Goal: Task Accomplishment & Management: Use online tool/utility

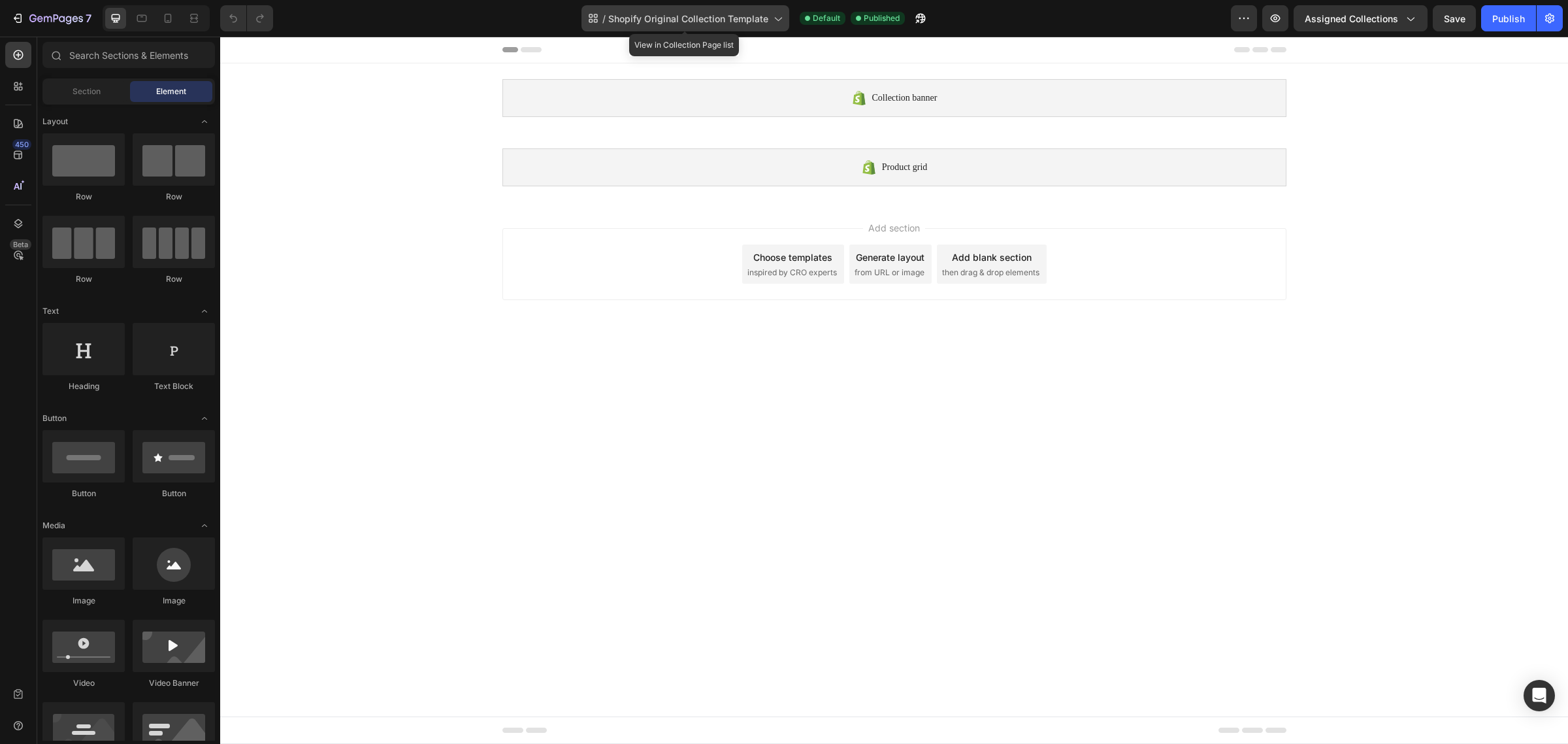
click at [755, 18] on span "Shopify Original Collection Template" at bounding box center [688, 18] width 160 height 14
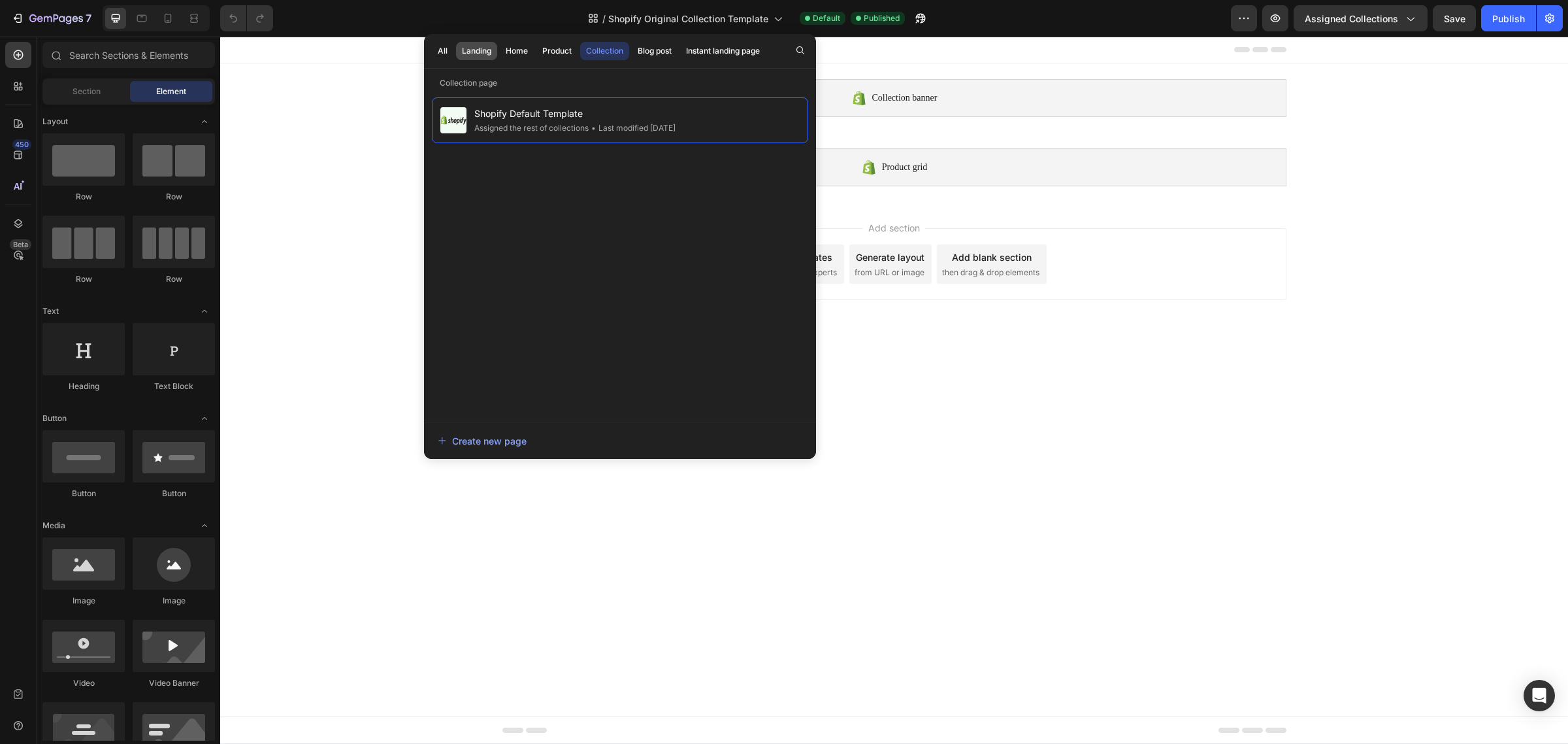
click at [500, 47] on button "Landing" at bounding box center [516, 50] width 34 height 18
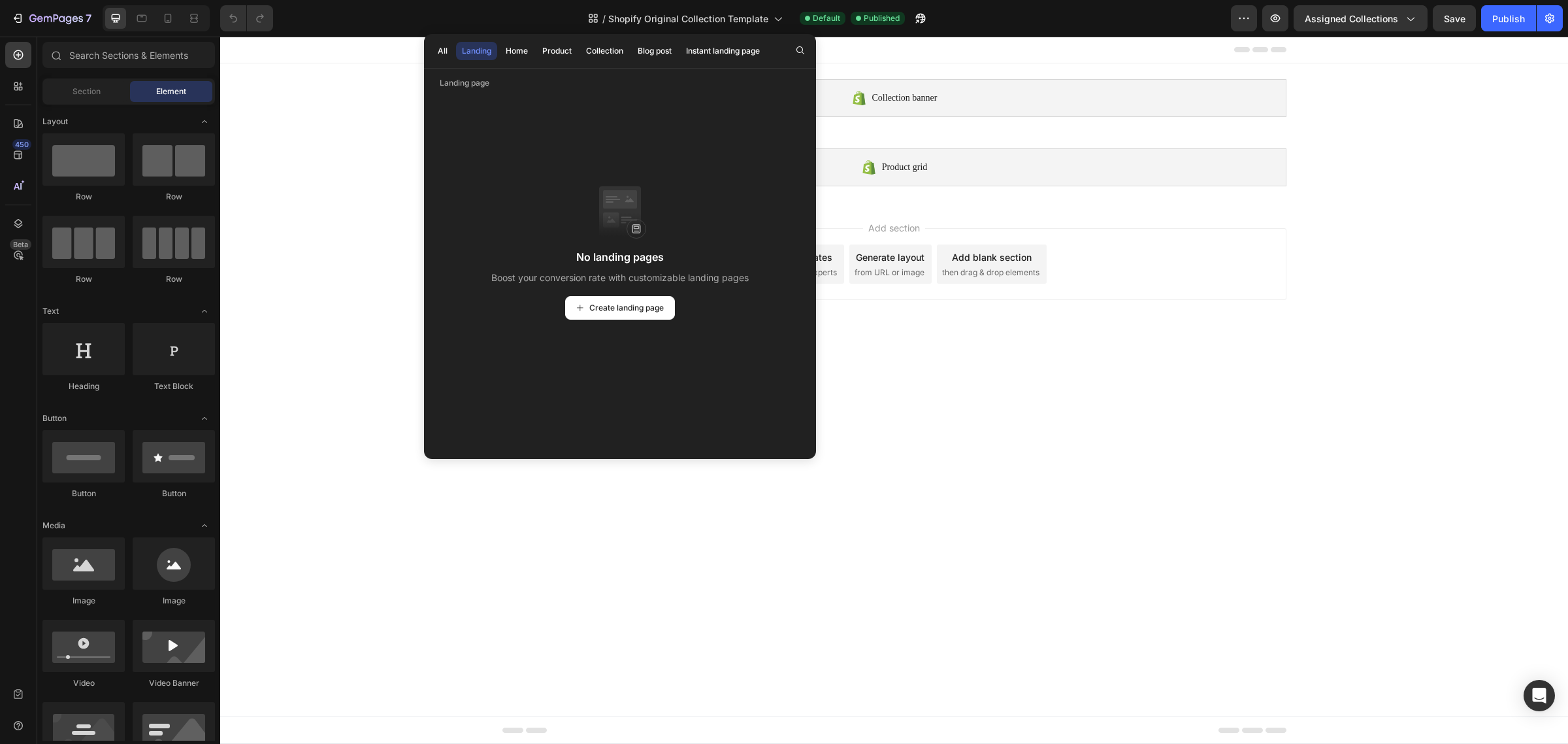
click at [456, 56] on button "Landing" at bounding box center [476, 50] width 41 height 18
click at [446, 55] on div "All" at bounding box center [443, 51] width 10 height 11
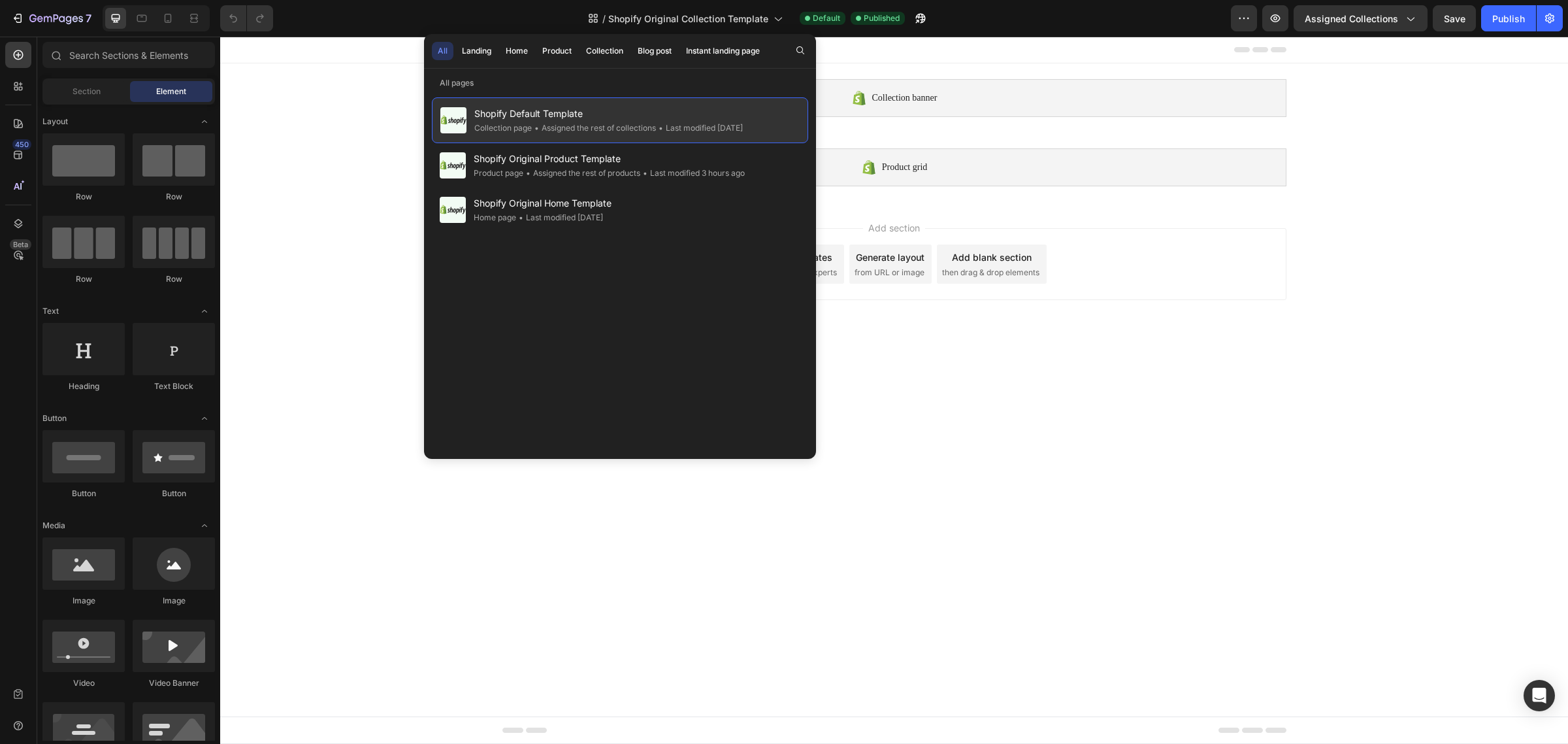
click at [490, 113] on span "Shopify Default Template" at bounding box center [609, 113] width 269 height 16
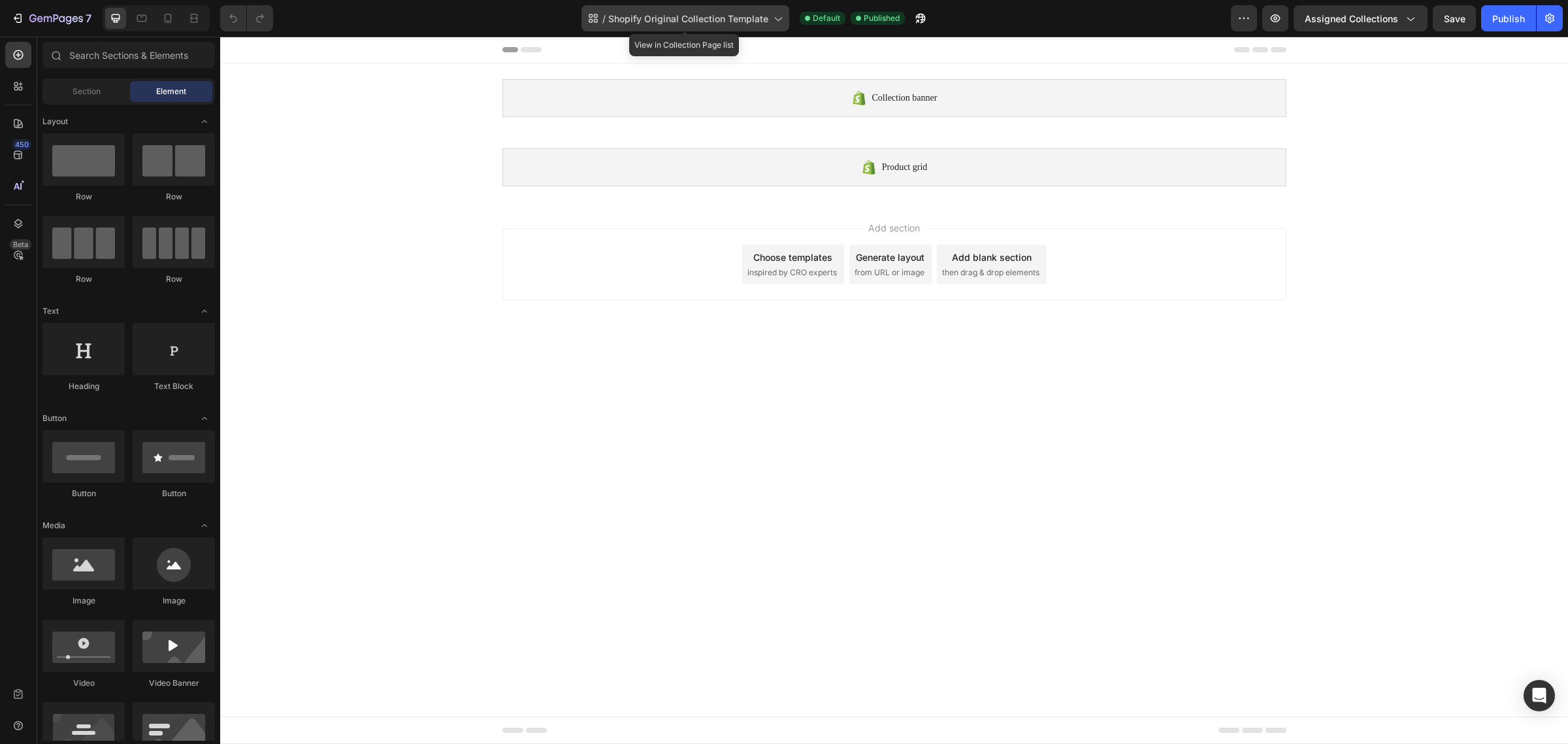
click at [693, 19] on span "Shopify Original Collection Template" at bounding box center [688, 18] width 160 height 14
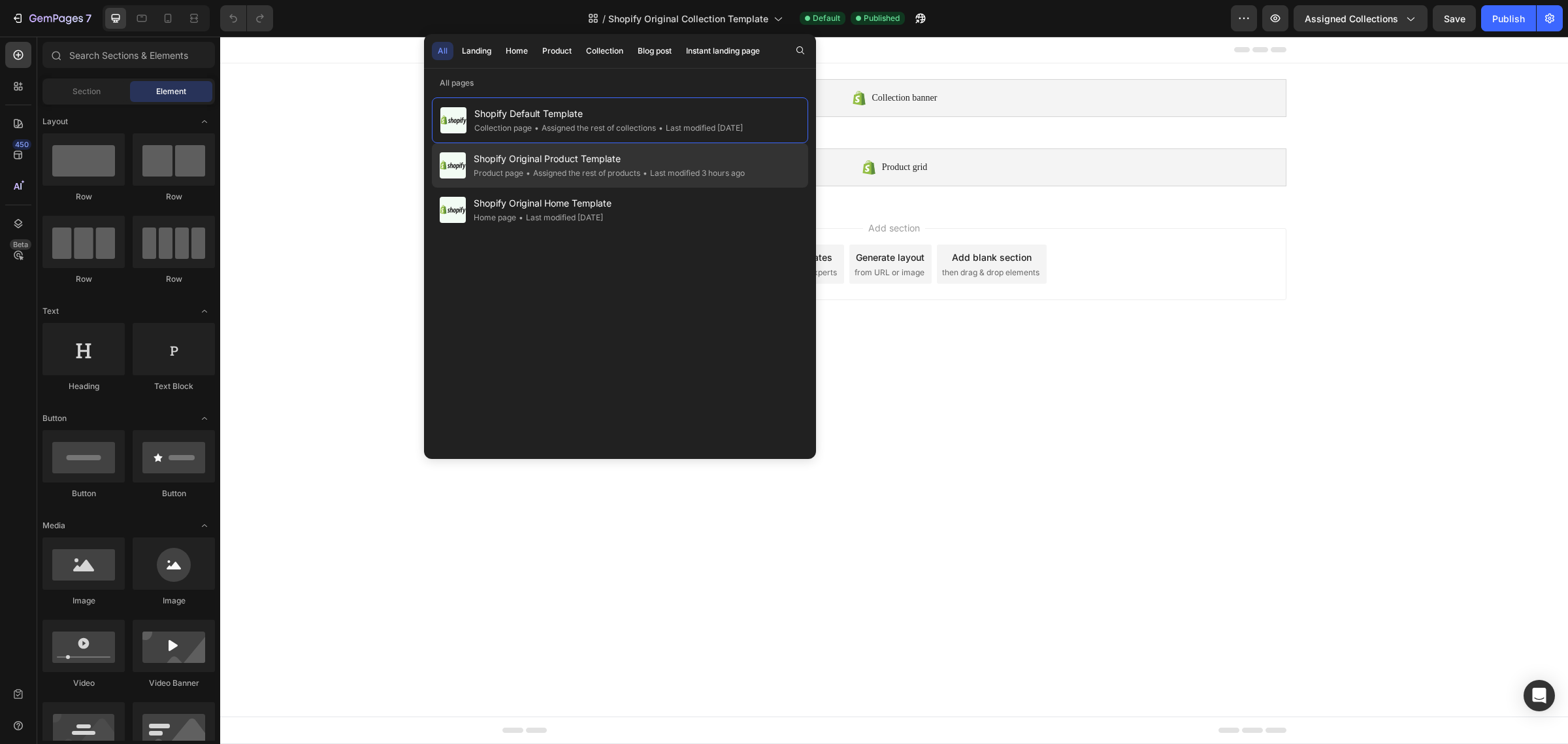
click at [532, 131] on div "Collection page" at bounding box center [594, 128] width 124 height 13
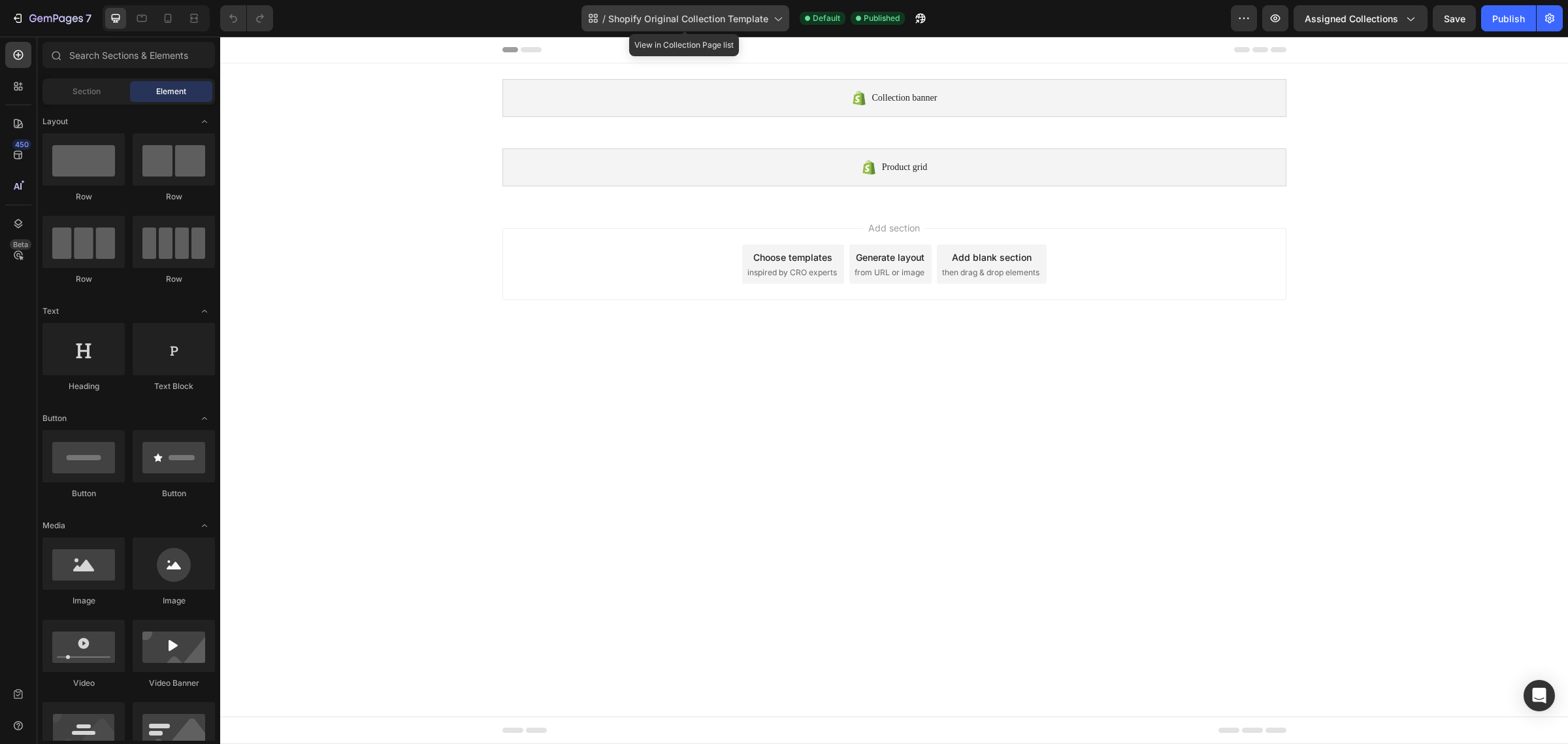
click at [620, 28] on div "/ Shopify Original Collection Template" at bounding box center [685, 18] width 207 height 26
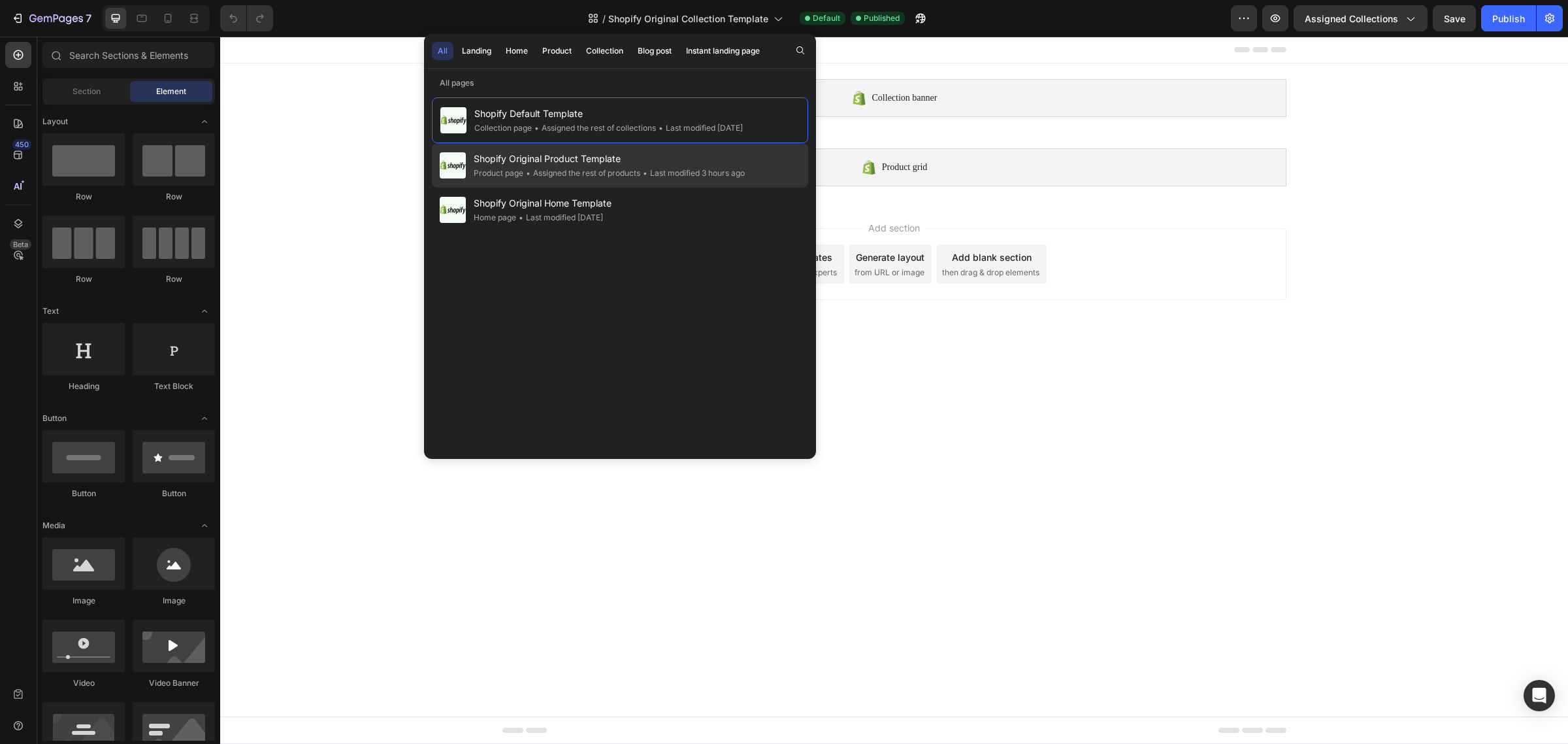
click at [515, 167] on div "Product page" at bounding box center [498, 173] width 50 height 13
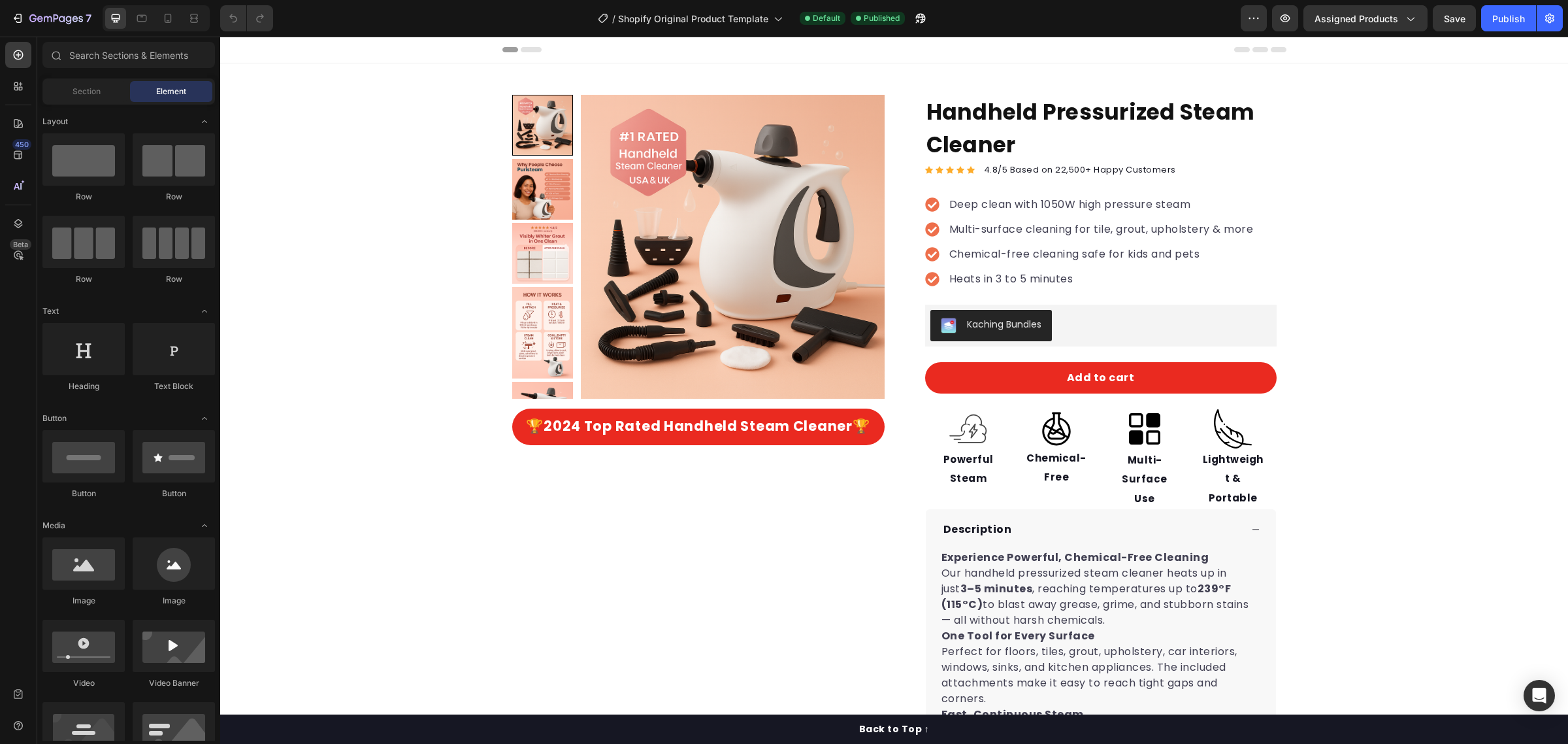
click at [179, 21] on div at bounding box center [156, 18] width 107 height 26
click at [170, 20] on icon at bounding box center [168, 18] width 13 height 13
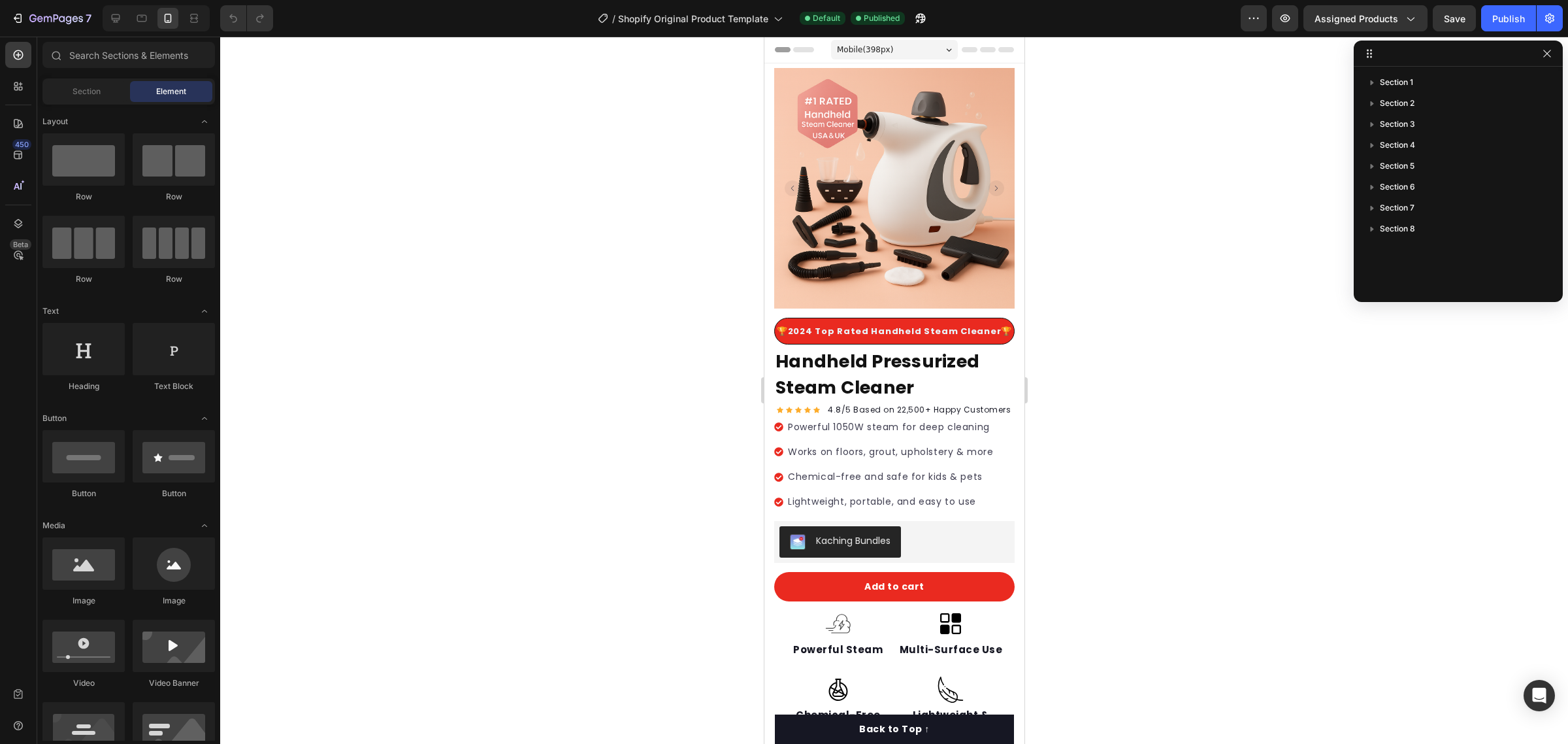
click at [976, 41] on div at bounding box center [893, 50] width 239 height 26
click at [976, 53] on div at bounding box center [893, 50] width 239 height 26
click at [809, 52] on div at bounding box center [893, 50] width 239 height 26
click at [802, 51] on icon at bounding box center [803, 50] width 21 height 5
click at [803, 50] on icon at bounding box center [803, 50] width 21 height 5
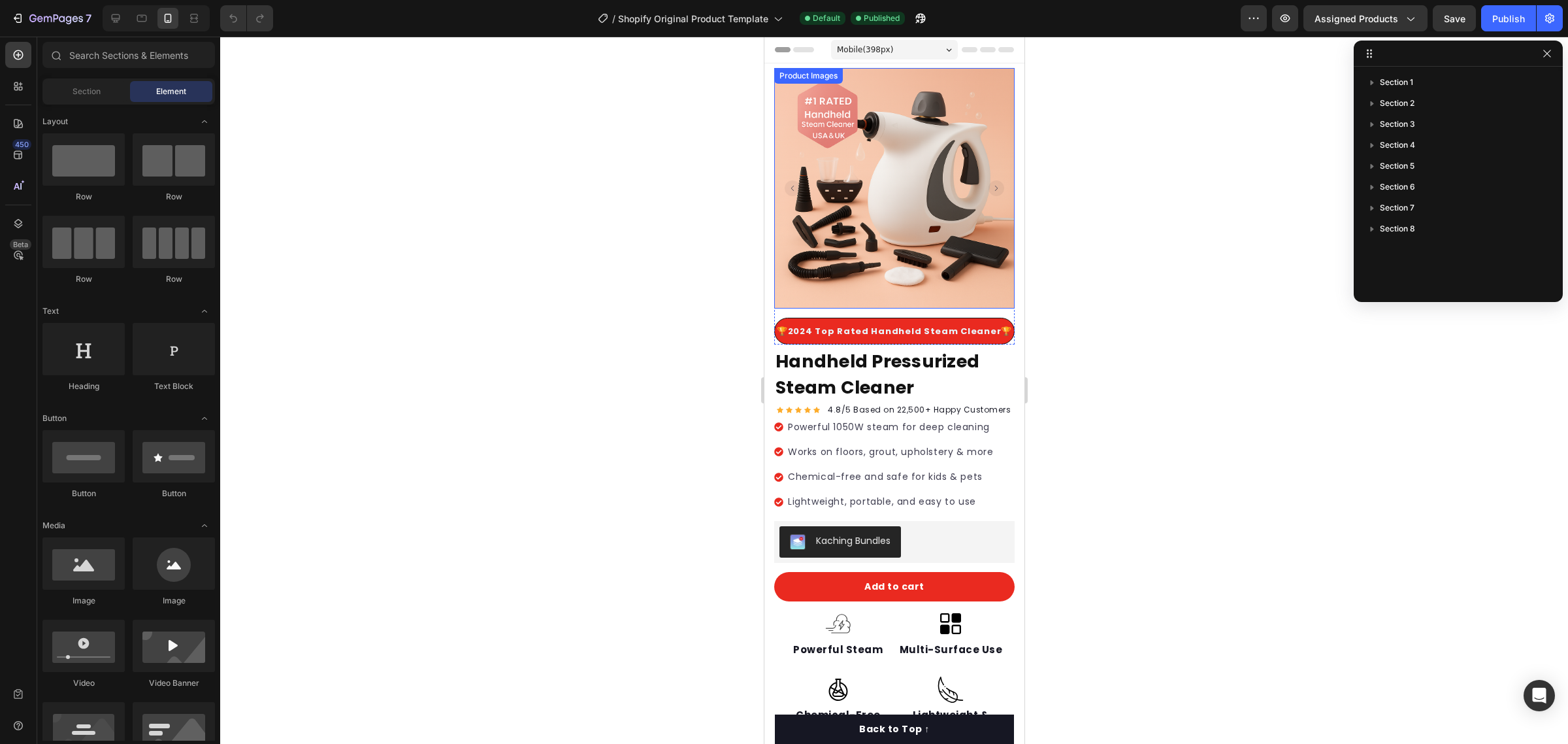
click at [976, 93] on img at bounding box center [893, 188] width 241 height 241
click at [1008, 243] on div "Product Images 🏆2024 Top Rated Handheld Steam Cleaner🏆 Text block Row 🏆2024 Top…" at bounding box center [894, 549] width 260 height 962
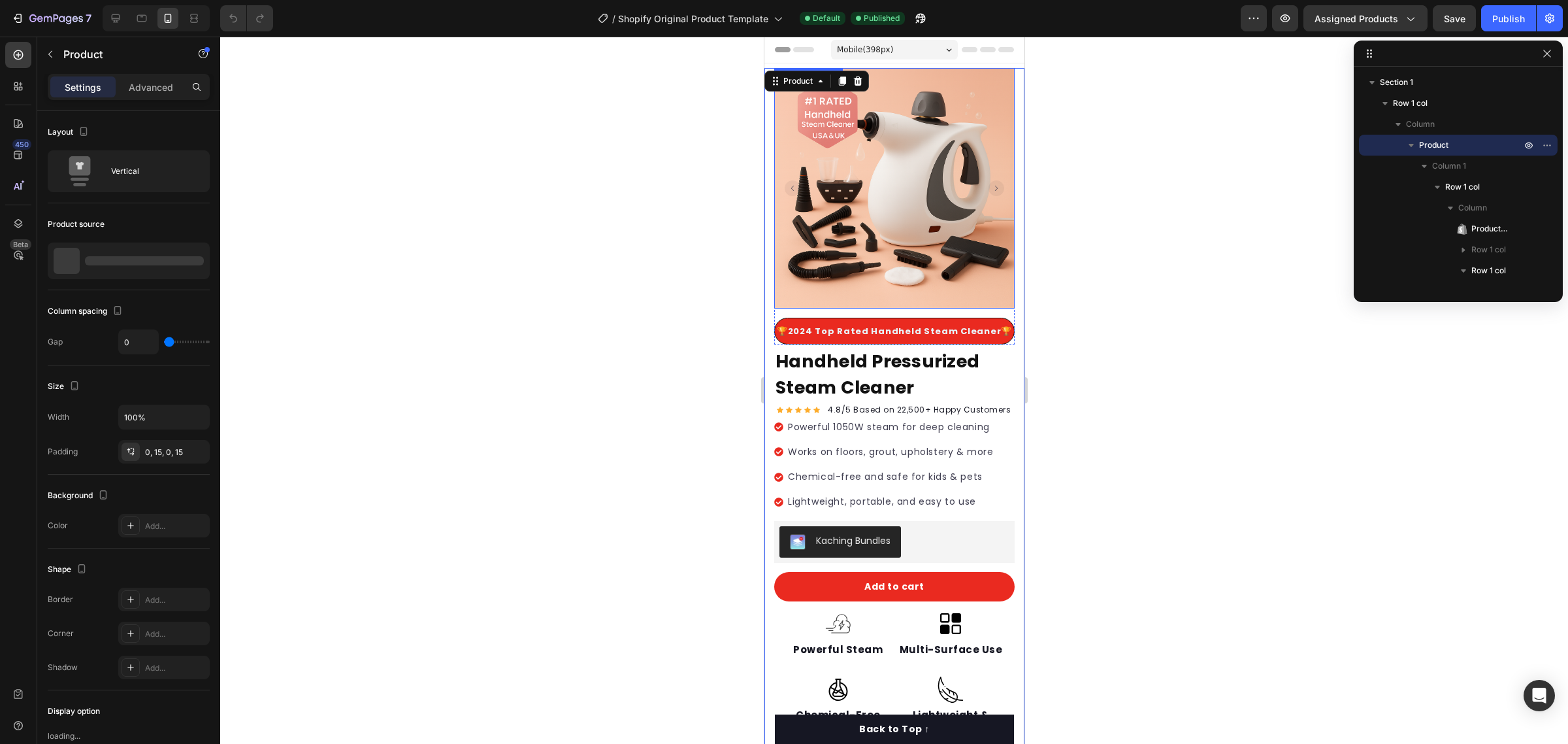
click at [971, 243] on img at bounding box center [893, 188] width 241 height 241
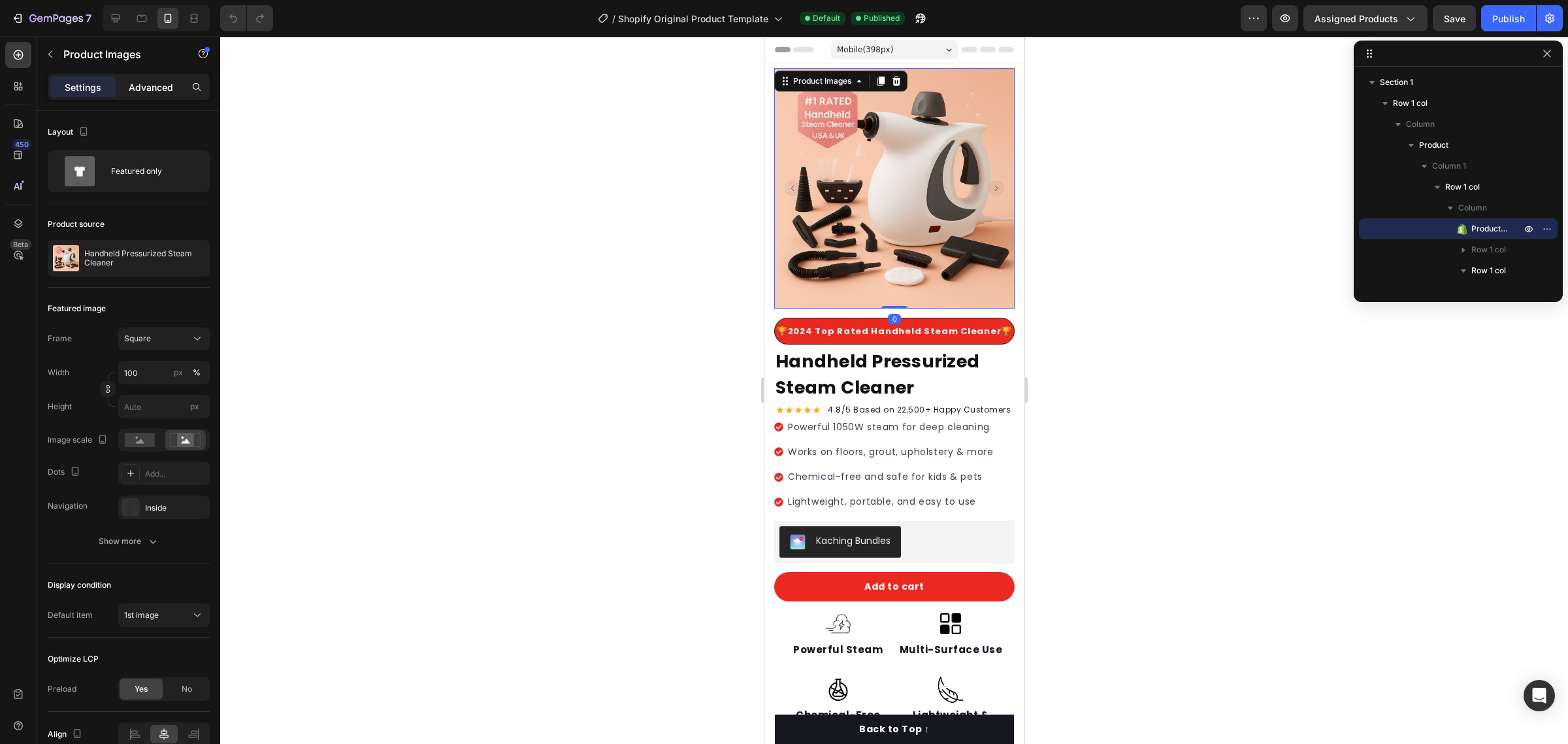
click at [157, 83] on p "Advanced" at bounding box center [151, 87] width 45 height 14
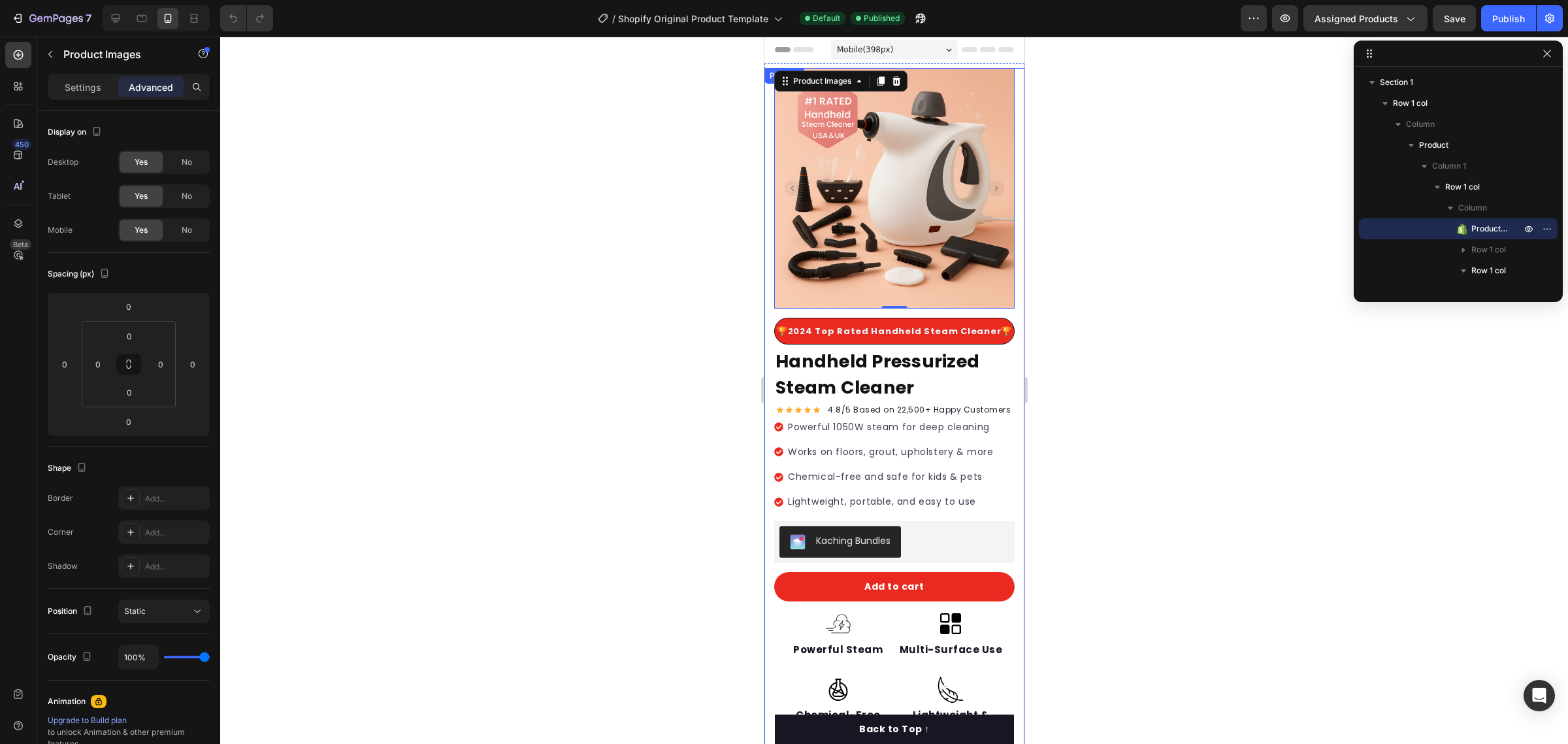
click at [767, 242] on div "Product Images 0 🏆2024 Top Rated Handheld Steam Cleaner🏆 Text block Row 🏆2024 T…" at bounding box center [894, 549] width 260 height 962
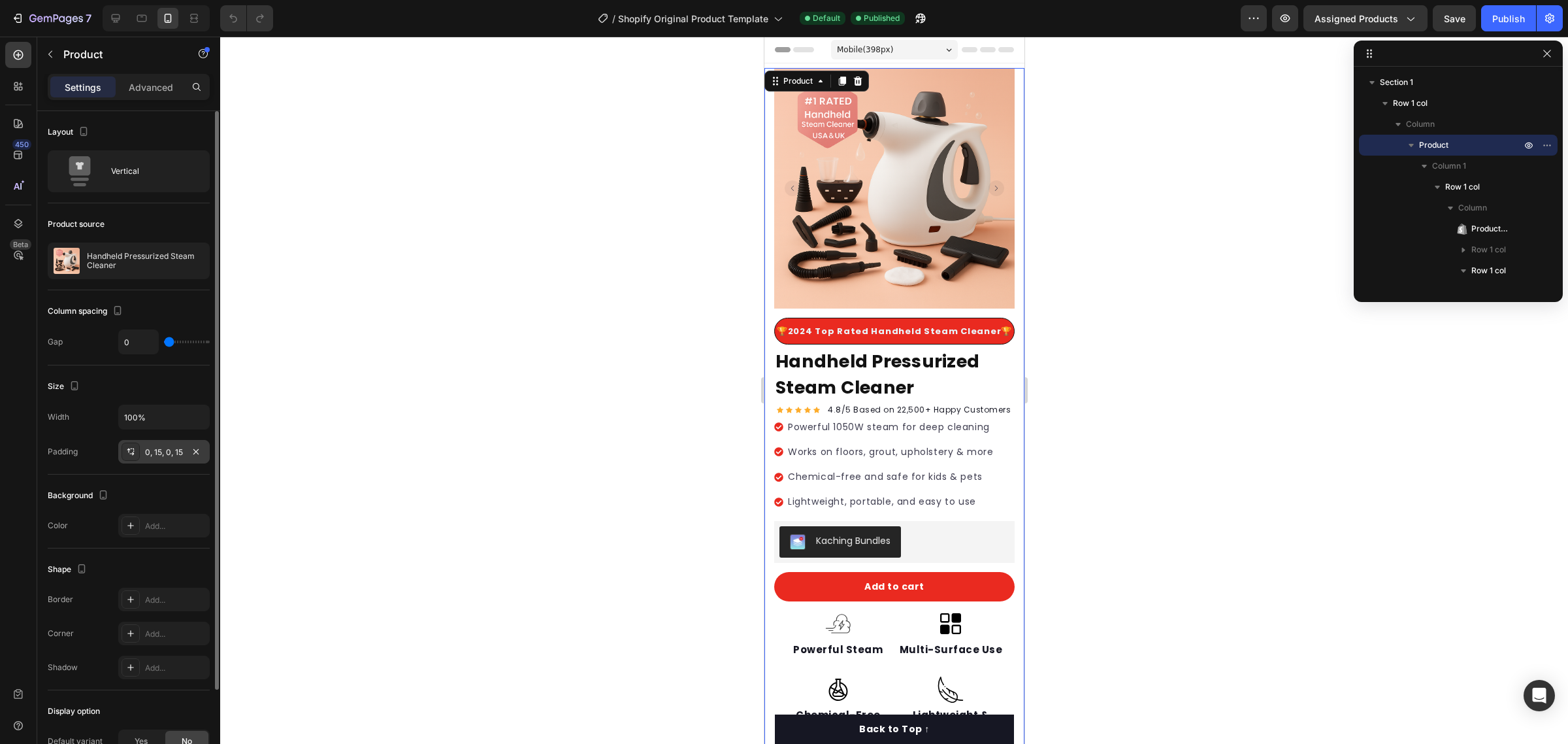
click at [168, 461] on div "0, 15, 0, 15" at bounding box center [164, 451] width 91 height 24
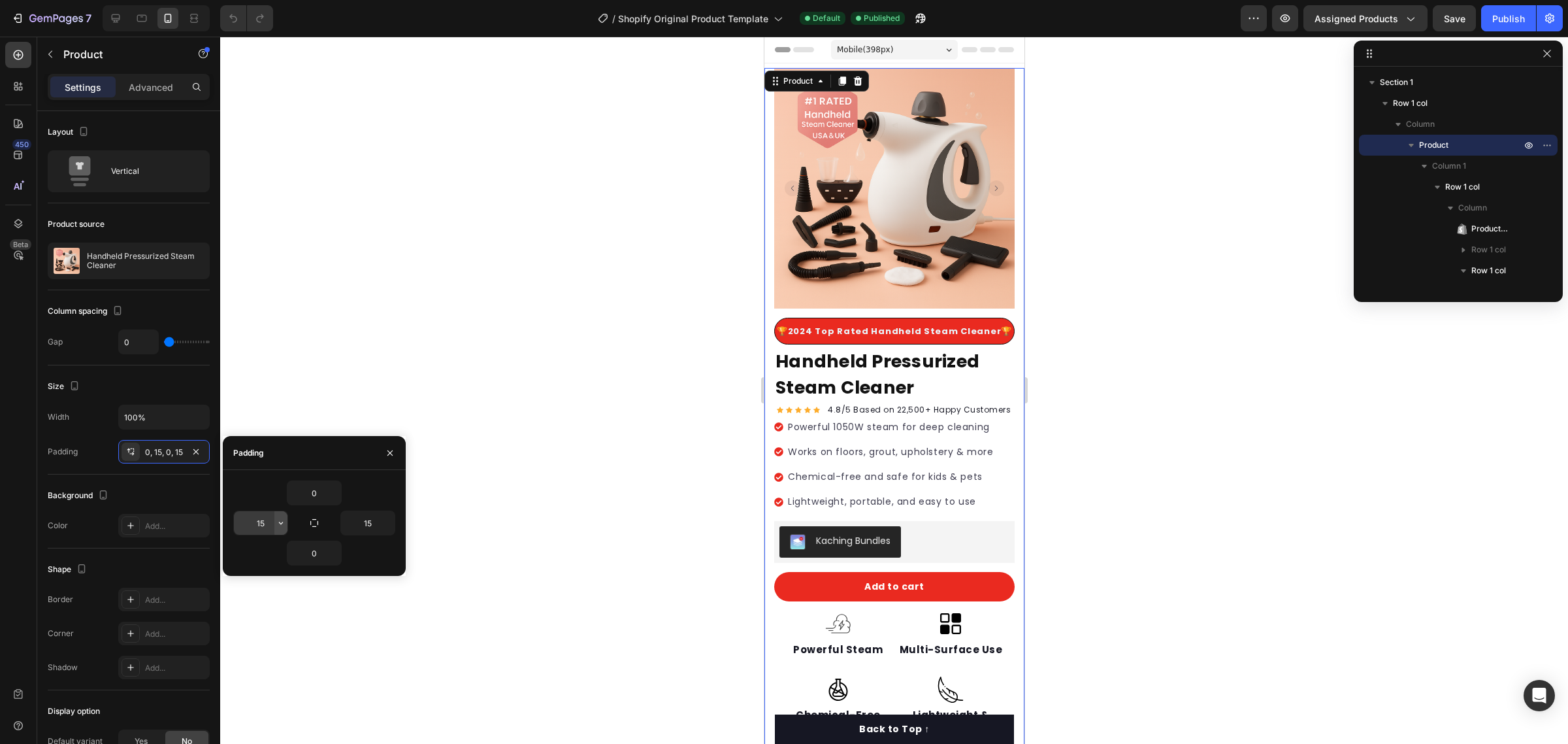
click at [279, 534] on button "button" at bounding box center [281, 523] width 13 height 24
click at [223, 569] on div "Auto Auto" at bounding box center [226, 582] width 102 height 25
type input "Auto"
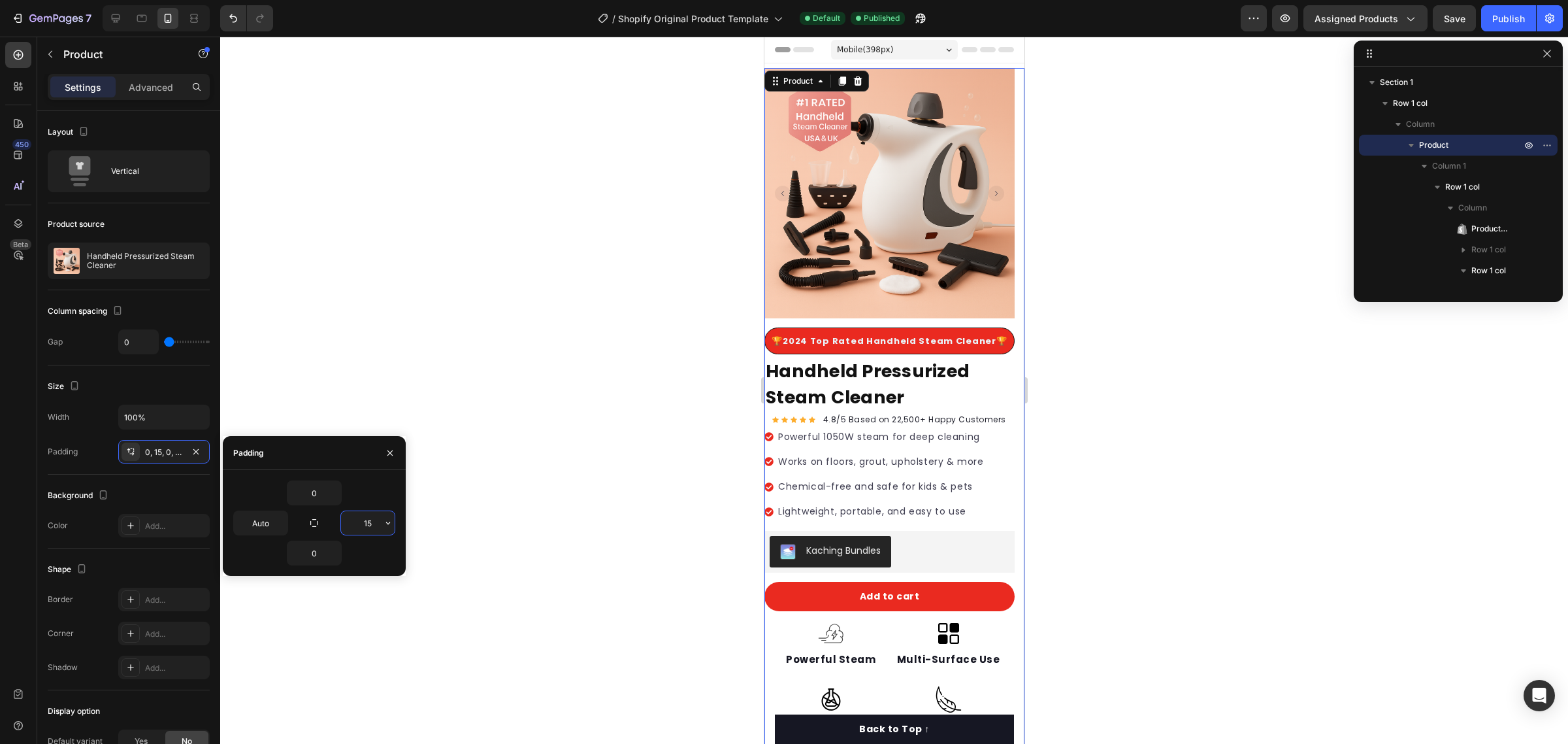
click at [375, 534] on input "15" at bounding box center [368, 523] width 54 height 24
click at [394, 527] on div "15" at bounding box center [368, 523] width 55 height 25
click at [386, 529] on button "button" at bounding box center [388, 523] width 13 height 24
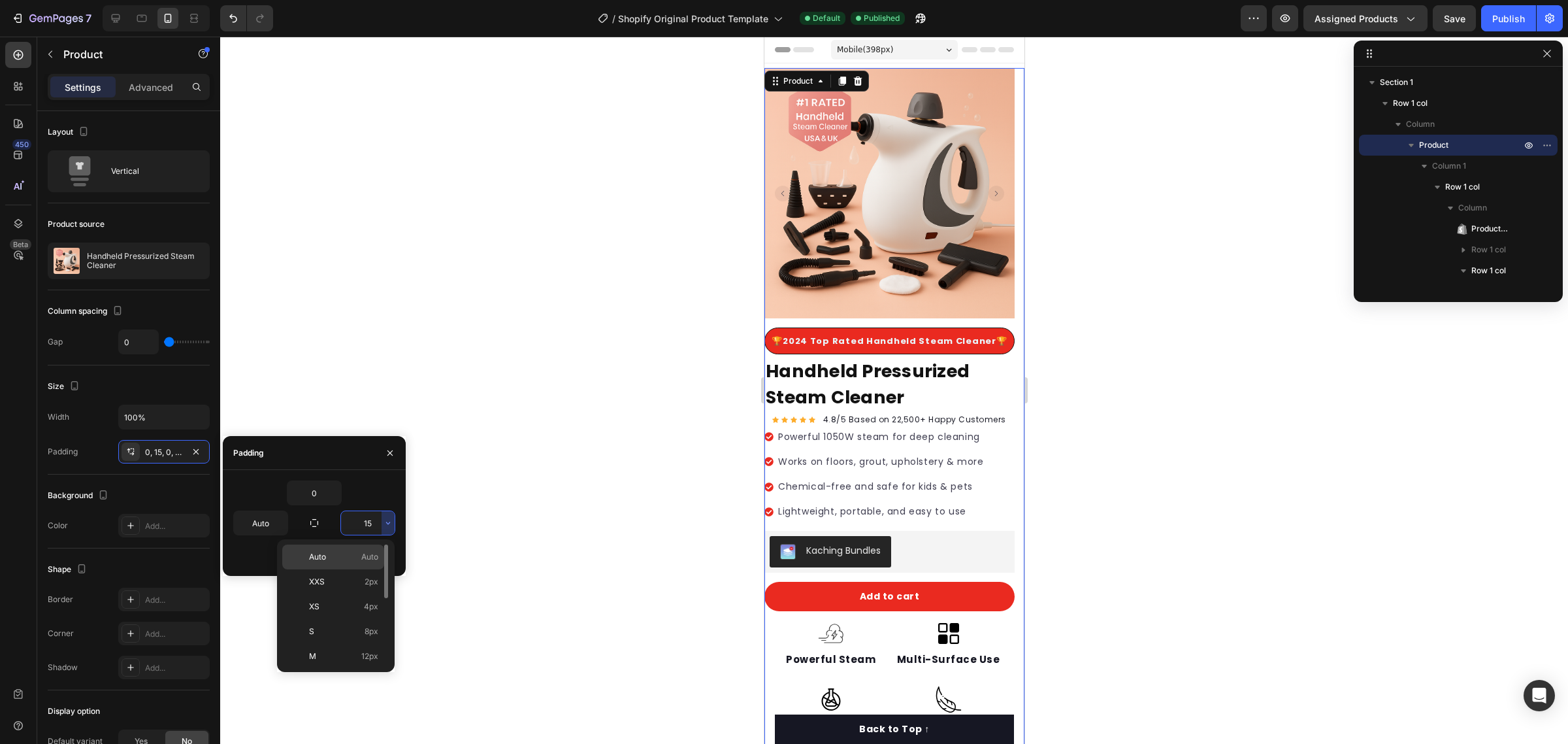
click at [367, 553] on span "Auto" at bounding box center [370, 557] width 17 height 11
type input "Auto"
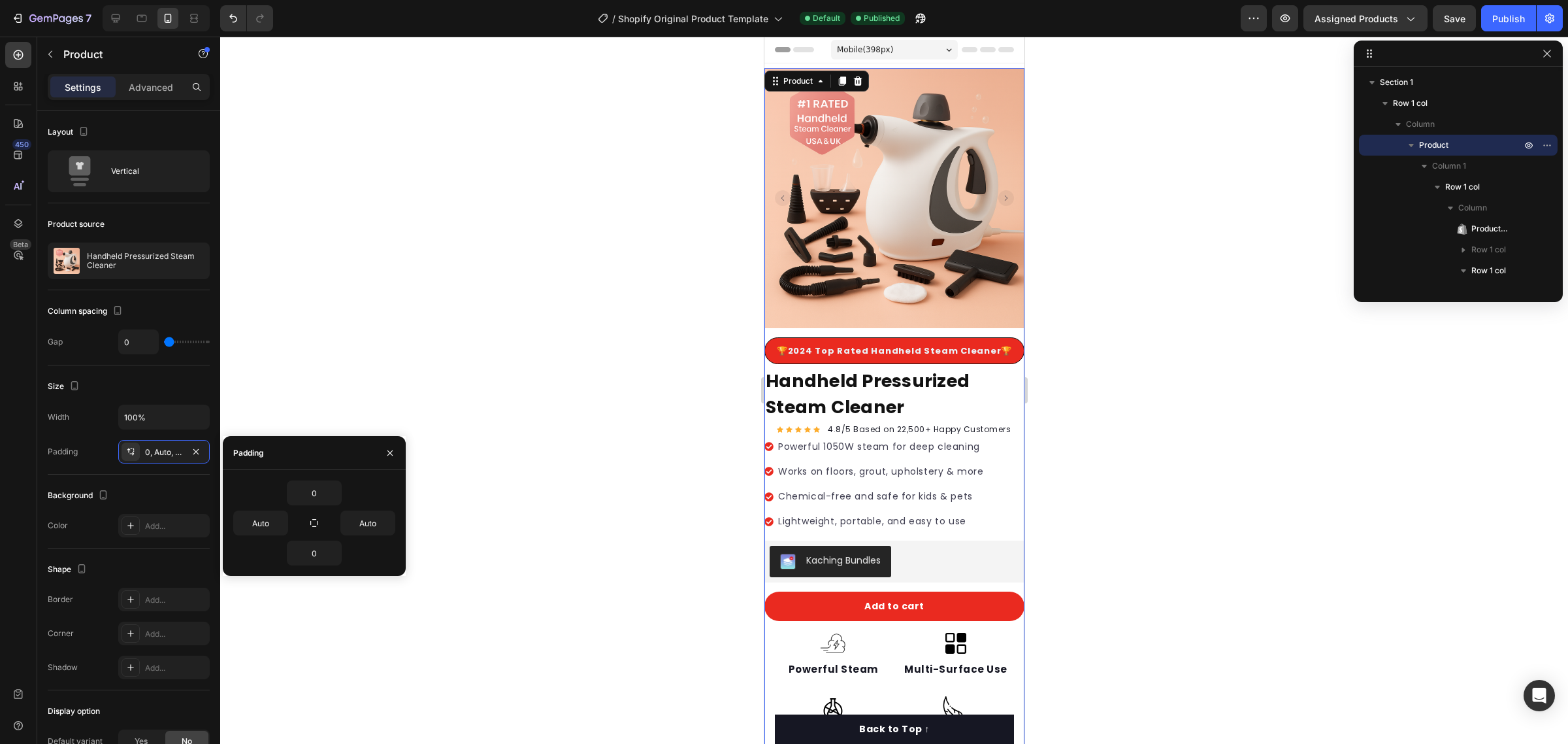
click at [882, 47] on span "Mobile ( 398 px)" at bounding box center [864, 50] width 56 height 13
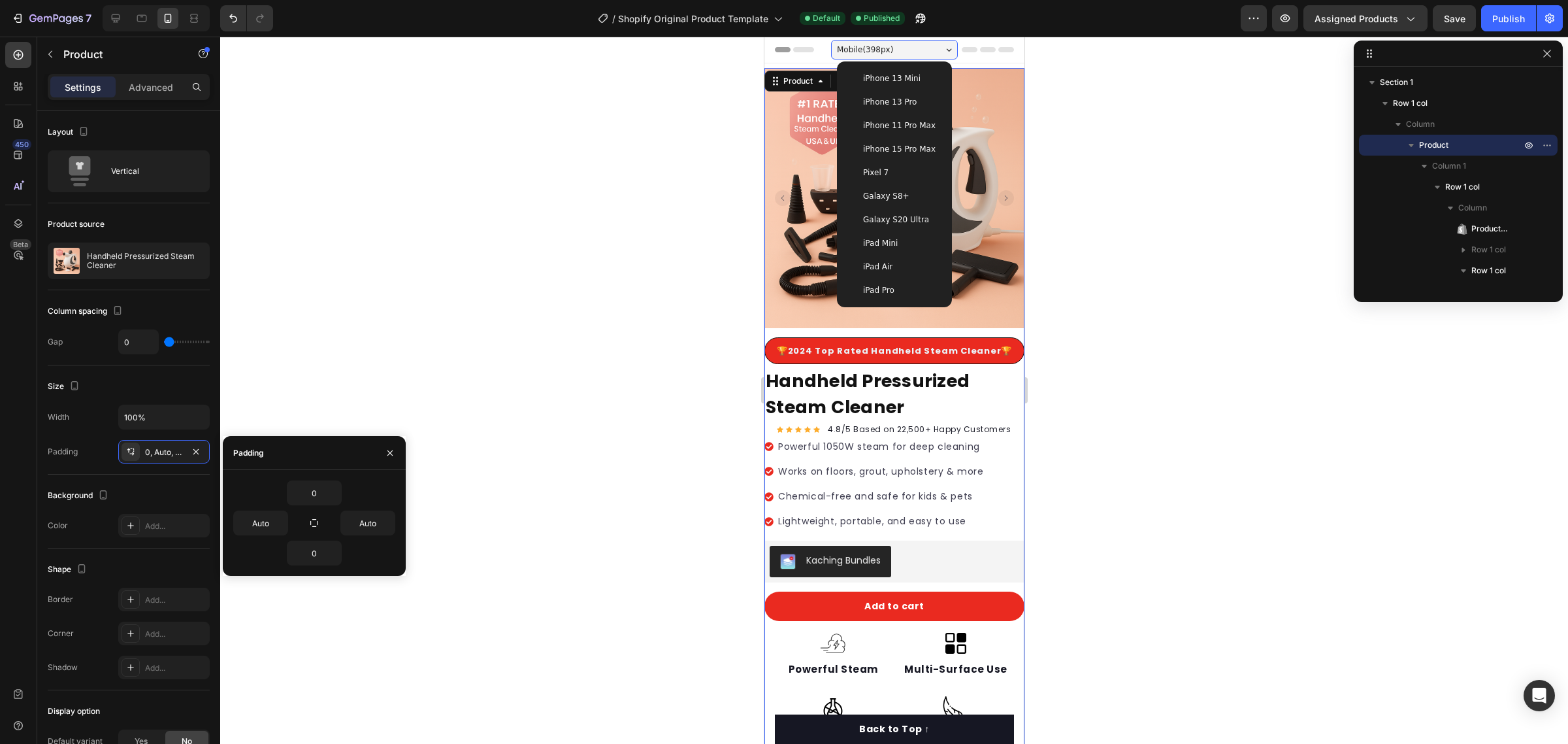
click at [910, 154] on span "iPhone 15 Pro Max" at bounding box center [898, 149] width 73 height 13
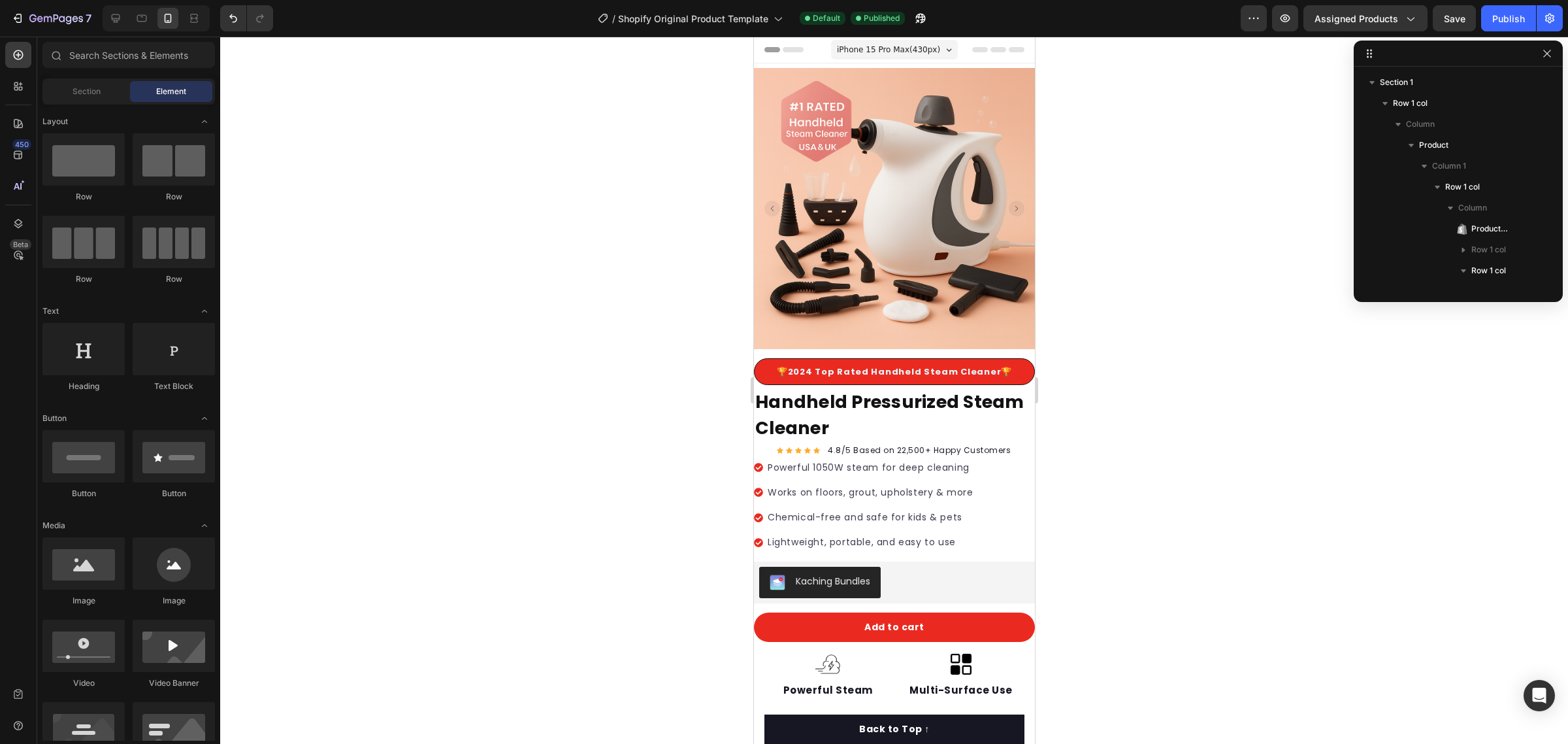
click at [859, 56] on div "iPhone 15 Pro Max ( 430 px)" at bounding box center [894, 50] width 127 height 19
click at [812, 57] on div at bounding box center [894, 50] width 260 height 26
click at [812, 59] on div at bounding box center [894, 50] width 260 height 26
click at [1241, 11] on button "button" at bounding box center [1254, 18] width 26 height 26
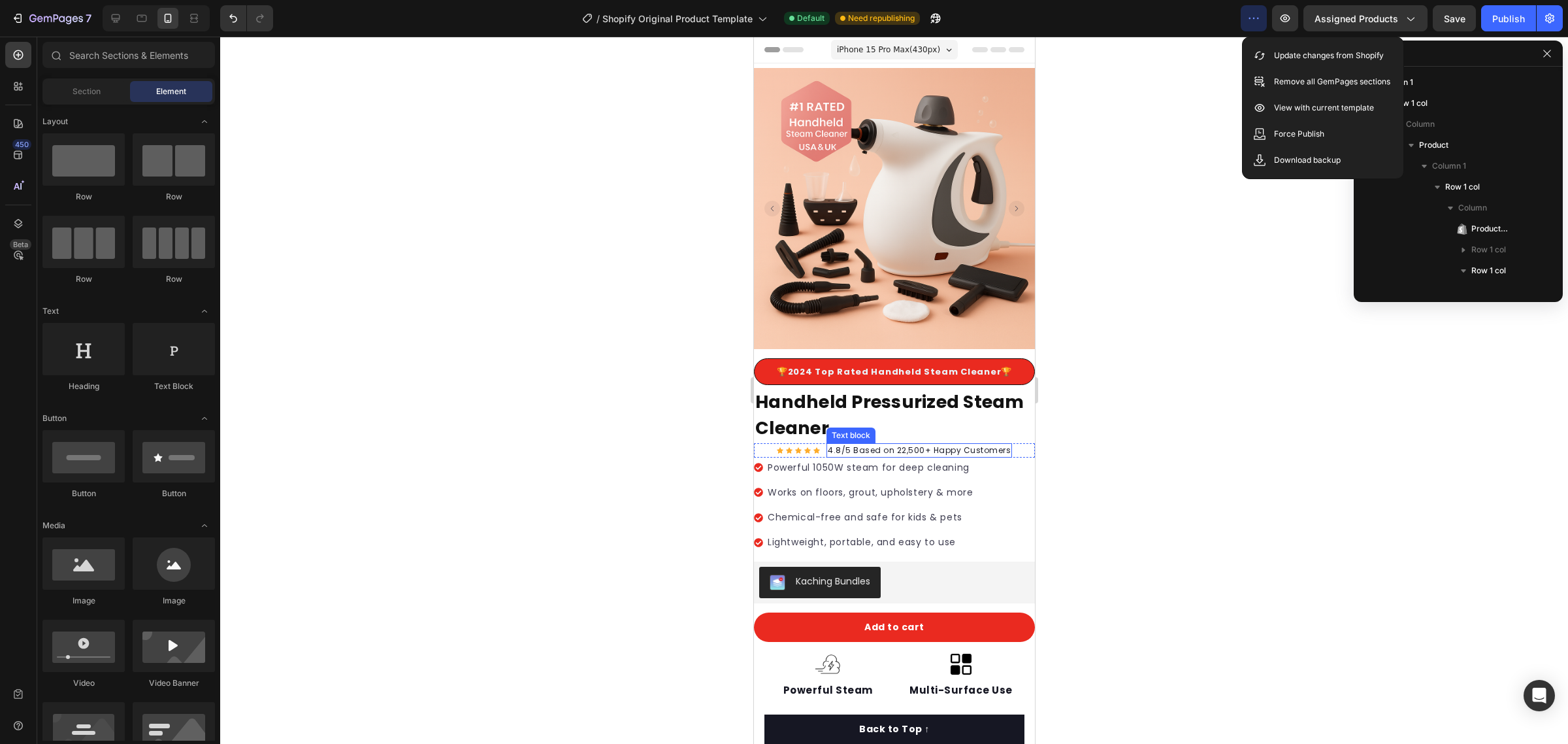
click at [1006, 443] on div "Icon Icon Icon Icon Icon Icon List Hoz 4.8/5 Based on 22,500+ Happy Customers T…" at bounding box center [893, 450] width 281 height 14
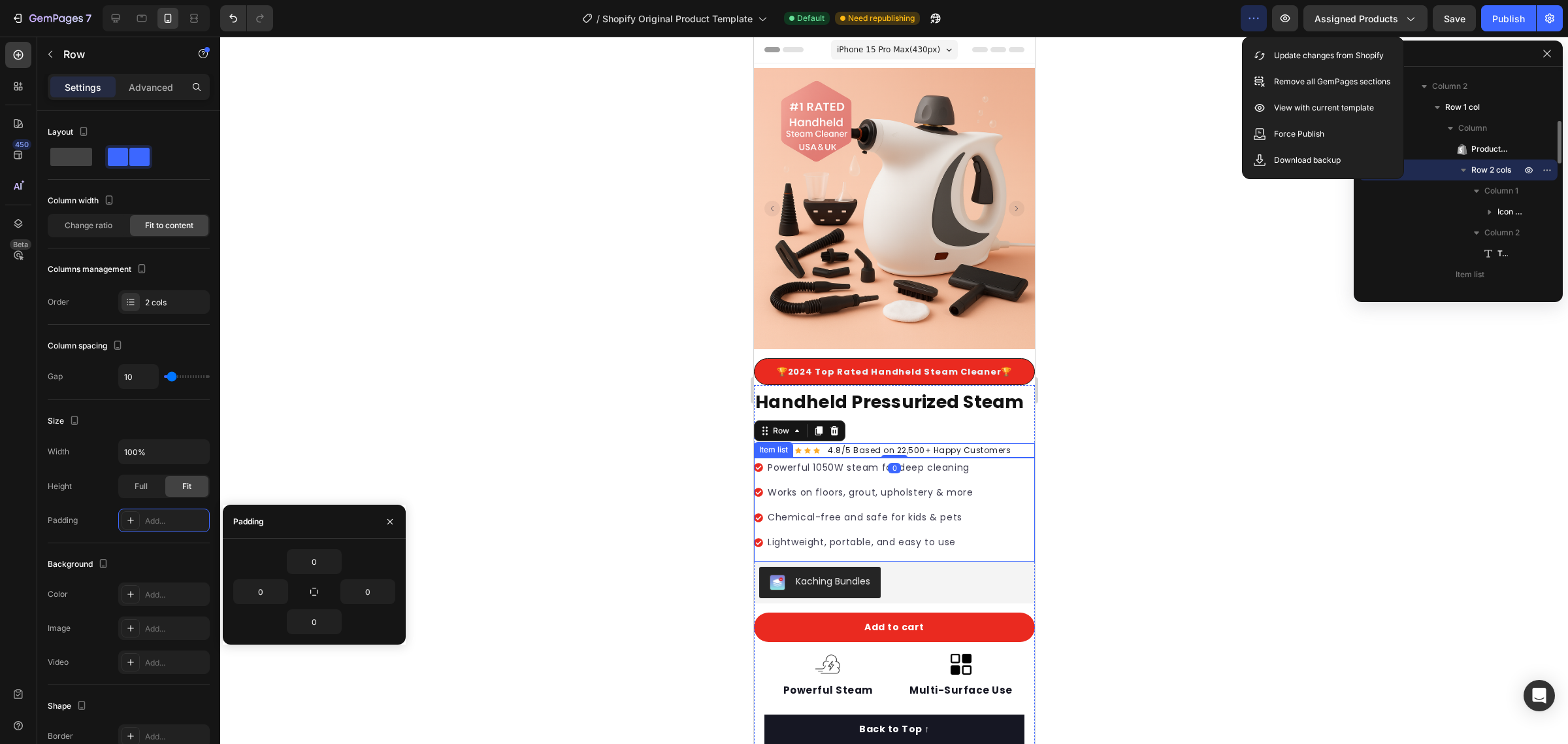
click at [1019, 483] on div "Powerful 1050W steam for deep cleaning Works on floors, grout, upholstery & mor…" at bounding box center [893, 510] width 281 height 105
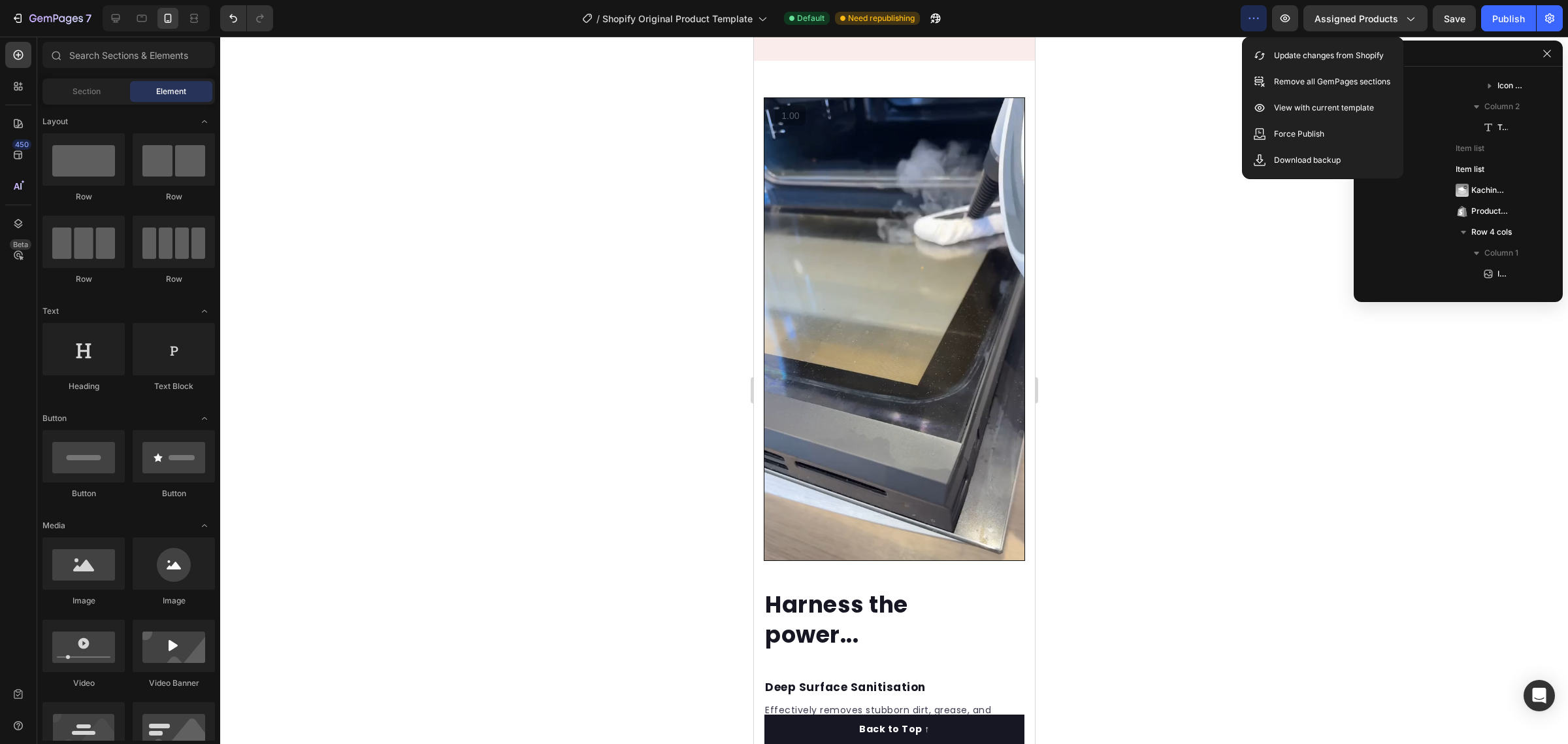
scroll to position [1854, 0]
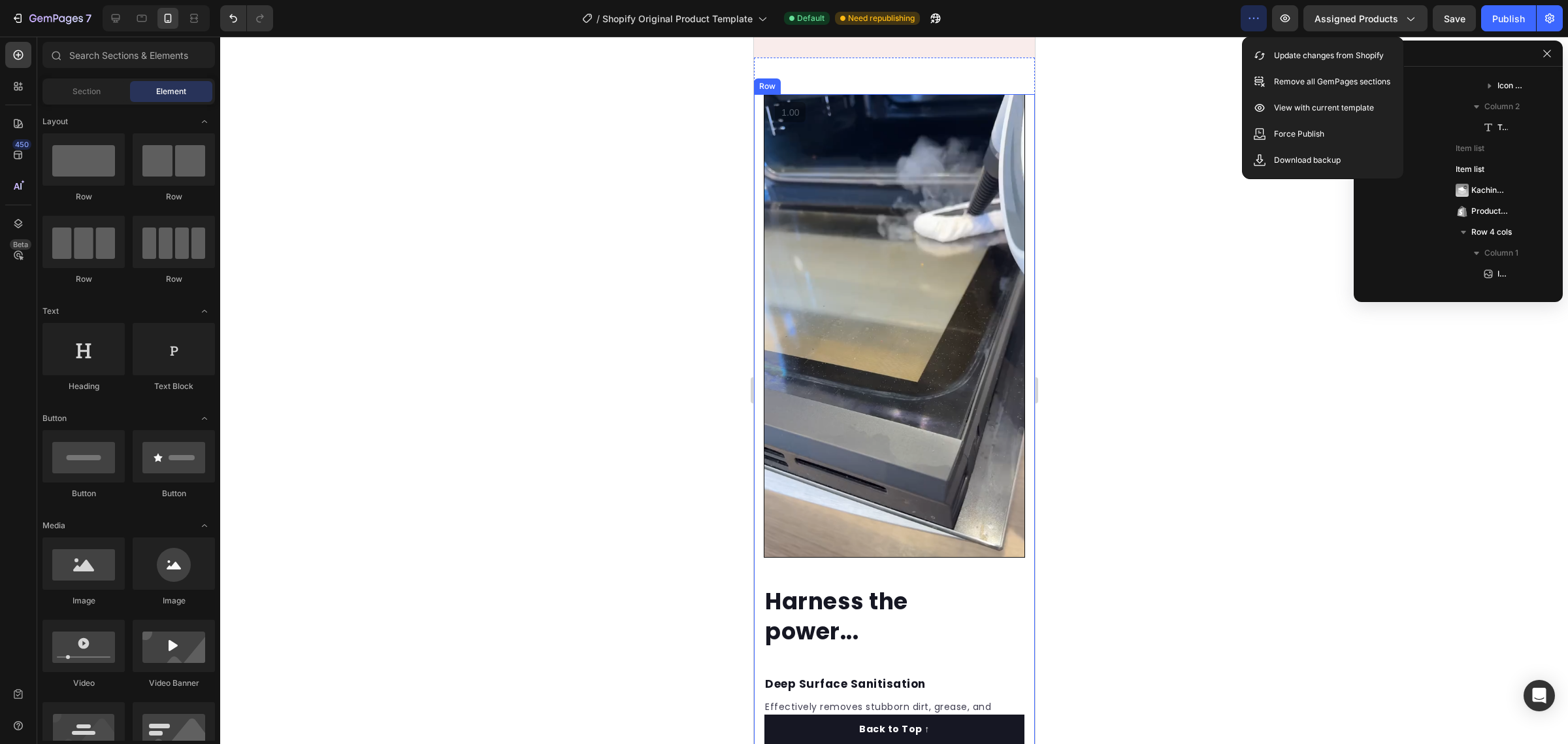
click at [1014, 516] on div "Harness the power... Heading Deep Surface Sanitisation Text block Effectively r…" at bounding box center [893, 581] width 281 height 974
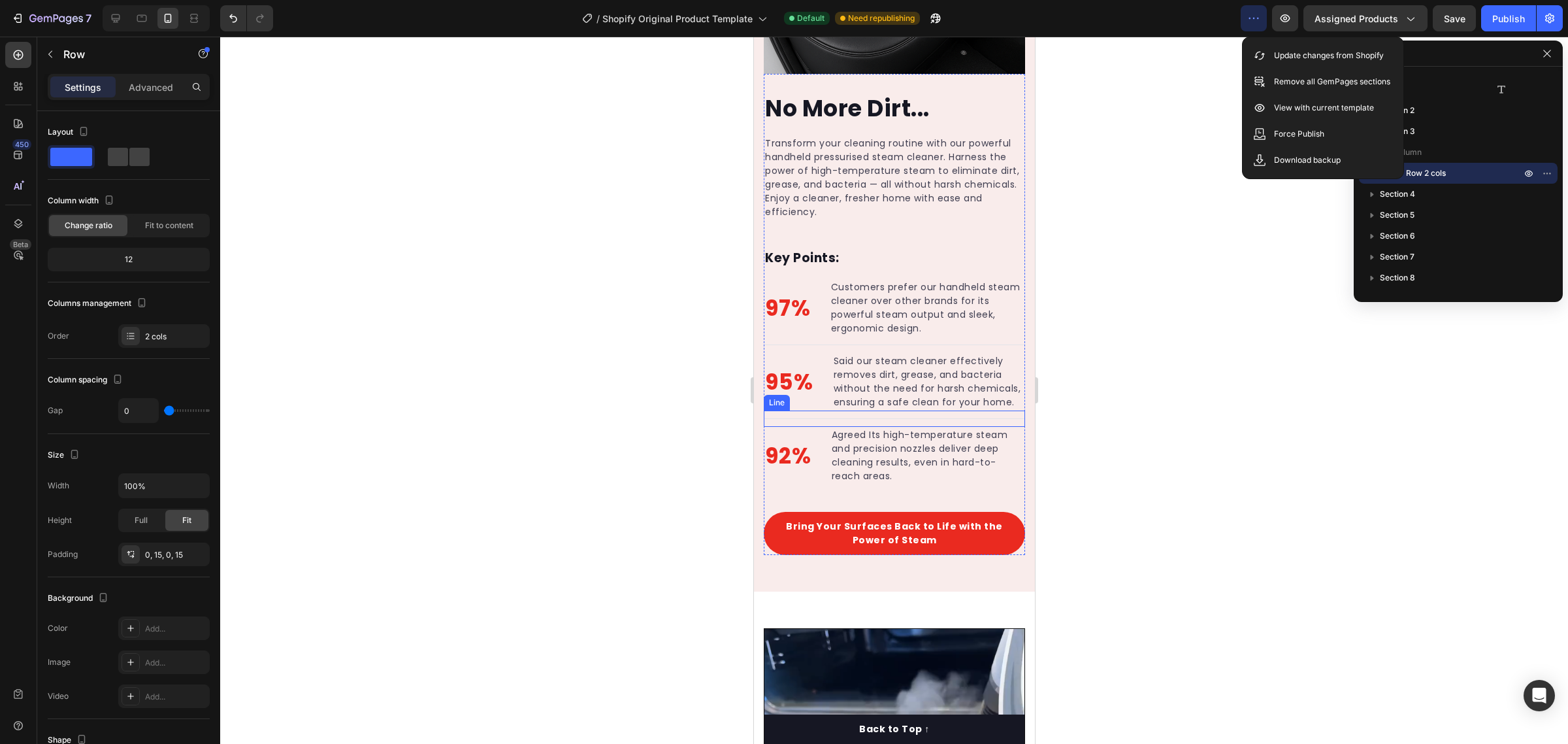
scroll to position [875, 0]
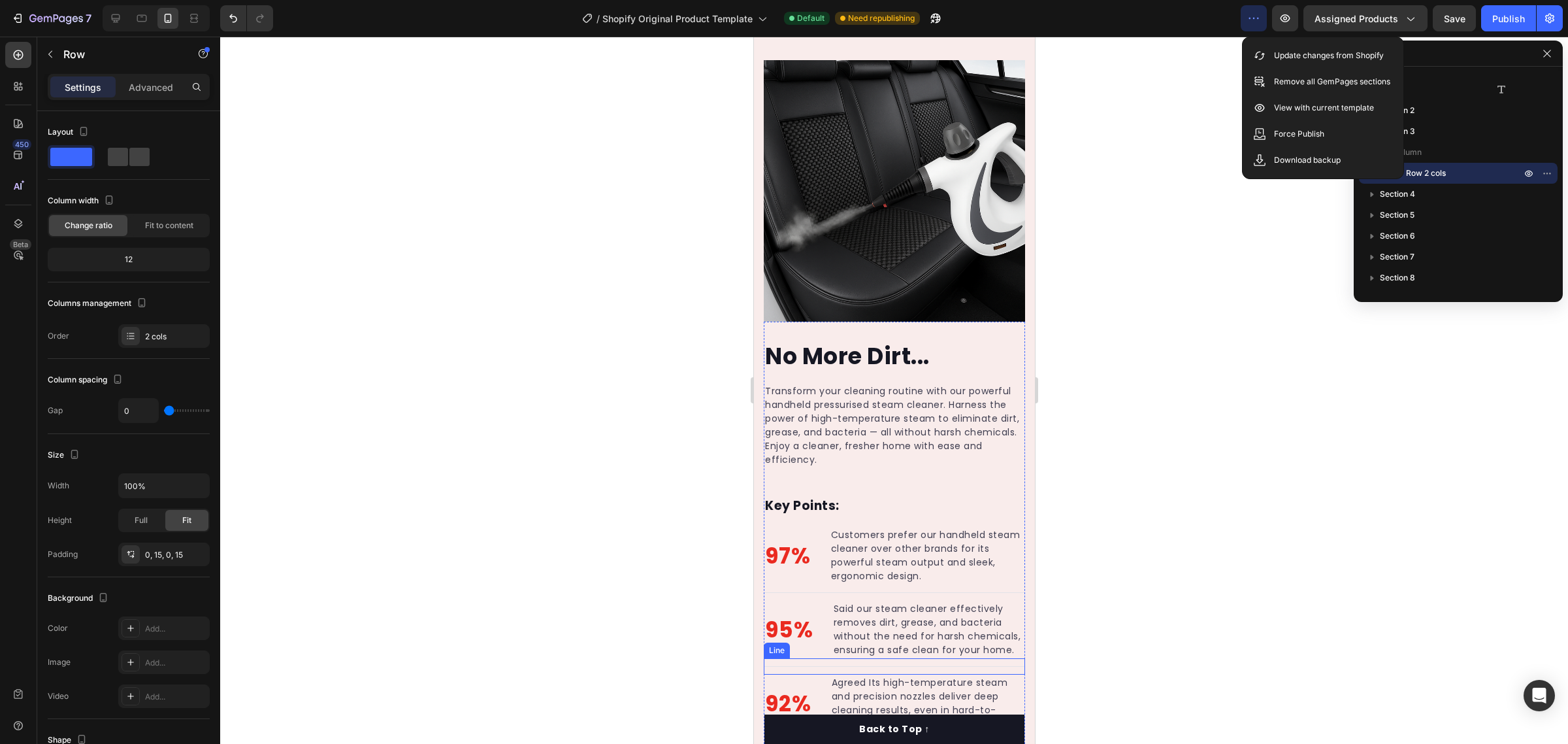
click at [998, 373] on div "Transform your cleaning routine with our powerful handheld pressurised steam cl…" at bounding box center [894, 434] width 261 height 123
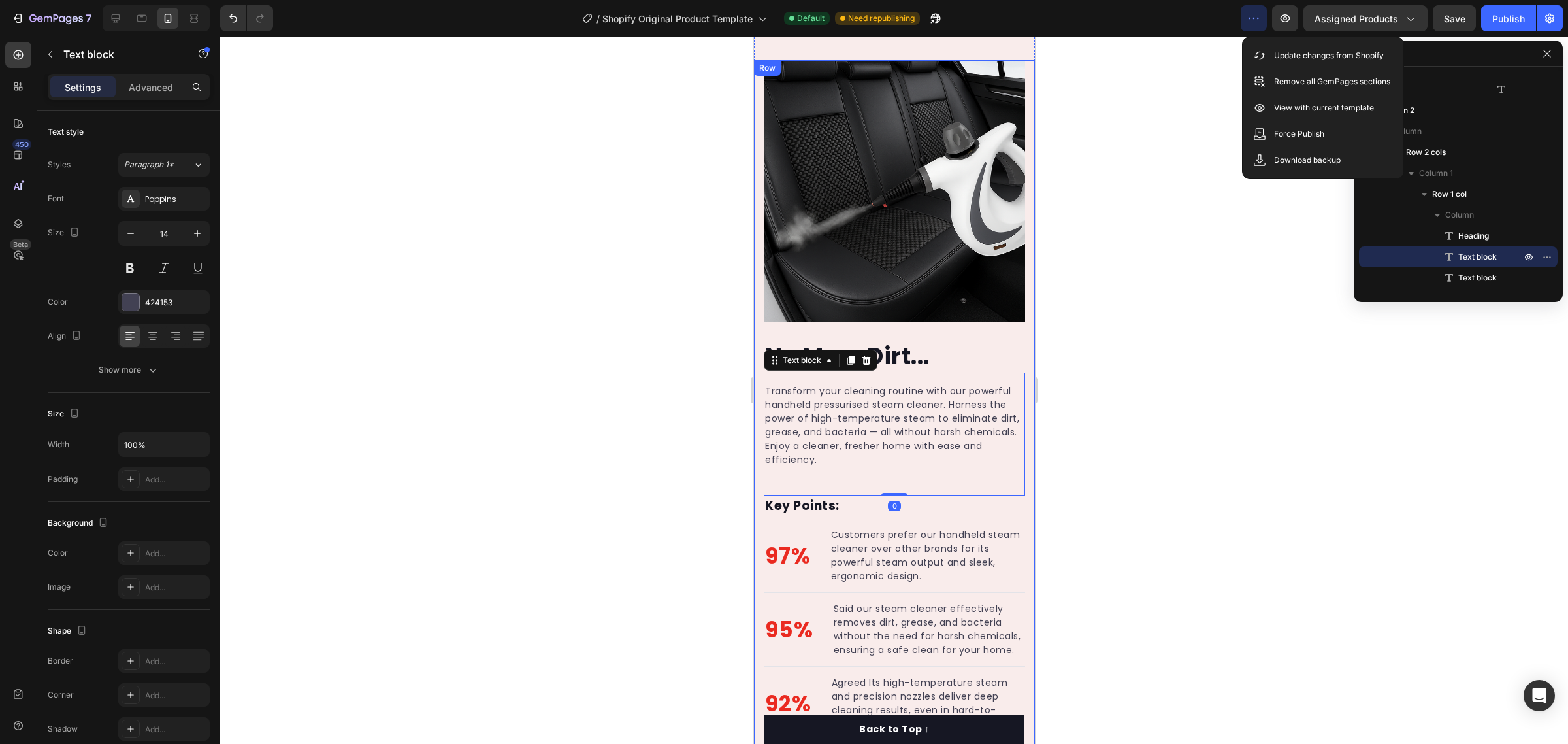
click at [1012, 369] on div "No More Dirt... Heading Transform your cleaning routine with our powerful handh…" at bounding box center [893, 432] width 281 height 743
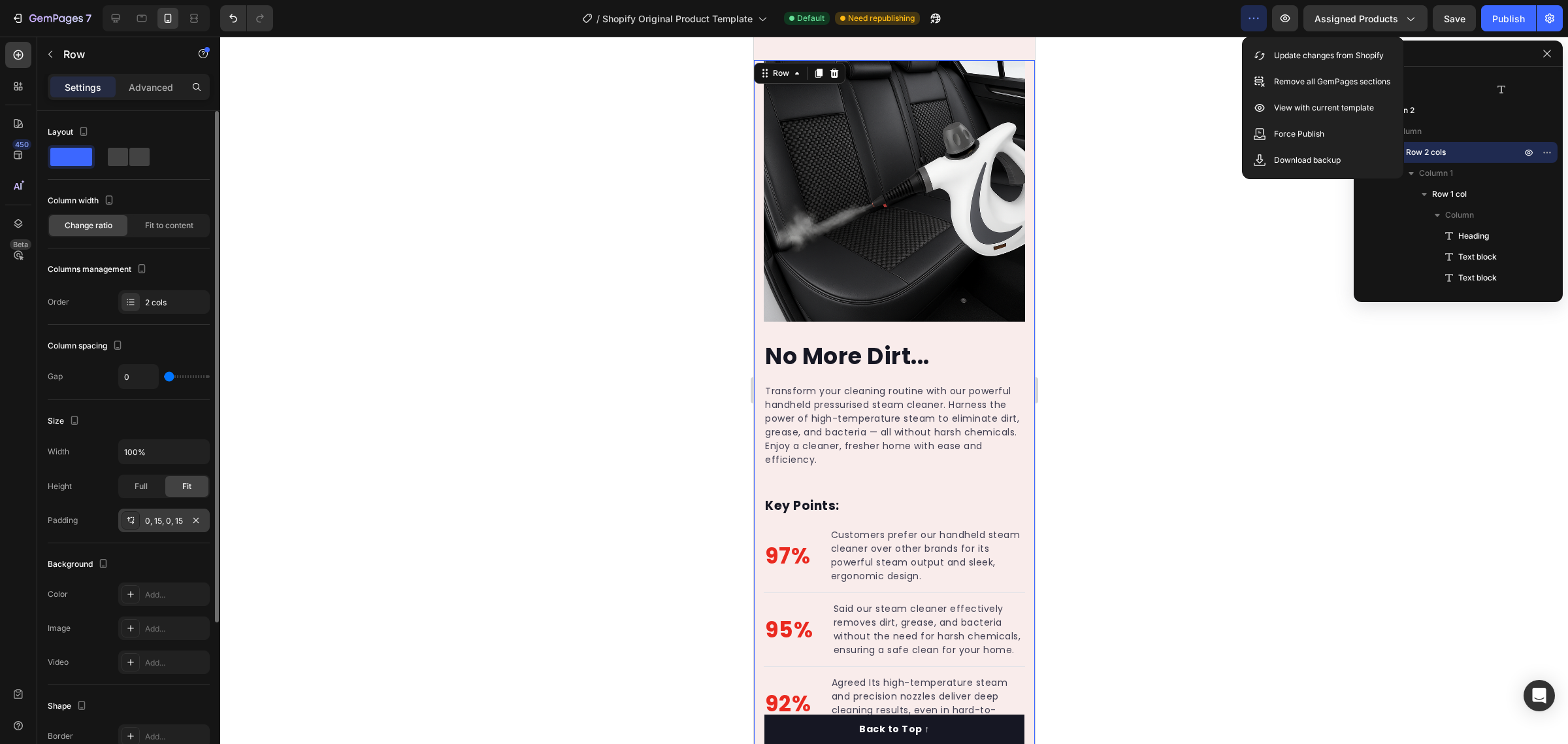
click at [170, 514] on div "0, 15, 0, 15" at bounding box center [164, 520] width 91 height 24
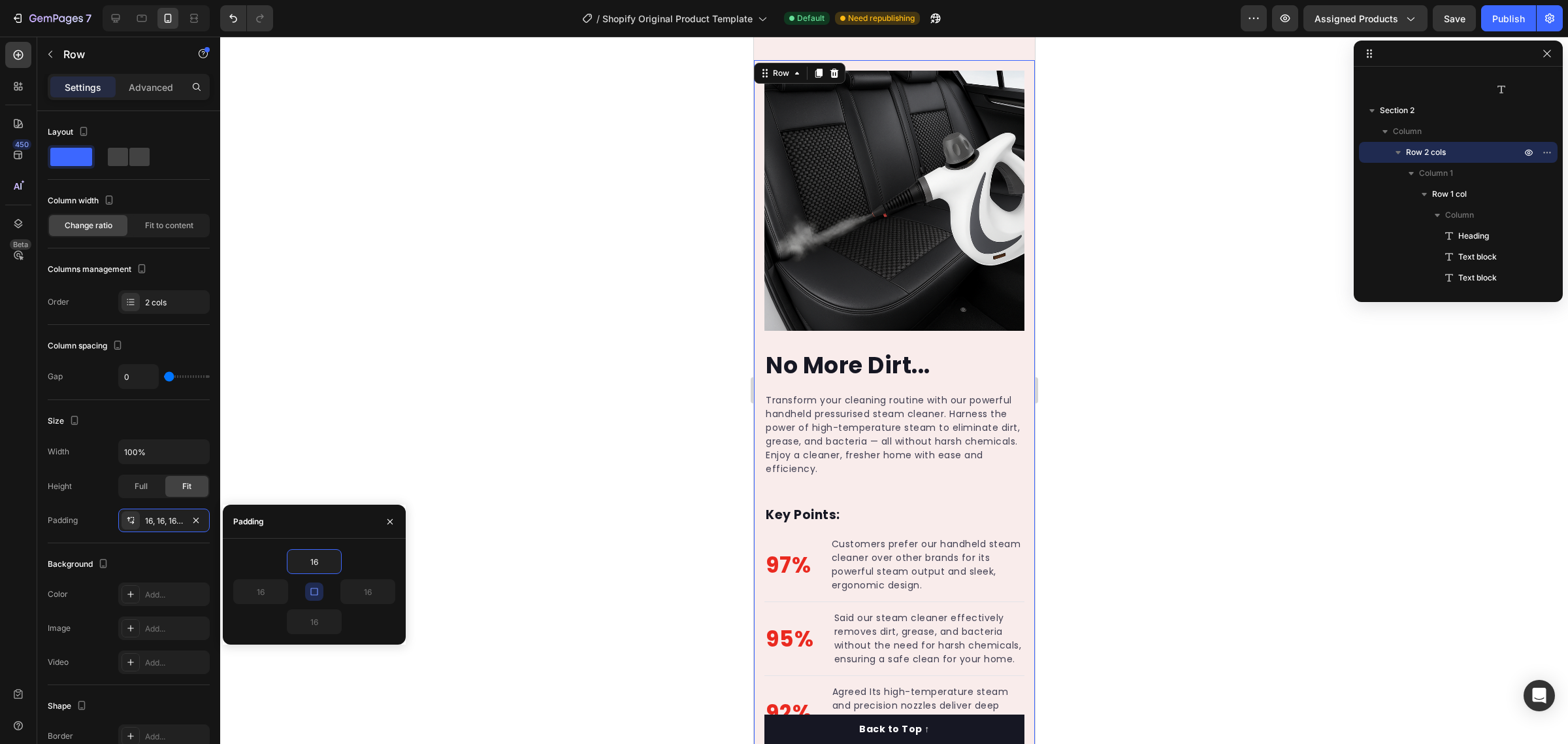
click at [315, 590] on icon "button" at bounding box center [314, 591] width 11 height 11
click at [316, 593] on icon "button" at bounding box center [314, 591] width 11 height 11
click at [317, 595] on icon "button" at bounding box center [314, 592] width 7 height 7
click at [363, 601] on input "16" at bounding box center [368, 591] width 54 height 24
click at [376, 592] on input "16" at bounding box center [368, 591] width 54 height 24
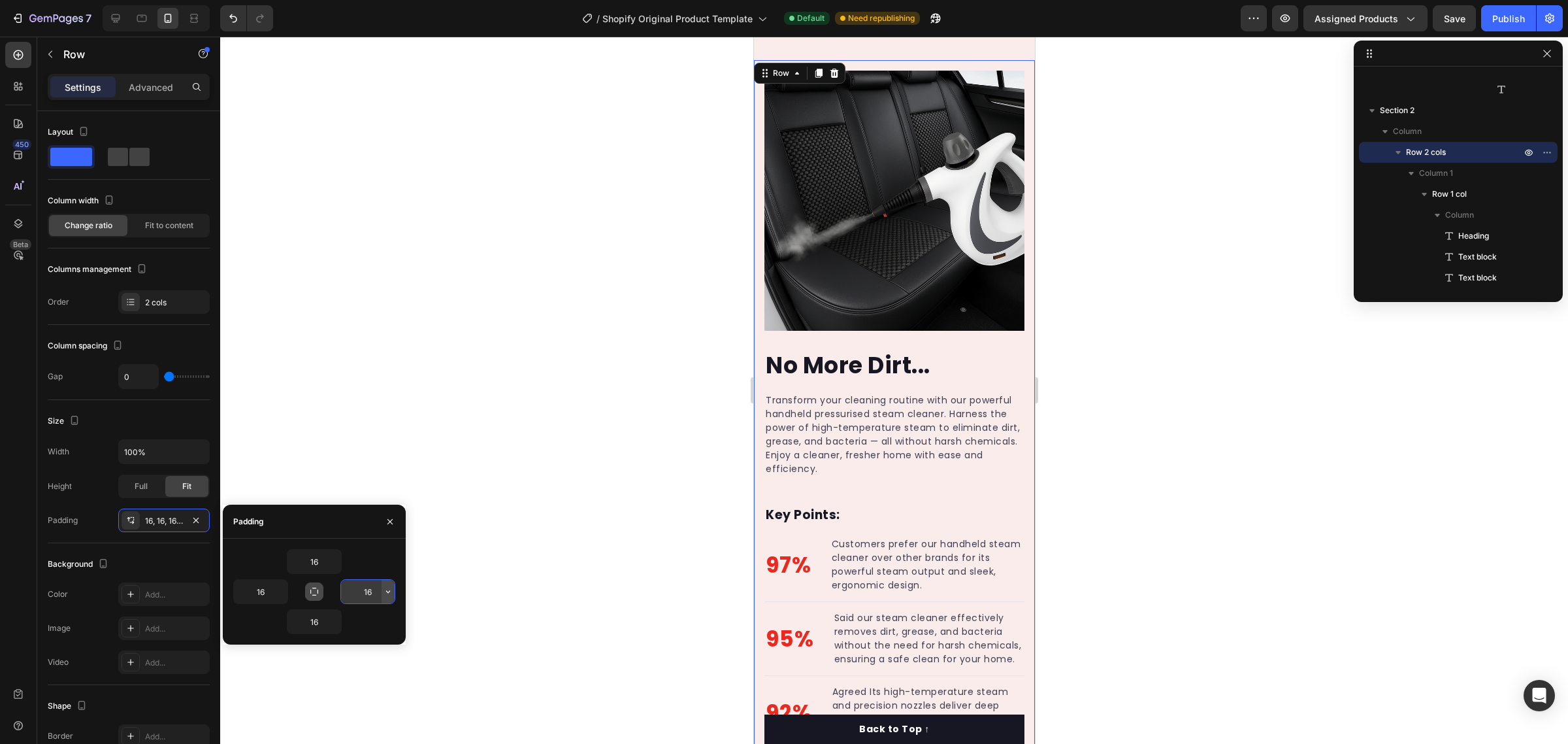
click at [390, 597] on icon "button" at bounding box center [388, 591] width 11 height 11
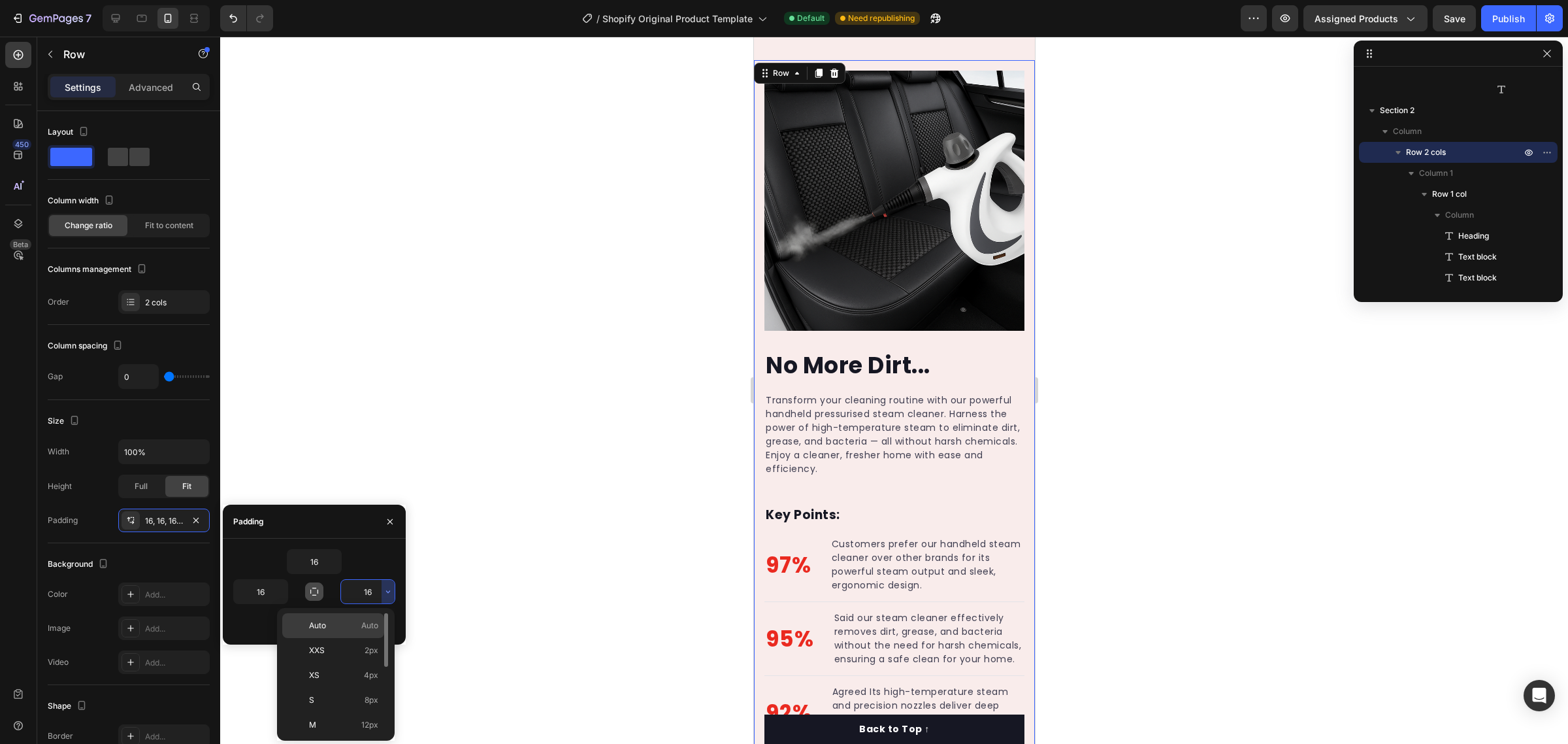
click at [376, 621] on span "Auto" at bounding box center [370, 626] width 17 height 11
type input "Auto"
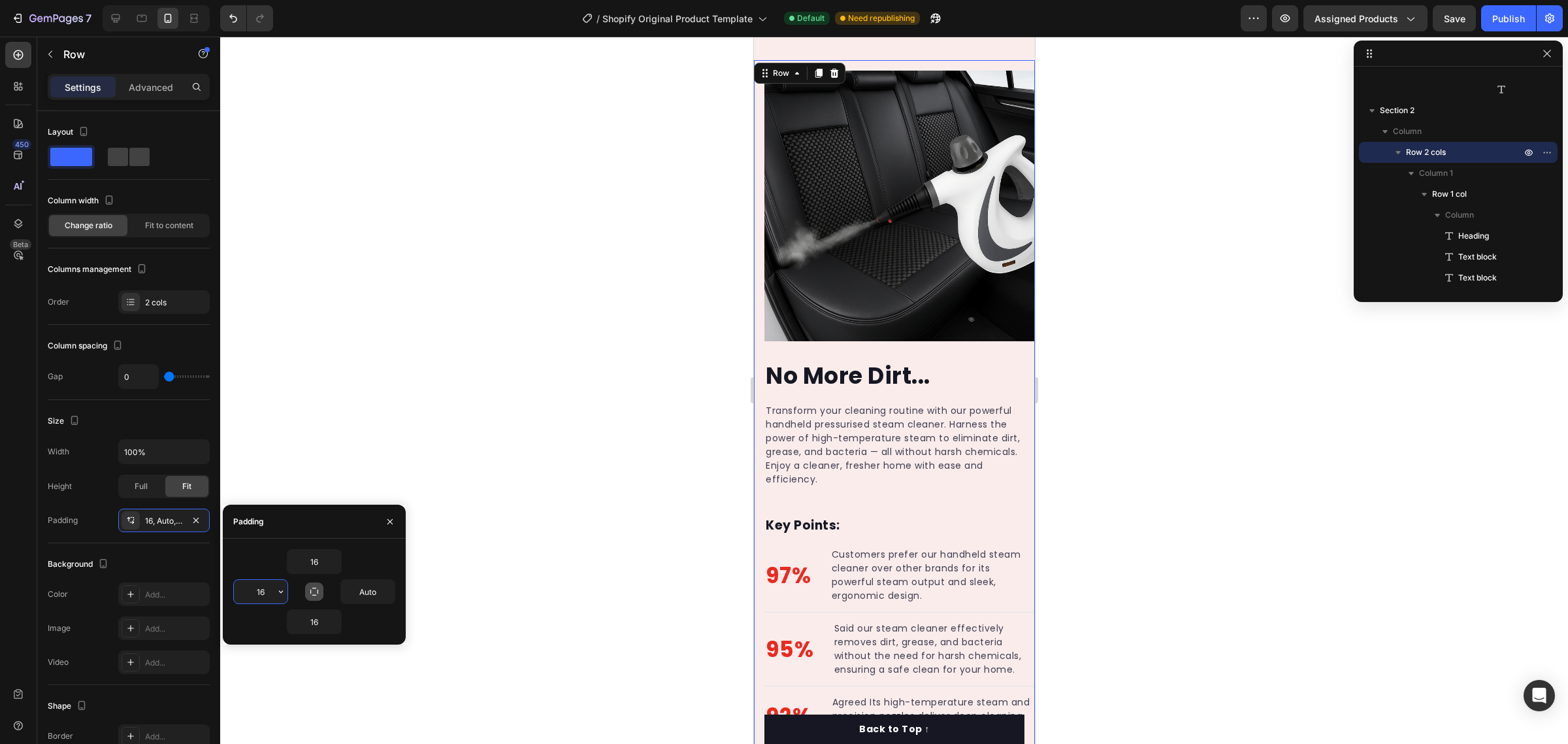
click at [269, 595] on input "16" at bounding box center [261, 591] width 54 height 24
click at [291, 599] on div "16" at bounding box center [274, 591] width 81 height 25
click at [282, 593] on icon "button" at bounding box center [281, 591] width 11 height 11
click at [254, 620] on span "Auto" at bounding box center [263, 626] width 17 height 11
type input "Auto"
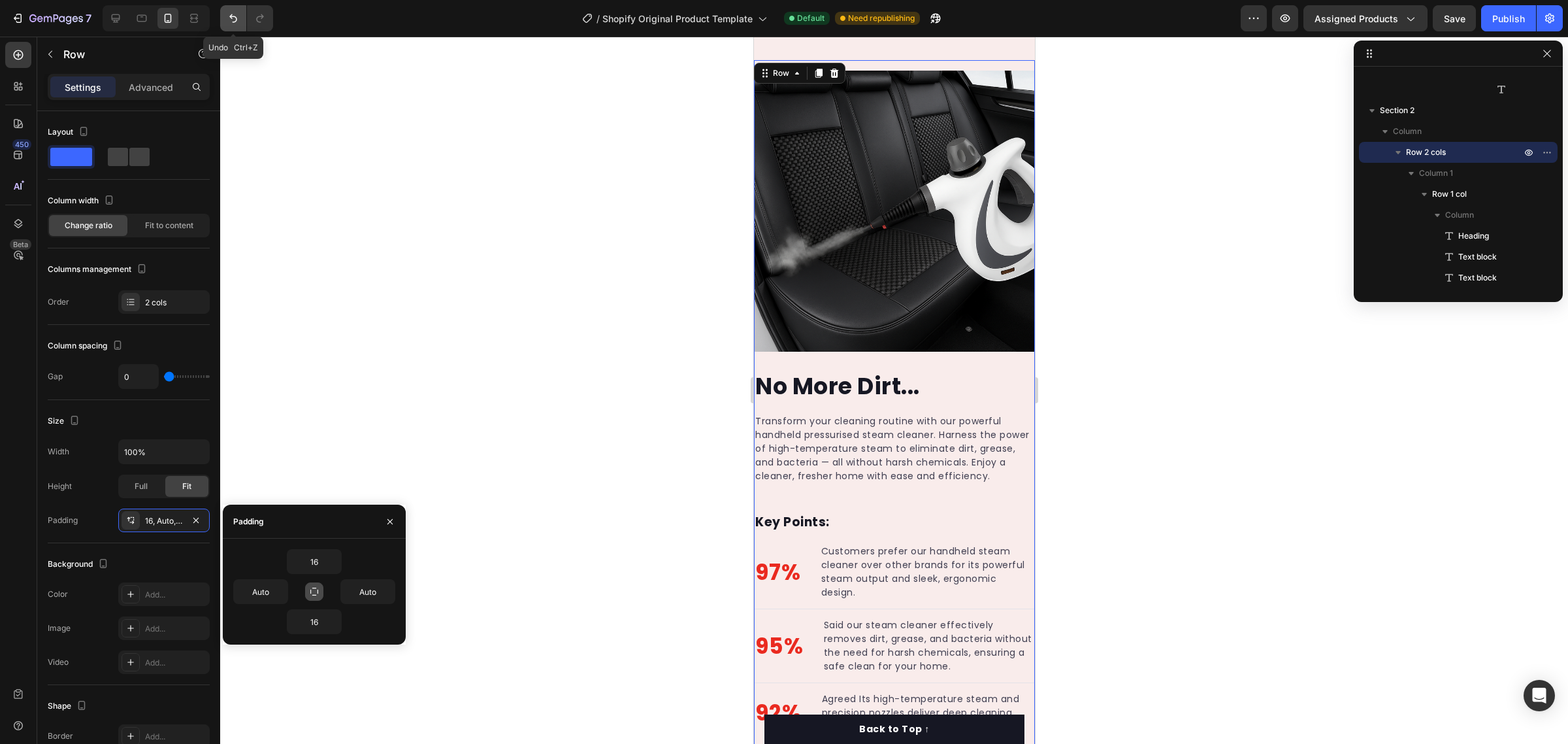
click at [227, 11] on icon "Undo/Redo" at bounding box center [233, 18] width 13 height 13
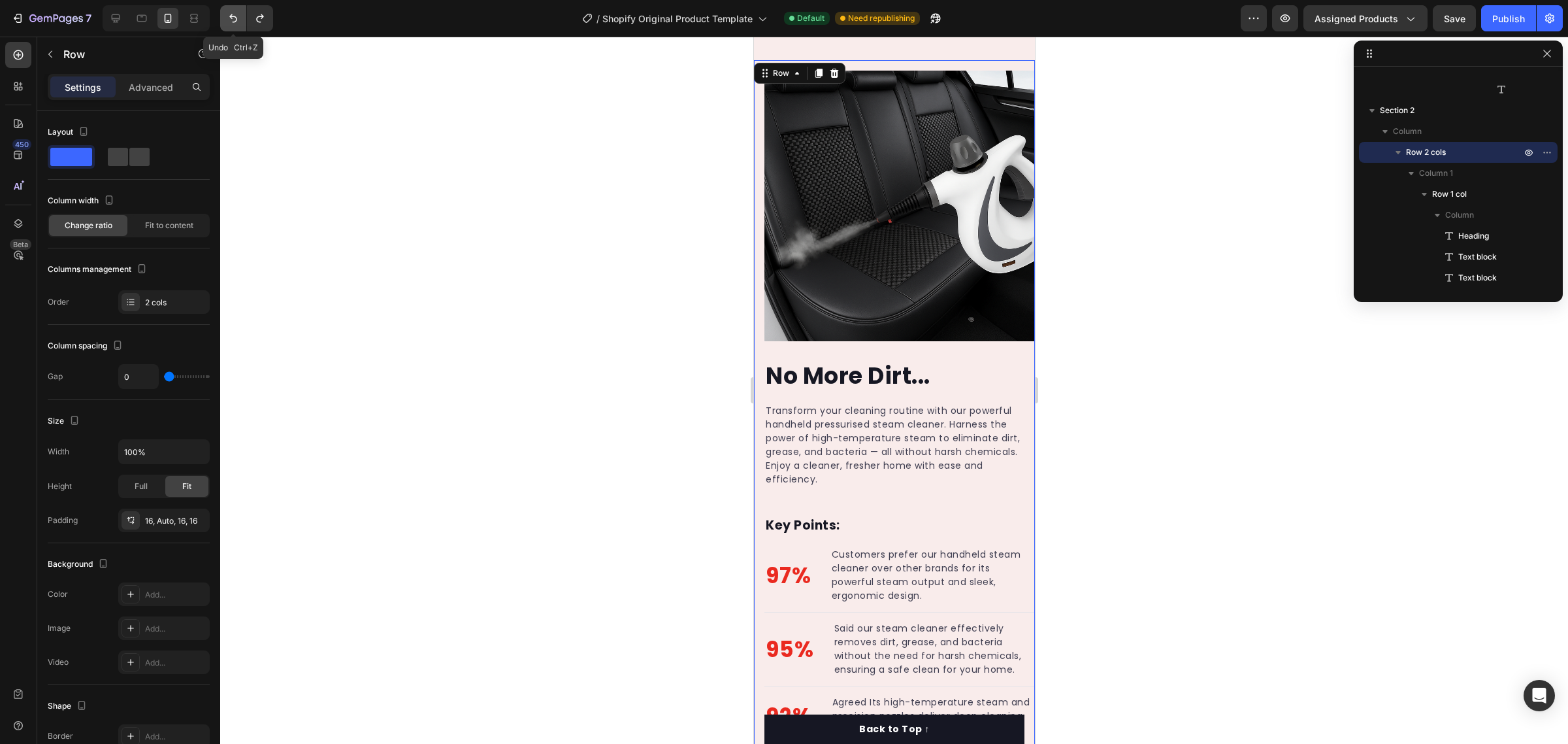
click at [227, 11] on icon "Undo/Redo" at bounding box center [233, 18] width 13 height 13
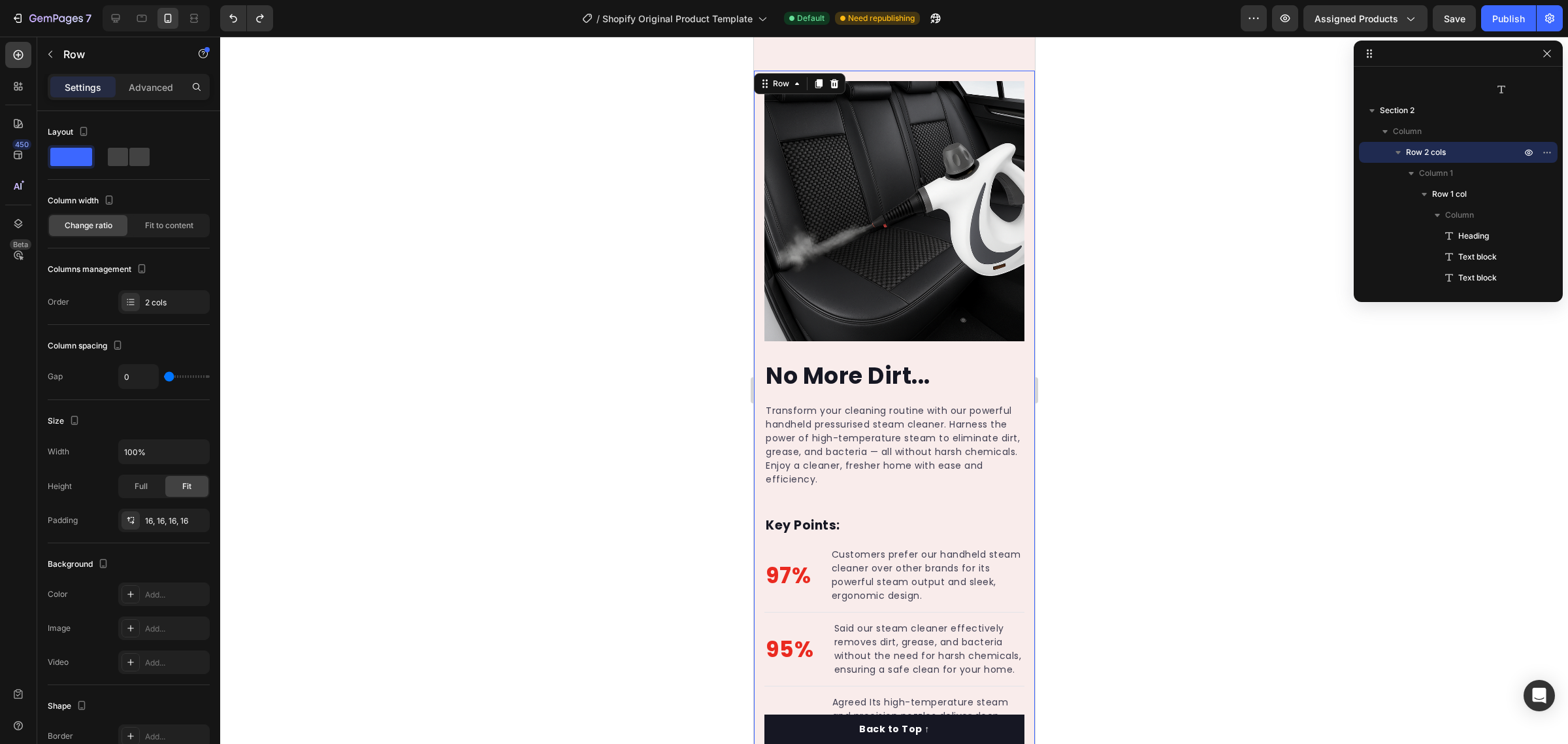
scroll to position [0, 0]
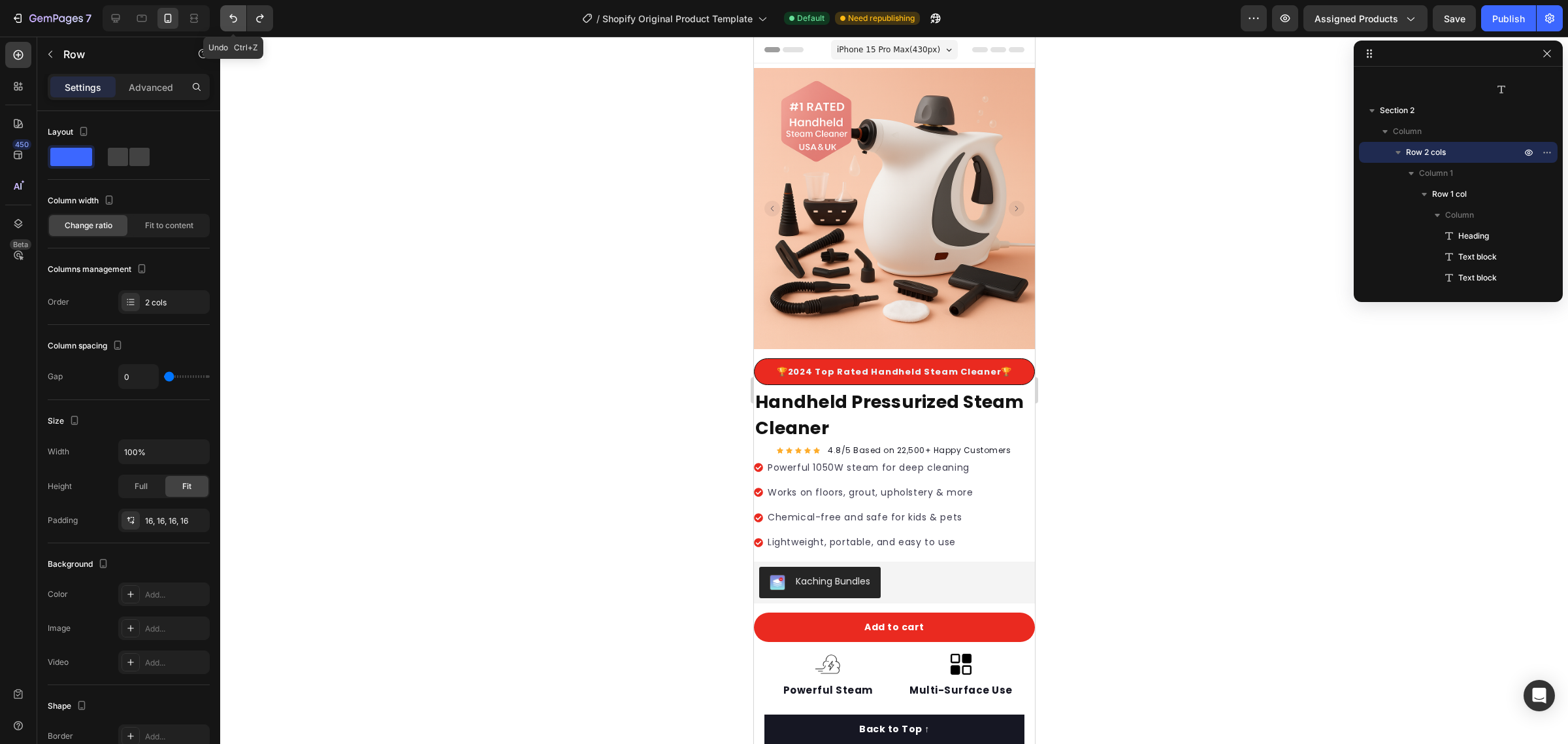
click at [237, 27] on button "Undo/Redo" at bounding box center [233, 18] width 26 height 26
click at [234, 24] on icon "Undo/Redo" at bounding box center [233, 18] width 13 height 13
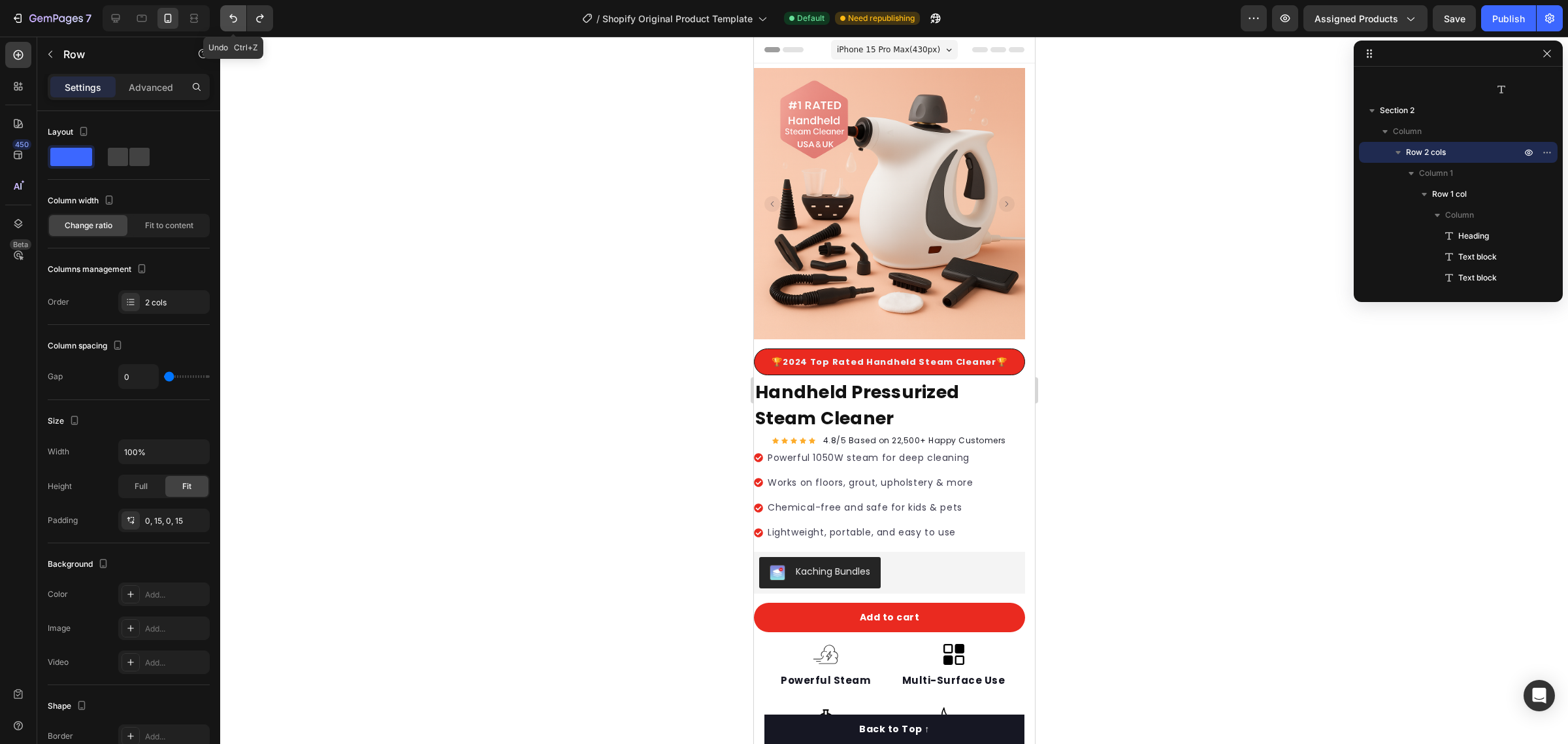
click at [234, 24] on icon "Undo/Redo" at bounding box center [233, 18] width 13 height 13
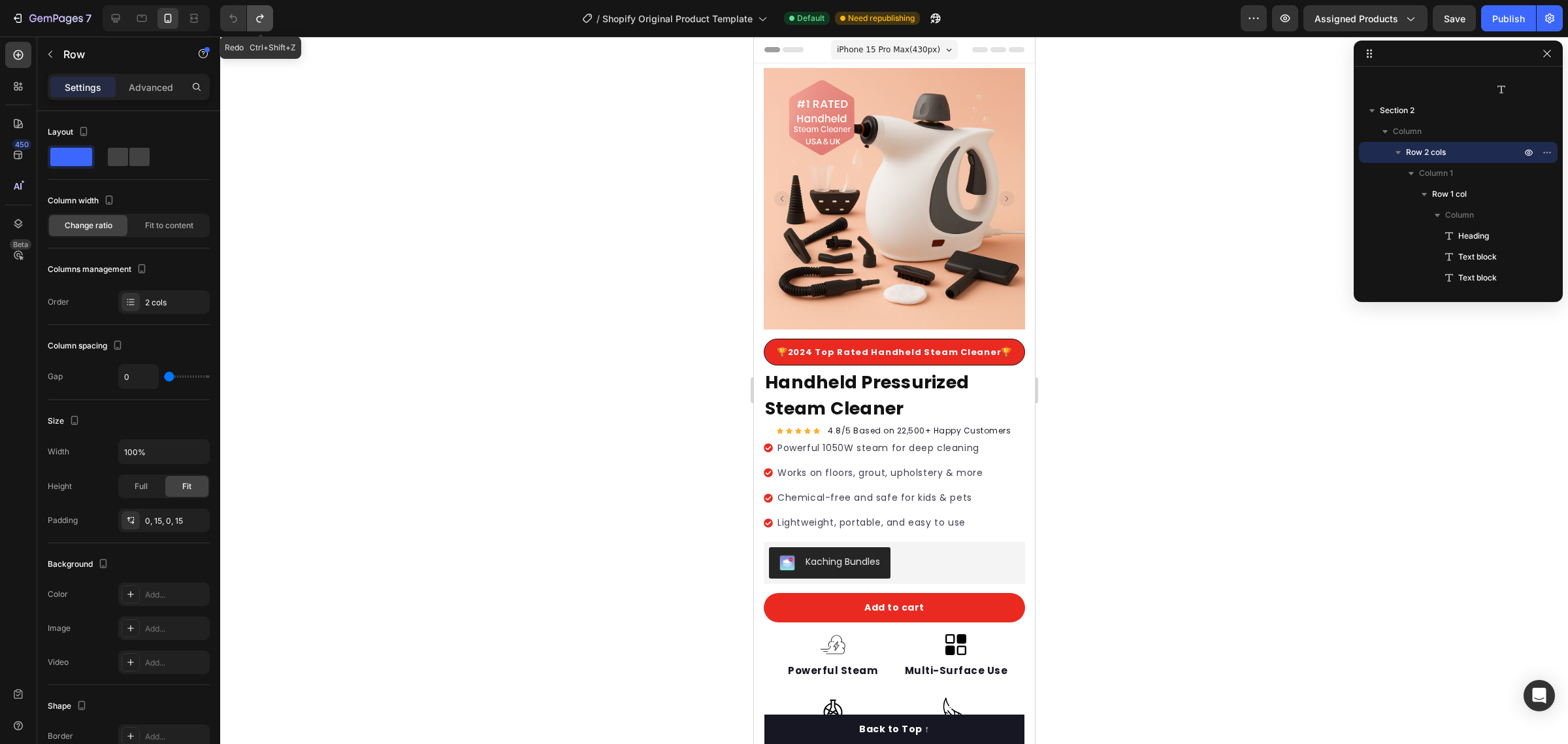
click at [255, 26] on button "Undo/Redo" at bounding box center [260, 18] width 26 height 26
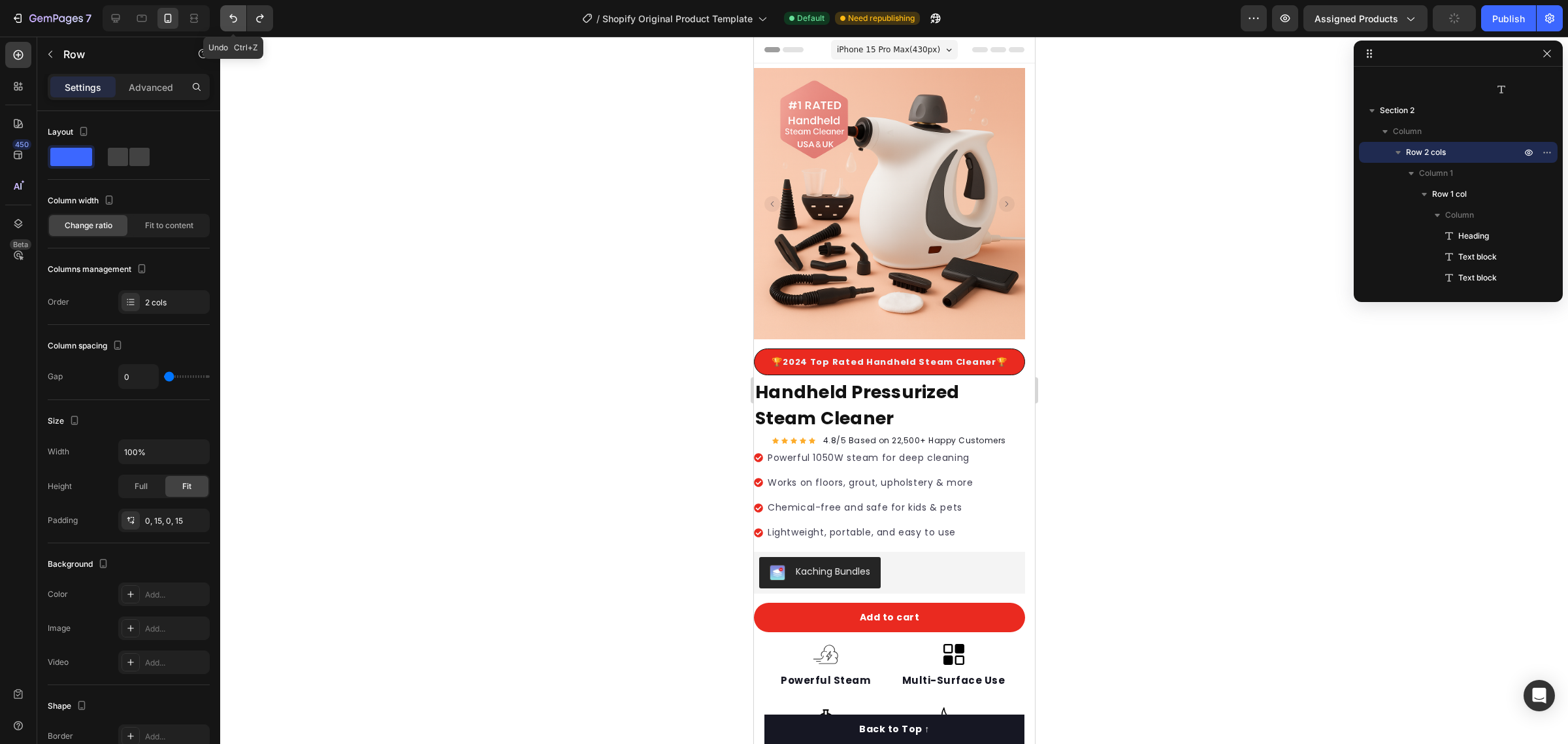
click at [236, 24] on icon "Undo/Redo" at bounding box center [233, 18] width 13 height 13
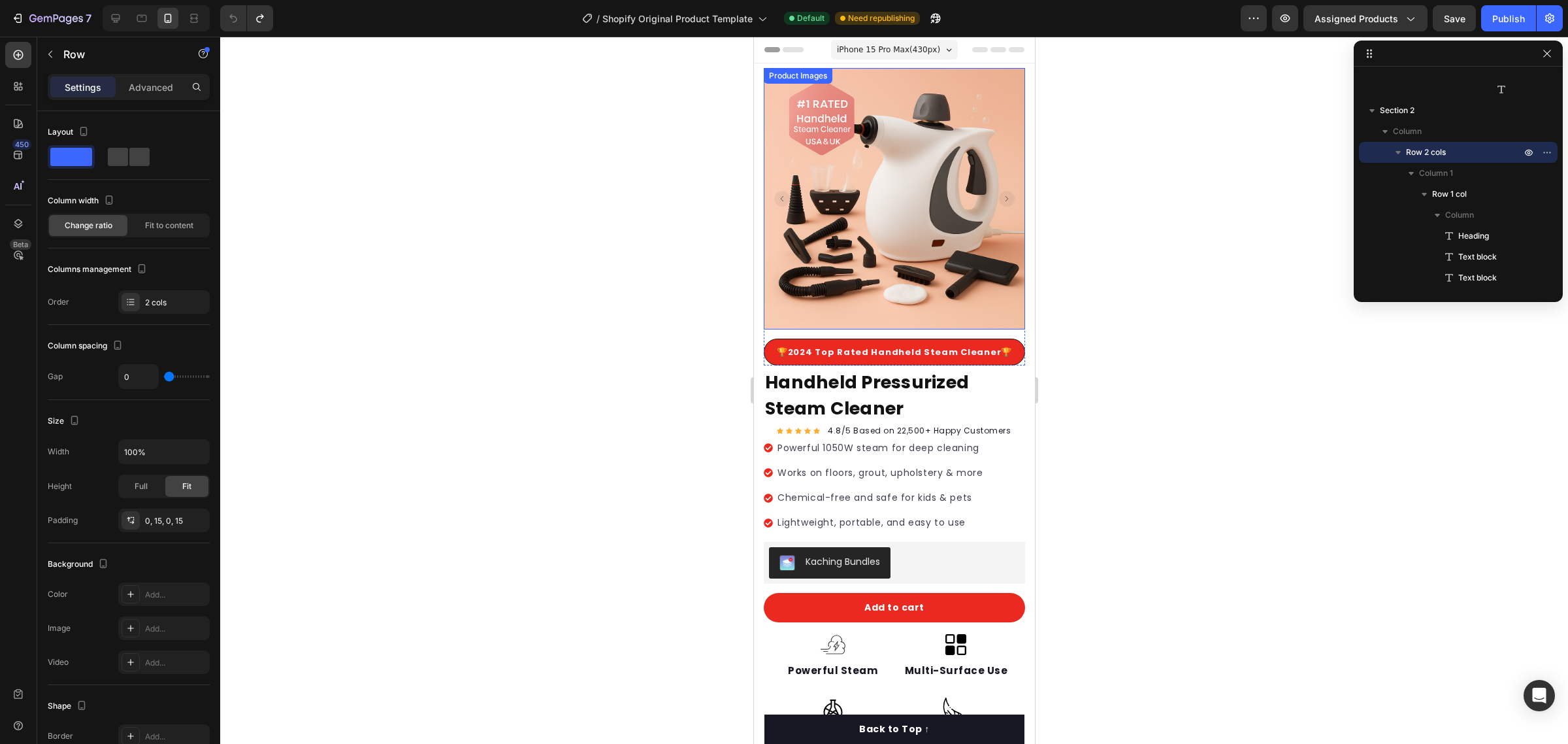
click at [1017, 203] on div "Product Images 🏆2024 Top Rated Handheld Steam Cleaner🏆 Text block Row 🏆2024 Top…" at bounding box center [893, 559] width 281 height 983
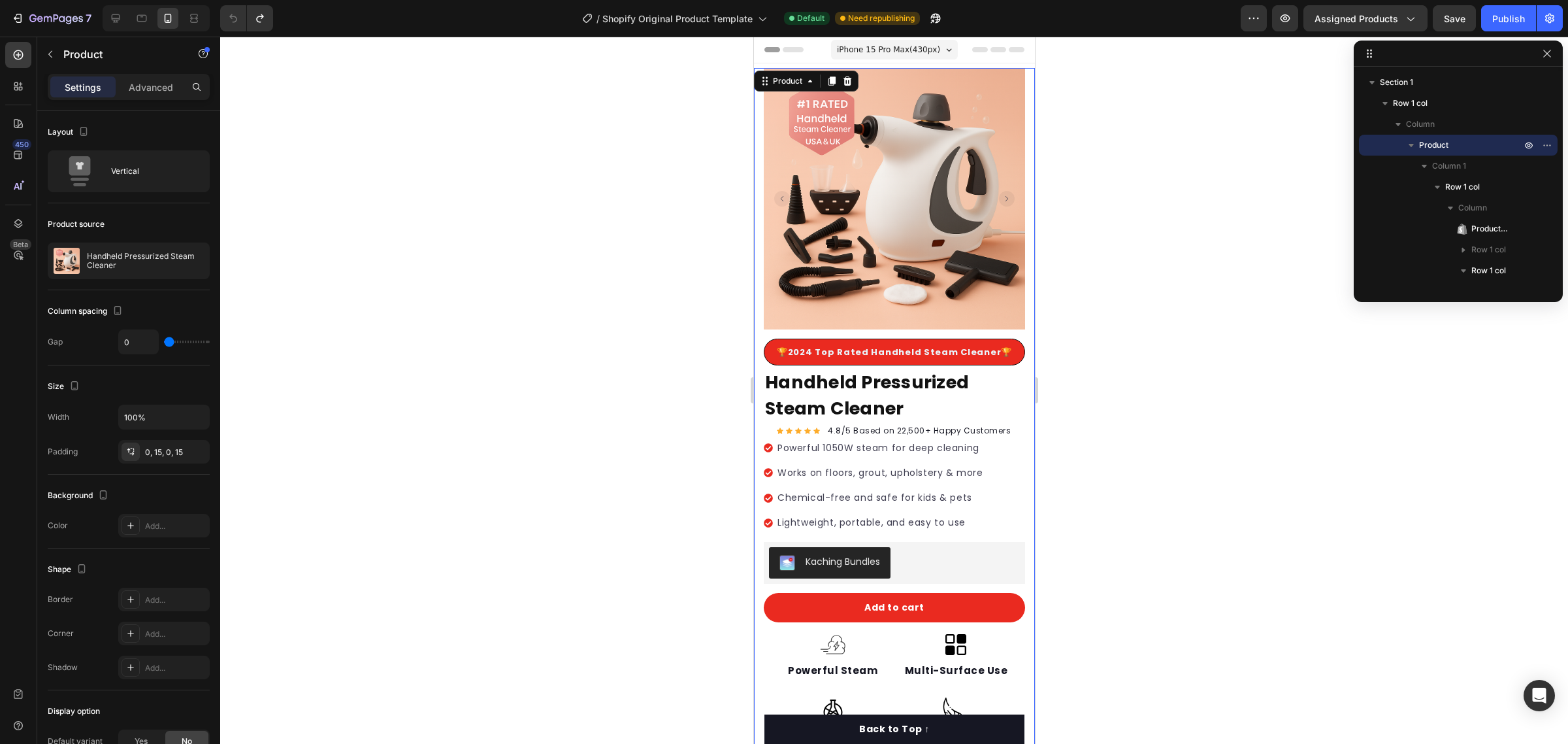
click at [1246, 112] on div at bounding box center [894, 390] width 1348 height 707
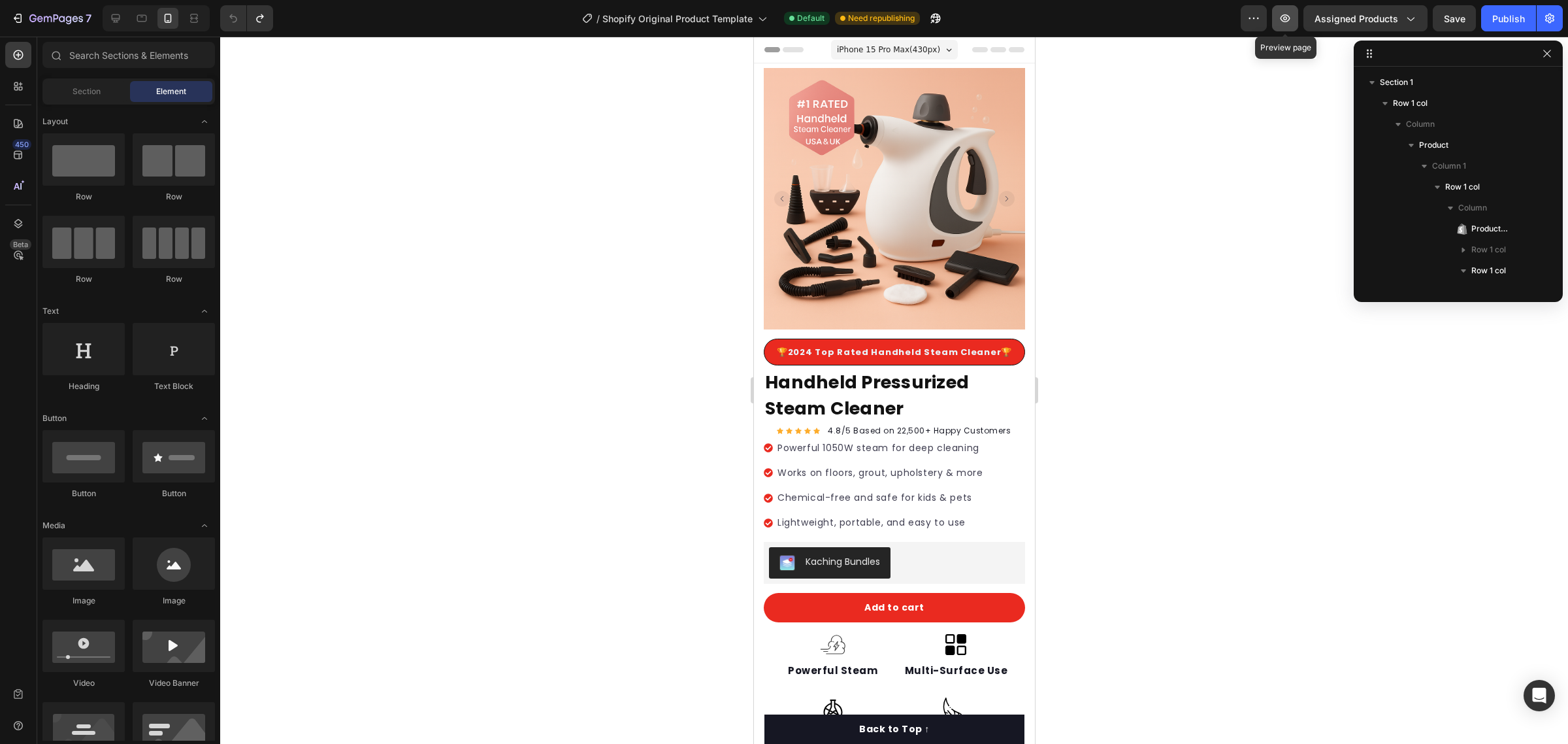
click at [1288, 19] on icon "button" at bounding box center [1285, 18] width 13 height 13
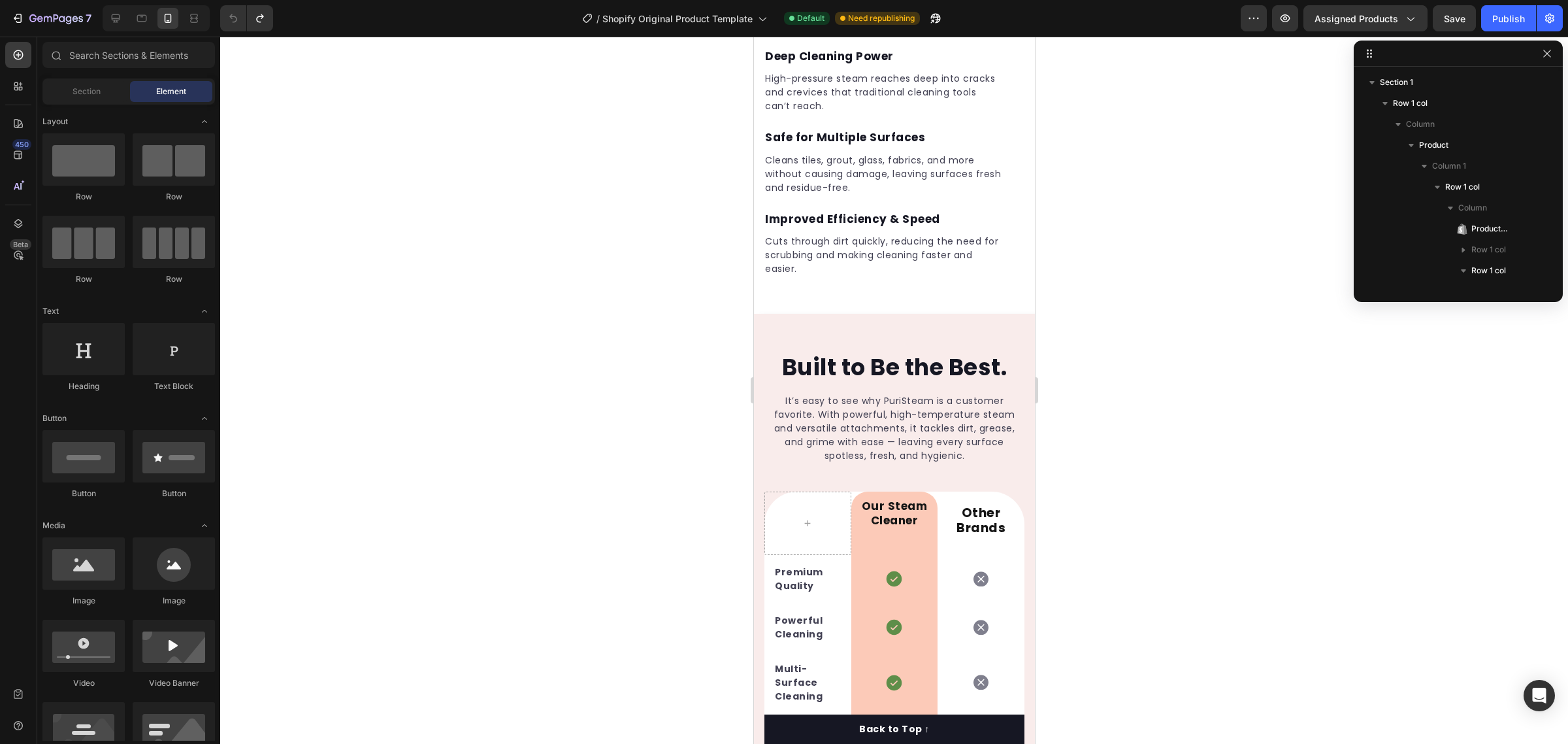
scroll to position [2614, 0]
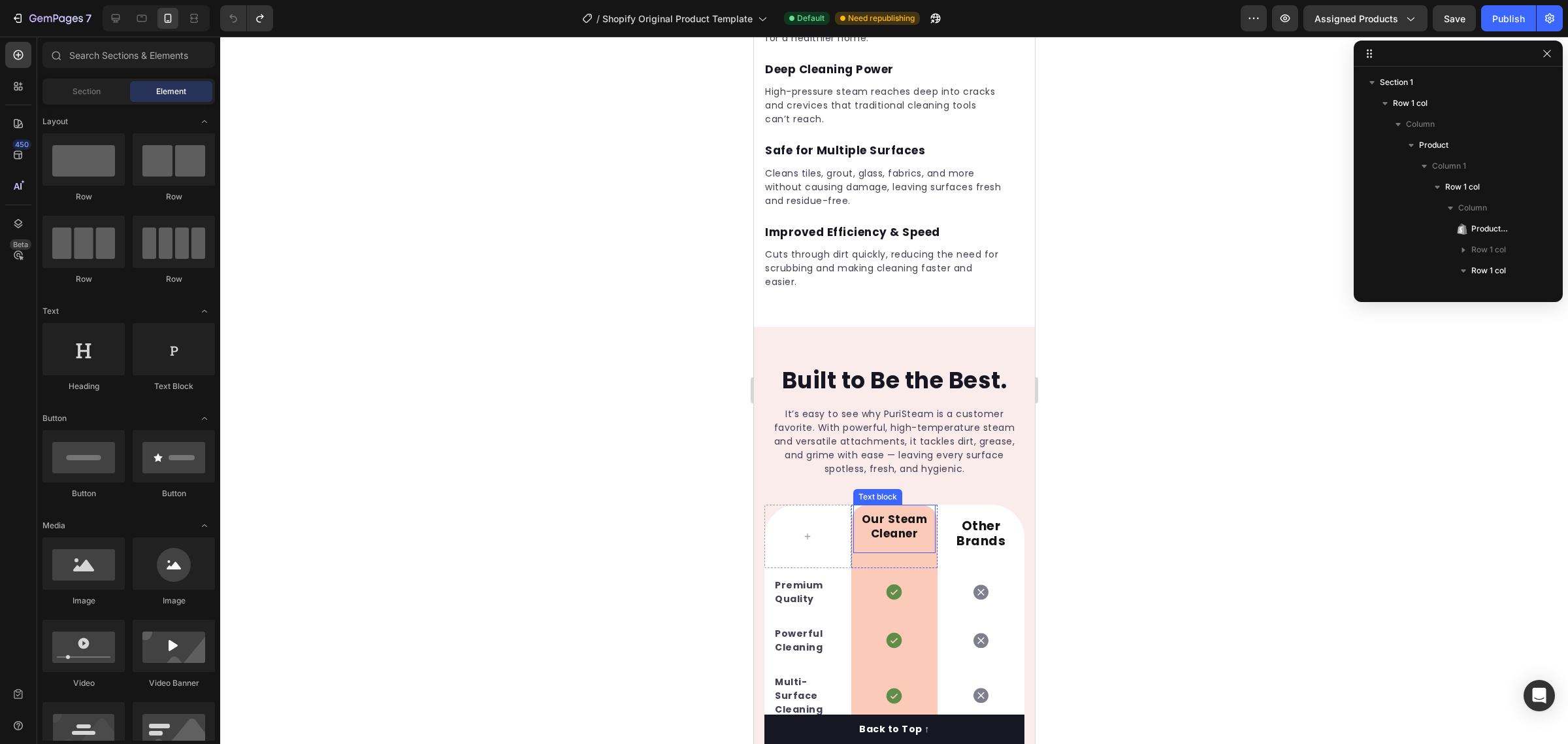
click at [872, 511] on span "Our Steam Cleaner" at bounding box center [894, 526] width 66 height 30
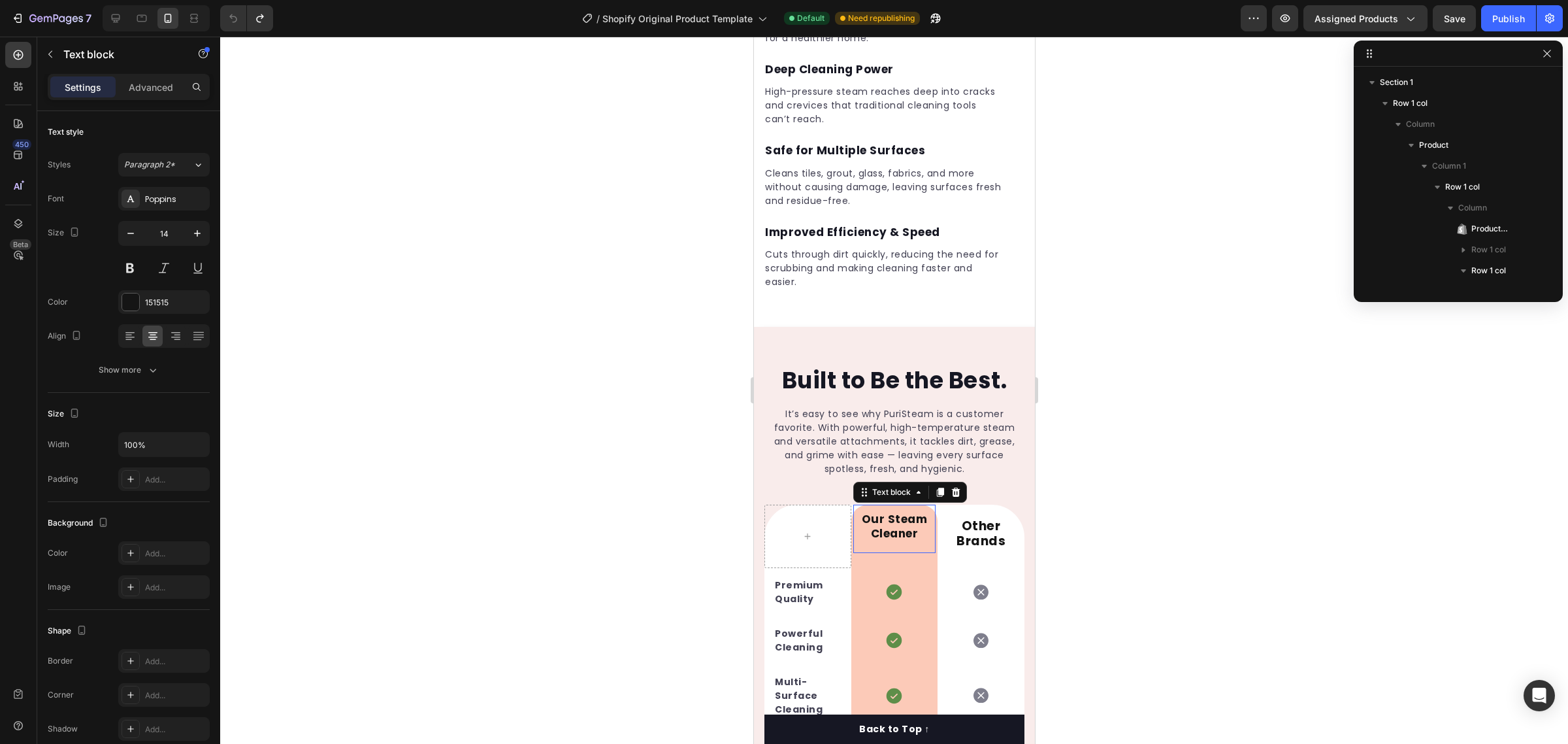
scroll to position [1726, 0]
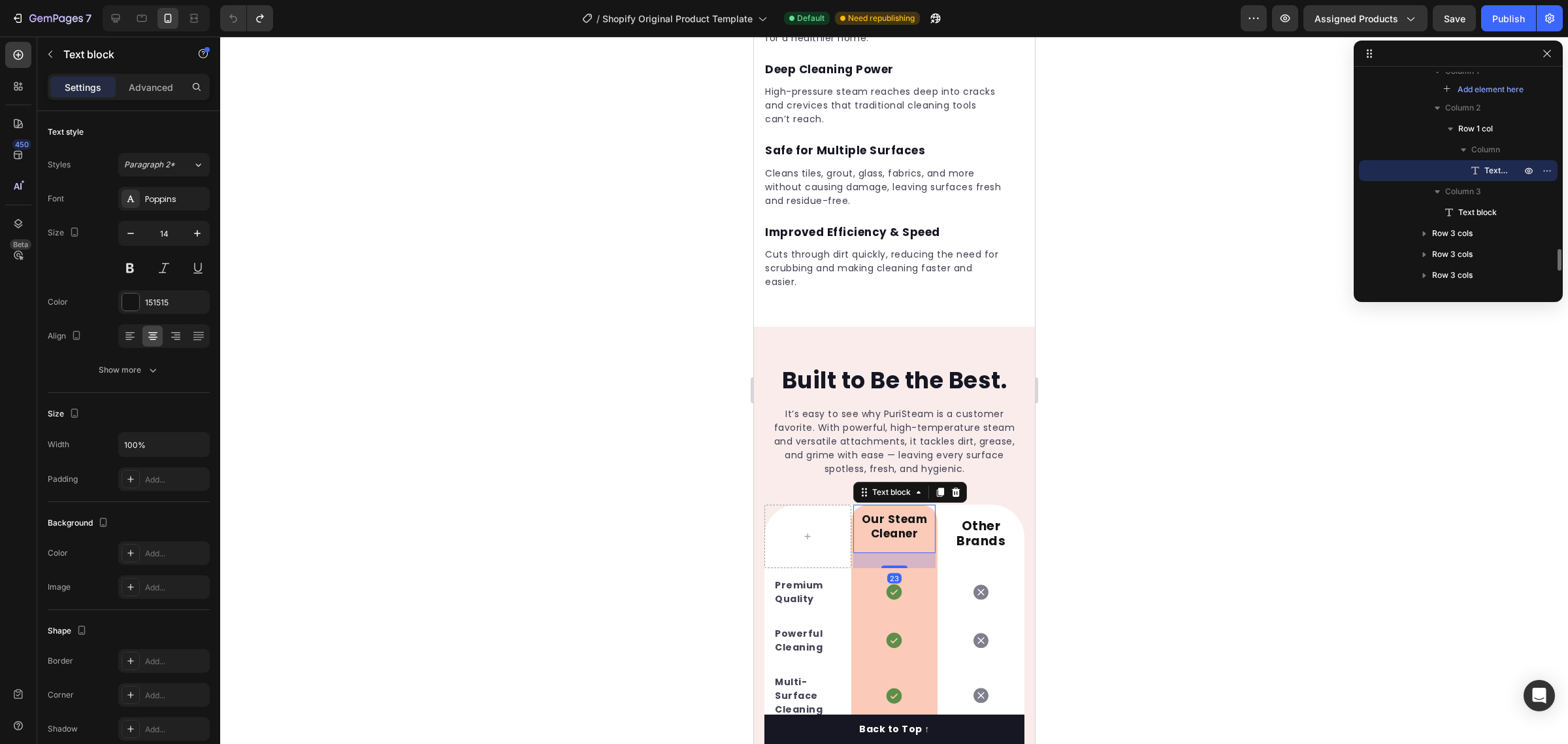
click at [861, 511] on span "Our Steam Cleaner" at bounding box center [894, 526] width 66 height 30
click at [897, 504] on div "Our Steam Cleaner Text block 23" at bounding box center [895, 528] width 83 height 48
click at [851, 504] on div "Our Steam Cleaner Text block 23 Row" at bounding box center [894, 536] width 87 height 63
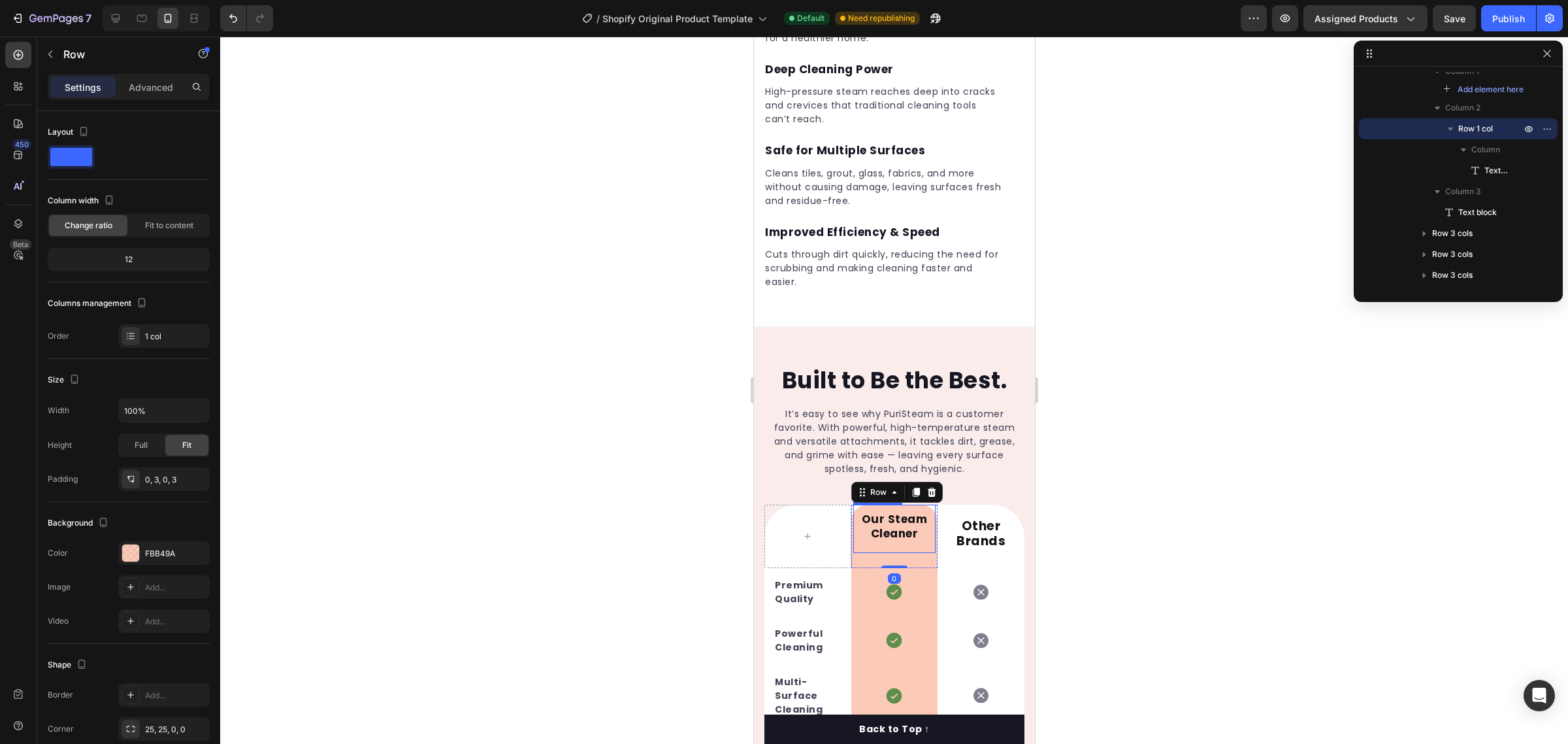
click at [854, 512] on p "Our Steam Cleaner" at bounding box center [894, 526] width 80 height 29
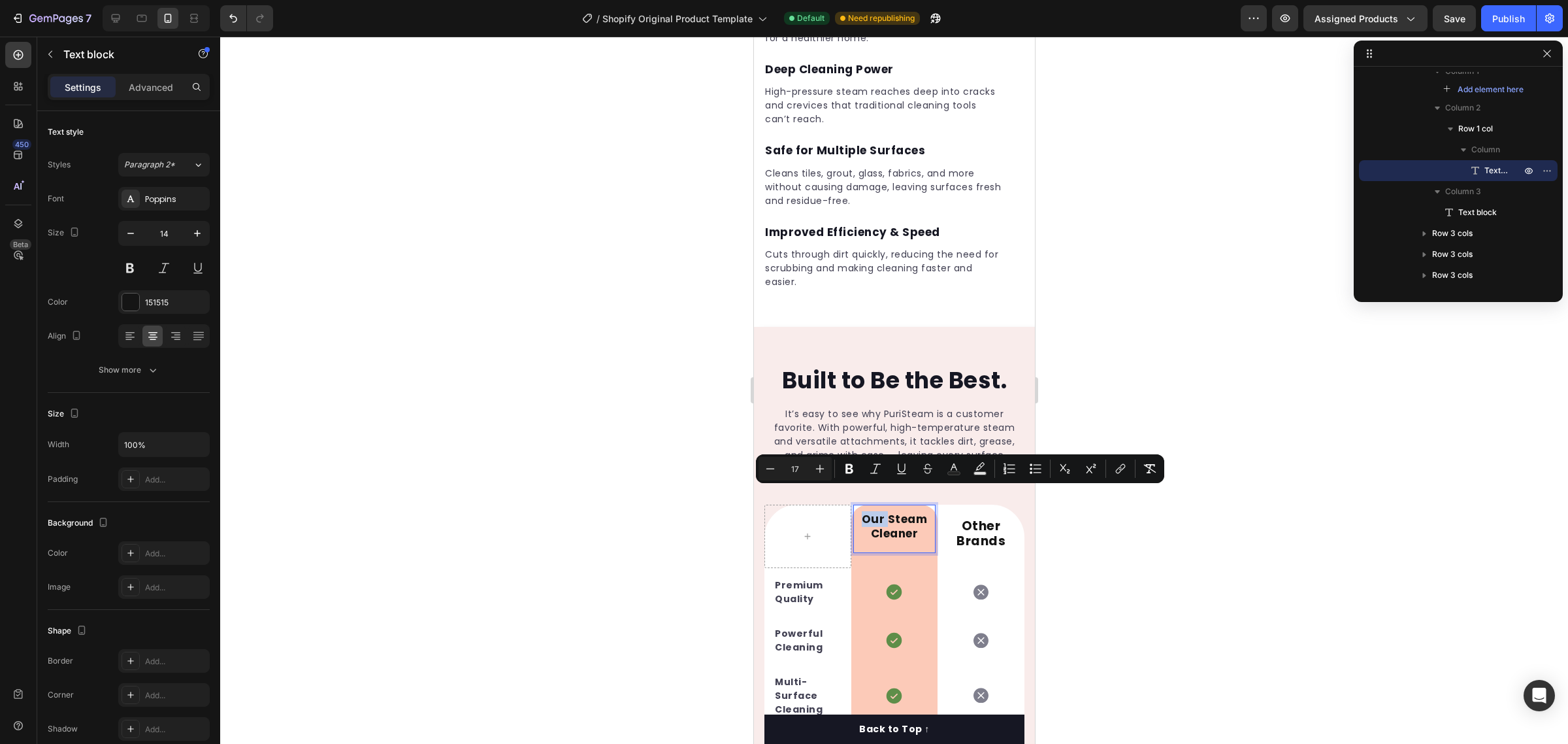
click at [854, 512] on p "Our Steam Cleaner" at bounding box center [894, 526] width 80 height 29
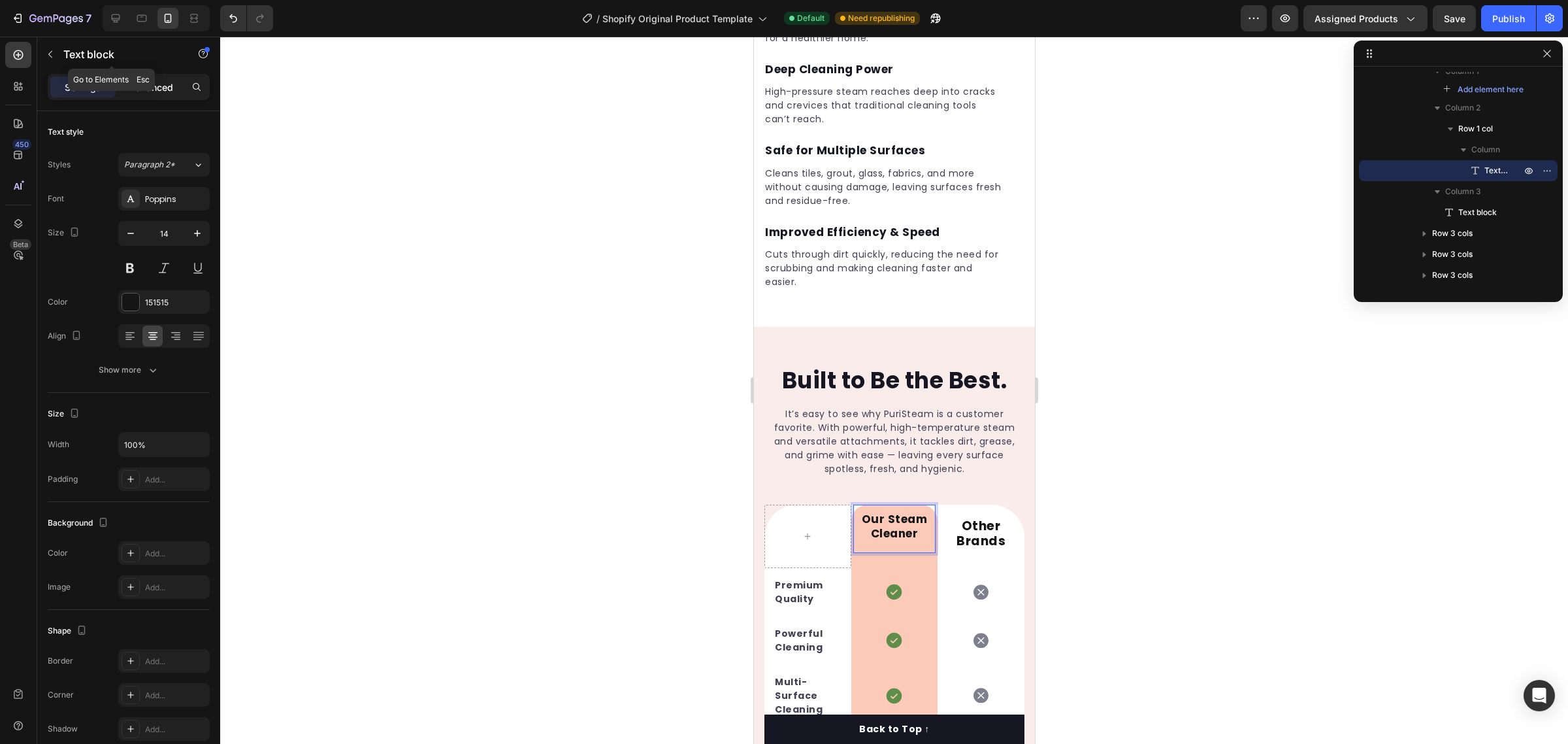
click at [145, 83] on p "Advanced" at bounding box center [151, 87] width 45 height 14
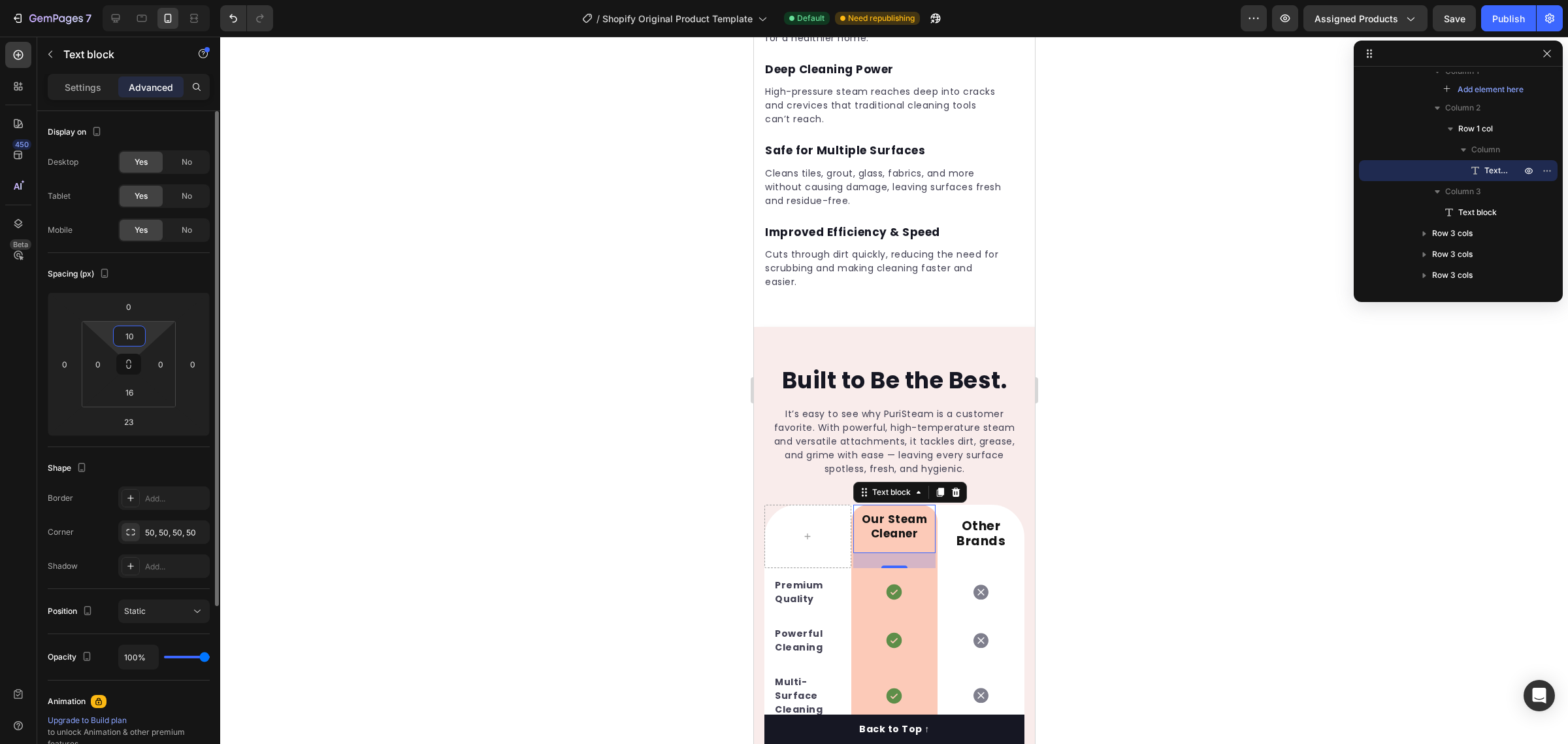
click at [141, 327] on input "10" at bounding box center [129, 335] width 26 height 19
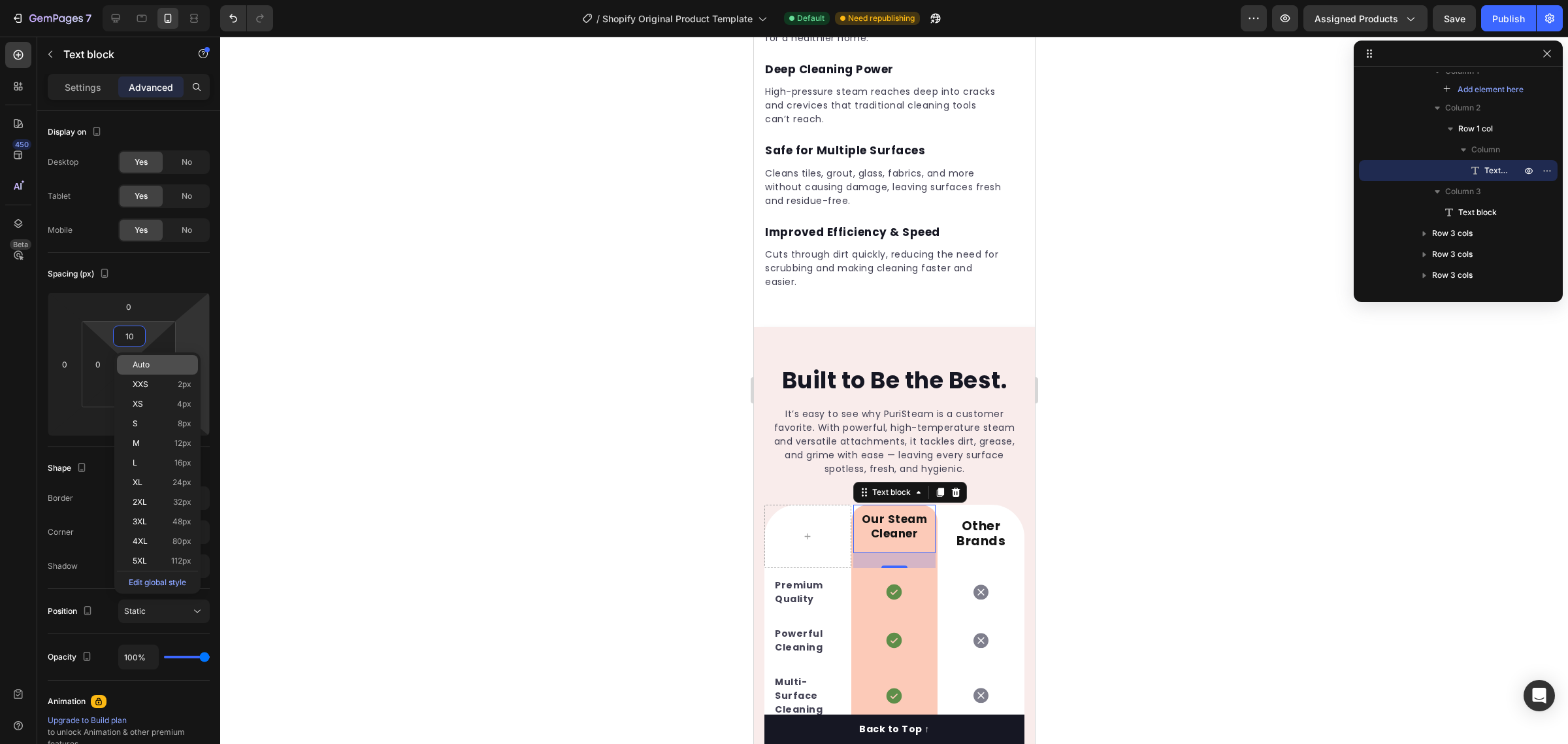
click at [164, 370] on div "Auto" at bounding box center [157, 364] width 81 height 19
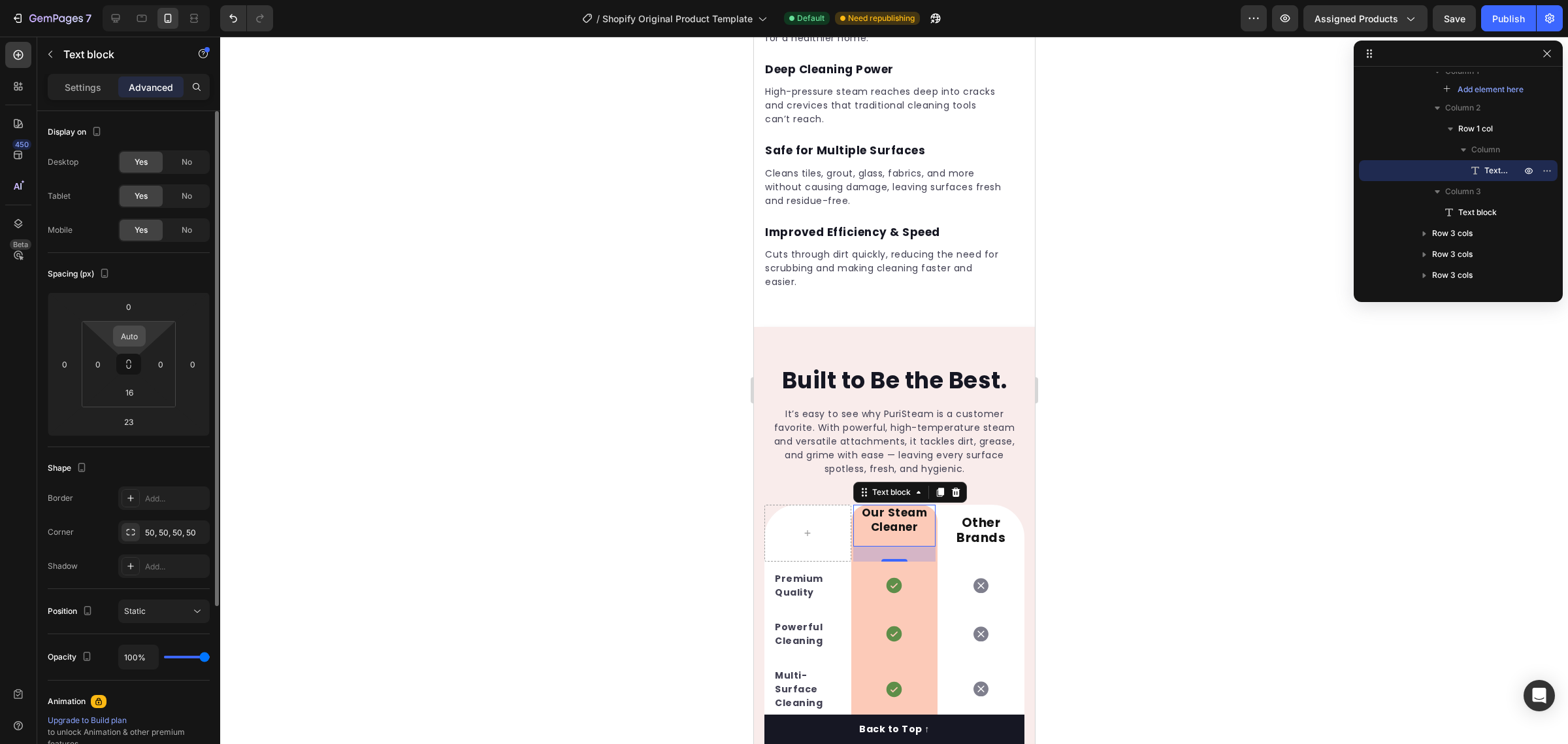
click at [132, 334] on input "Auto" at bounding box center [129, 335] width 26 height 19
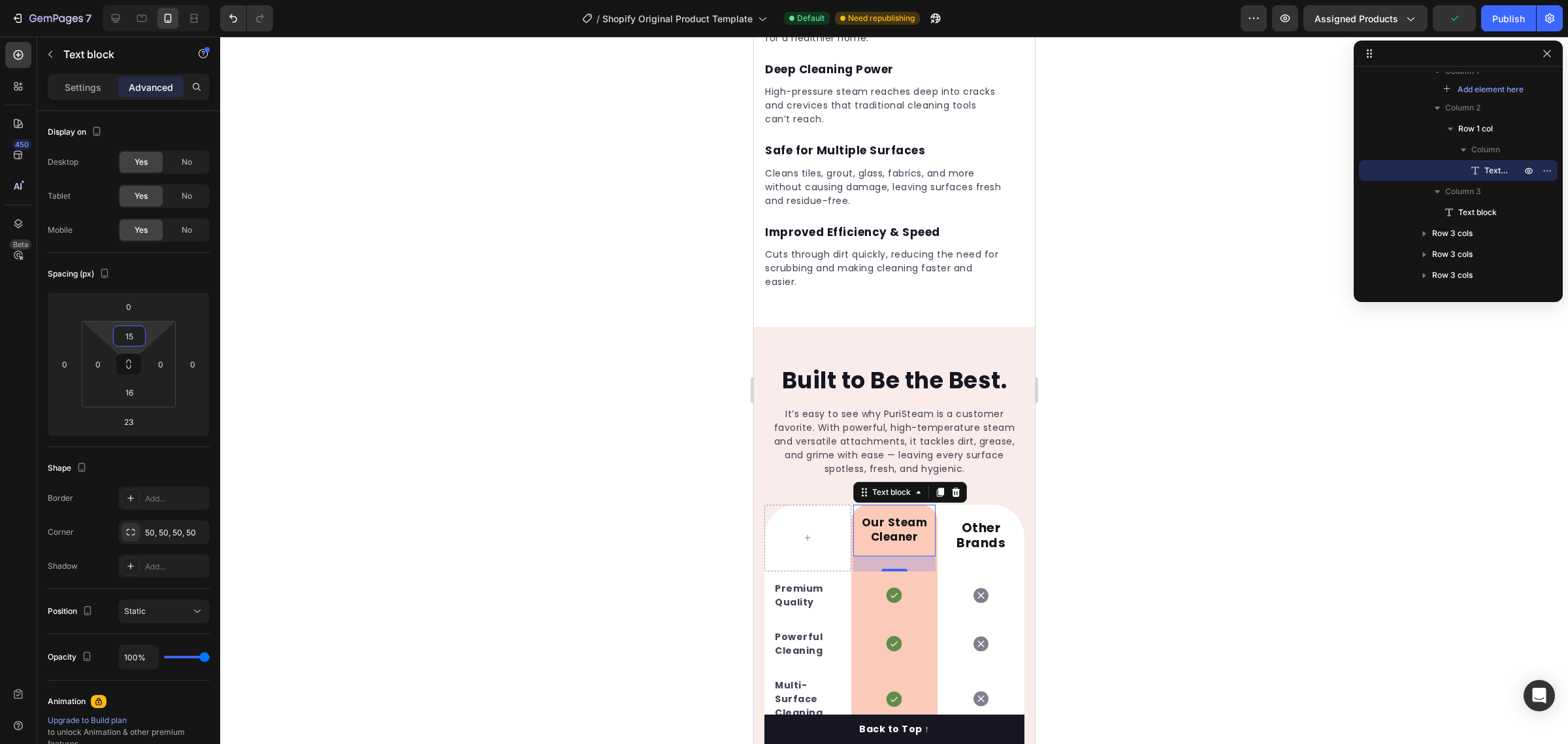
type input "1"
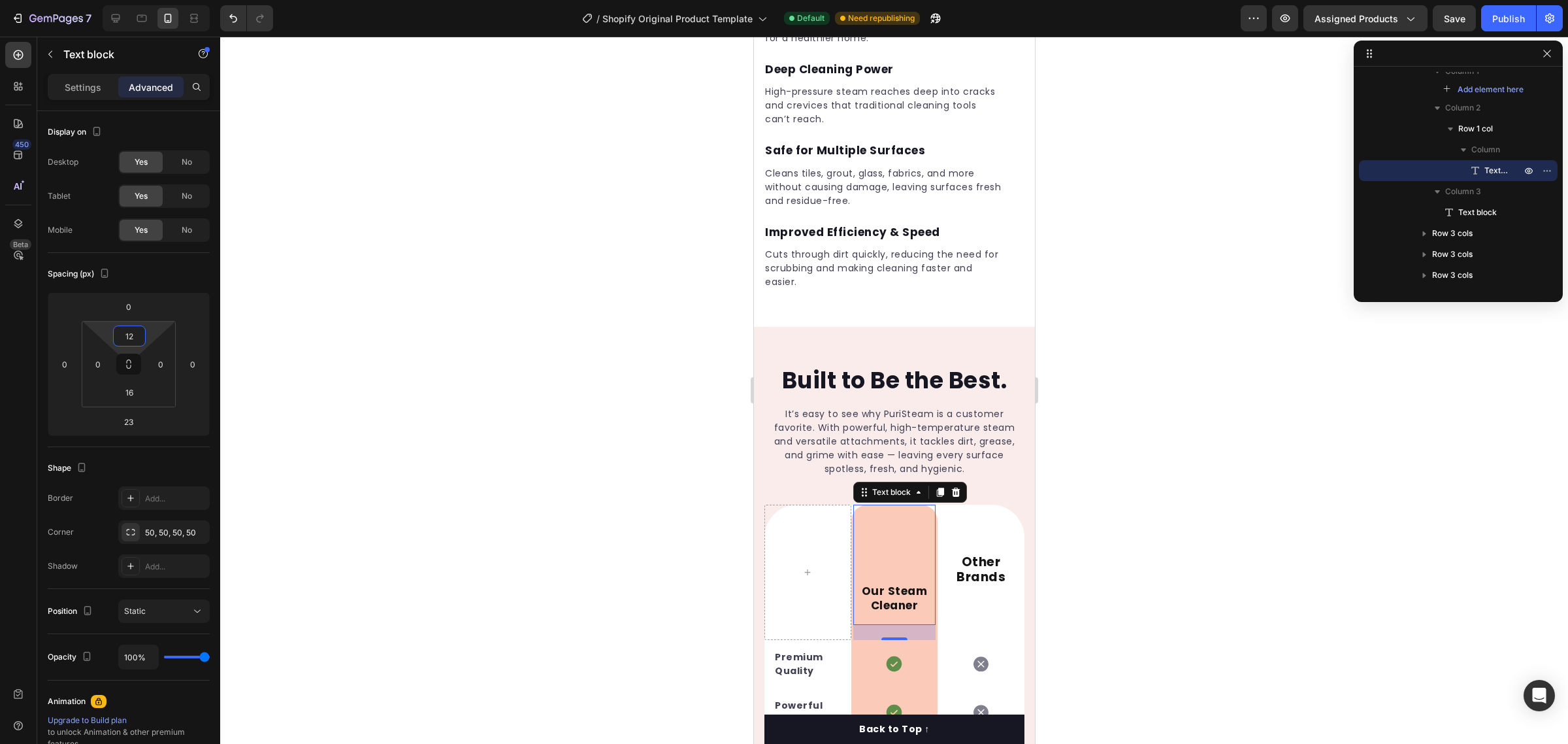
type input "1"
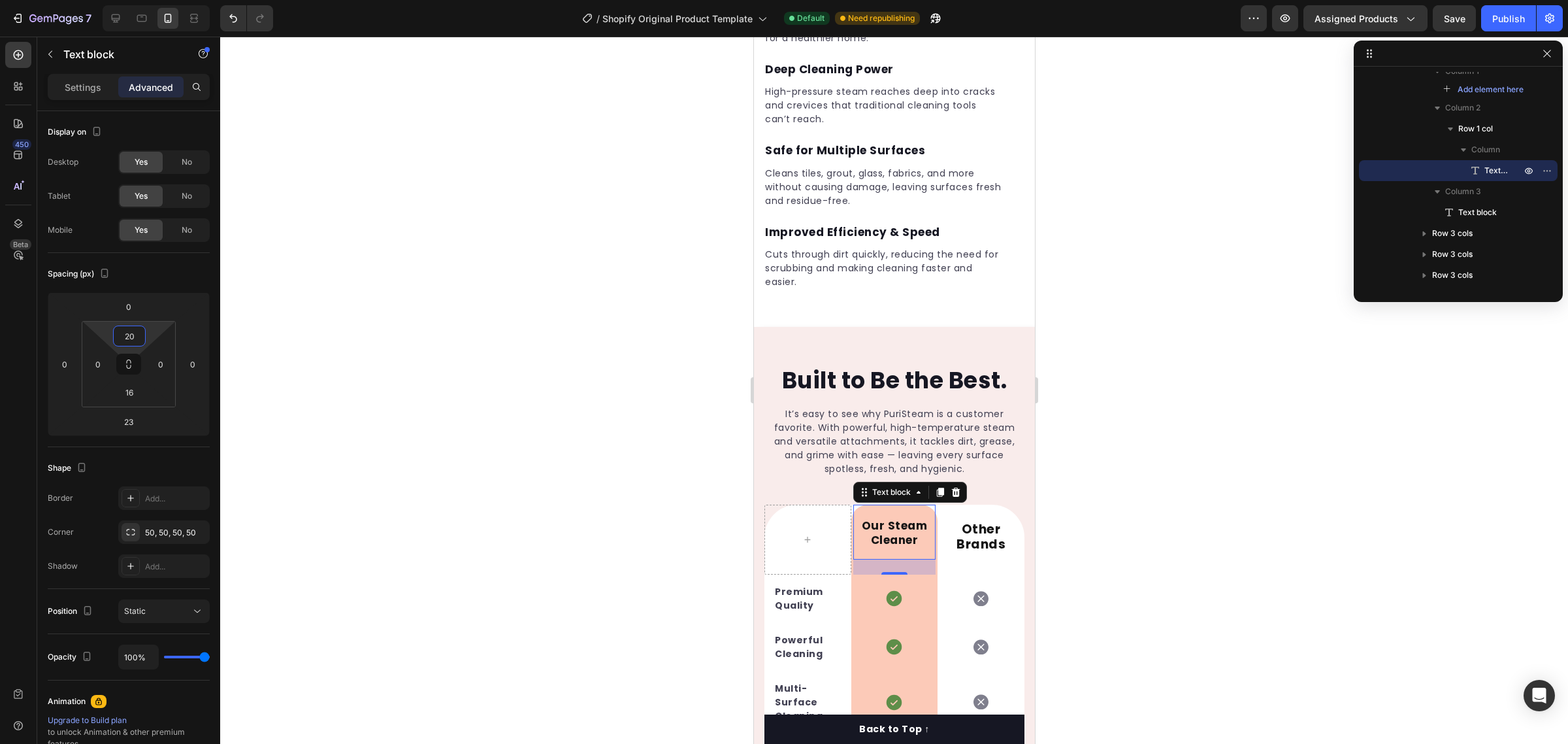
type input "2"
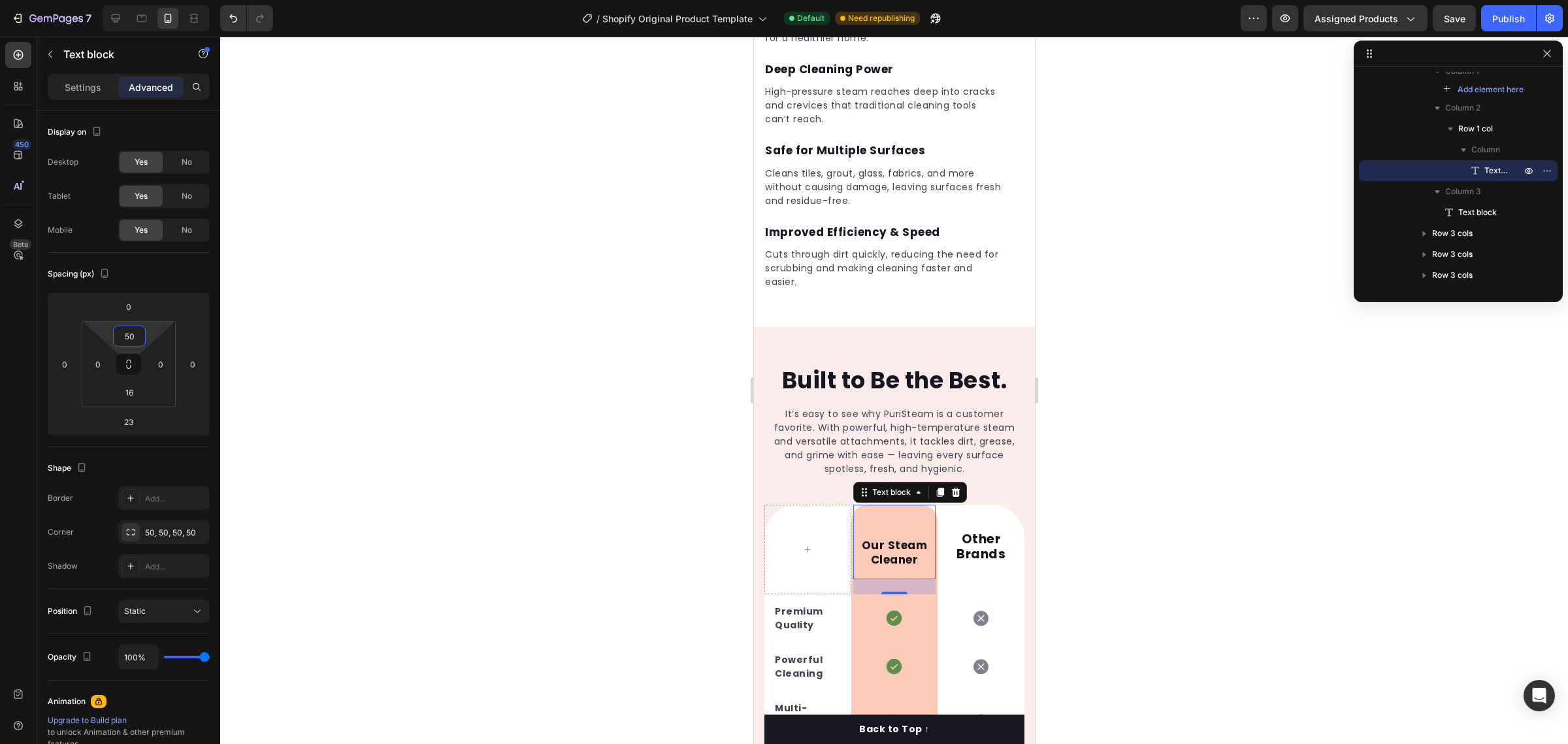
type input "5"
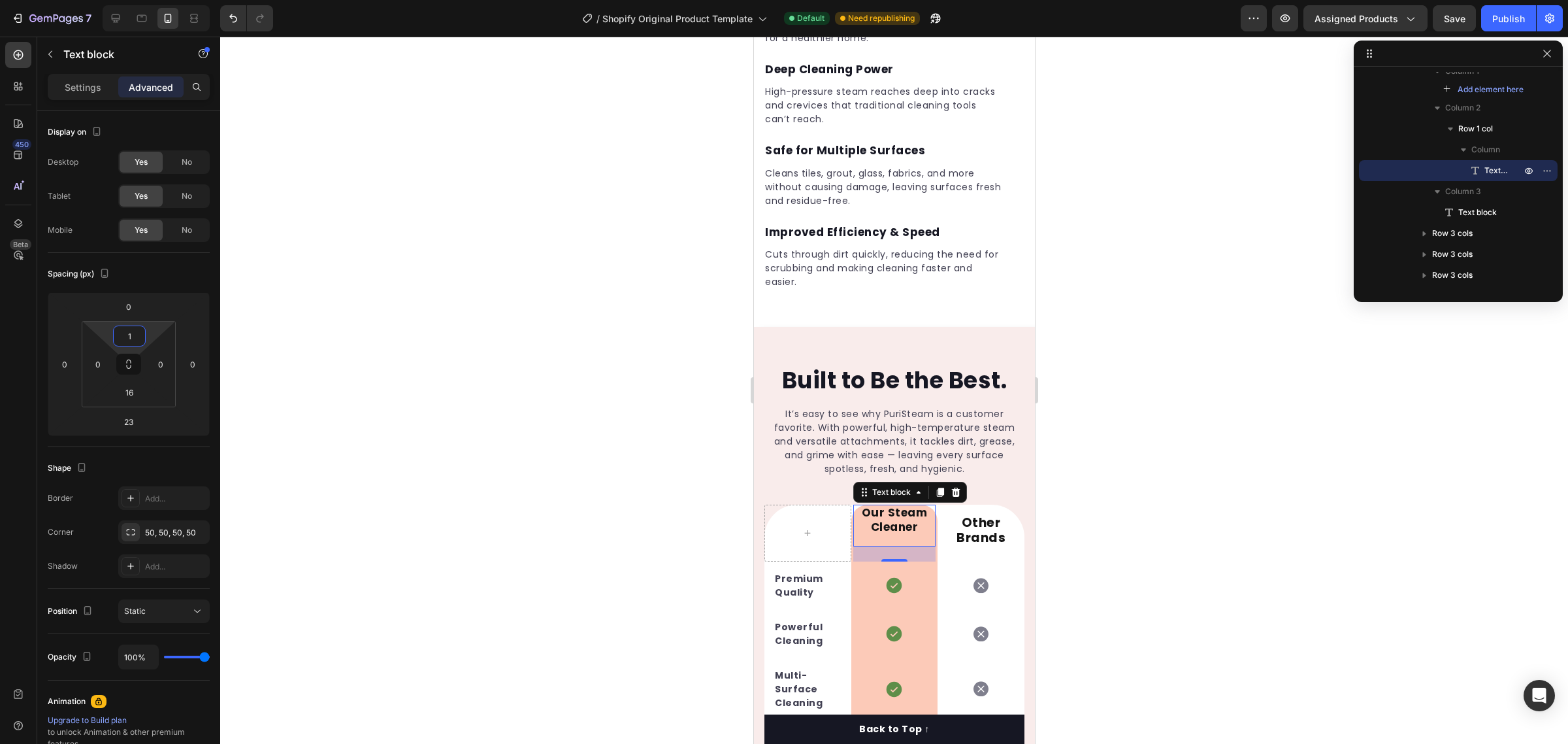
type input "12"
click at [974, 518] on span "Other Brands" at bounding box center [980, 534] width 49 height 32
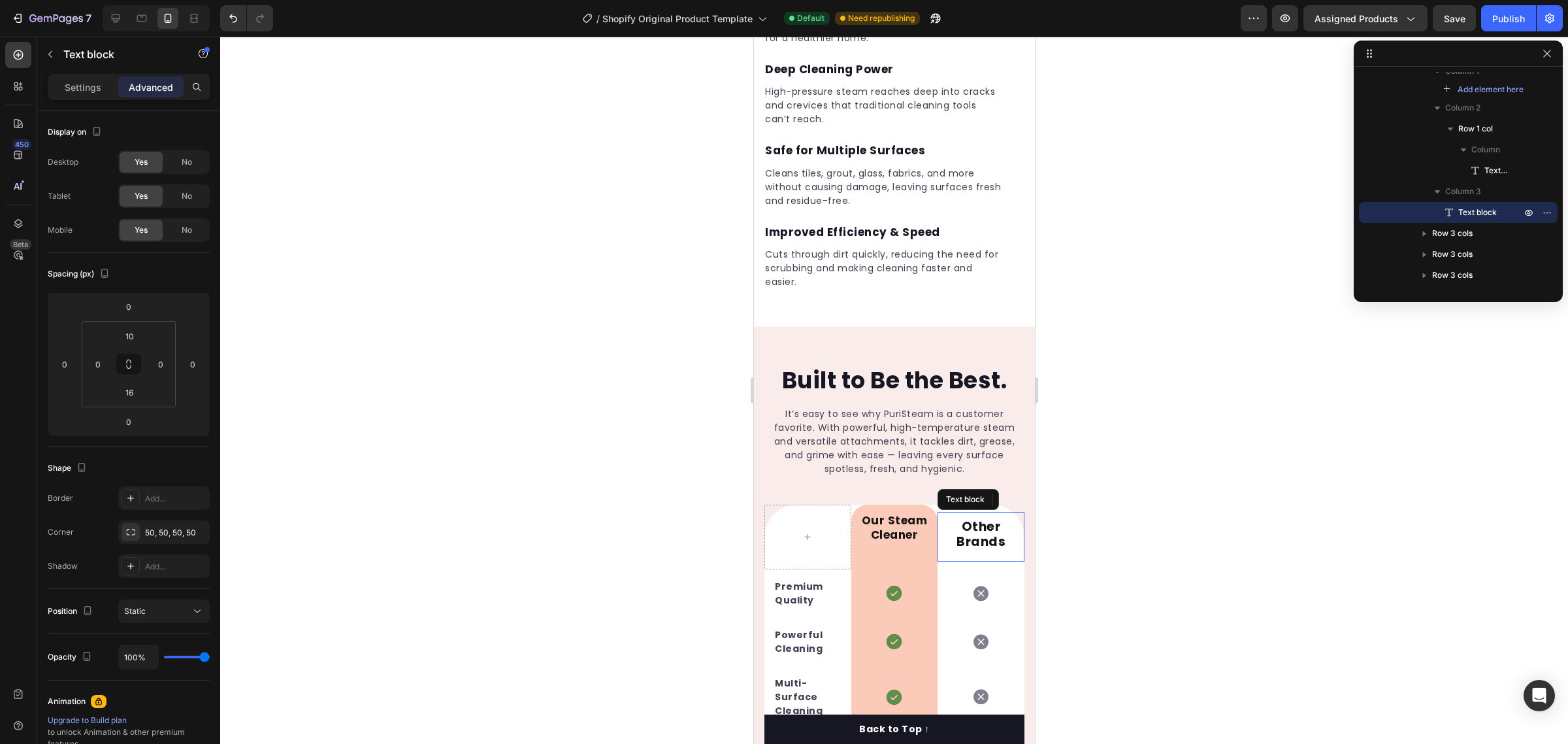
click at [959, 518] on span "Other Brands" at bounding box center [980, 534] width 49 height 32
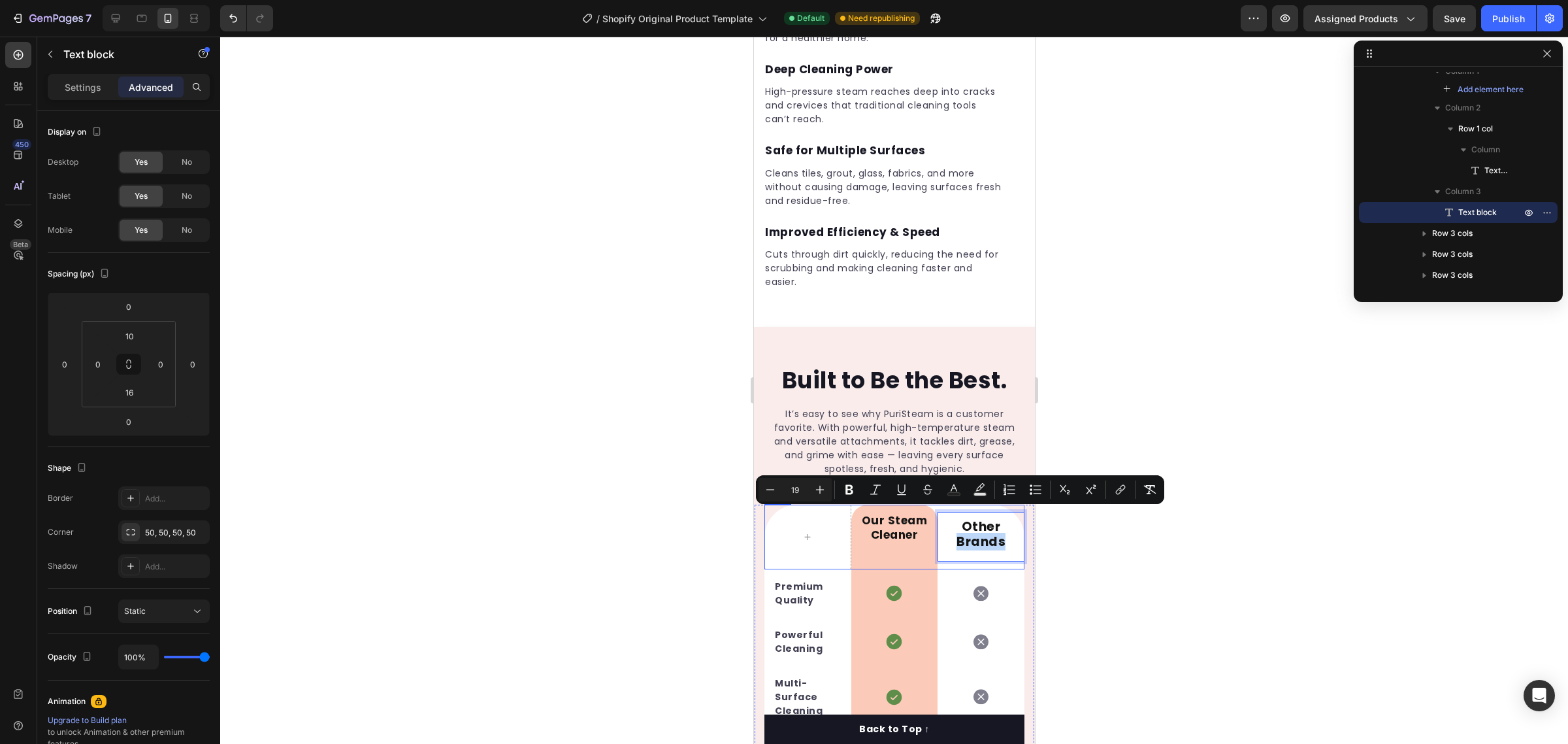
click at [967, 541] on div "Other Brands Text block 0" at bounding box center [980, 536] width 87 height 65
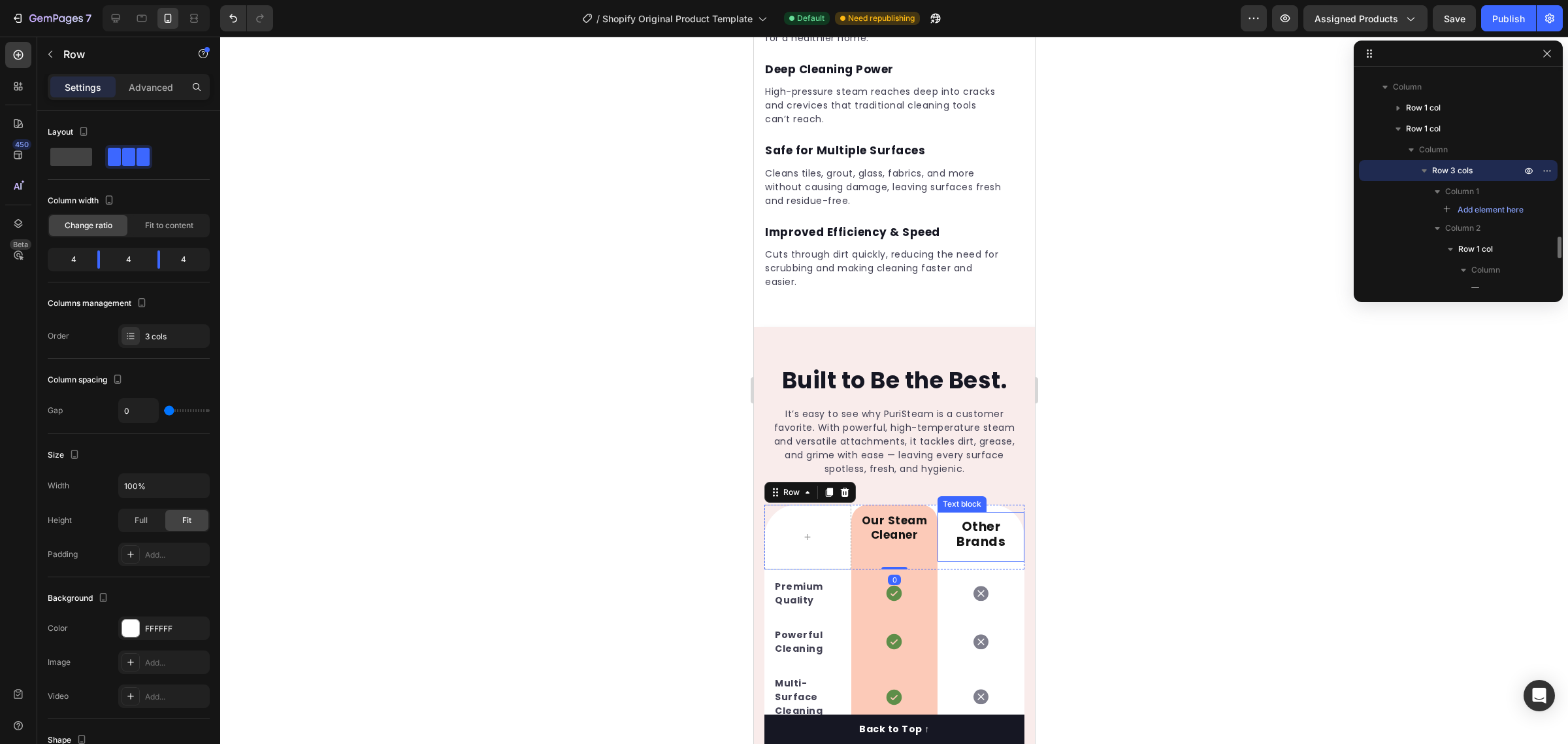
click at [973, 530] on div "Other Brands Text block" at bounding box center [980, 536] width 87 height 50
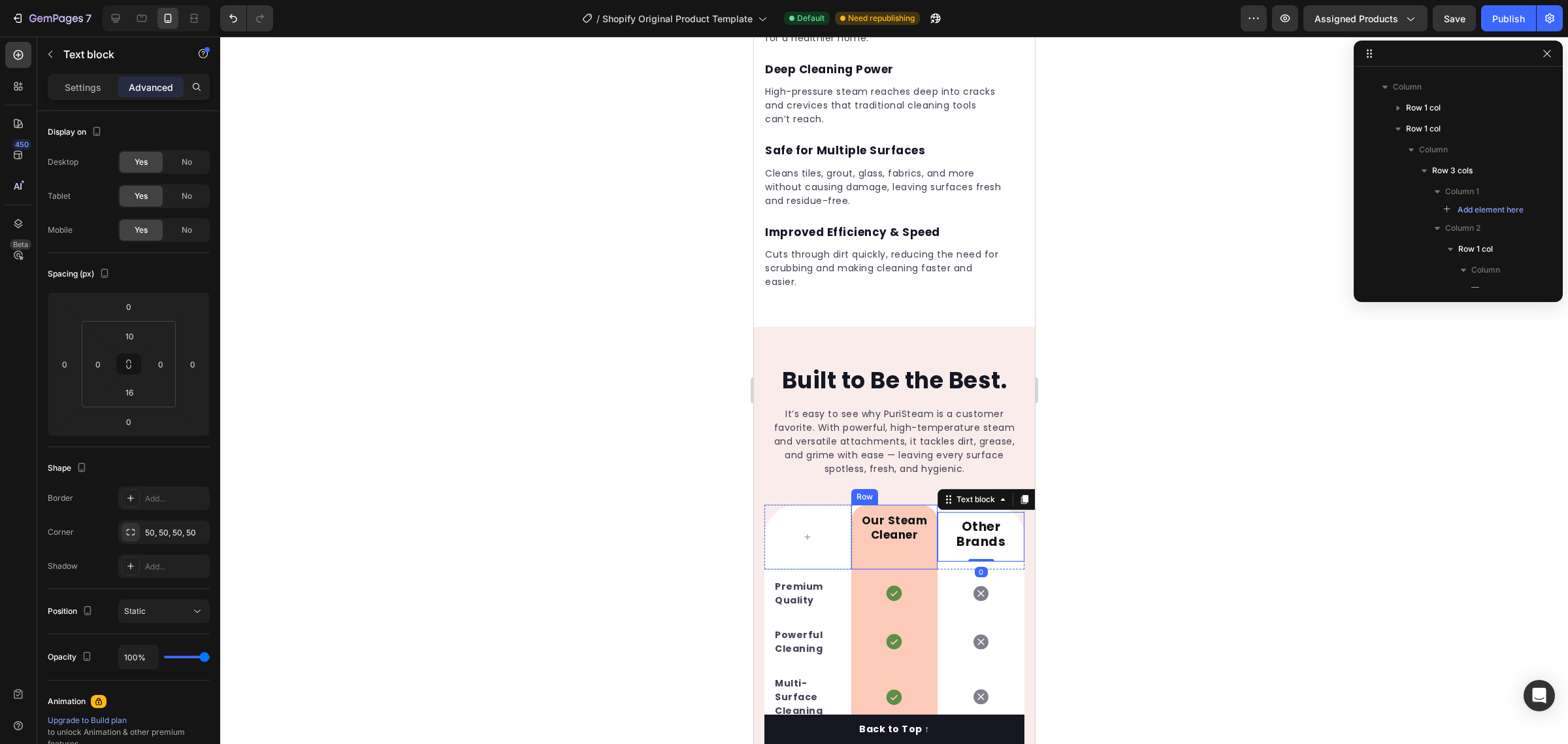
scroll to position [1768, 0]
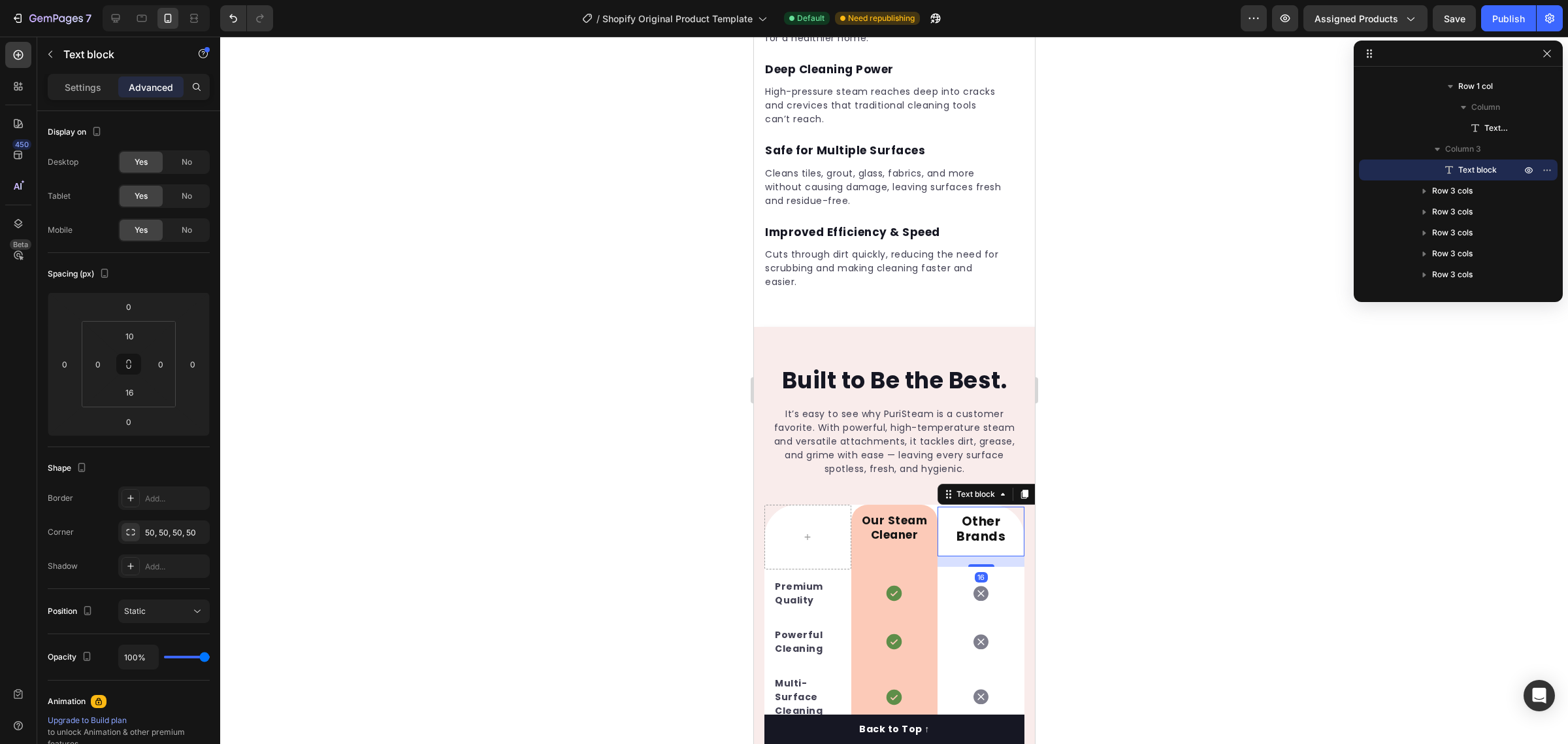
drag, startPoint x: 967, startPoint y: 536, endPoint x: 971, endPoint y: 547, distance: 11.7
click at [971, 547] on div "Our Steam Cleaner Text block Row Other Brands Text block 16 Row Premium Quality…" at bounding box center [894, 695] width 260 height 382
type input "16"
click at [1099, 514] on div at bounding box center [894, 390] width 1348 height 707
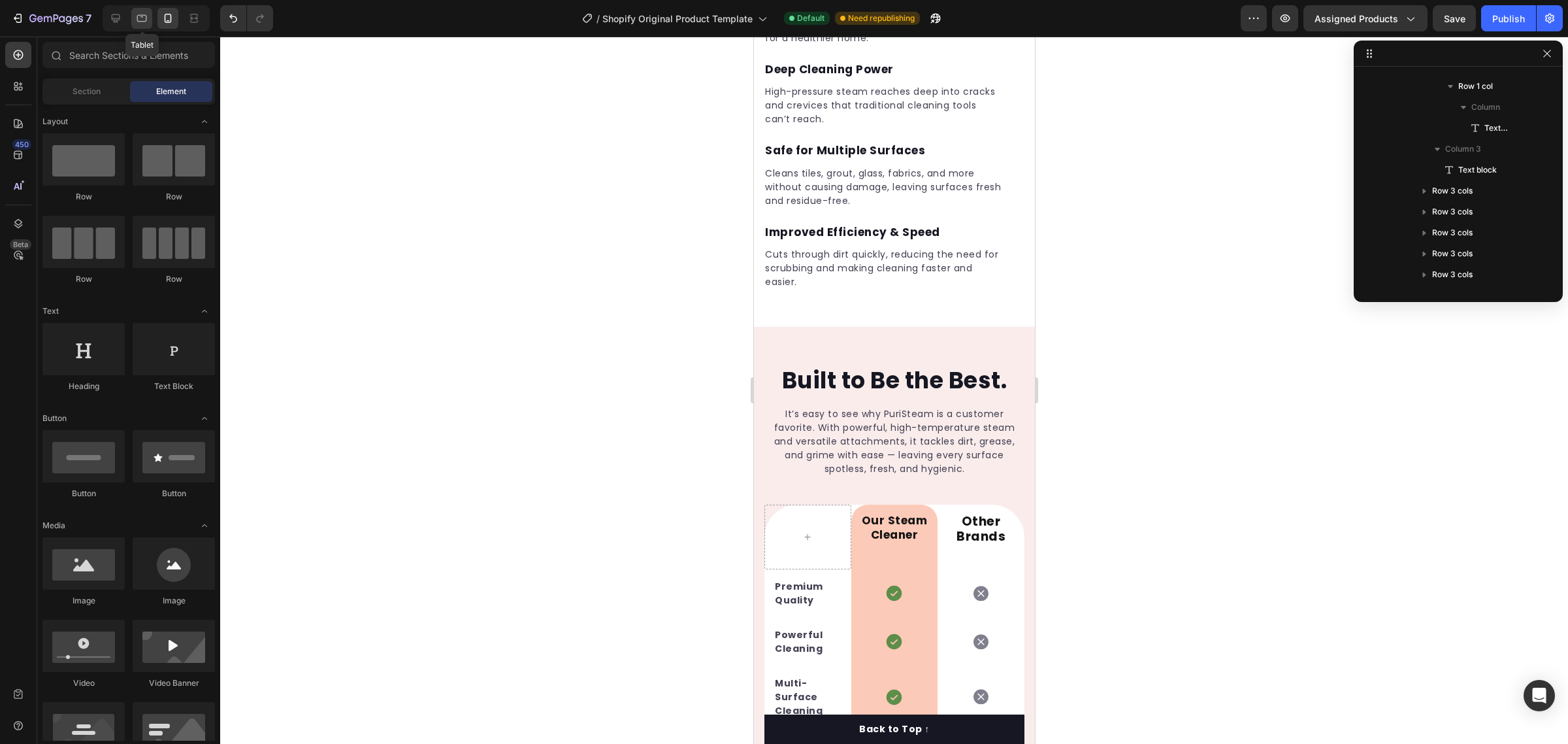
click at [147, 14] on icon at bounding box center [141, 18] width 13 height 13
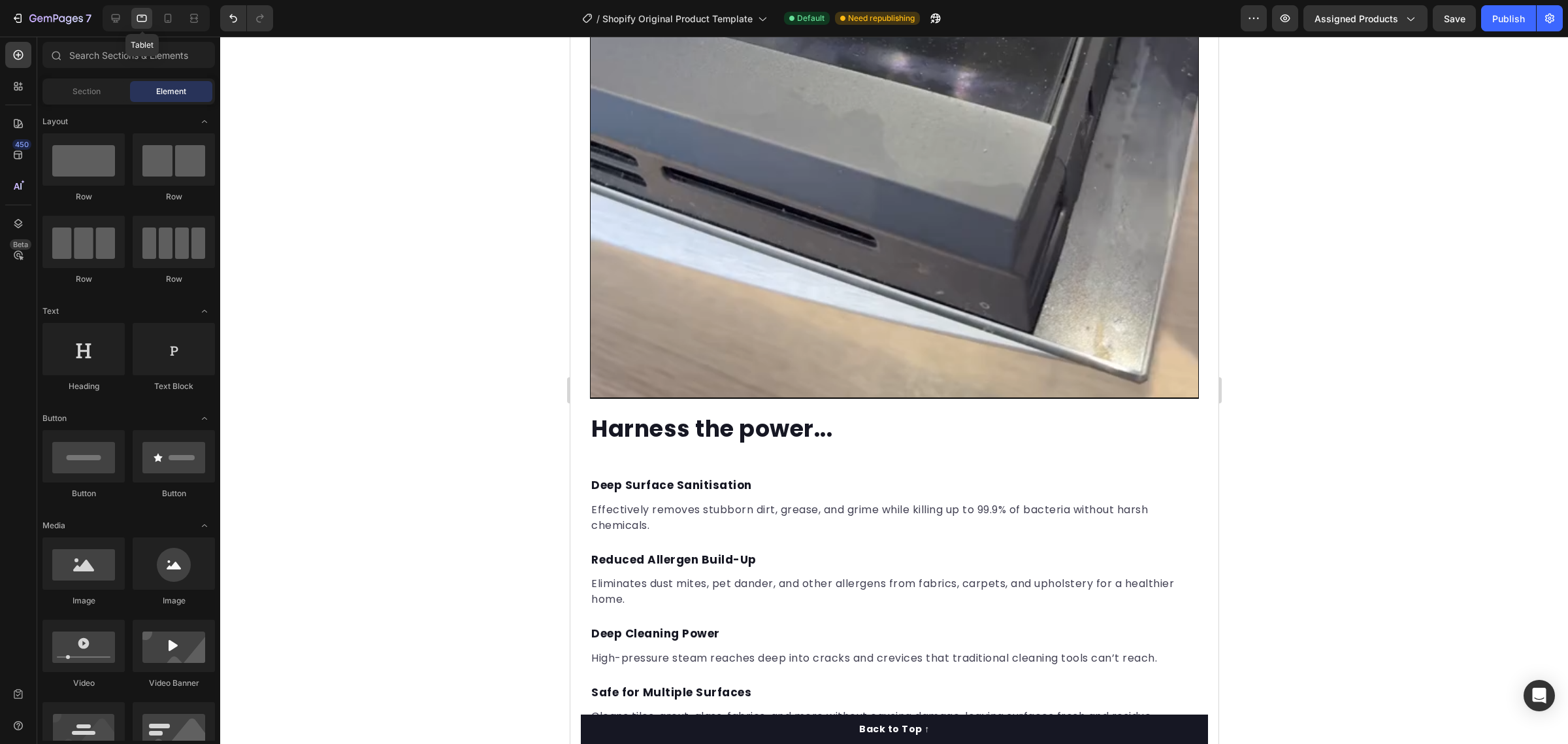
scroll to position [2281, 0]
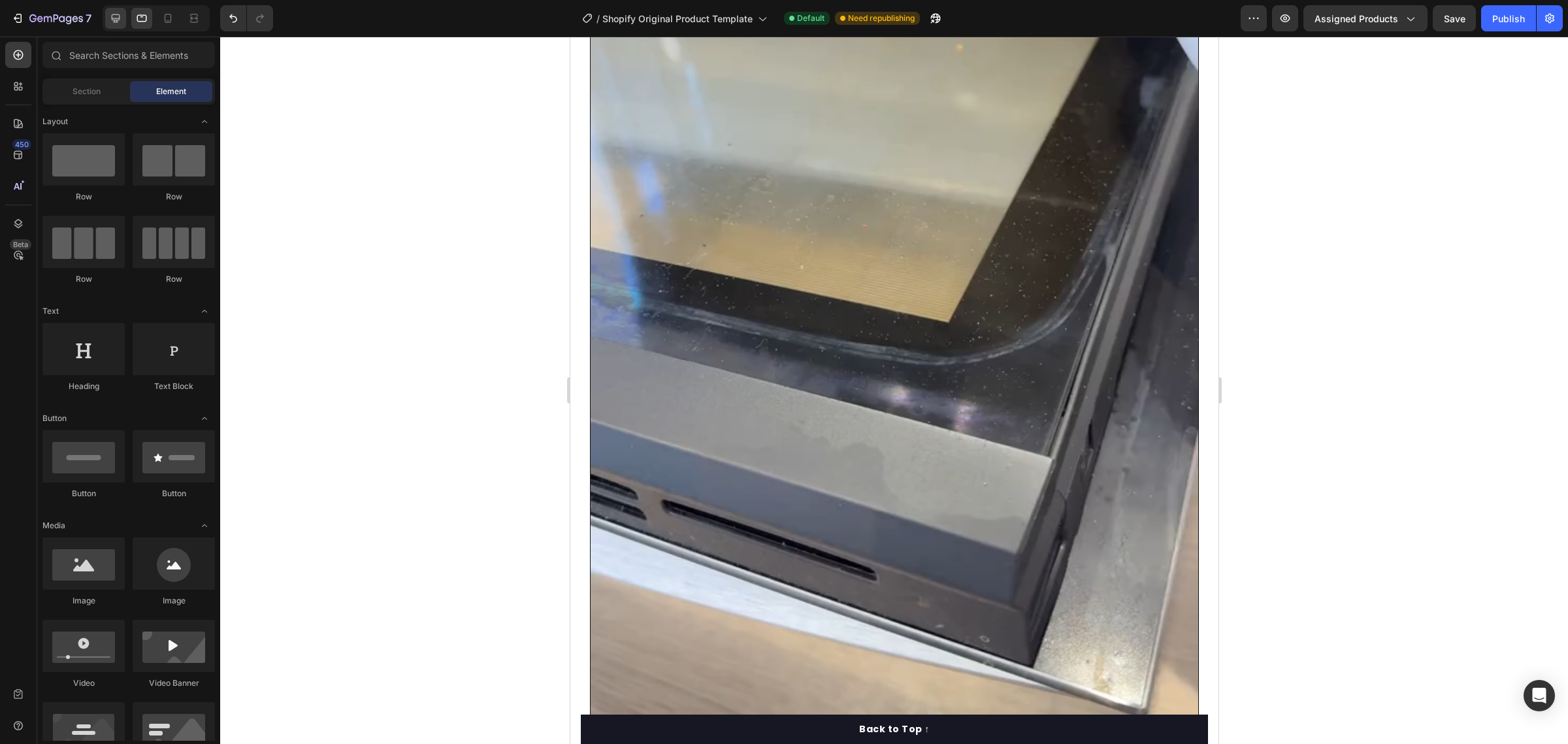
click at [126, 18] on div at bounding box center [156, 18] width 107 height 26
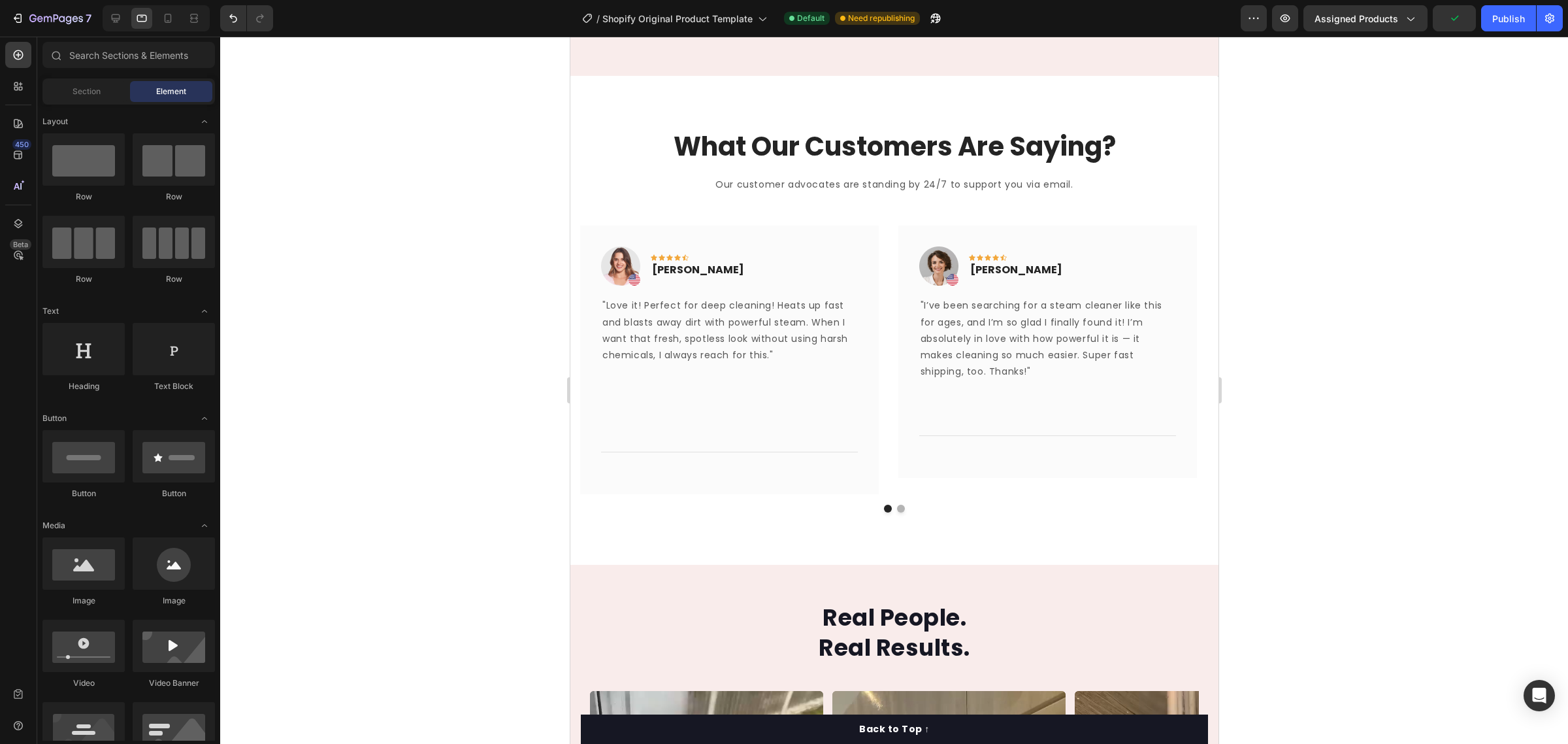
scroll to position [2934, 0]
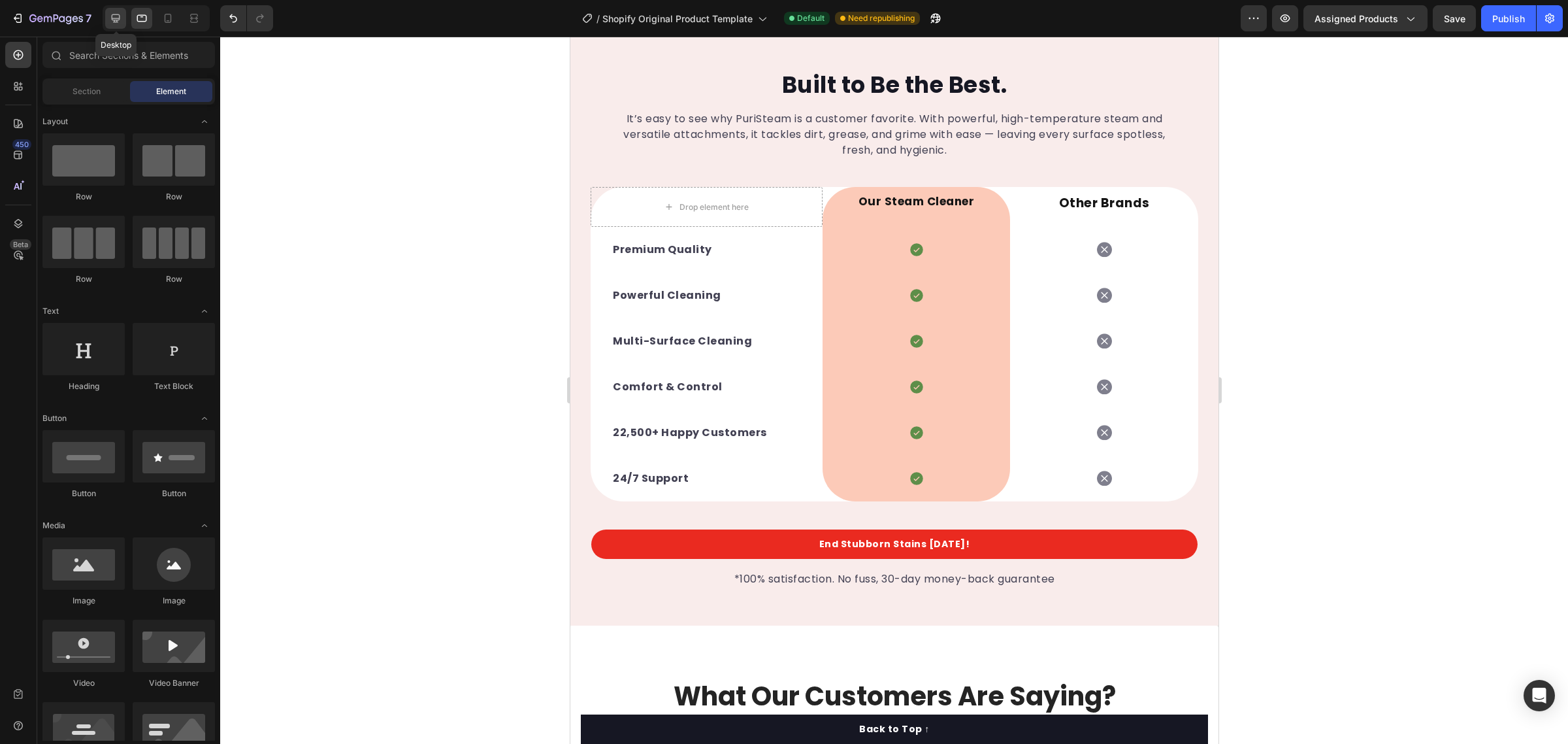
click at [114, 18] on icon at bounding box center [116, 19] width 9 height 9
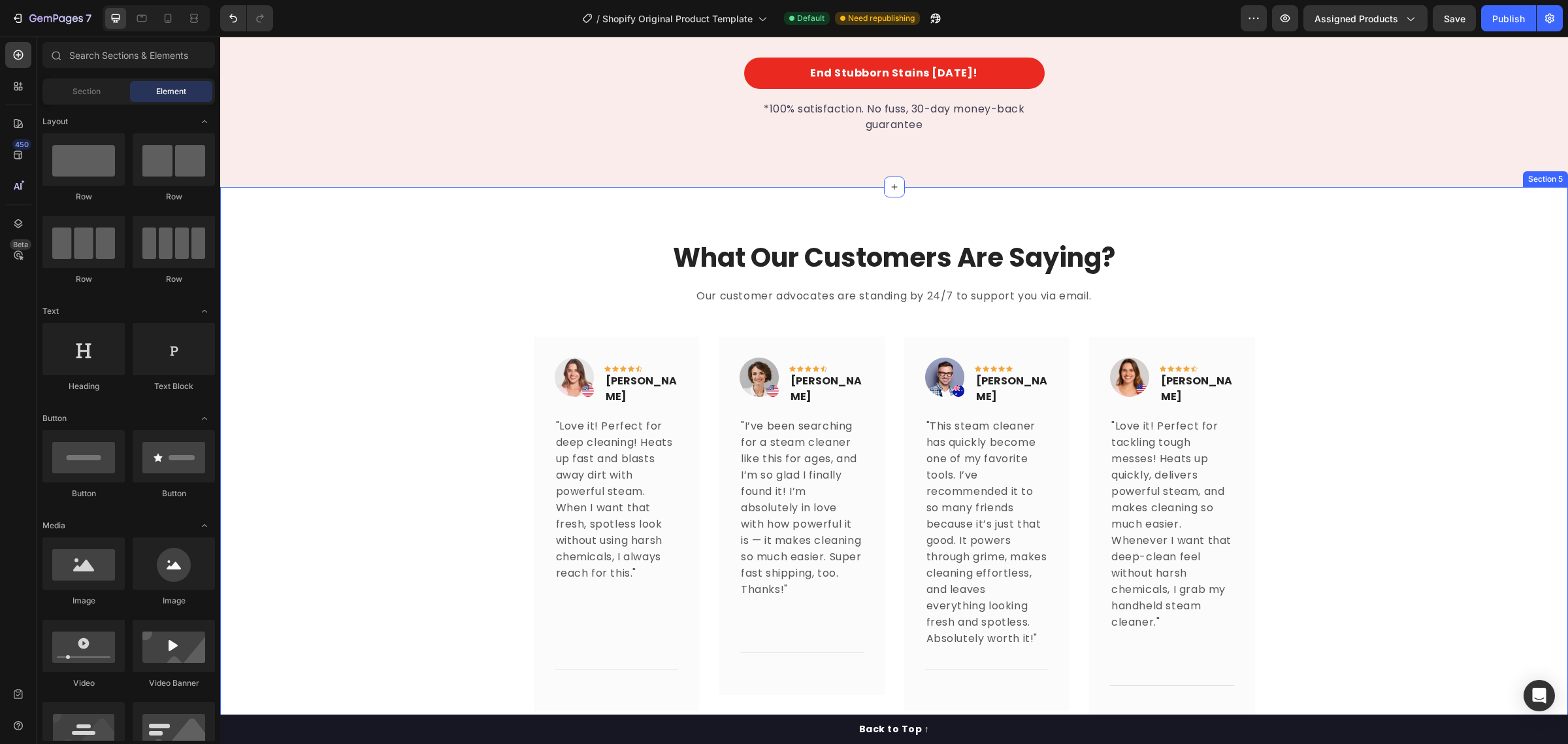
scroll to position [2363, 0]
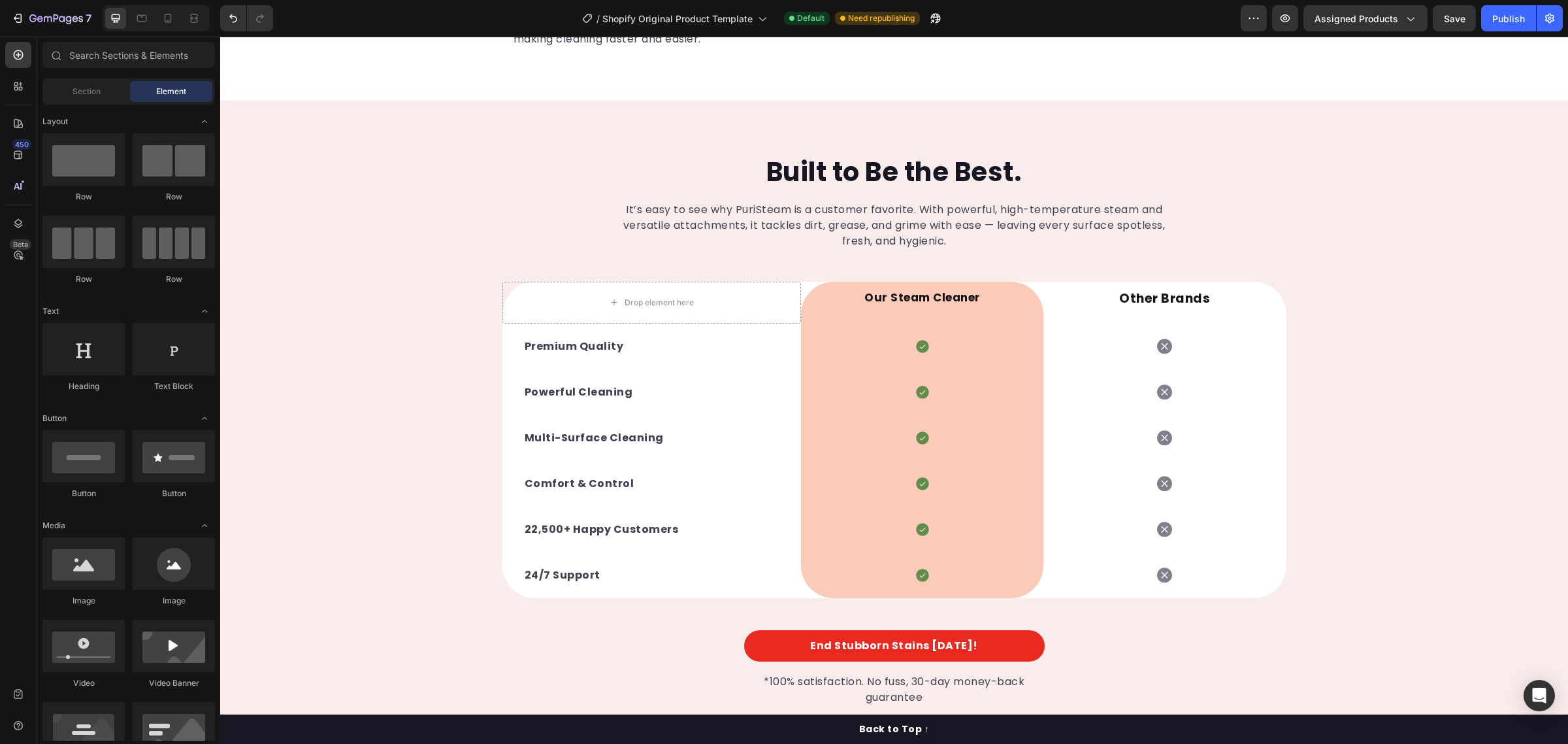
click at [162, 29] on div at bounding box center [156, 18] width 107 height 26
click at [148, 18] on icon at bounding box center [141, 18] width 13 height 13
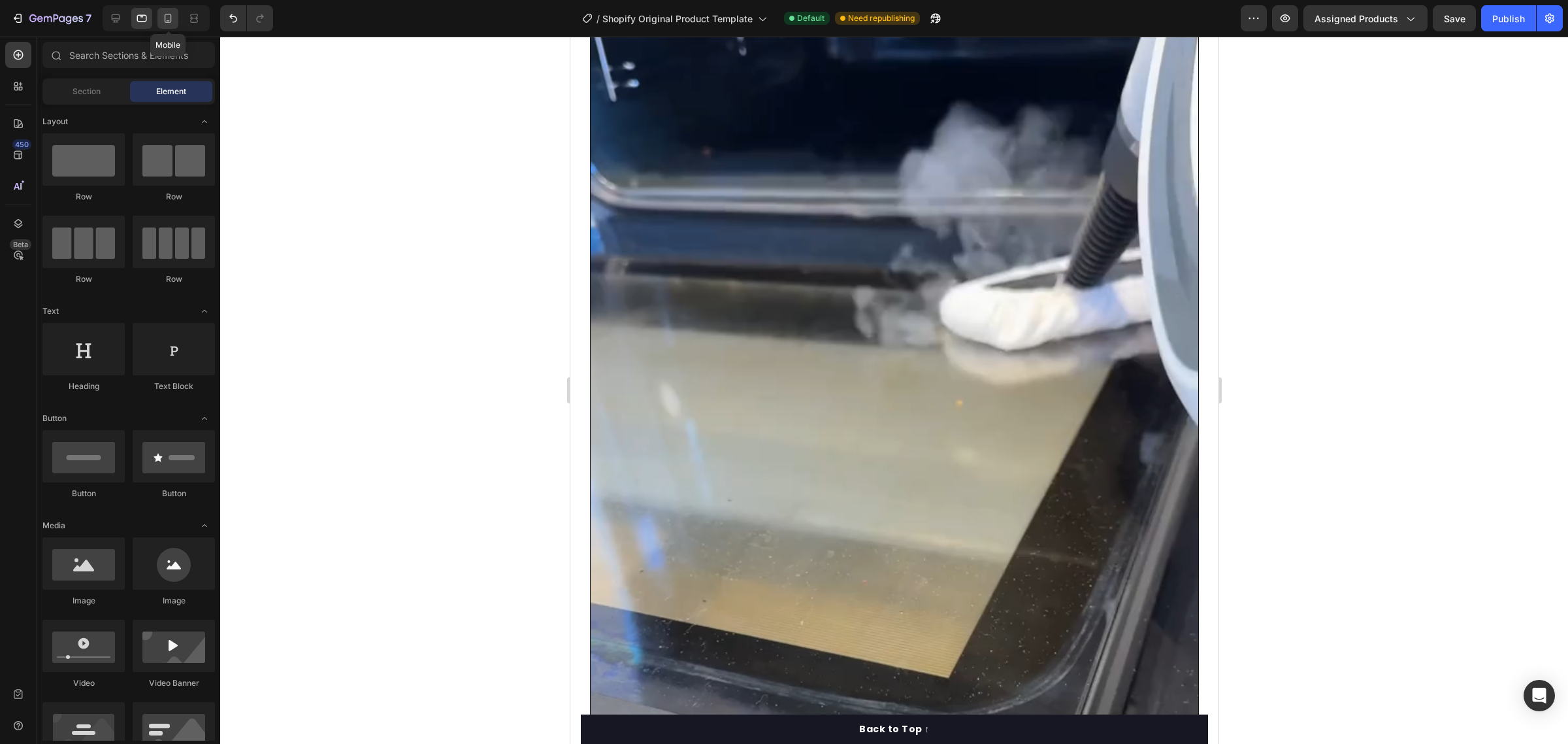
click at [168, 18] on icon at bounding box center [168, 18] width 13 height 13
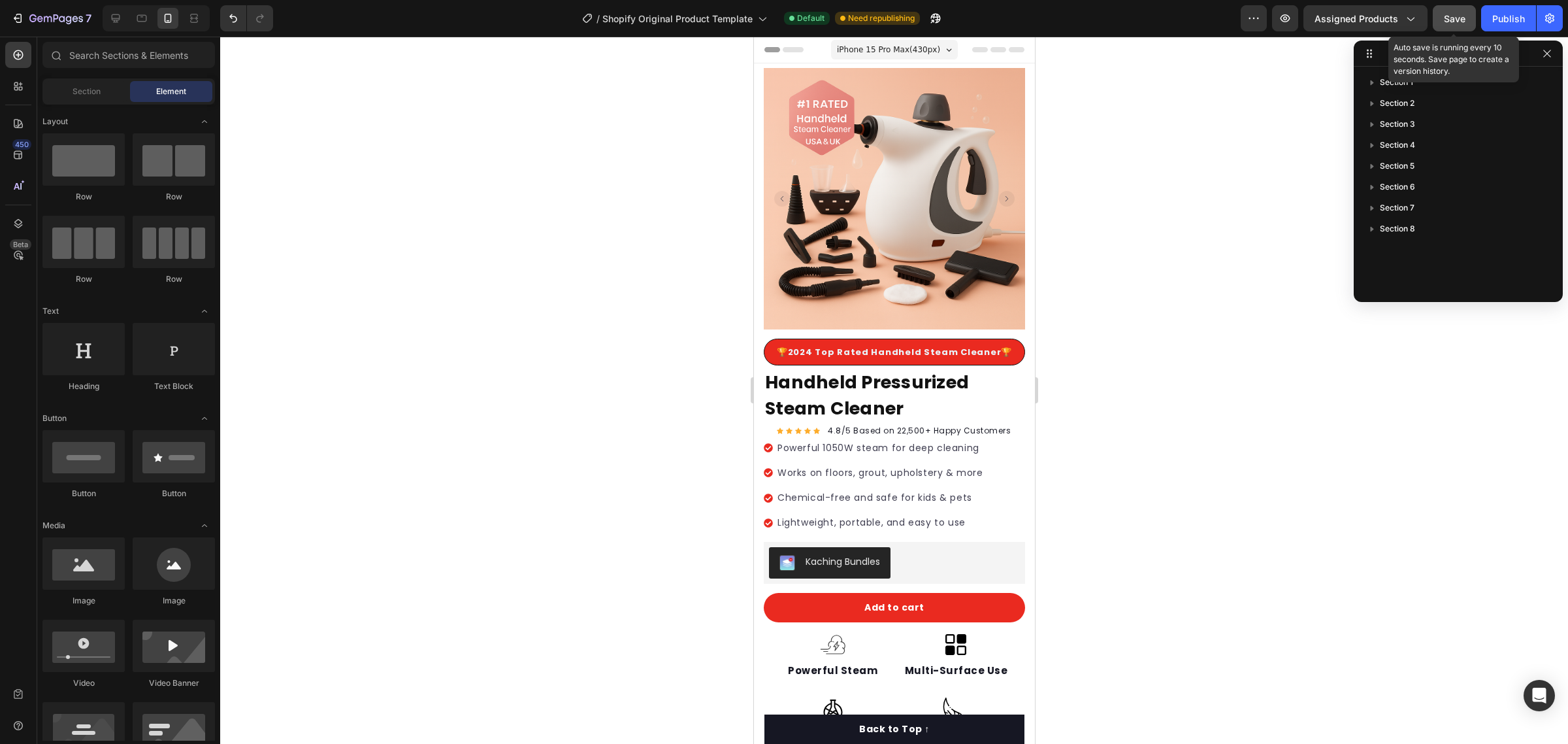
click at [1442, 18] on button "Save" at bounding box center [1455, 18] width 43 height 26
click at [1507, 19] on div "Publish" at bounding box center [1508, 18] width 32 height 14
click at [1263, 18] on button "button" at bounding box center [1254, 18] width 26 height 26
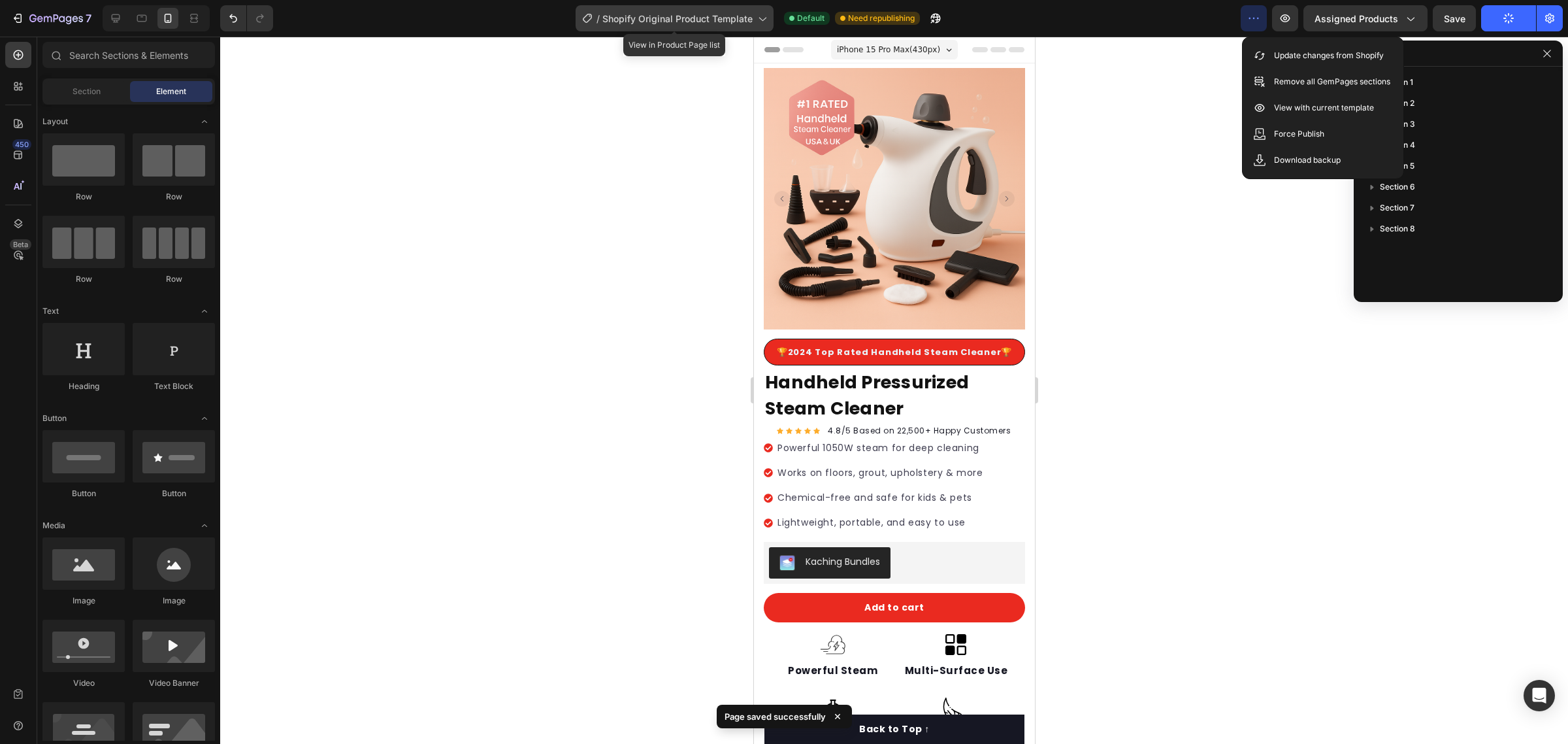
click at [633, 29] on div "/ Shopify Original Product Template" at bounding box center [675, 18] width 198 height 26
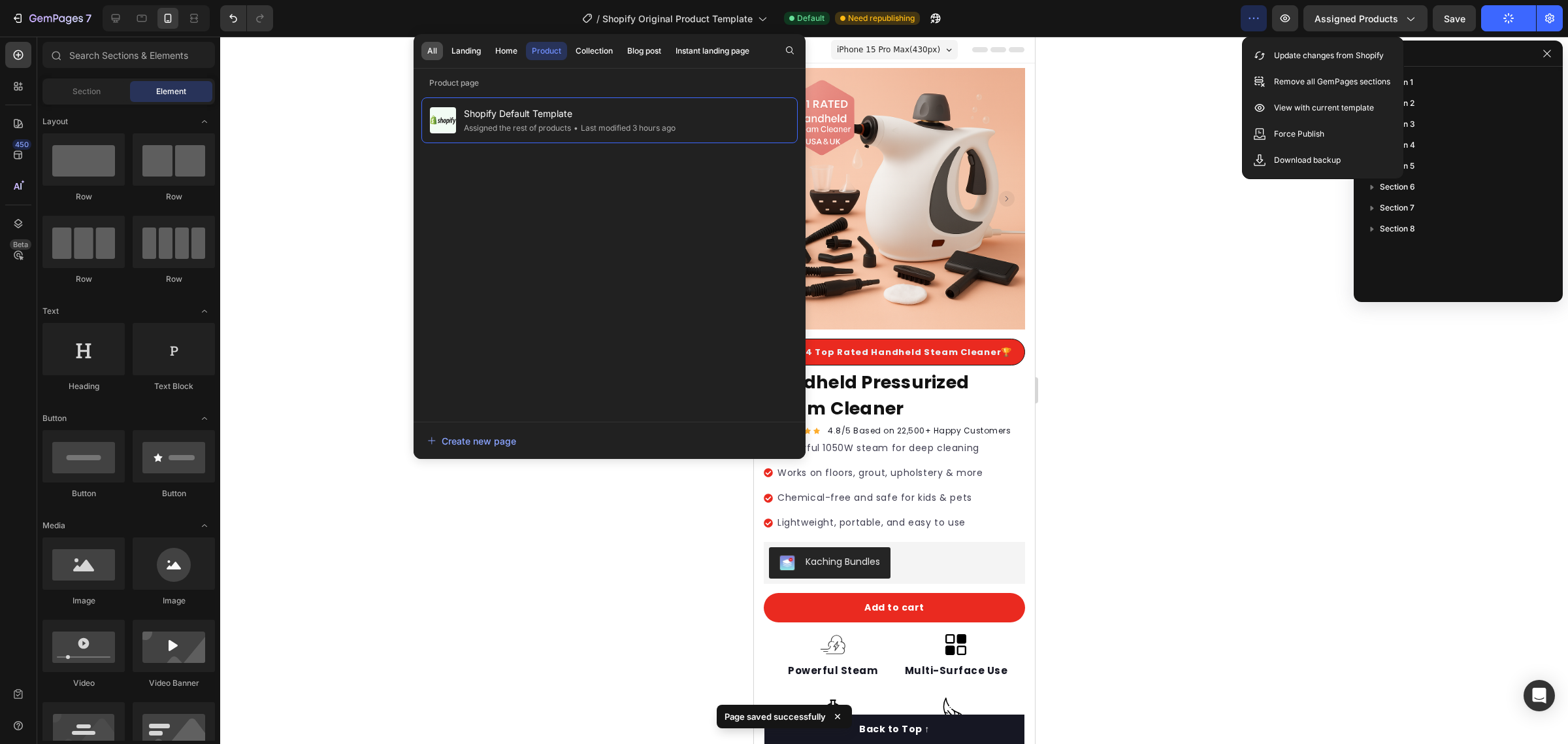
click at [446, 44] on button "All" at bounding box center [466, 50] width 41 height 18
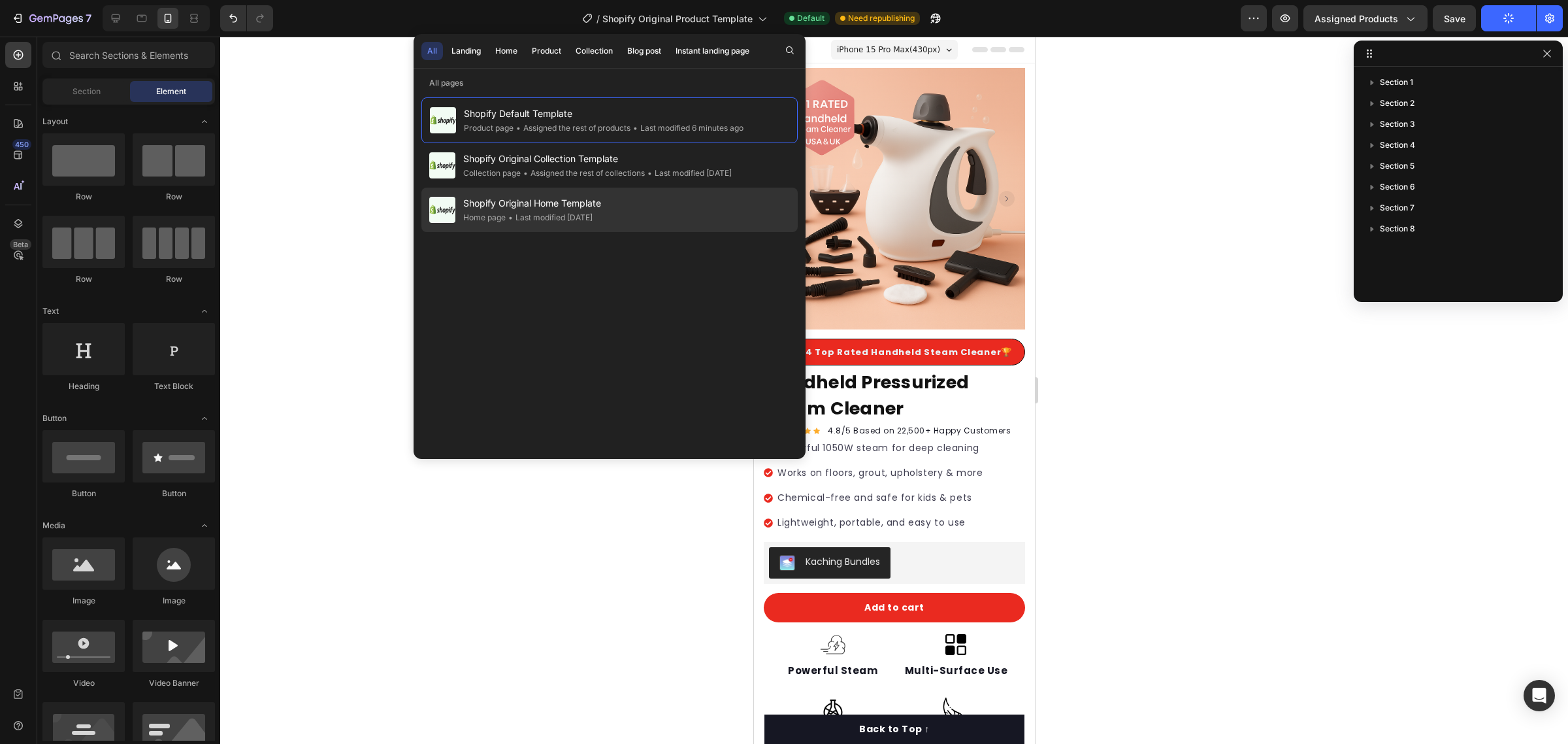
click at [592, 223] on div "• Last modified 17 days ago" at bounding box center [549, 218] width 87 height 13
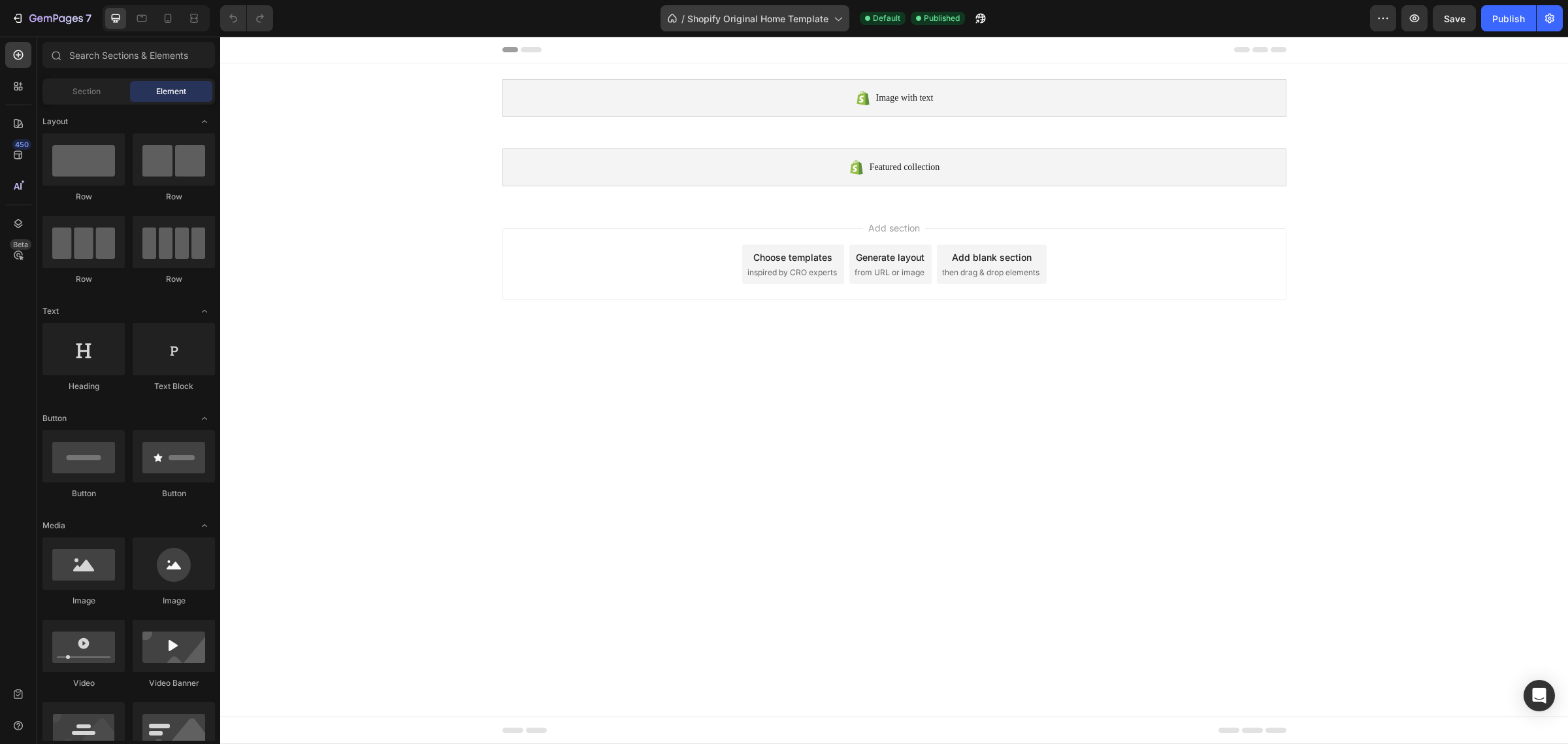
click at [704, 23] on span "Shopify Original Home Template" at bounding box center [757, 18] width 141 height 14
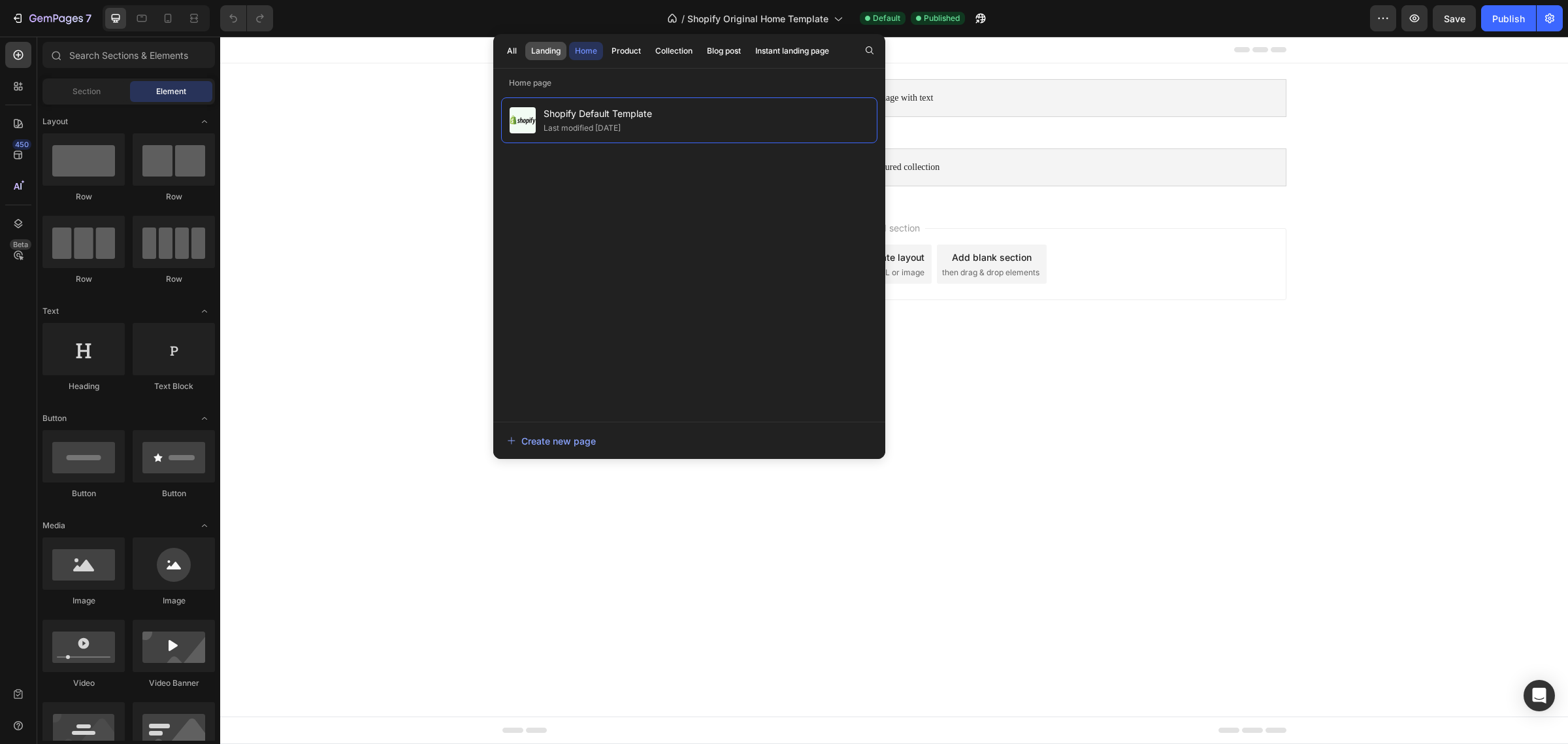
click at [540, 55] on div "Landing" at bounding box center [546, 51] width 29 height 11
click at [513, 50] on div "All" at bounding box center [512, 51] width 10 height 11
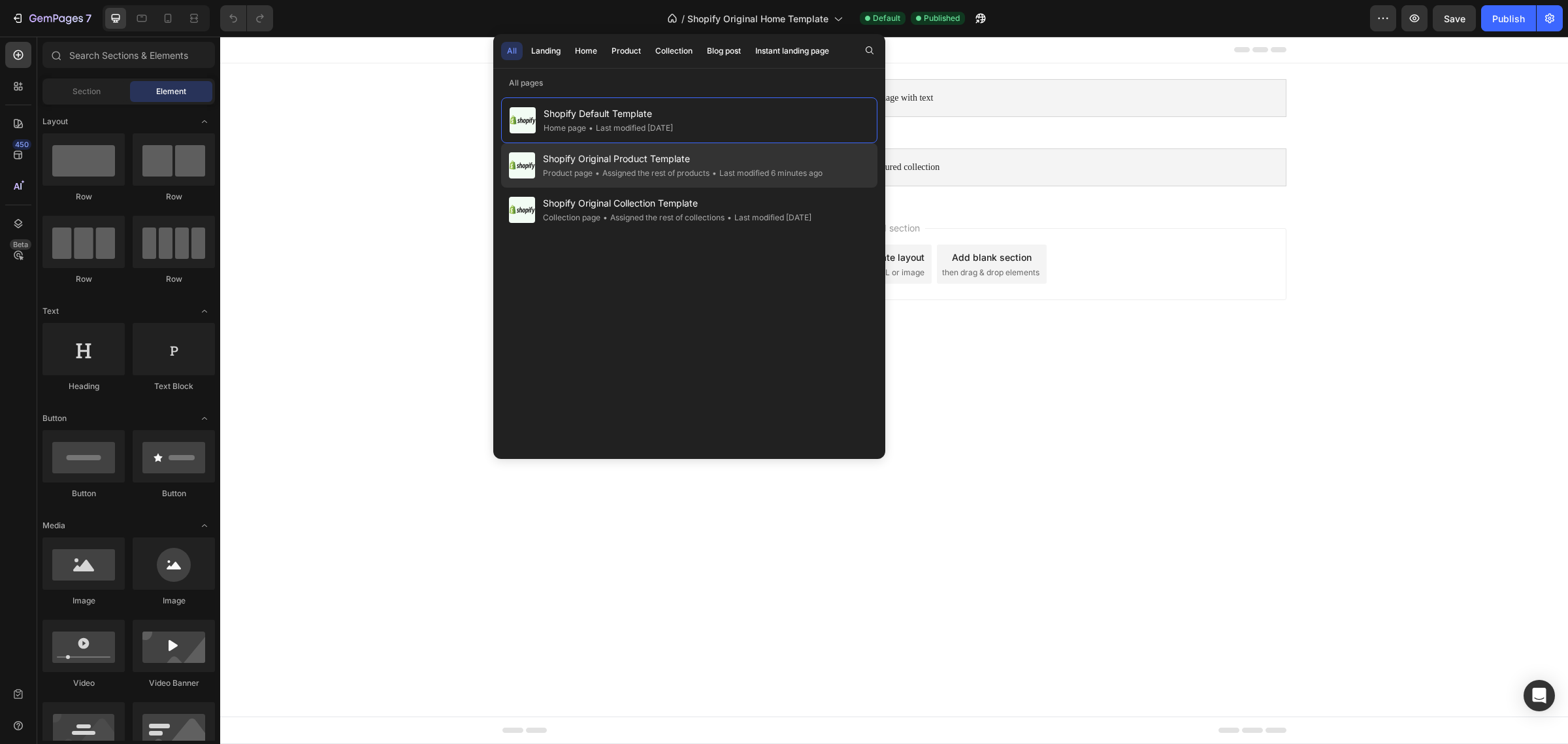
click at [597, 167] on div "• Assigned the rest of products" at bounding box center [650, 173] width 117 height 13
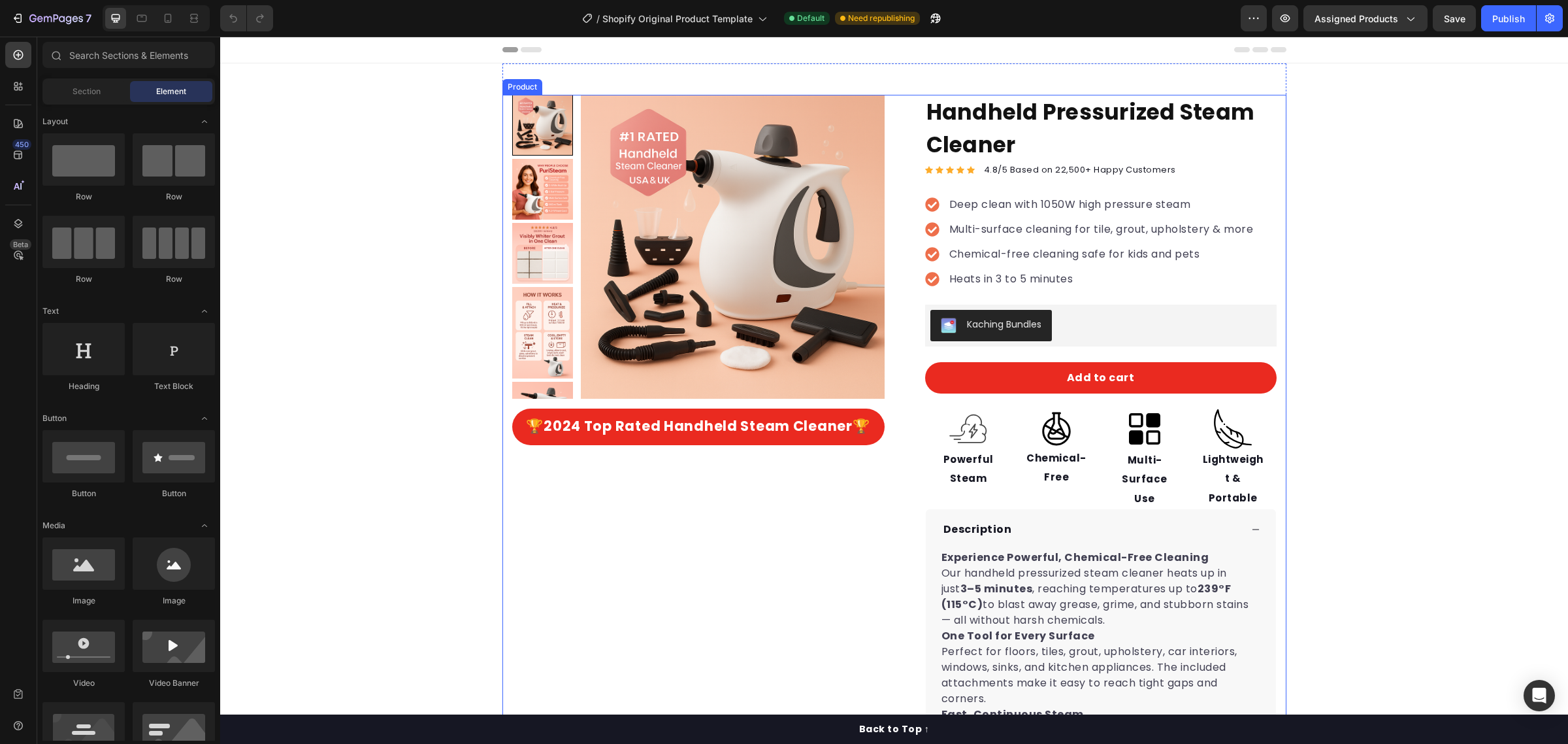
click at [513, 197] on img at bounding box center [542, 189] width 61 height 61
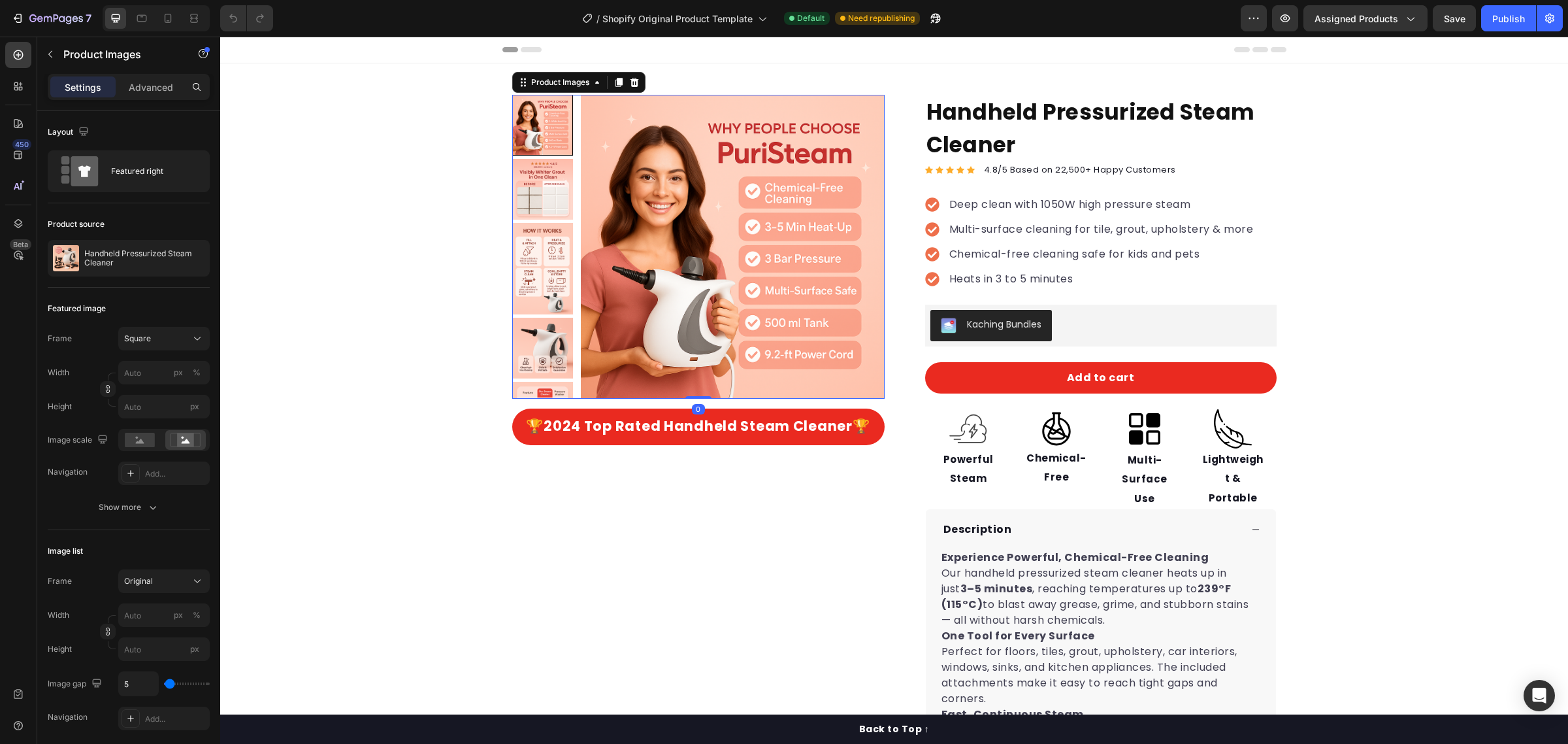
drag, startPoint x: 527, startPoint y: 222, endPoint x: 526, endPoint y: 323, distance: 101.0
click at [526, 323] on div at bounding box center [542, 246] width 61 height 304
click at [546, 188] on img at bounding box center [542, 189] width 61 height 61
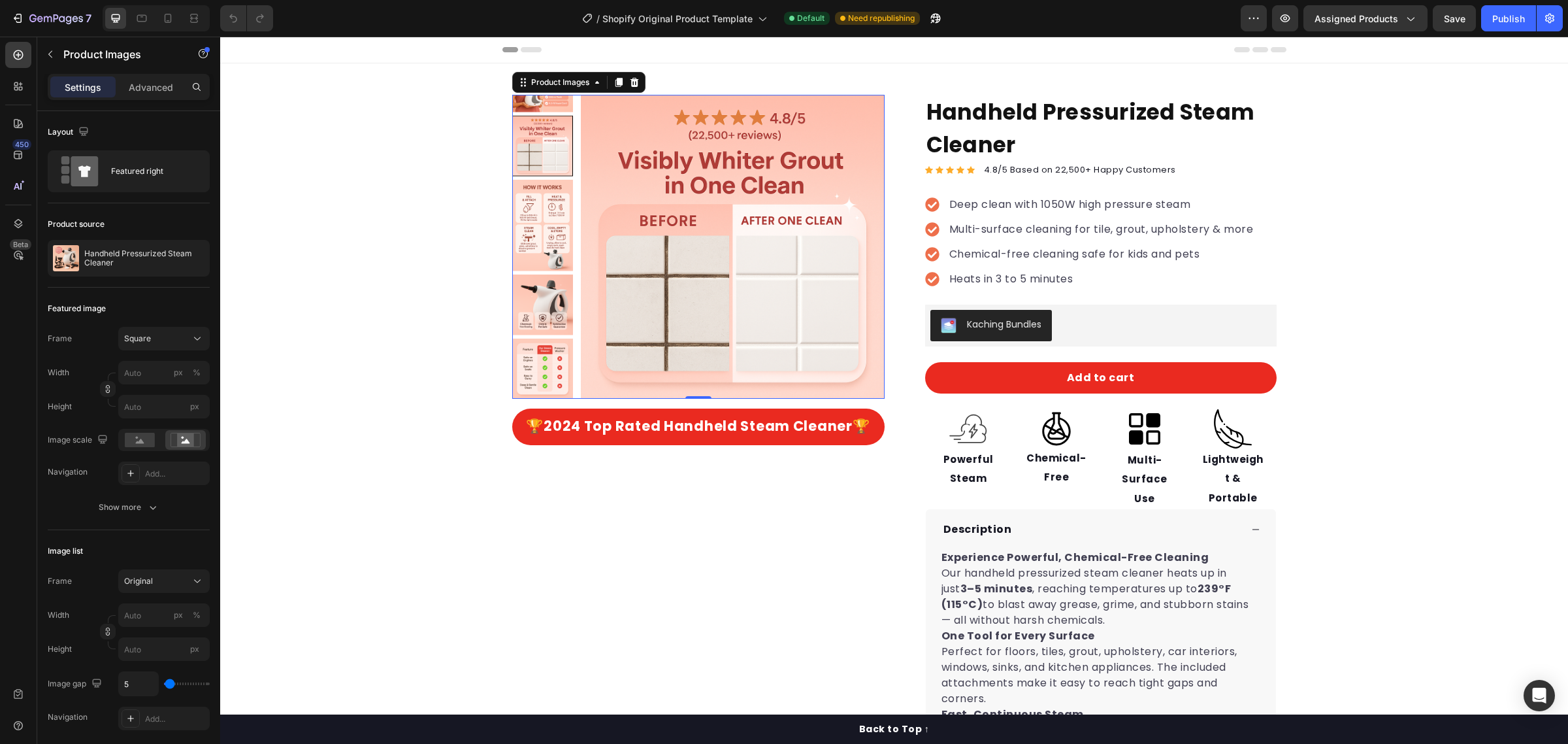
click at [546, 188] on img at bounding box center [542, 225] width 61 height 91
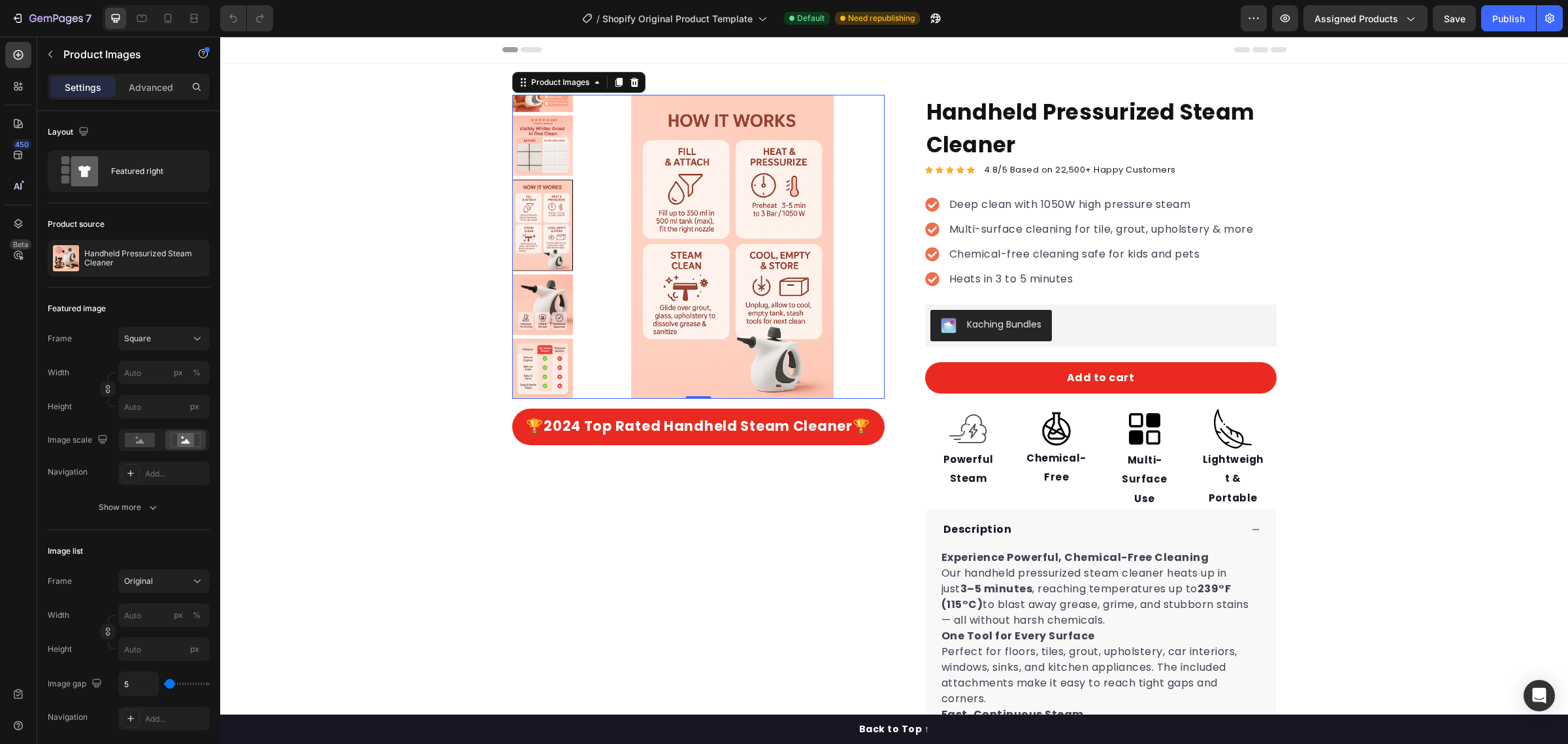
click at [559, 308] on img at bounding box center [542, 304] width 61 height 61
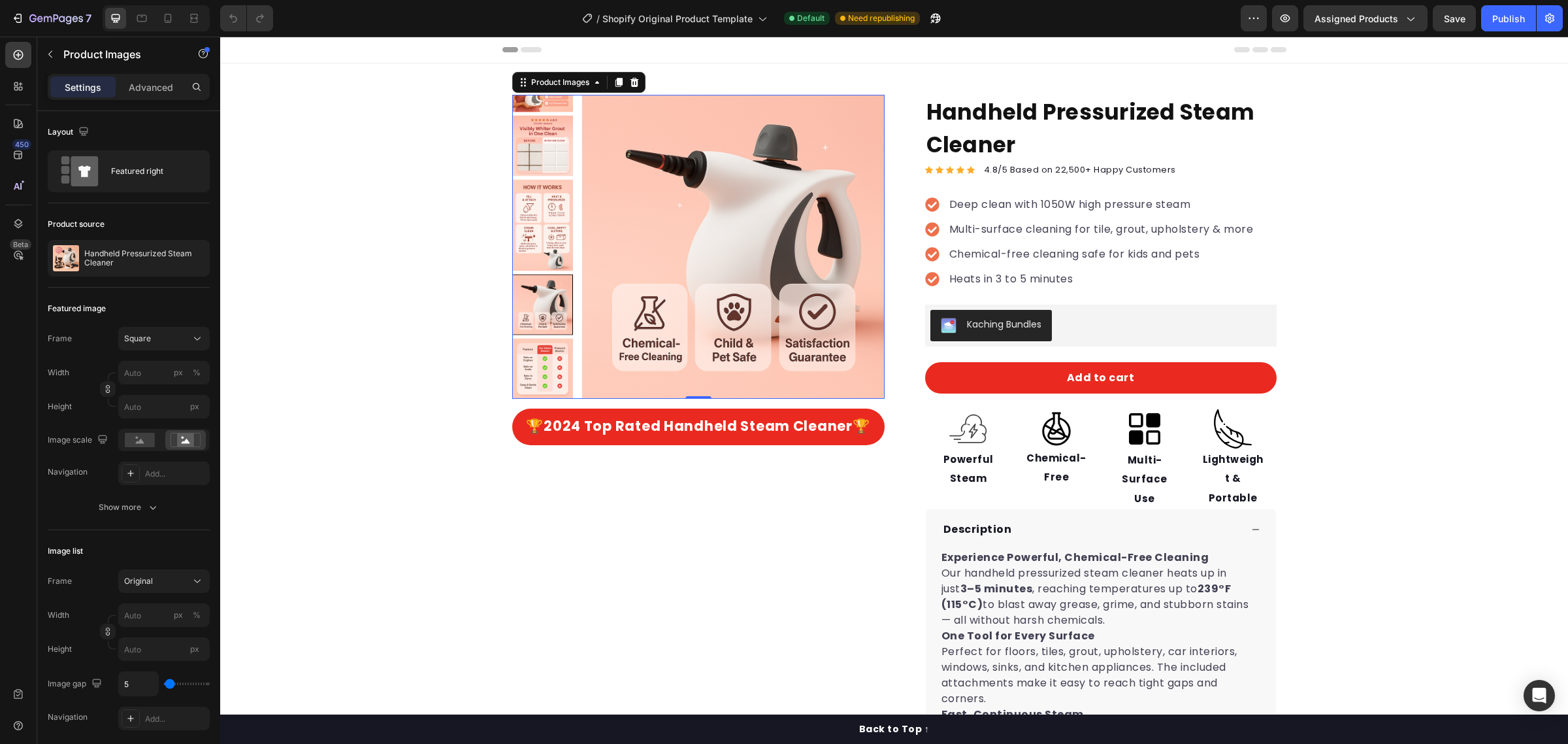
click at [544, 357] on img at bounding box center [542, 368] width 61 height 61
click at [536, 304] on img at bounding box center [542, 304] width 61 height 61
click at [537, 357] on img at bounding box center [542, 368] width 61 height 61
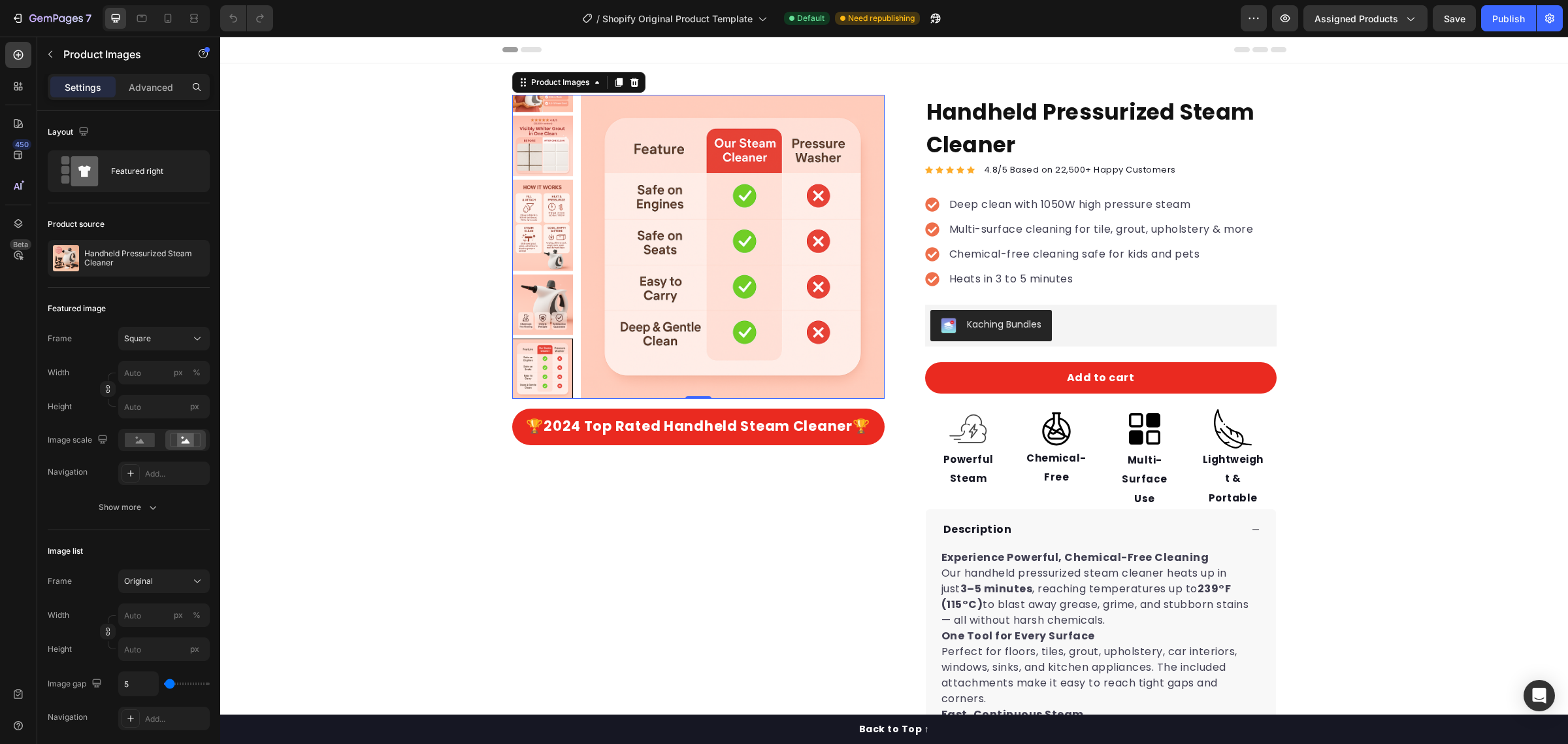
click at [533, 312] on img at bounding box center [542, 304] width 61 height 61
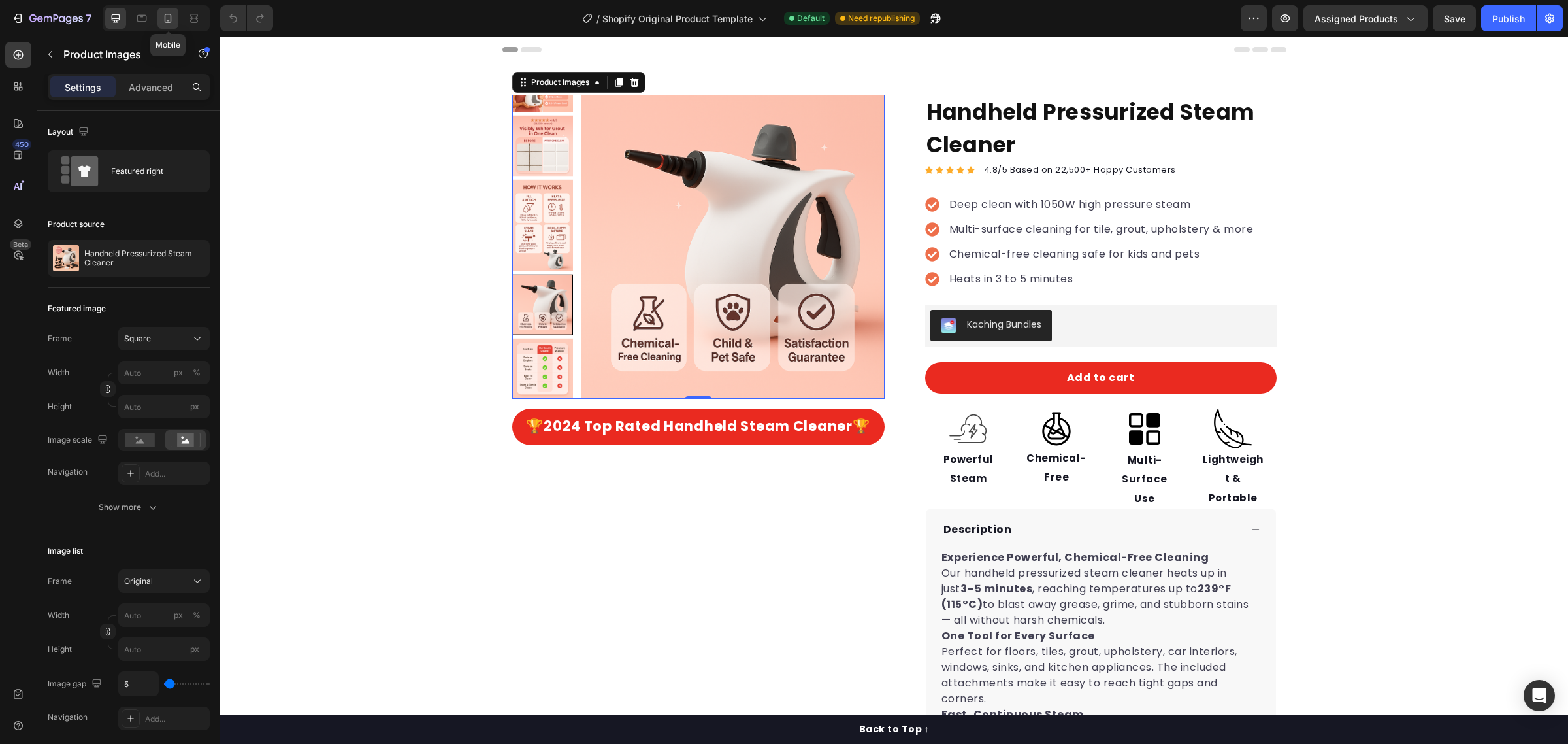
click at [165, 24] on icon at bounding box center [168, 18] width 13 height 13
type input "100"
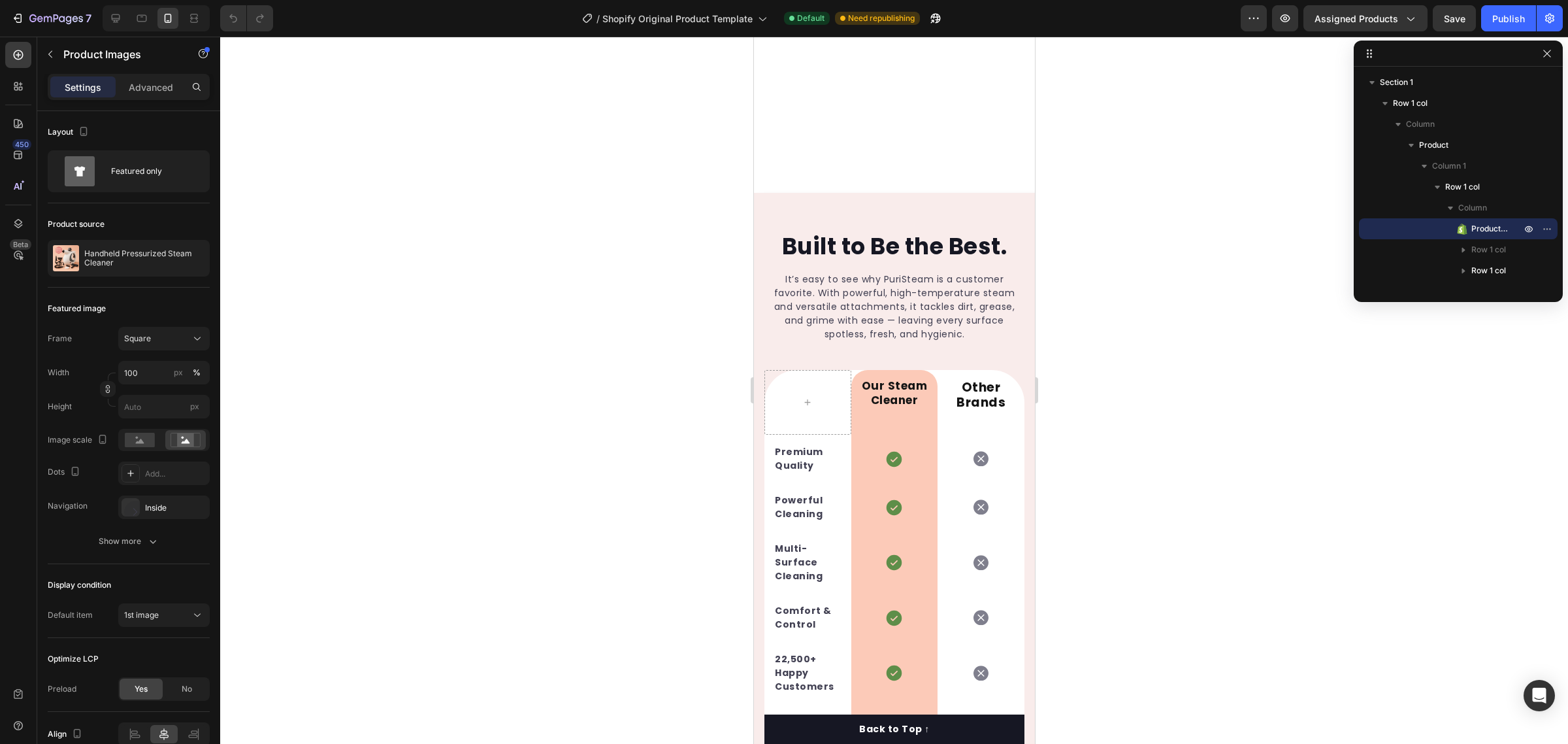
scroll to position [2859, 0]
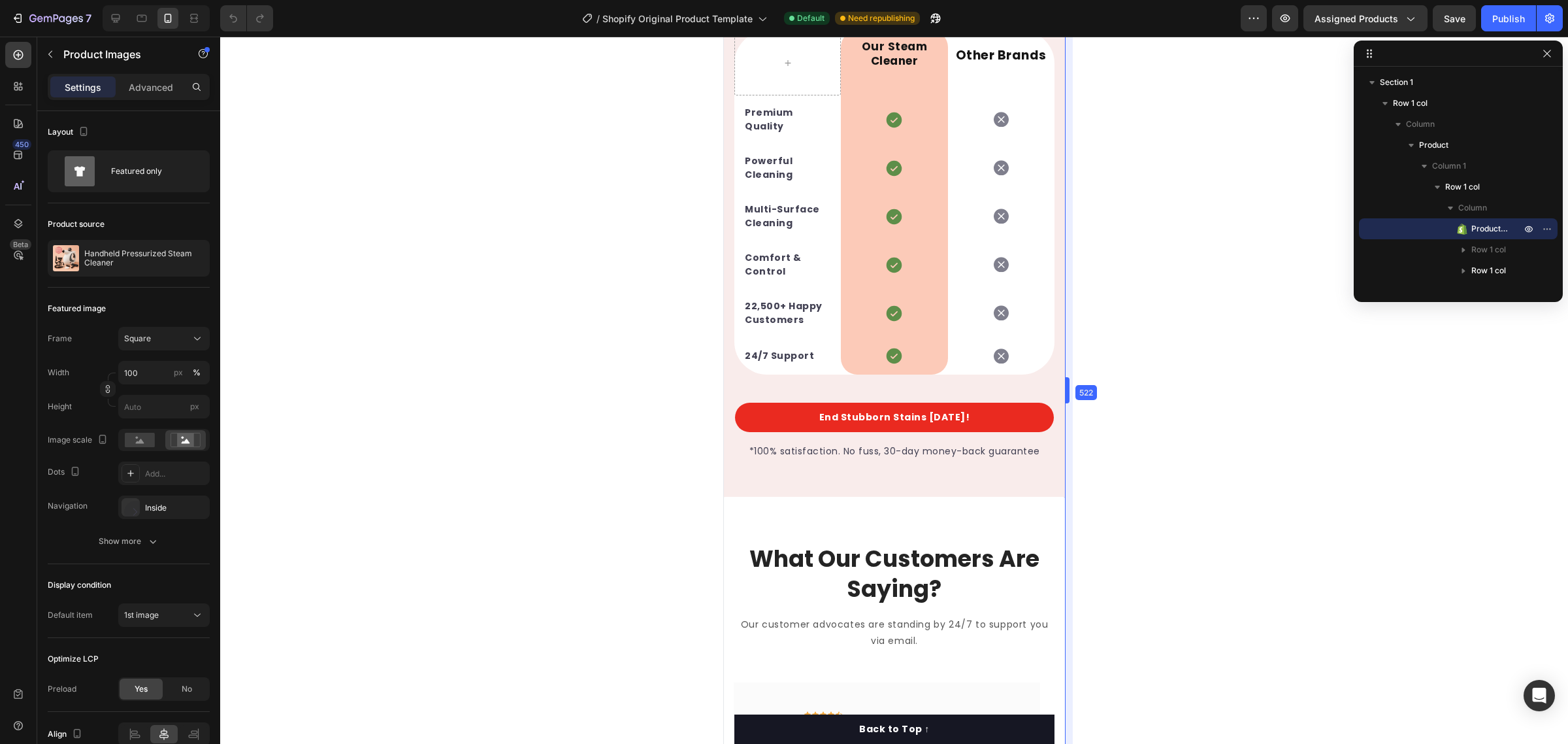
drag, startPoint x: 1039, startPoint y: 388, endPoint x: 1108, endPoint y: 381, distance: 69.4
click at [124, 23] on div at bounding box center [116, 18] width 21 height 21
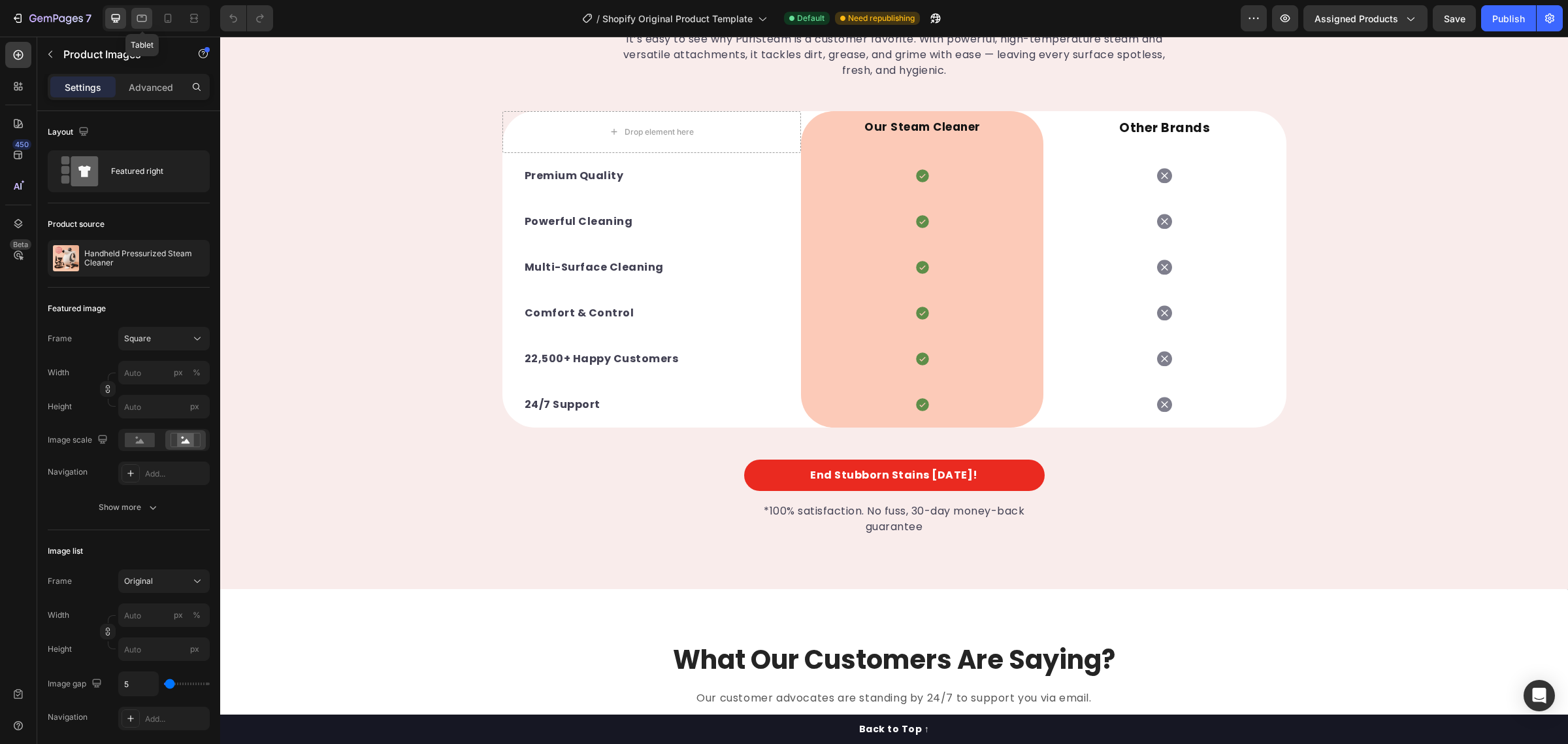
click at [137, 20] on icon at bounding box center [141, 18] width 13 height 13
type input "100"
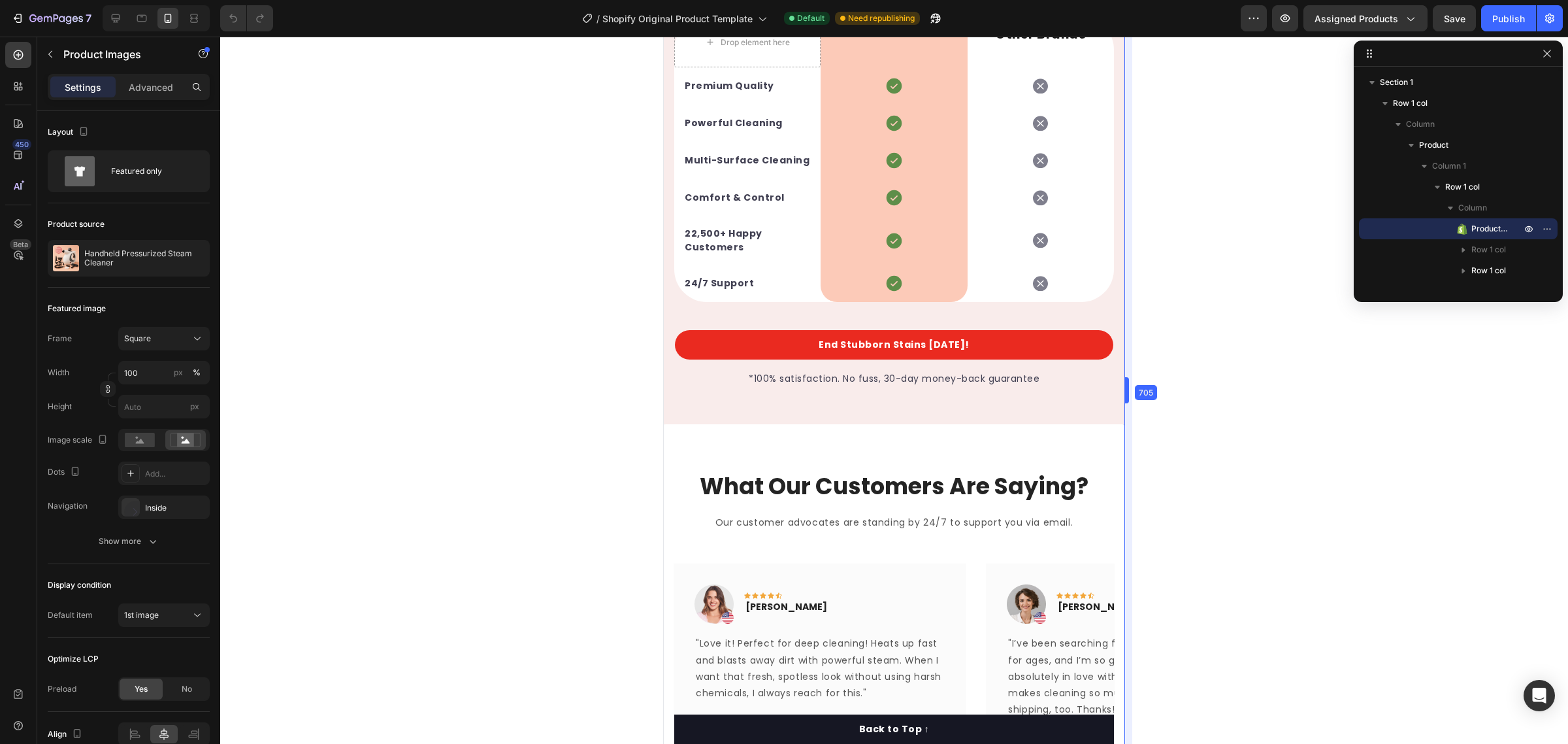
drag, startPoint x: 1218, startPoint y: 389, endPoint x: 1030, endPoint y: 345, distance: 193.1
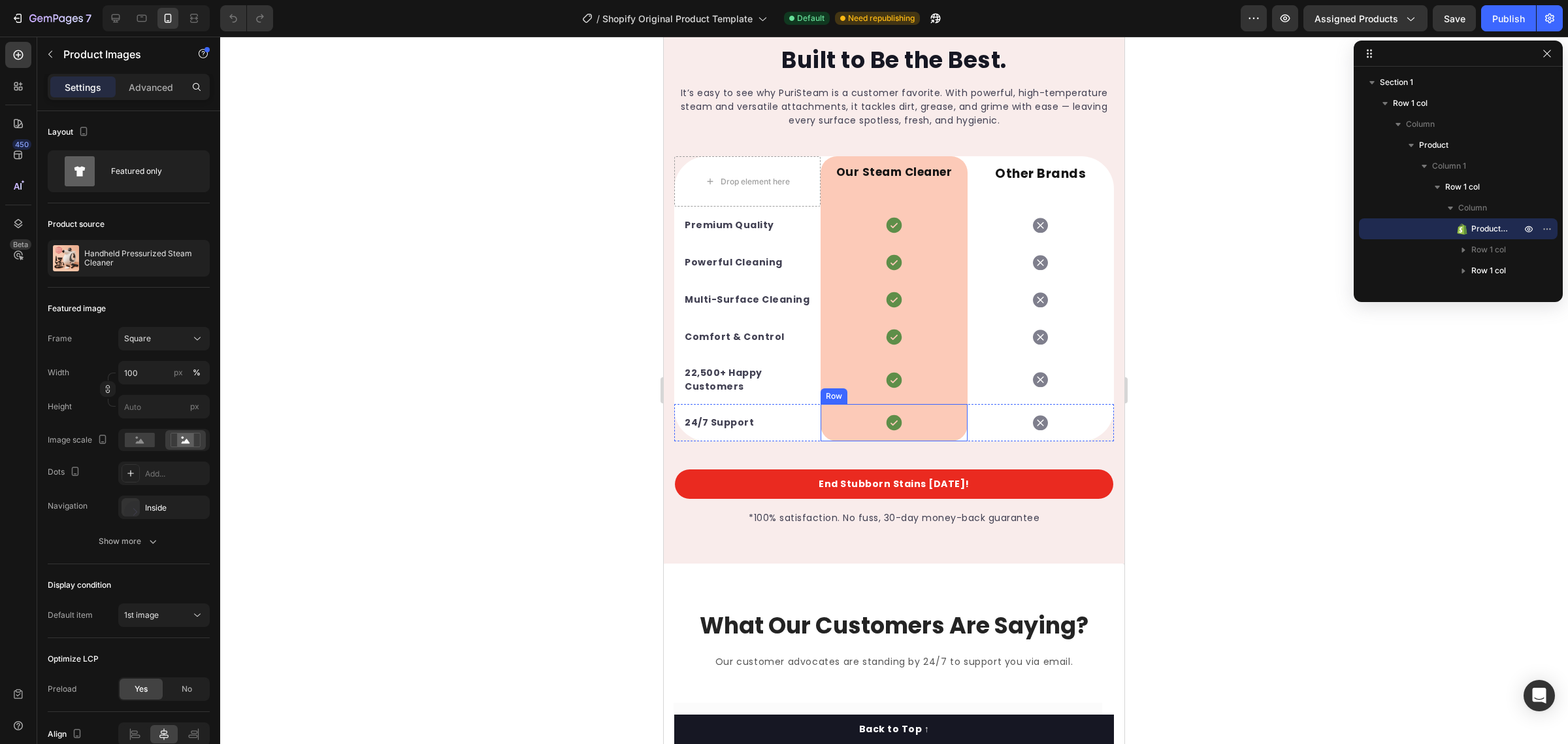
scroll to position [2696, 0]
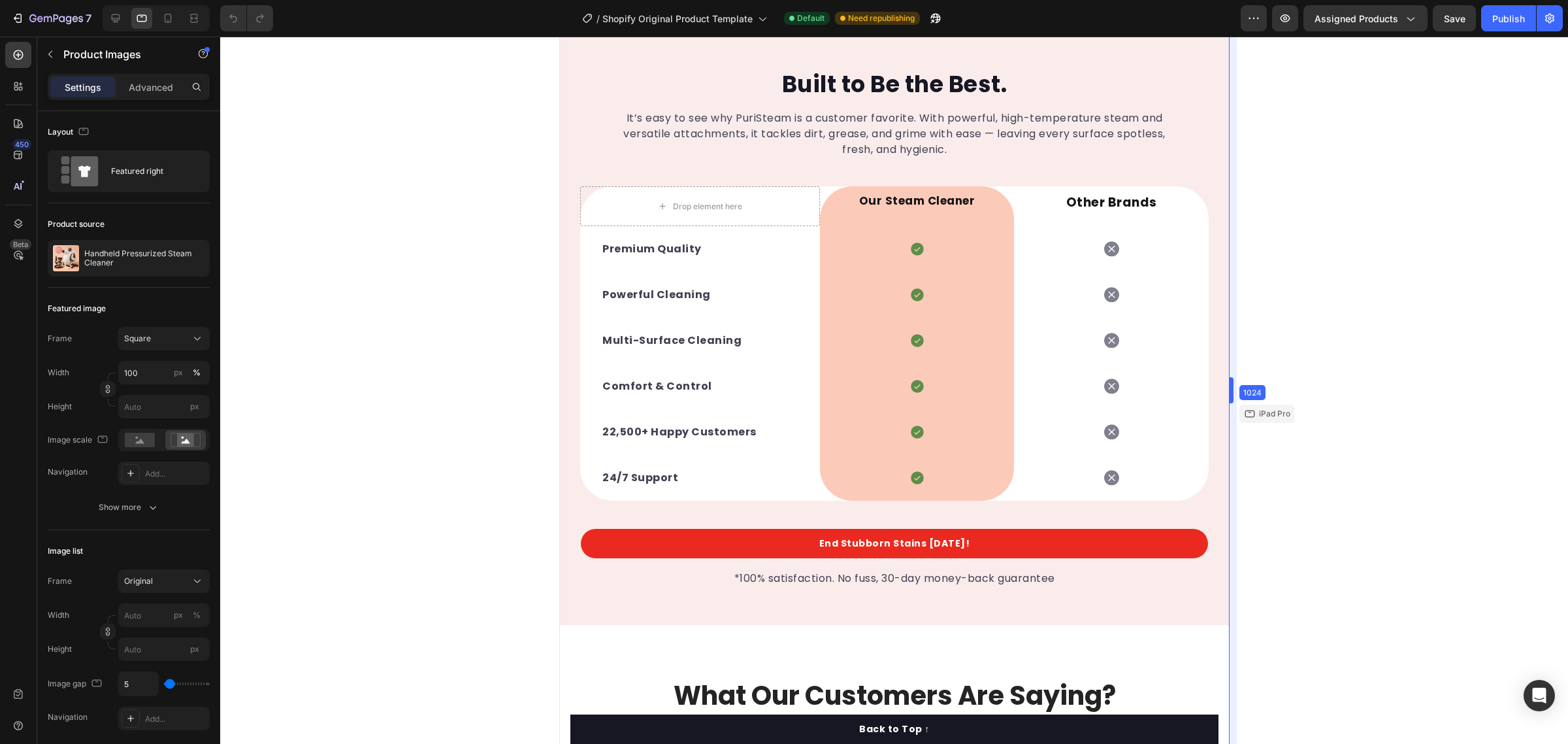
drag, startPoint x: 1128, startPoint y: 389, endPoint x: 1486, endPoint y: 386, distance: 358.0
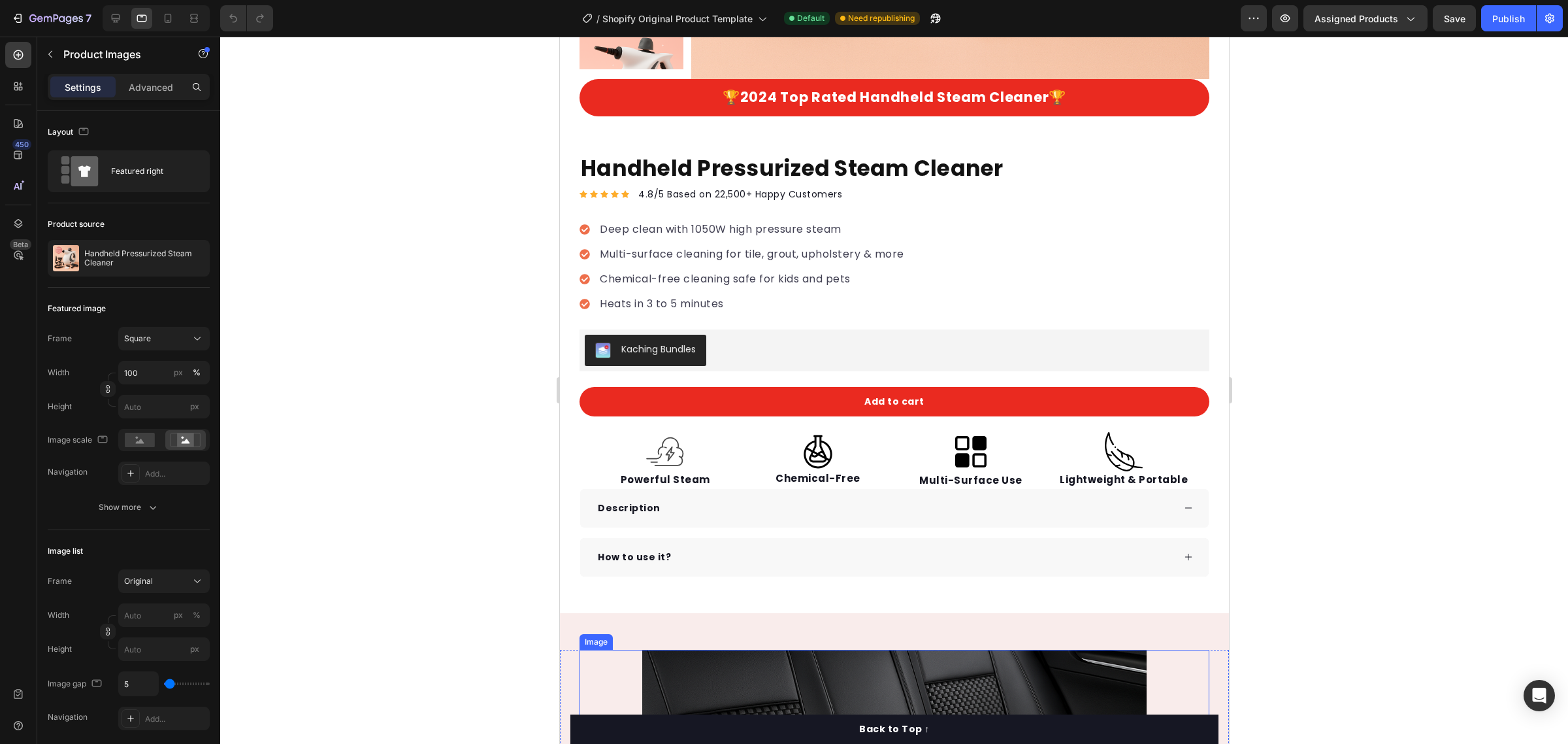
scroll to position [0, 0]
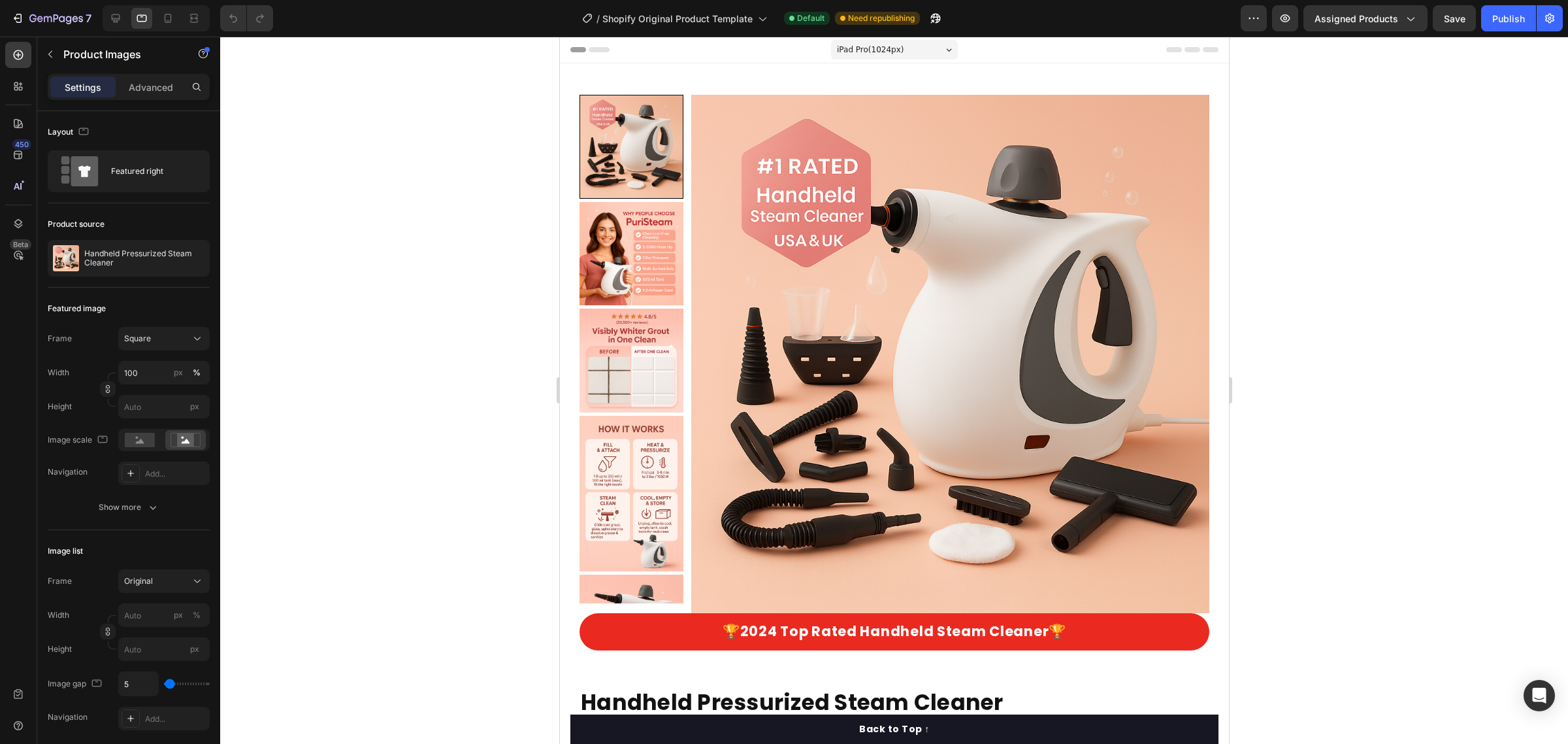
click at [896, 50] on div "iPad Pro ( 1024 px)" at bounding box center [894, 50] width 127 height 19
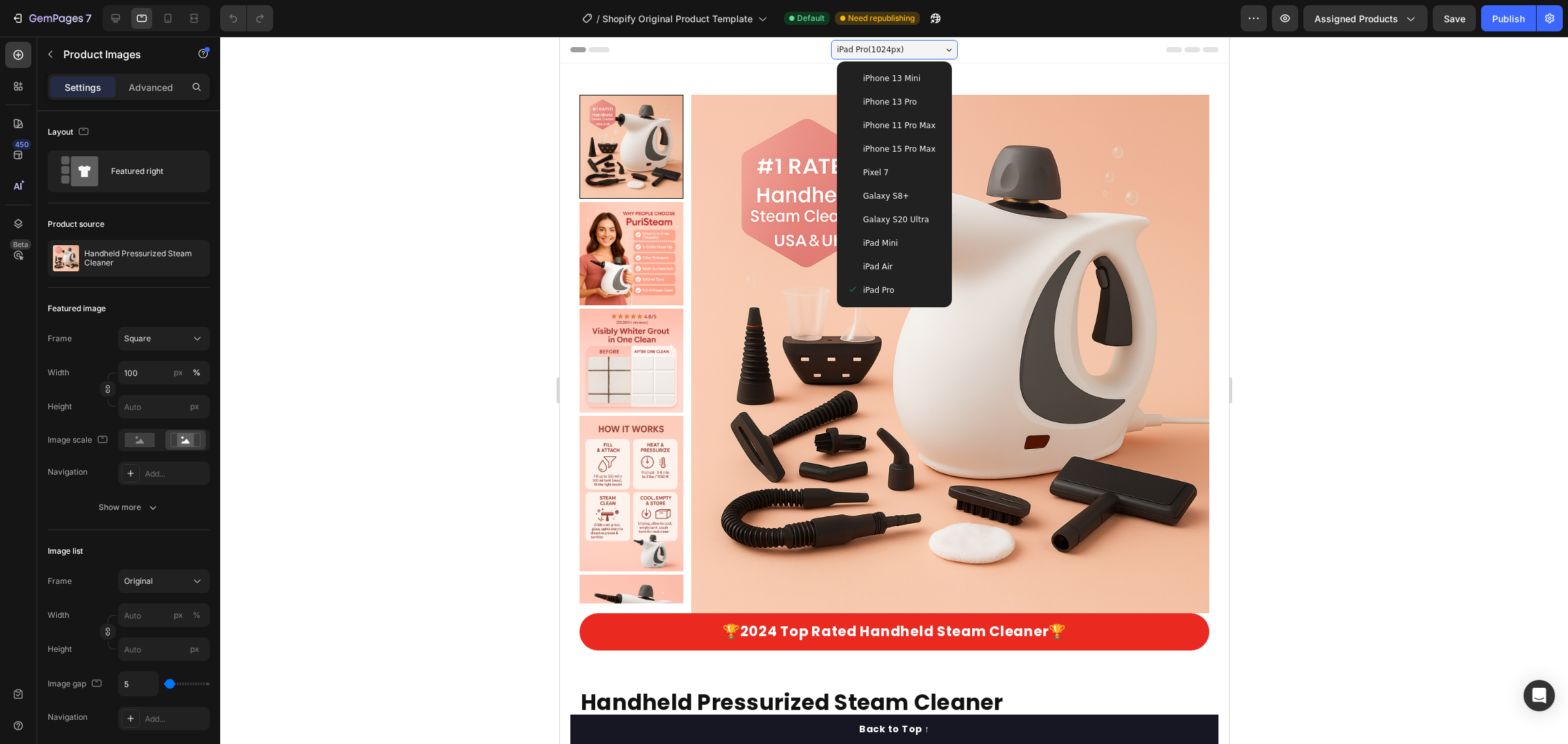
click at [898, 102] on span "iPhone 13 Pro" at bounding box center [889, 102] width 54 height 13
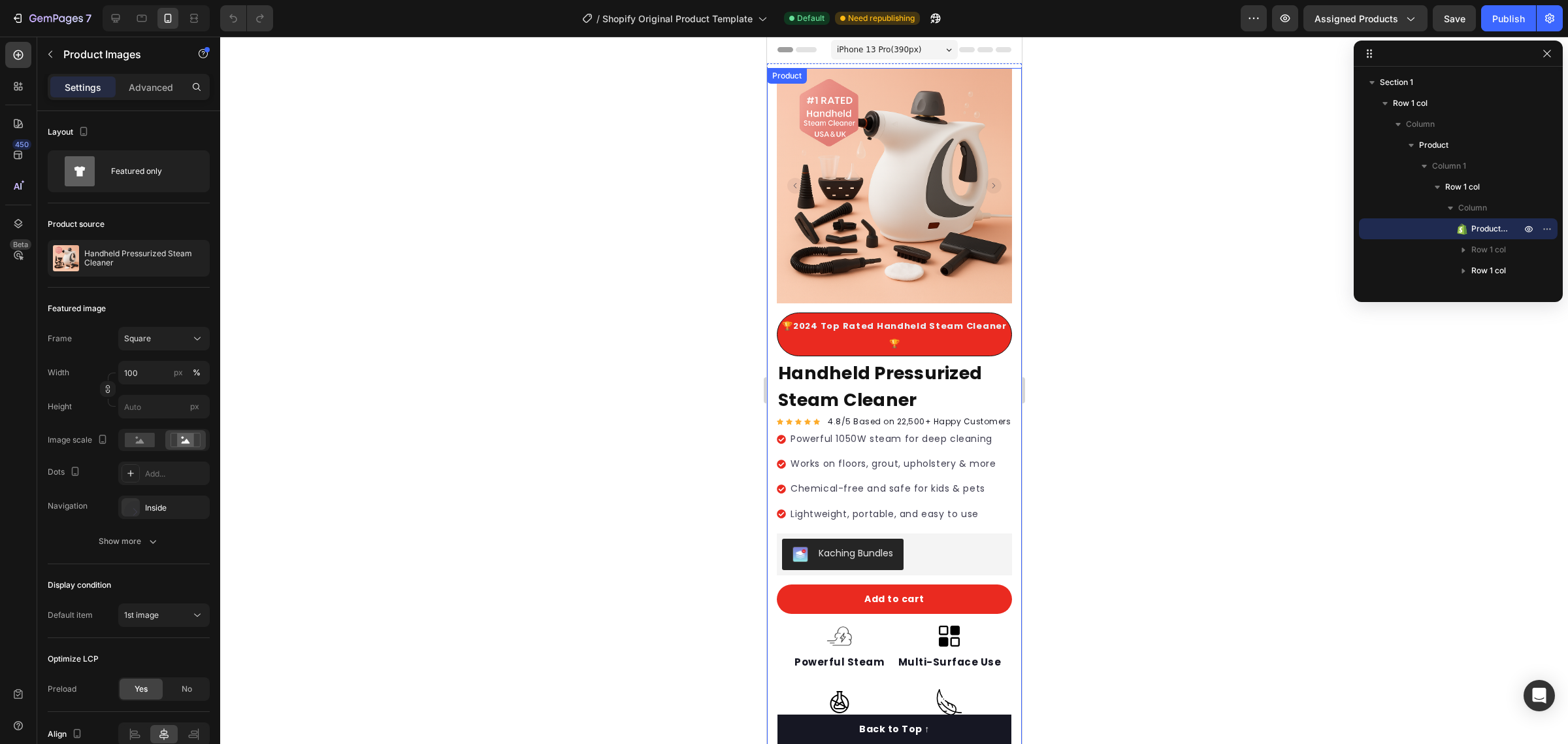
click at [1005, 90] on div "Product Images 🏆2024 Top Rated Handheld Steam Cleaner🏆 Text block Row 🏆2024 Top…" at bounding box center [893, 555] width 255 height 975
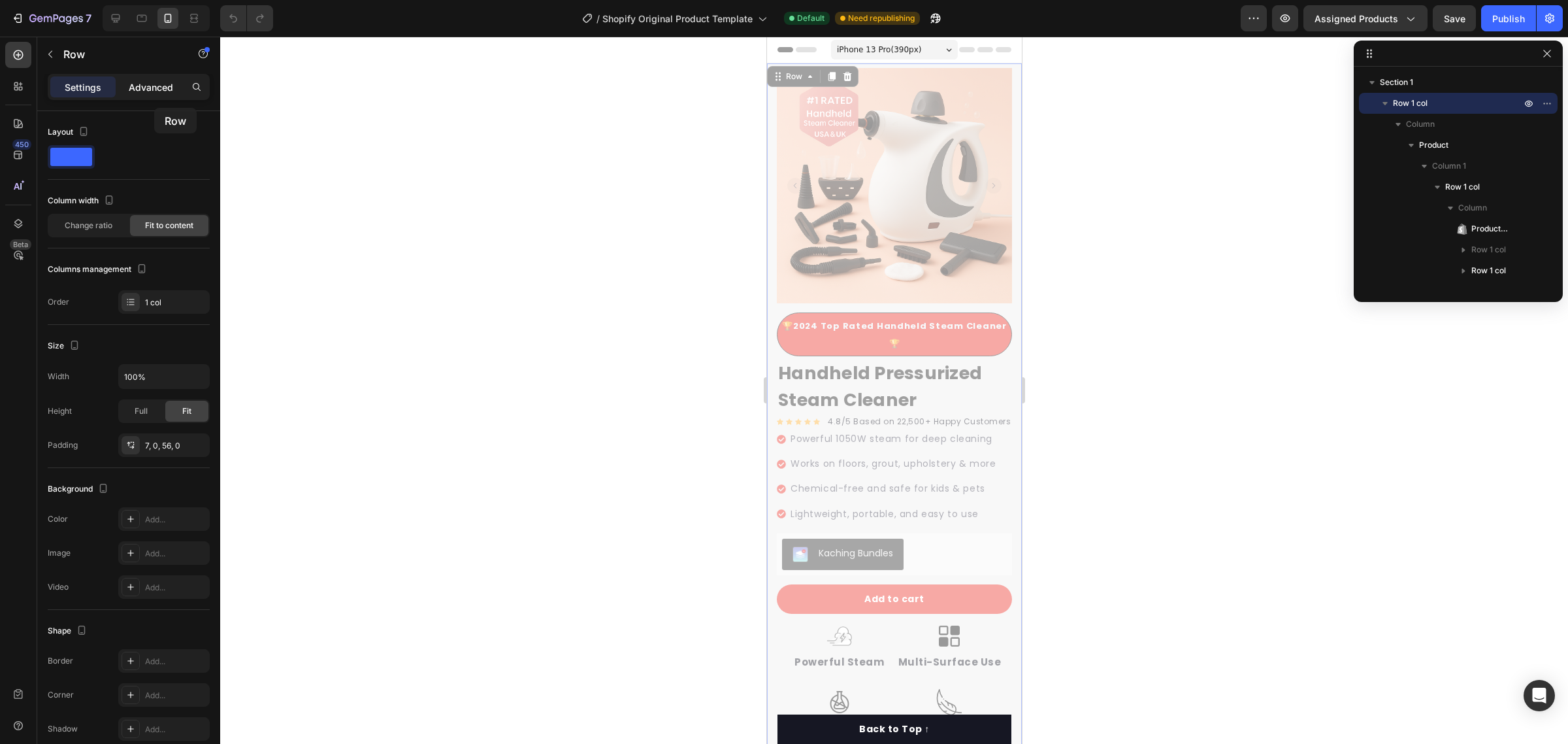
click at [162, 96] on div "Advanced" at bounding box center [151, 86] width 65 height 21
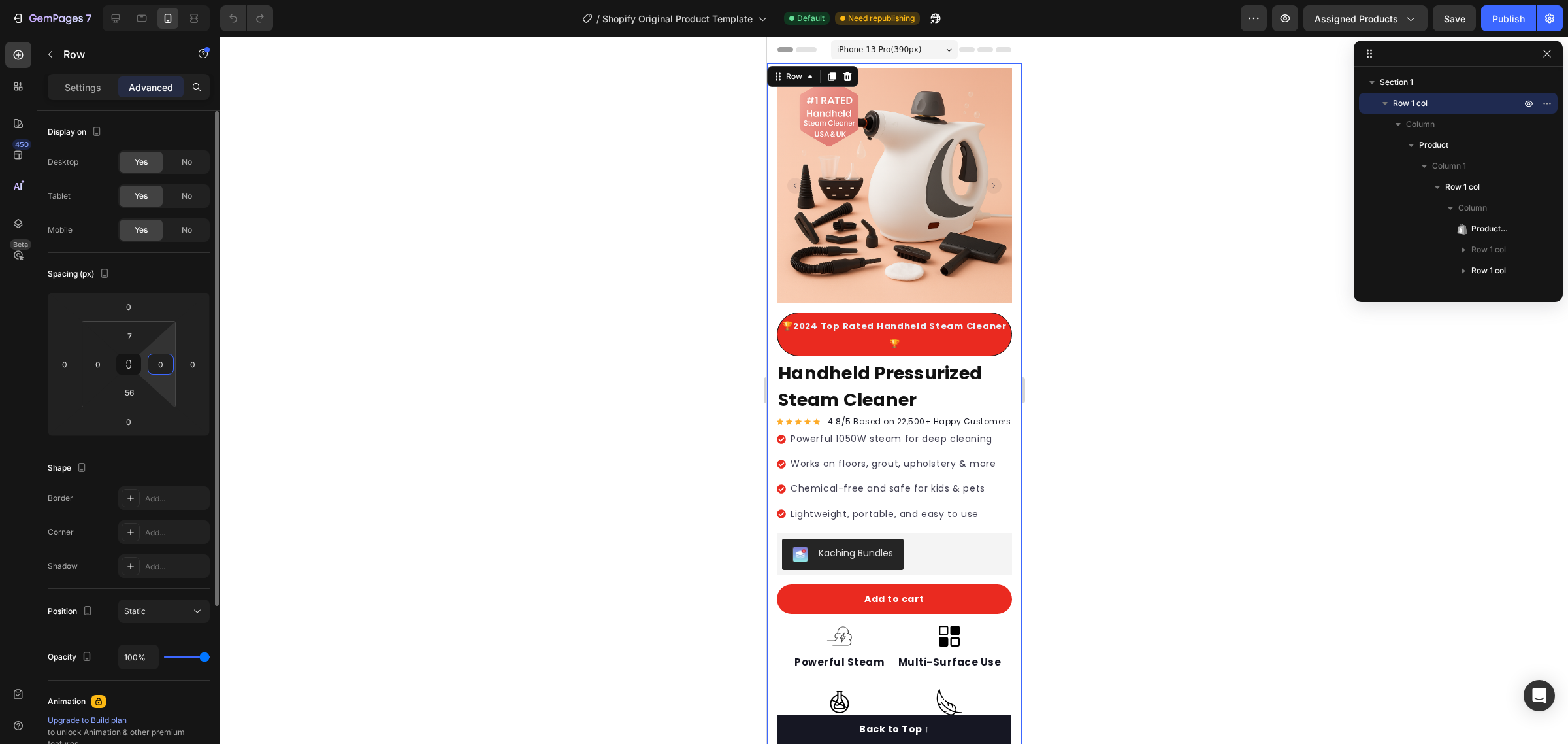
click at [164, 368] on input "0" at bounding box center [160, 363] width 19 height 19
click at [132, 386] on input "56" at bounding box center [129, 391] width 26 height 19
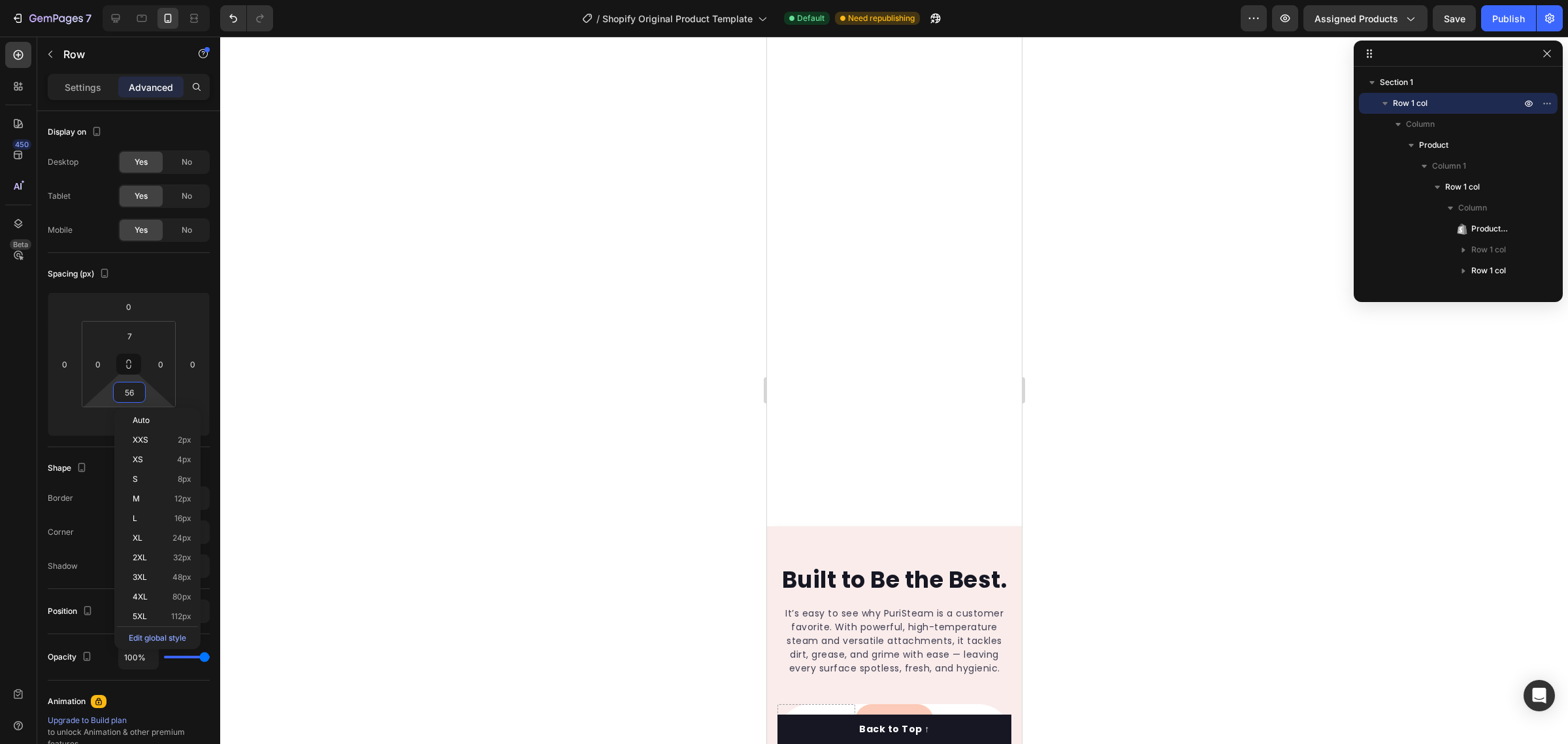
scroll to position [2941, 0]
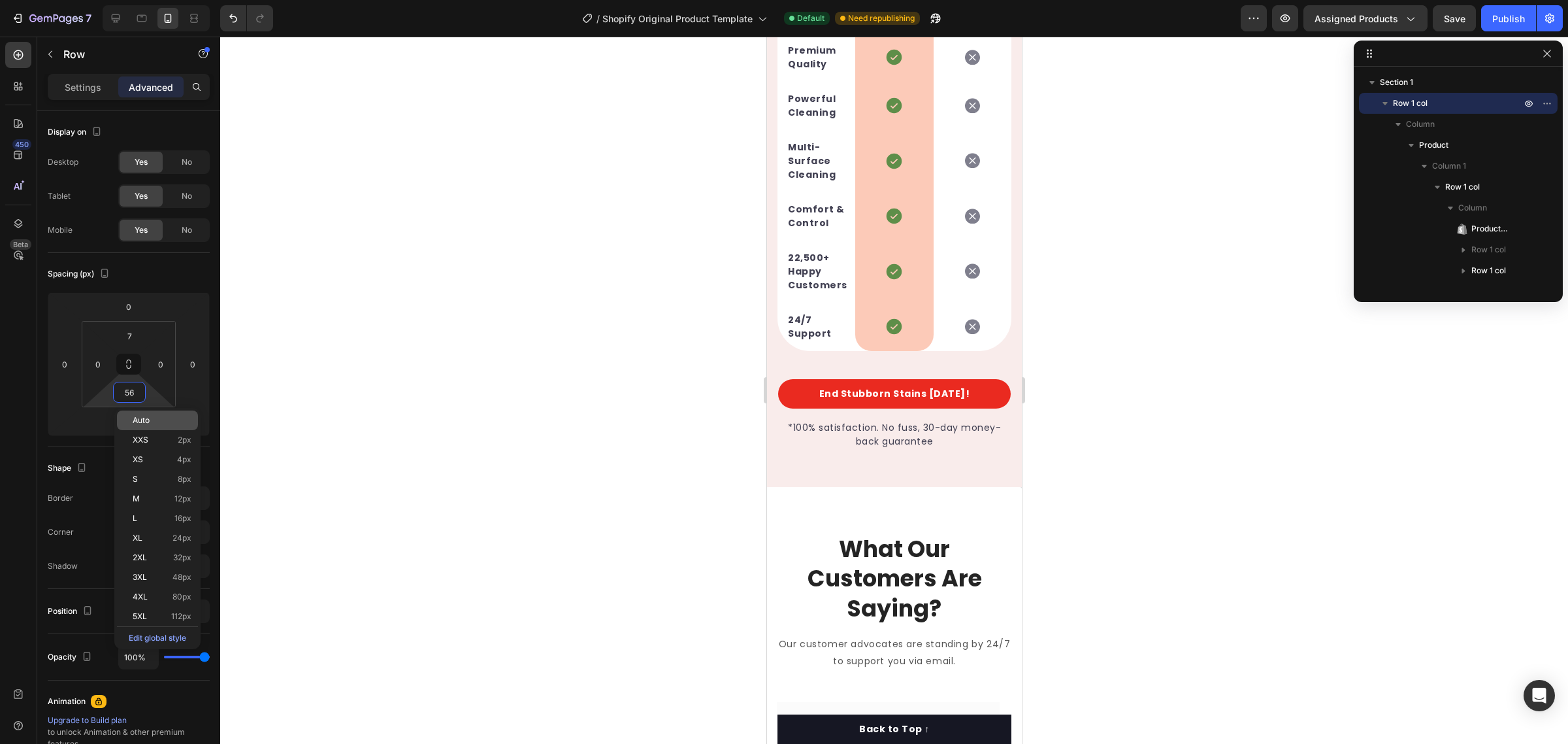
click at [174, 411] on div "Auto" at bounding box center [157, 419] width 81 height 19
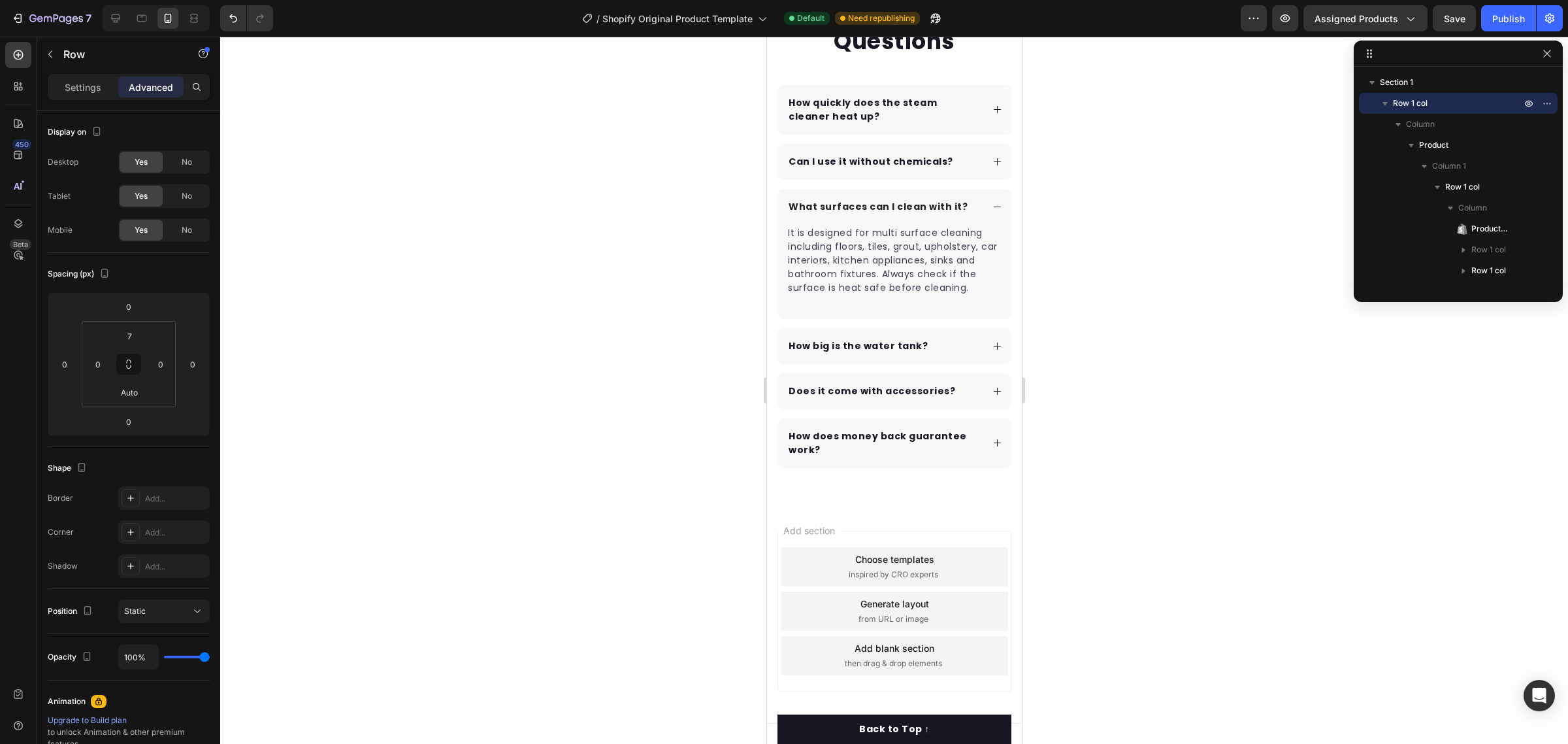
scroll to position [4513, 0]
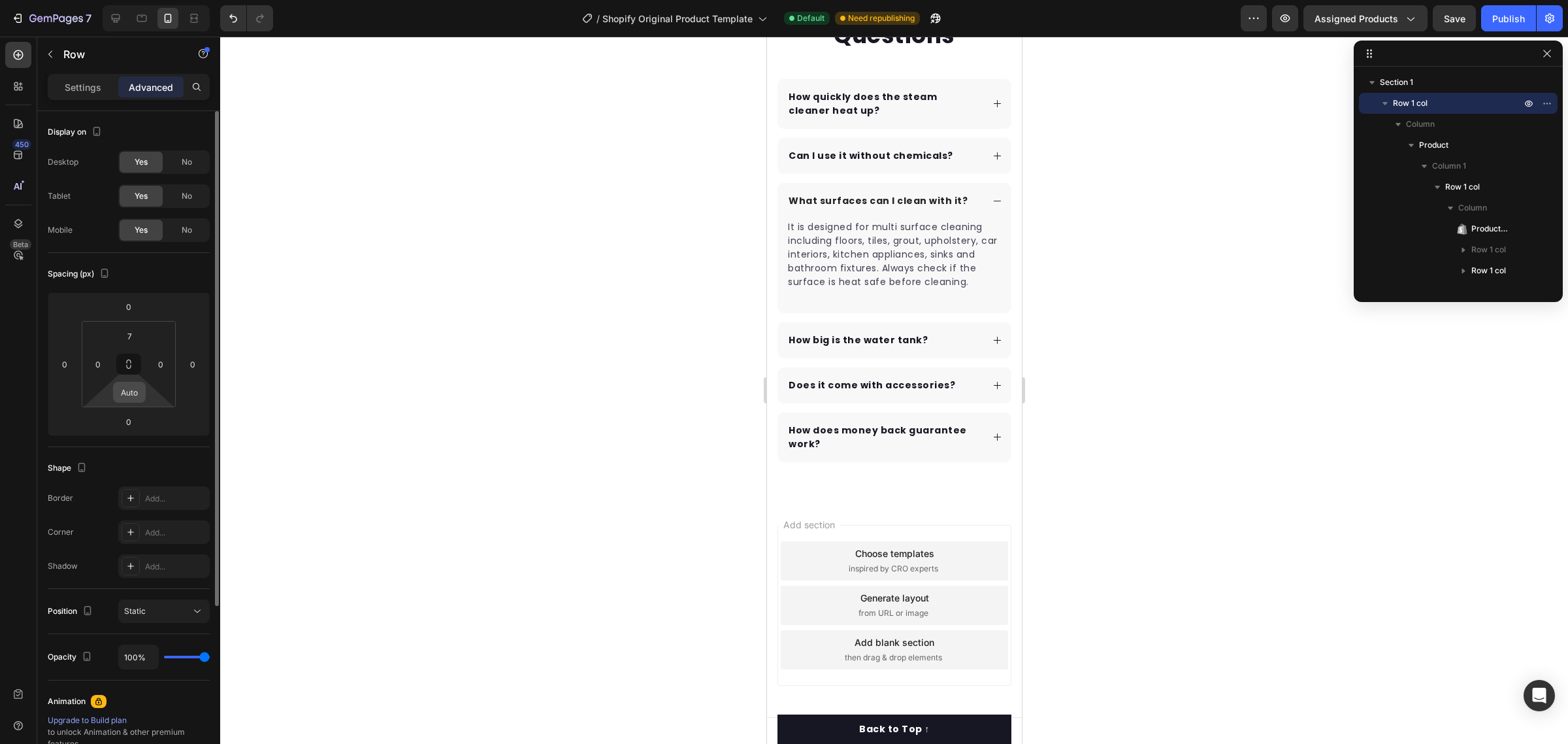
click at [123, 394] on input "Auto" at bounding box center [129, 391] width 26 height 19
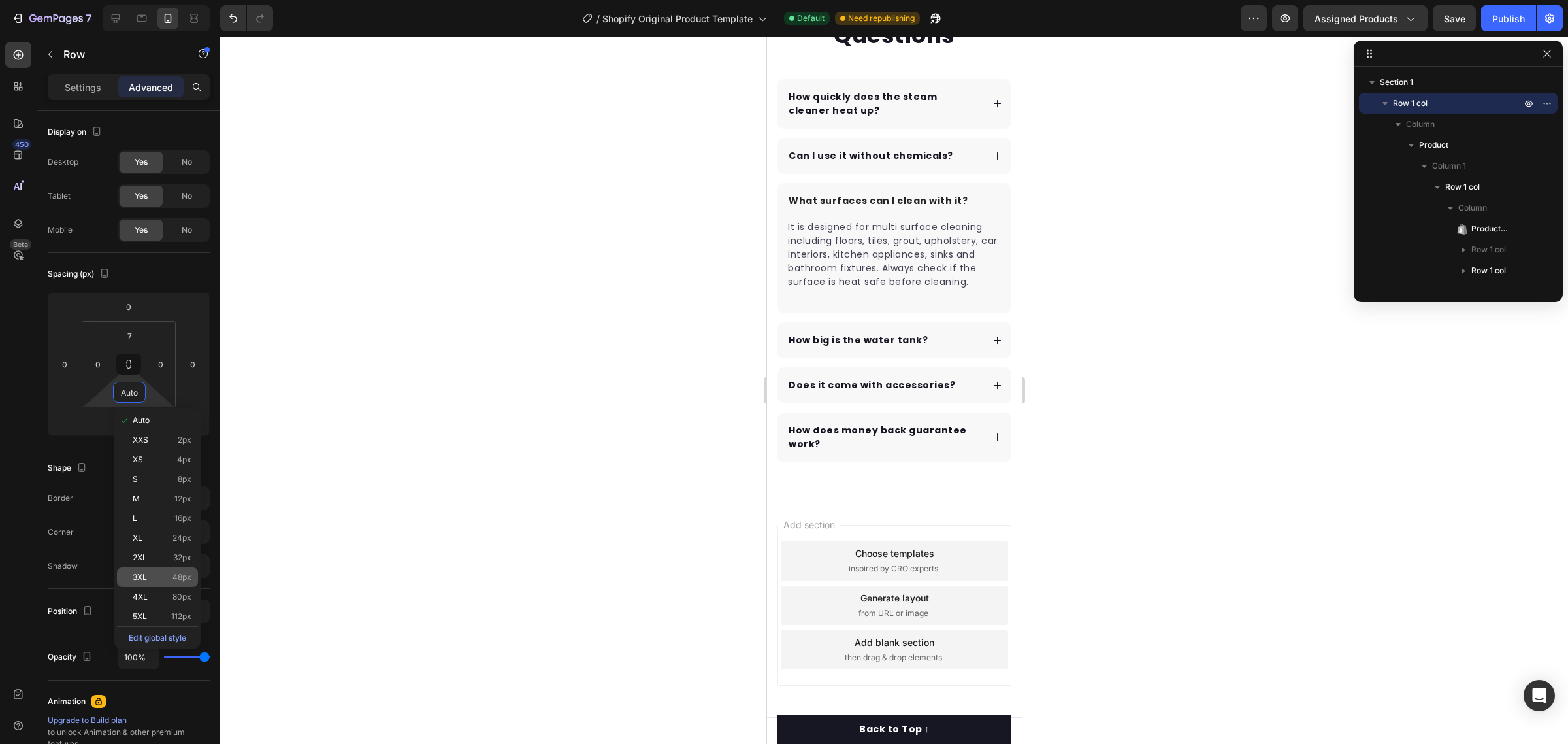
click at [163, 579] on p "3XL 48px" at bounding box center [162, 577] width 59 height 9
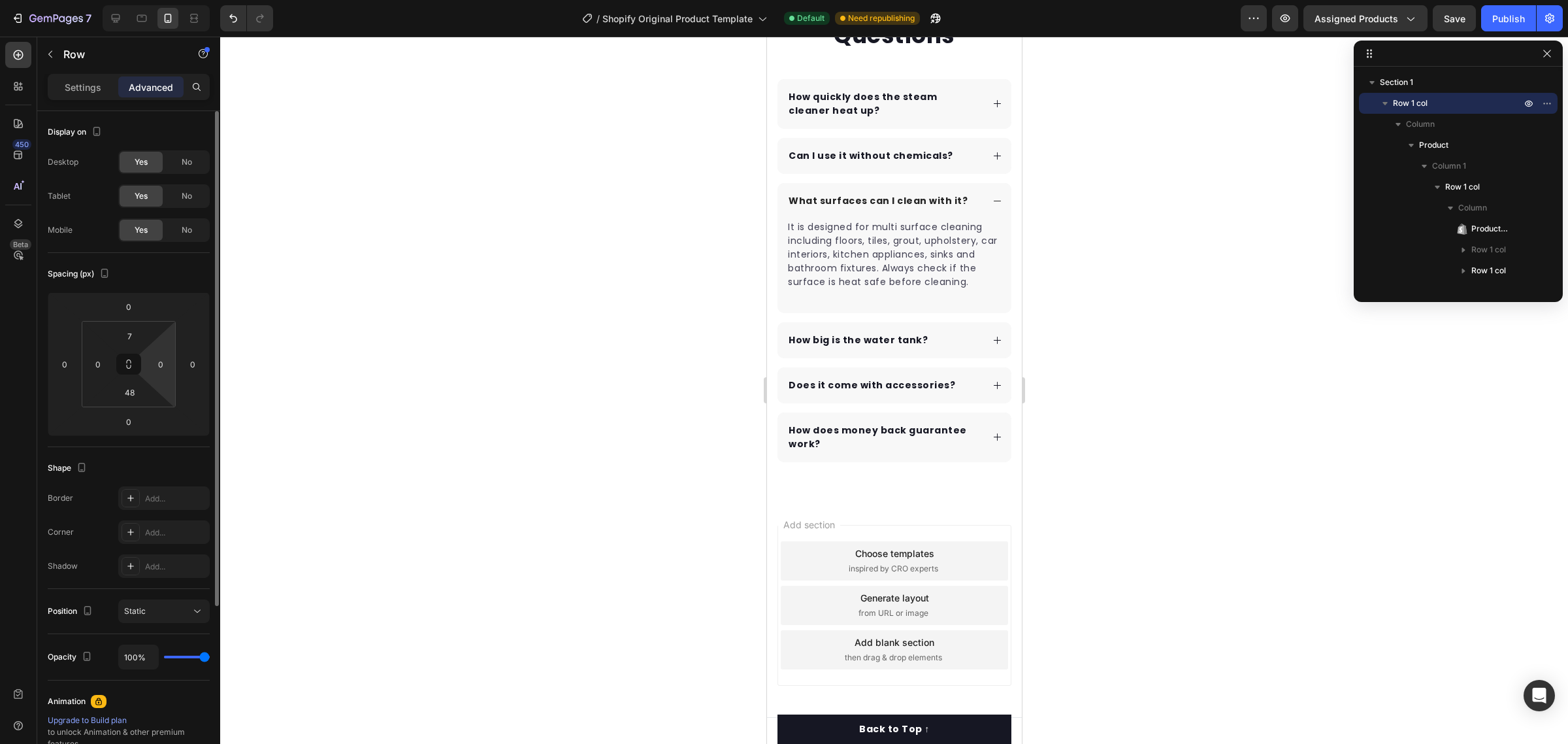
drag, startPoint x: 139, startPoint y: 582, endPoint x: 142, endPoint y: 370, distance: 212.0
click at [139, 0] on div "7 / Shopify Original Product Template Default Need republishing Preview Assigne…" at bounding box center [784, 0] width 1568 height 0
click at [135, 577] on div "Add..." at bounding box center [164, 566] width 91 height 24
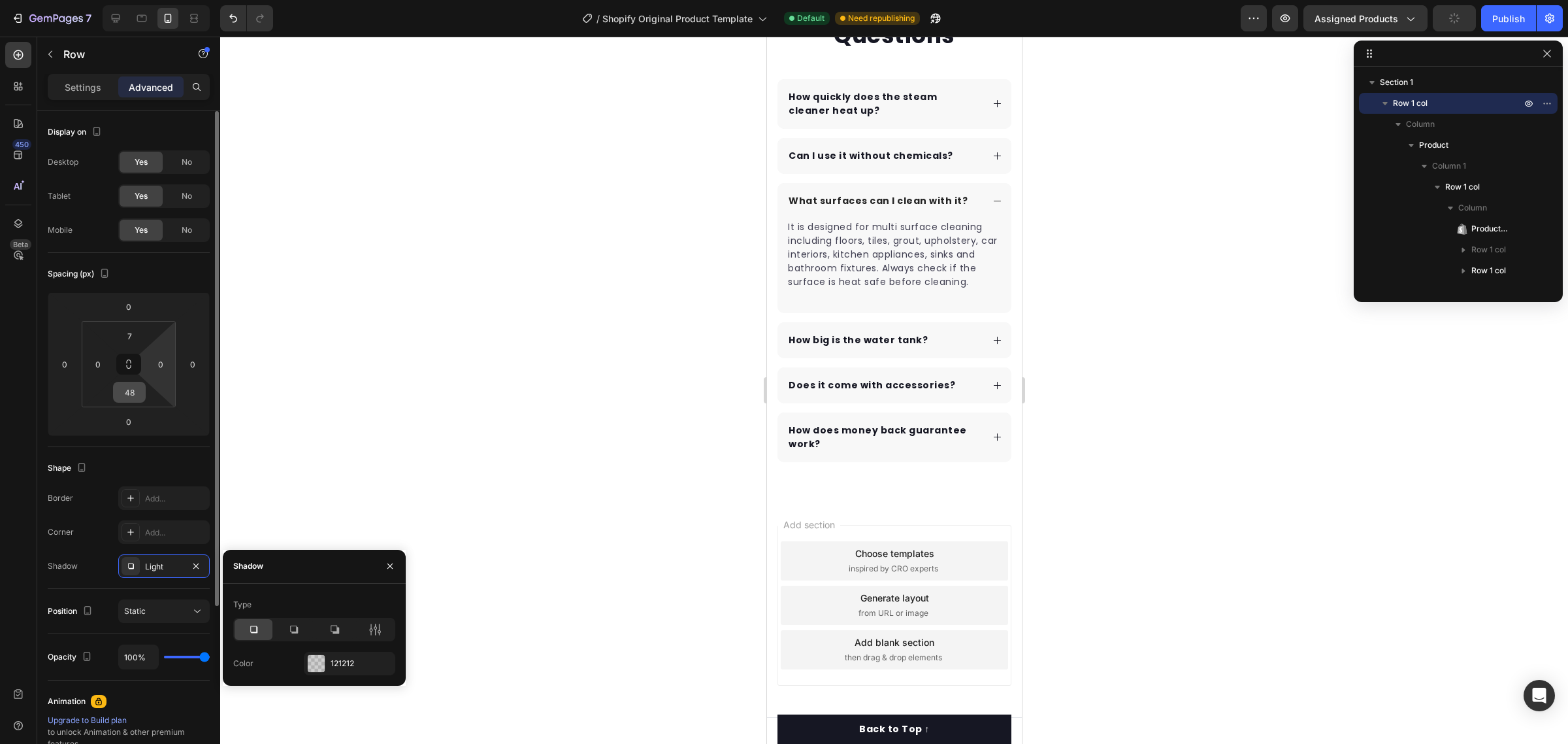
click at [121, 403] on div "48" at bounding box center [129, 391] width 32 height 21
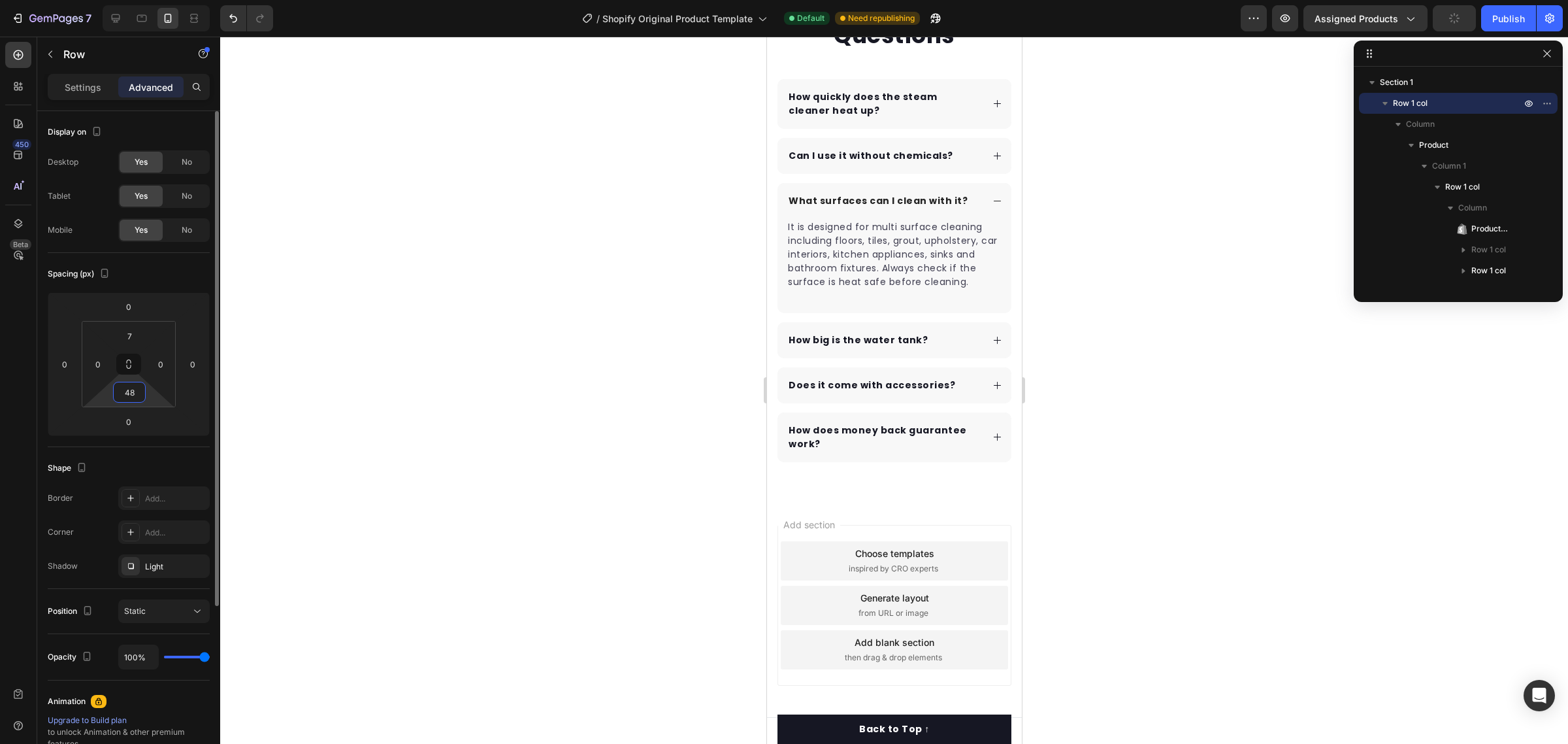
click at [129, 396] on input "48" at bounding box center [129, 391] width 26 height 19
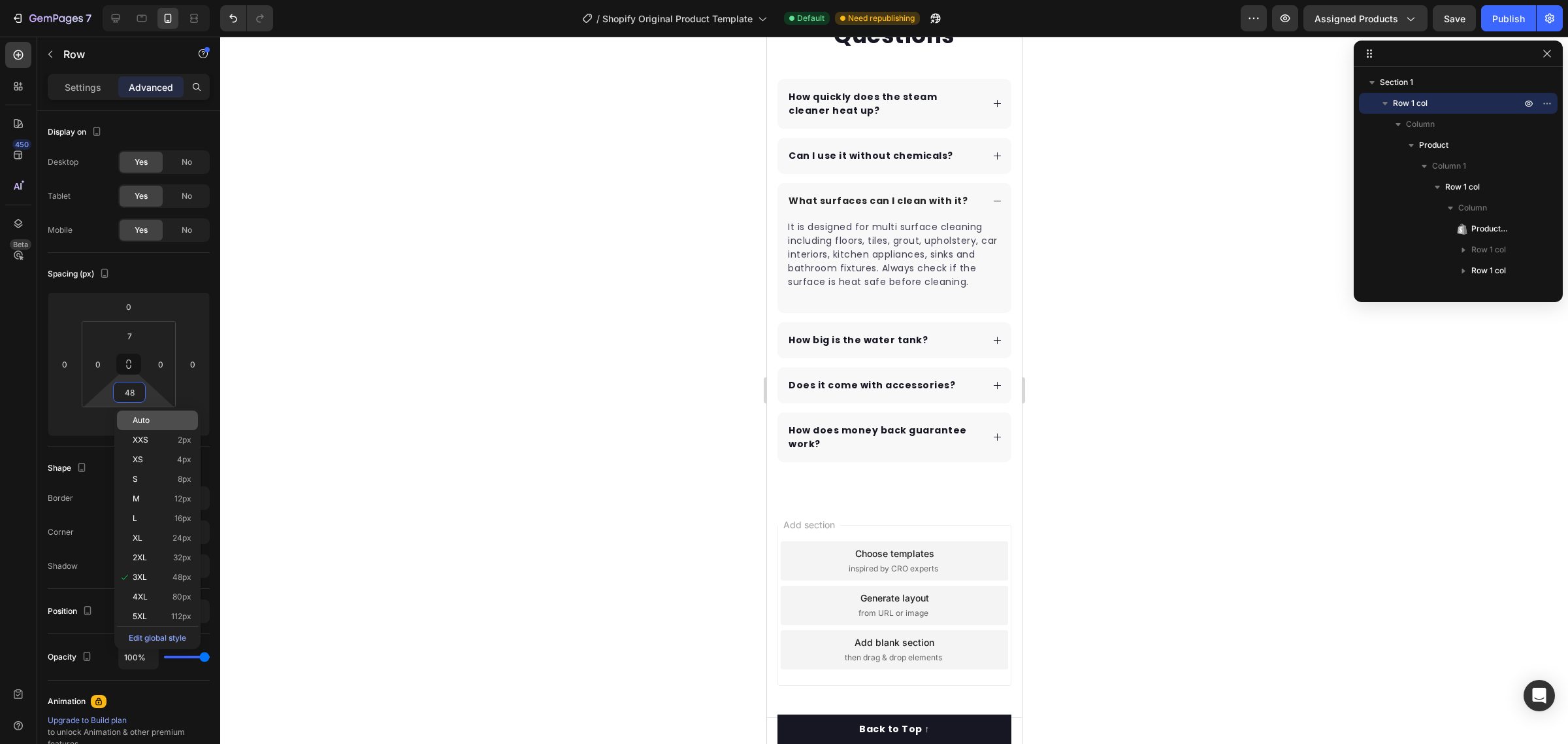
click at [148, 422] on span "Auto" at bounding box center [141, 420] width 17 height 9
type input "Auto"
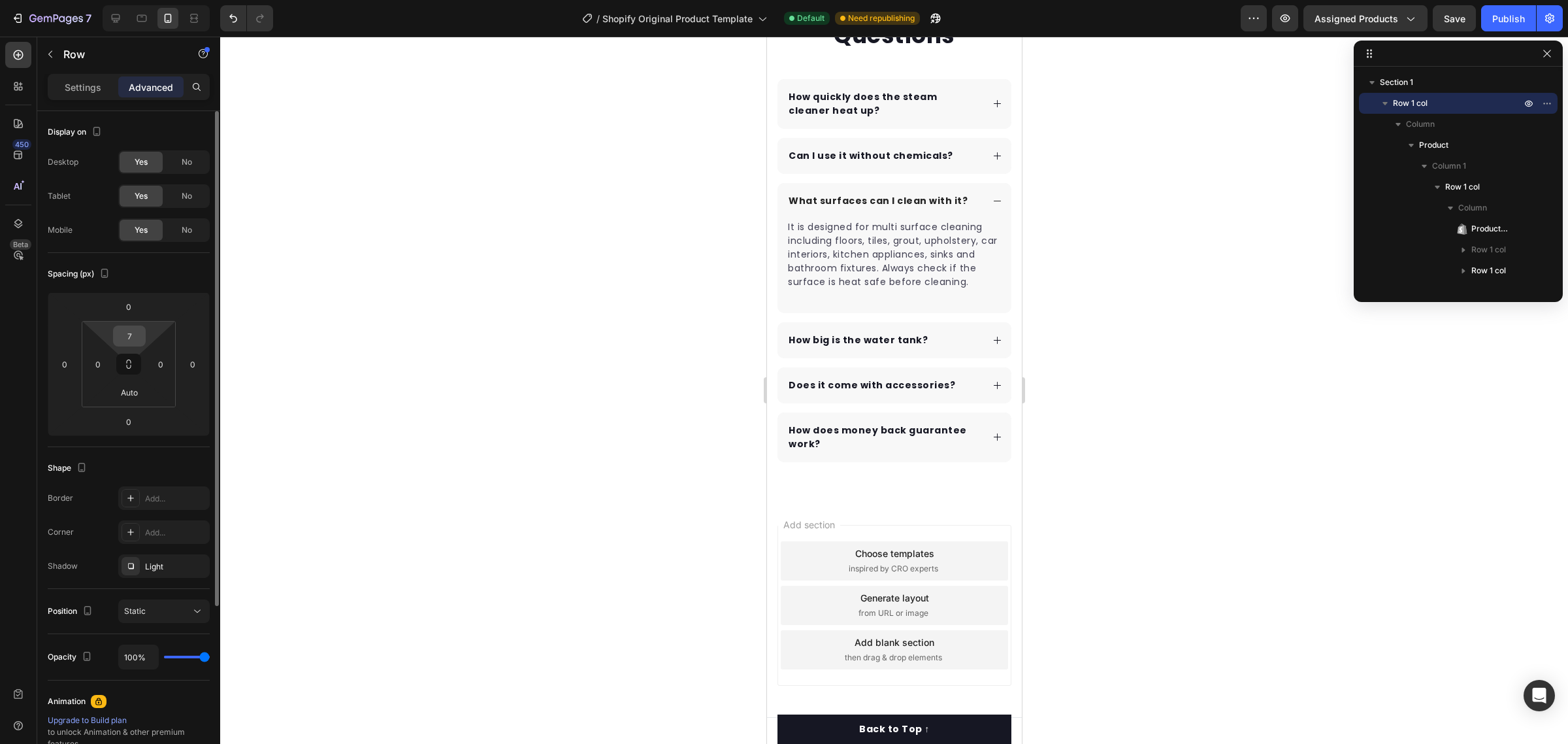
click at [136, 338] on input "7" at bounding box center [129, 335] width 26 height 19
click at [128, 305] on input "0" at bounding box center [129, 306] width 26 height 19
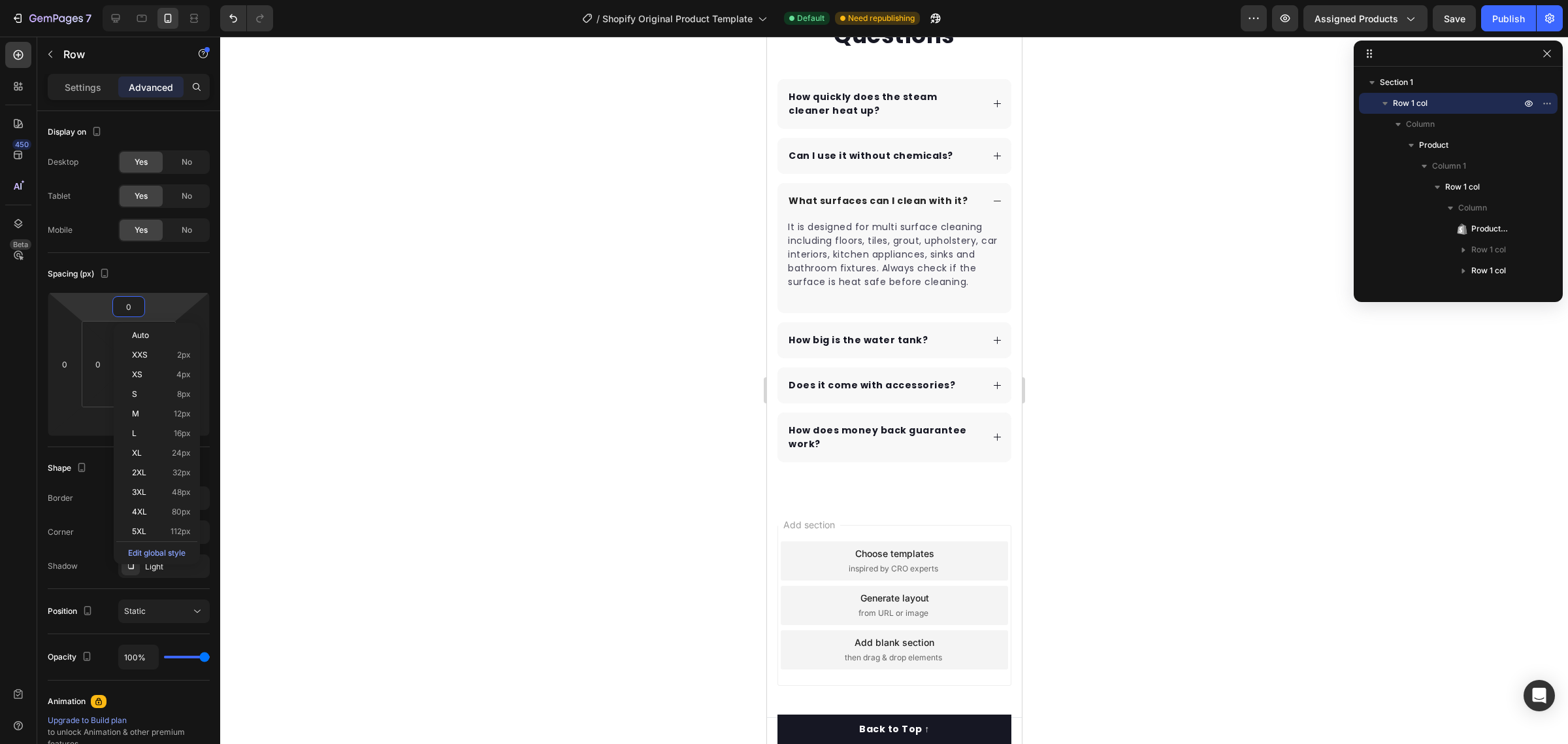
click at [318, 342] on div at bounding box center [894, 390] width 1348 height 707
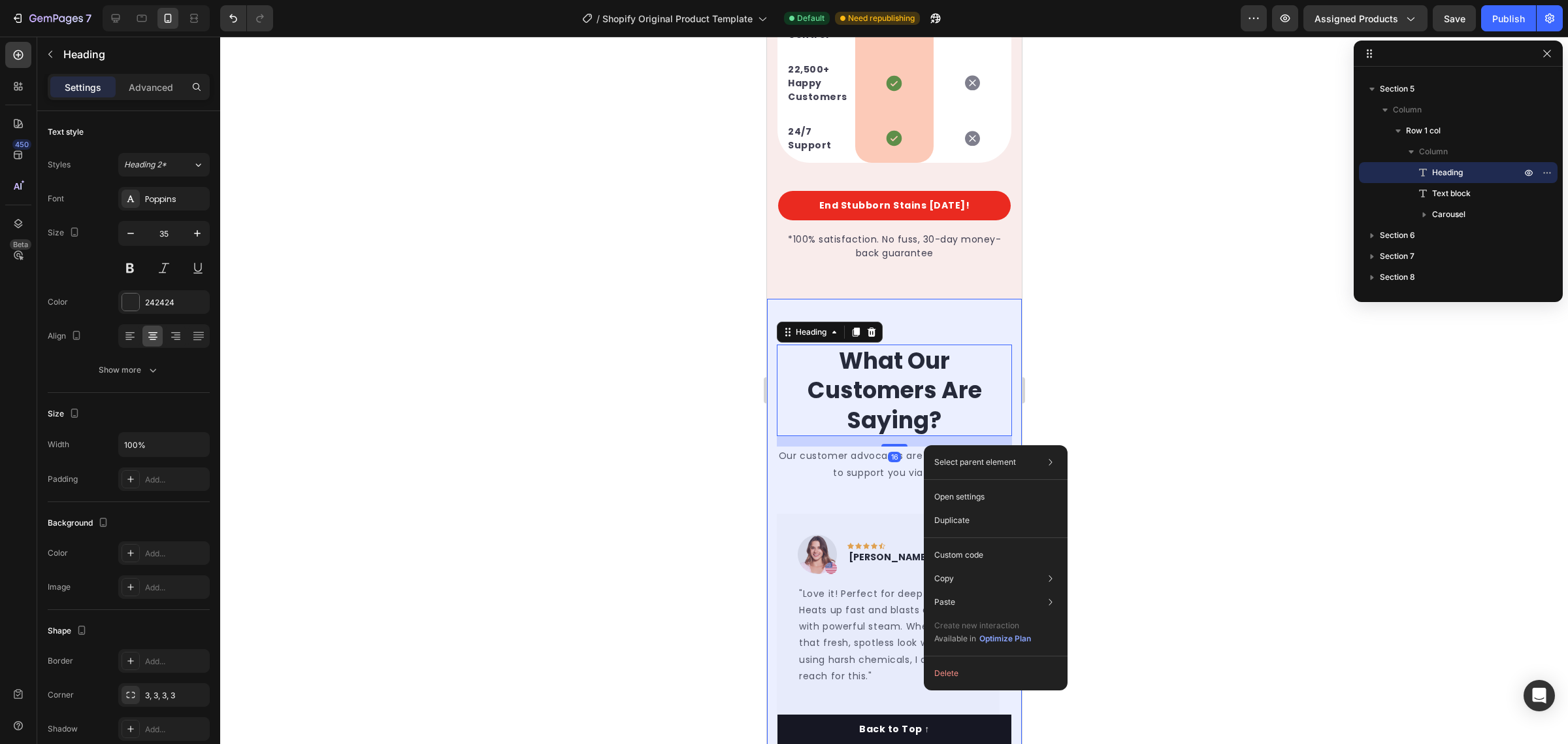
scroll to position [0, 0]
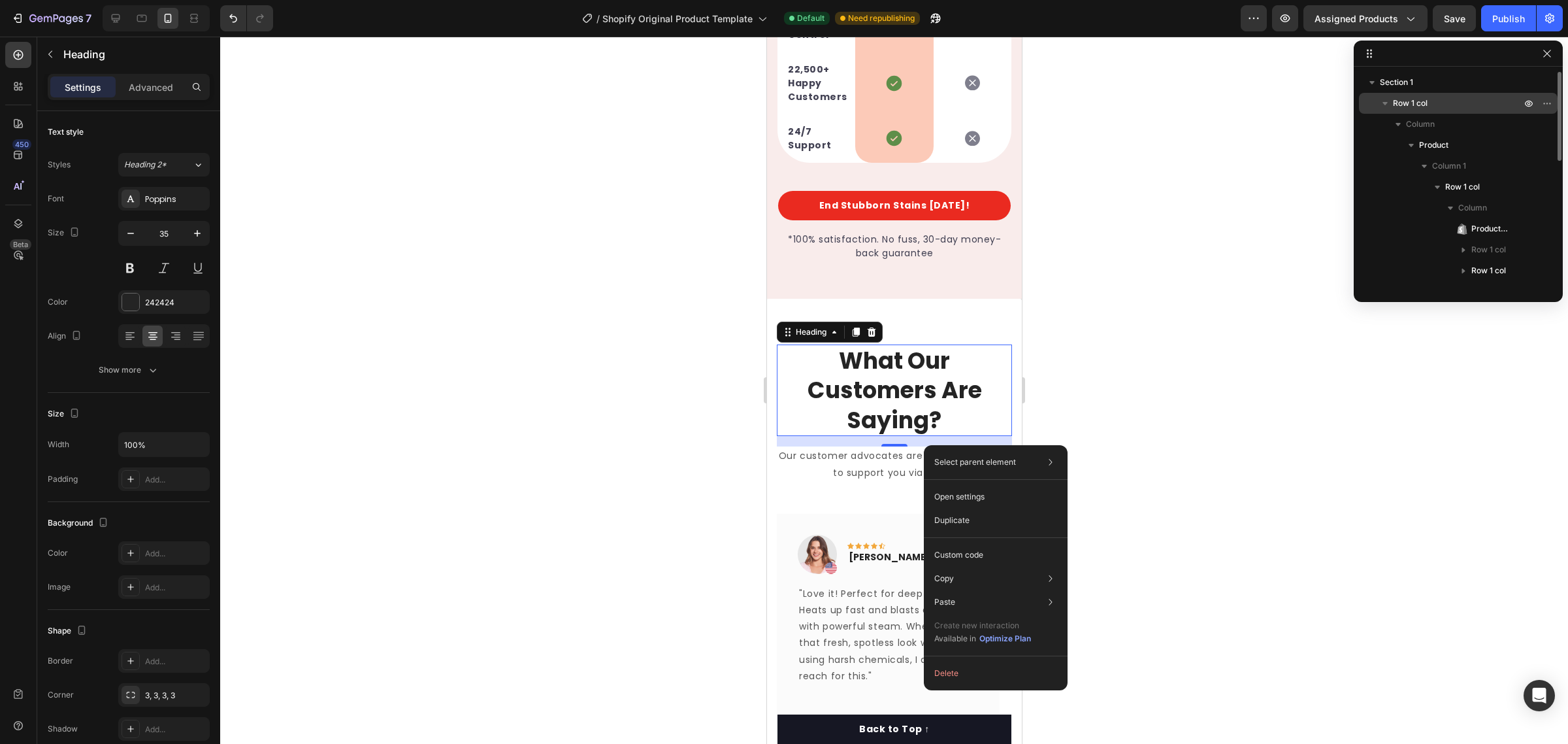
click at [1421, 101] on span "Row 1 col" at bounding box center [1410, 103] width 34 height 13
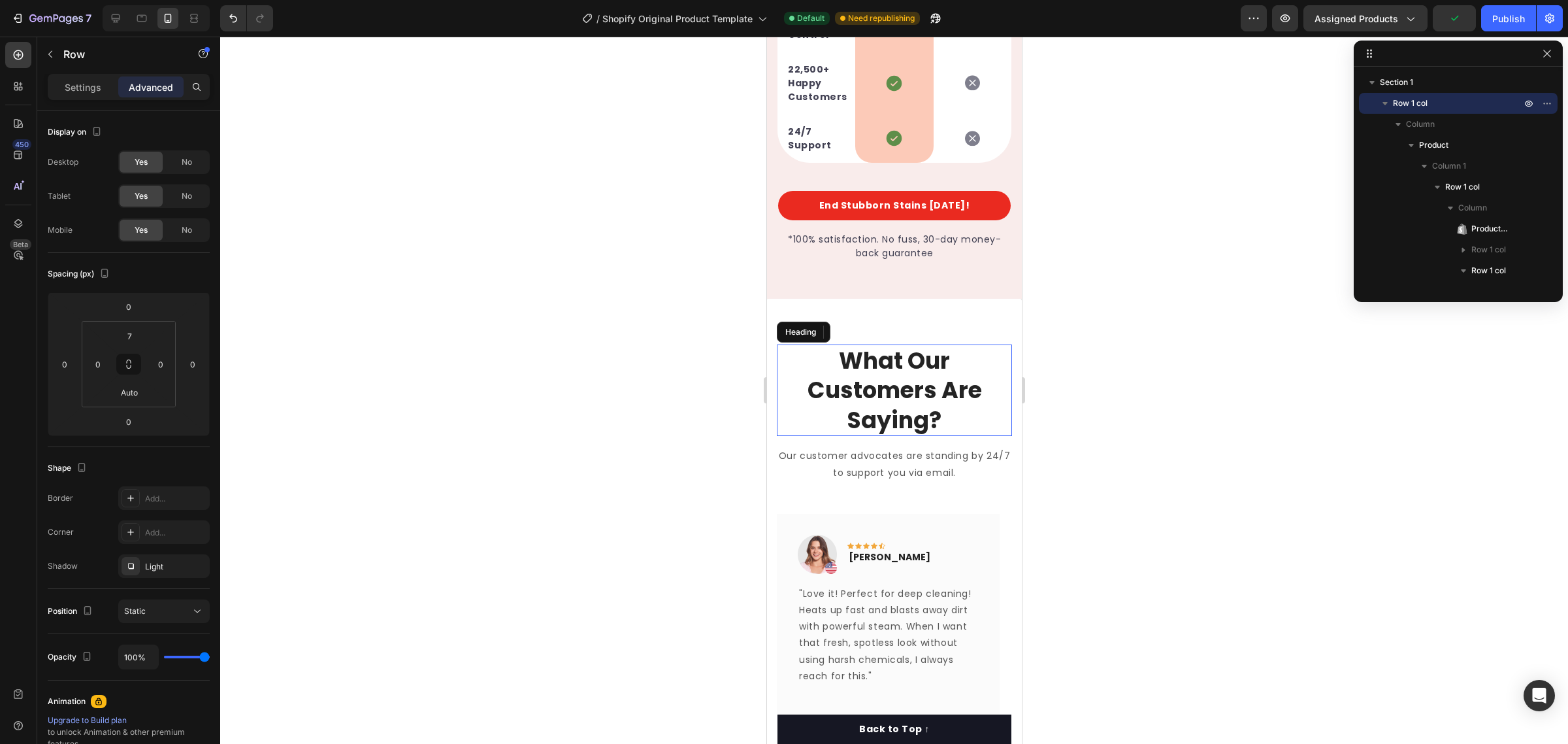
click at [984, 355] on div "What Our Customers Are Saying? Heading Our customer advocates are standing by 2…" at bounding box center [893, 589] width 255 height 580
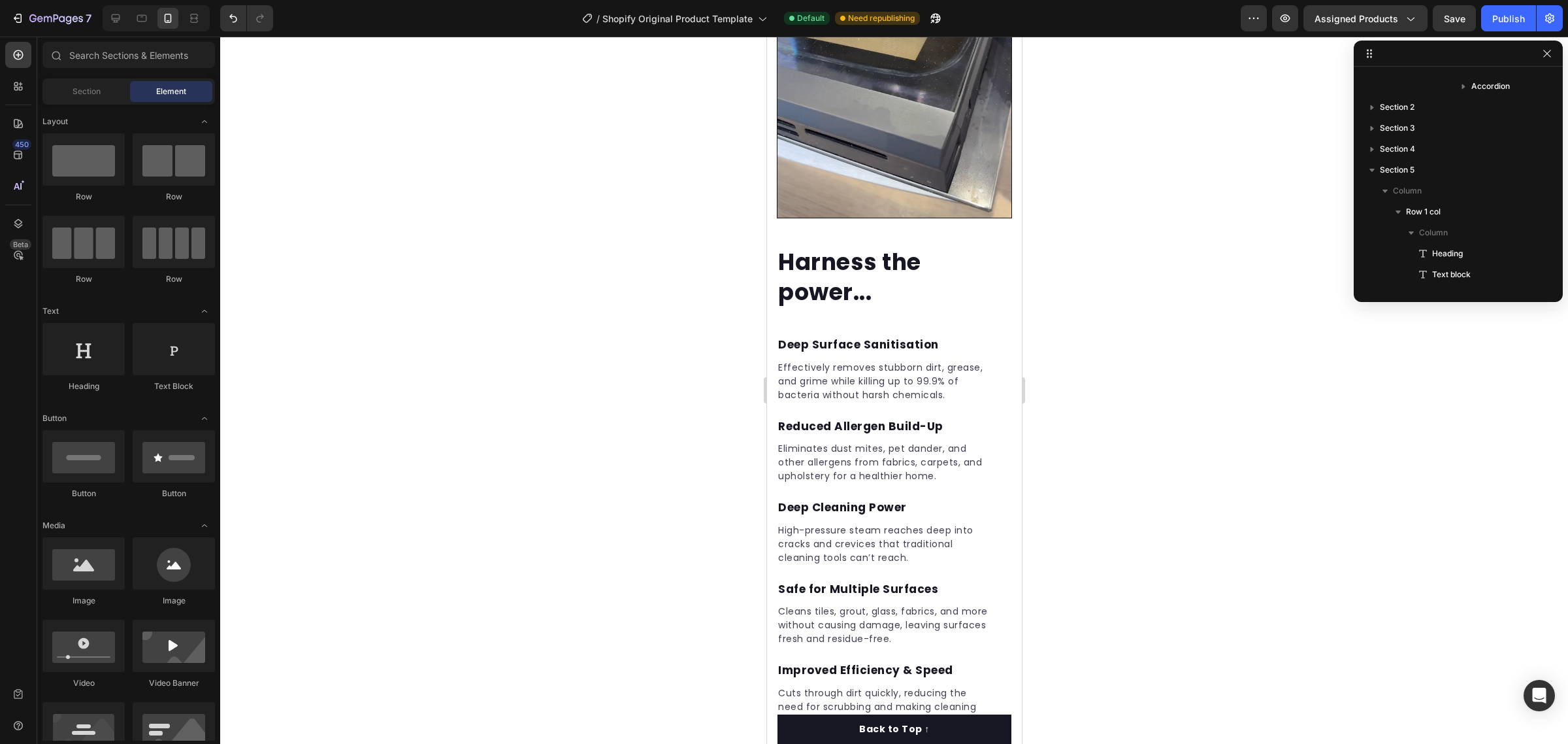
scroll to position [1812, 0]
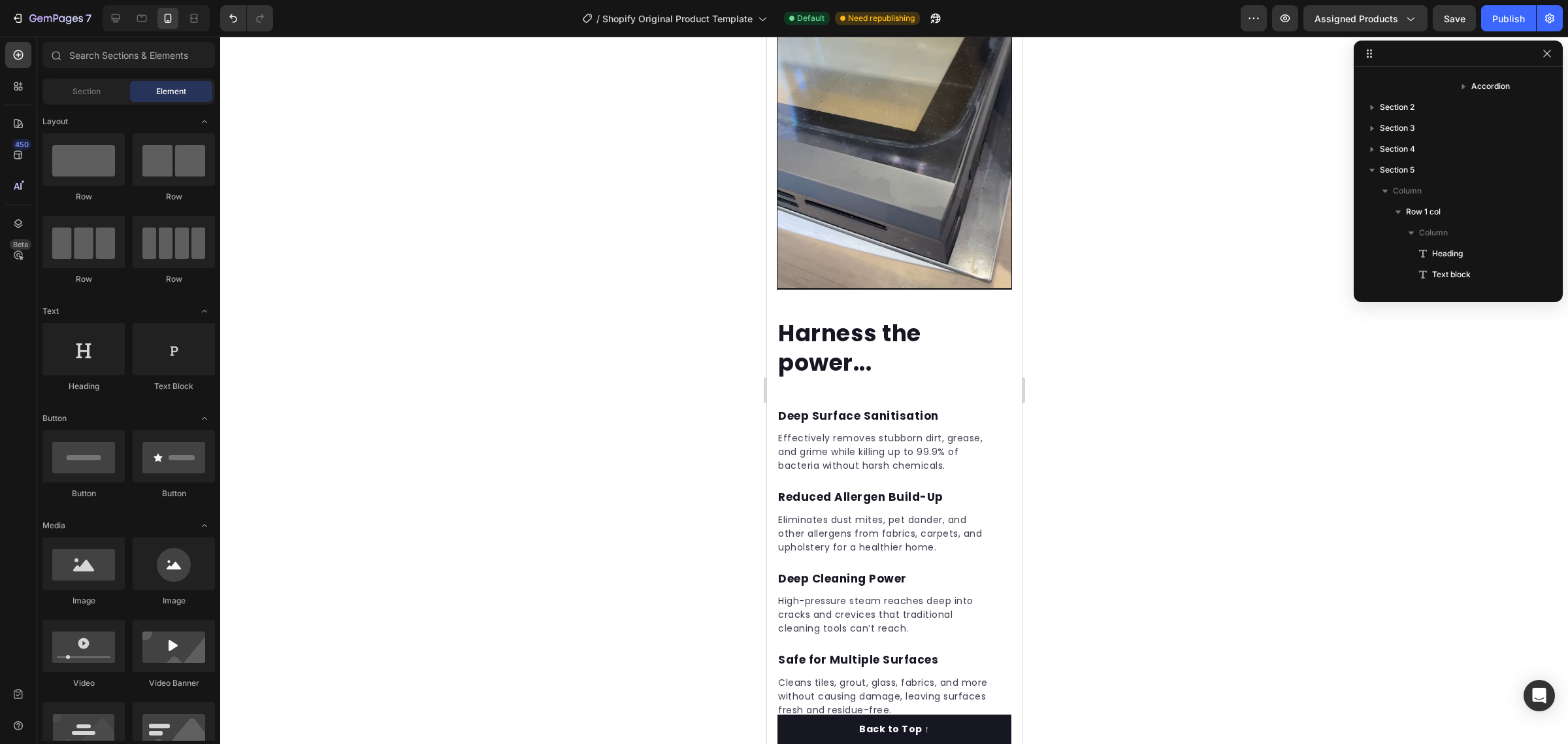
drag, startPoint x: 1017, startPoint y: 353, endPoint x: 1789, endPoint y: 106, distance: 810.6
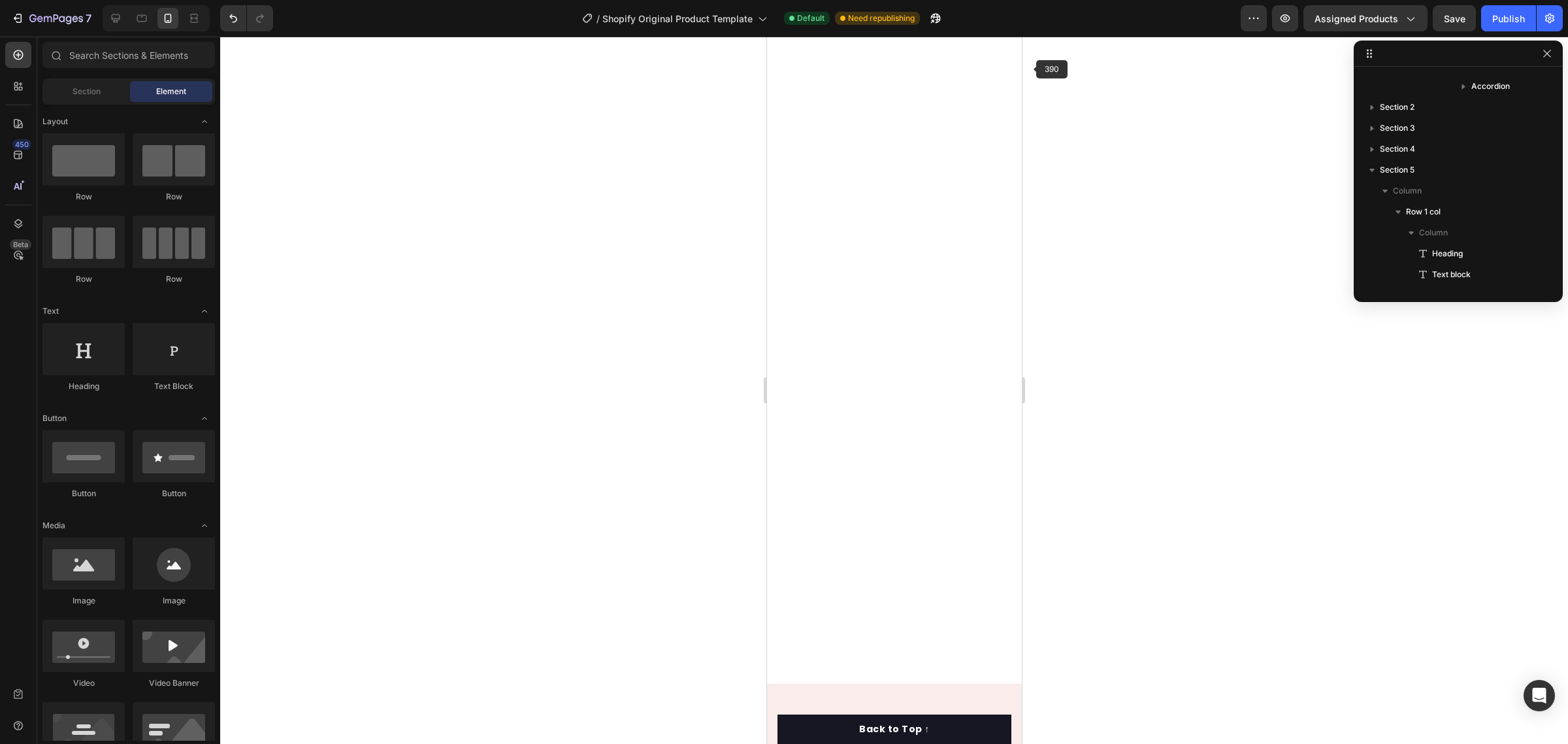
scroll to position [0, 0]
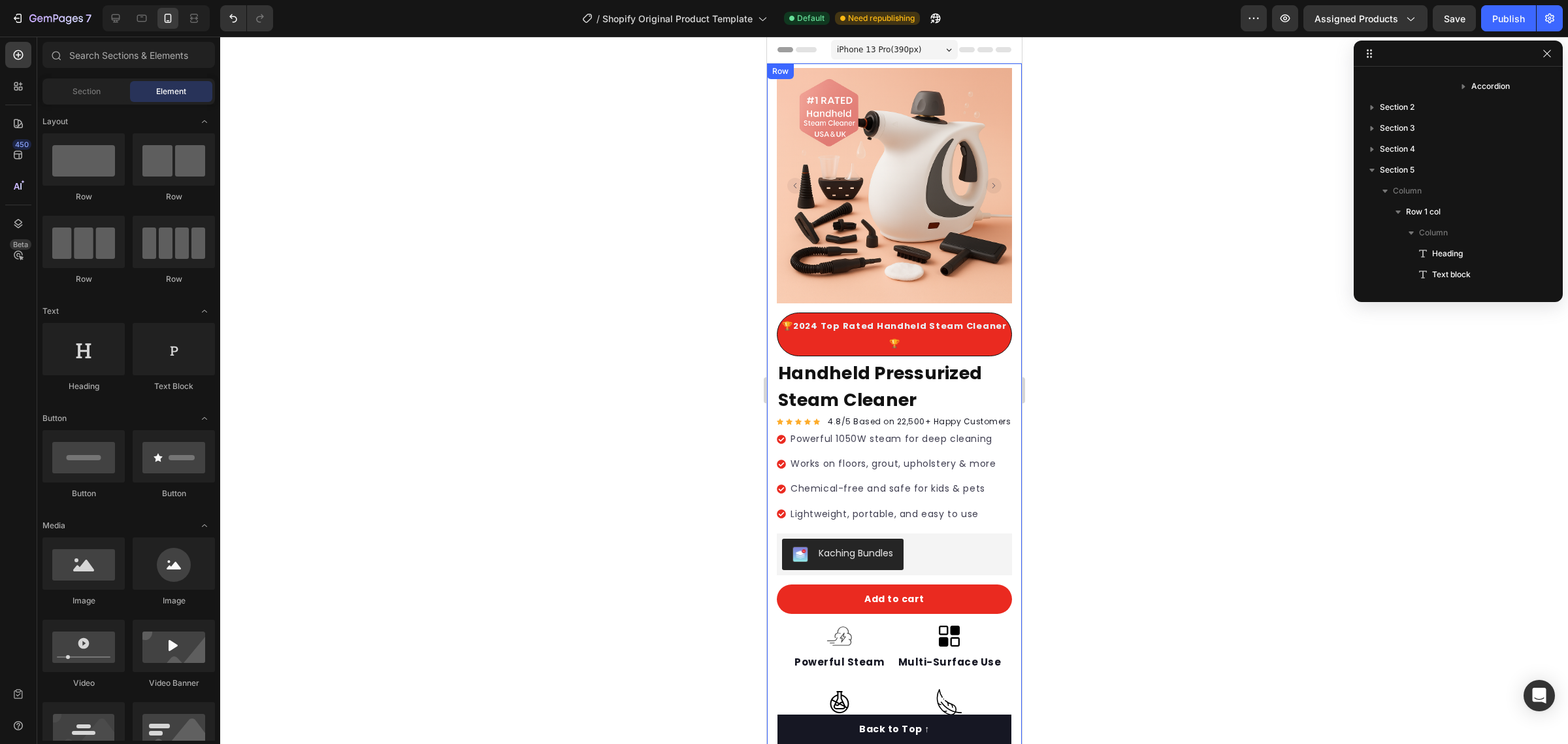
click at [1003, 63] on div "Product Images 🏆2024 Top Rated Handheld Steam Cleaner🏆 Text block Row 🏆2024 Top…" at bounding box center [893, 552] width 255 height 979
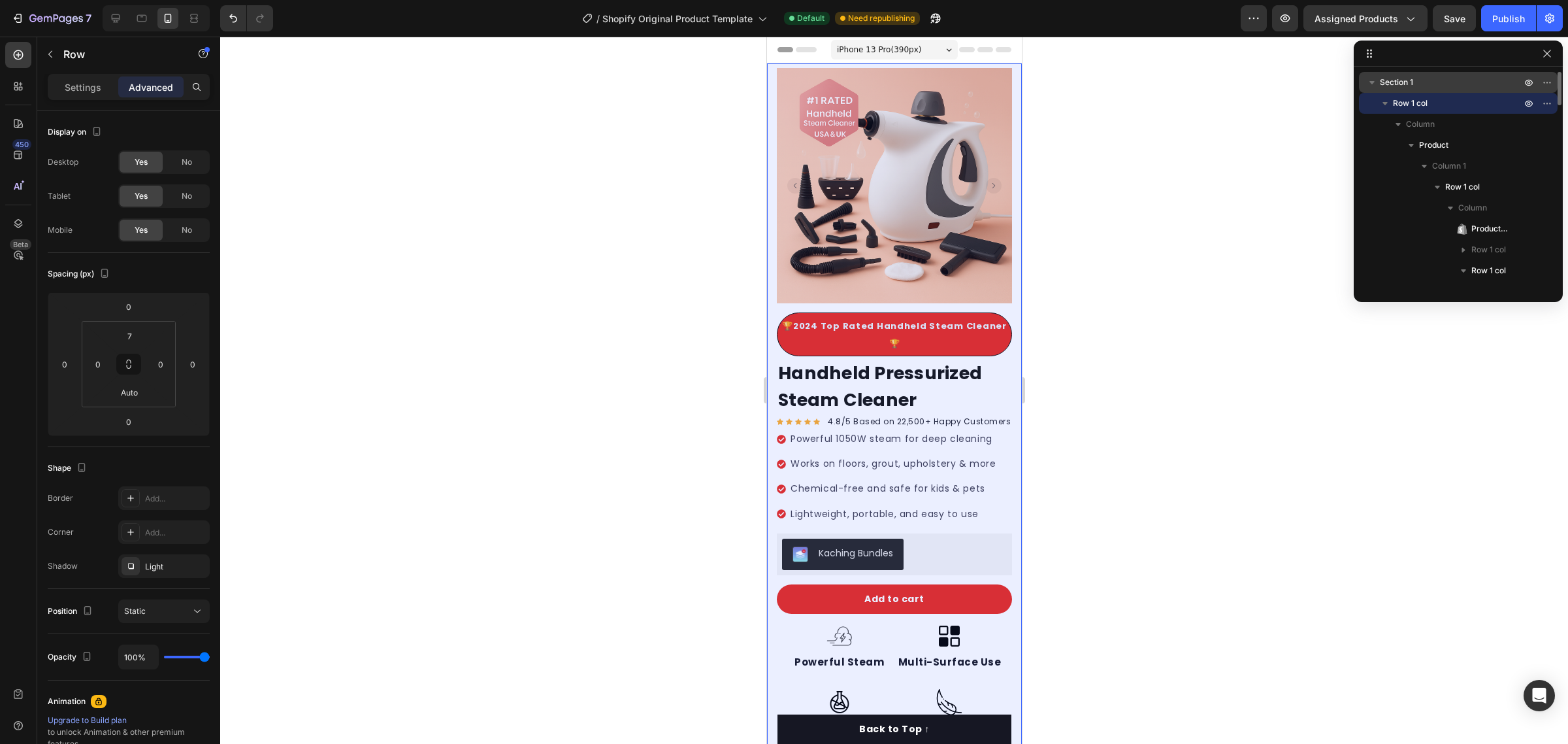
click at [1426, 78] on p "Section 1" at bounding box center [1452, 83] width 144 height 13
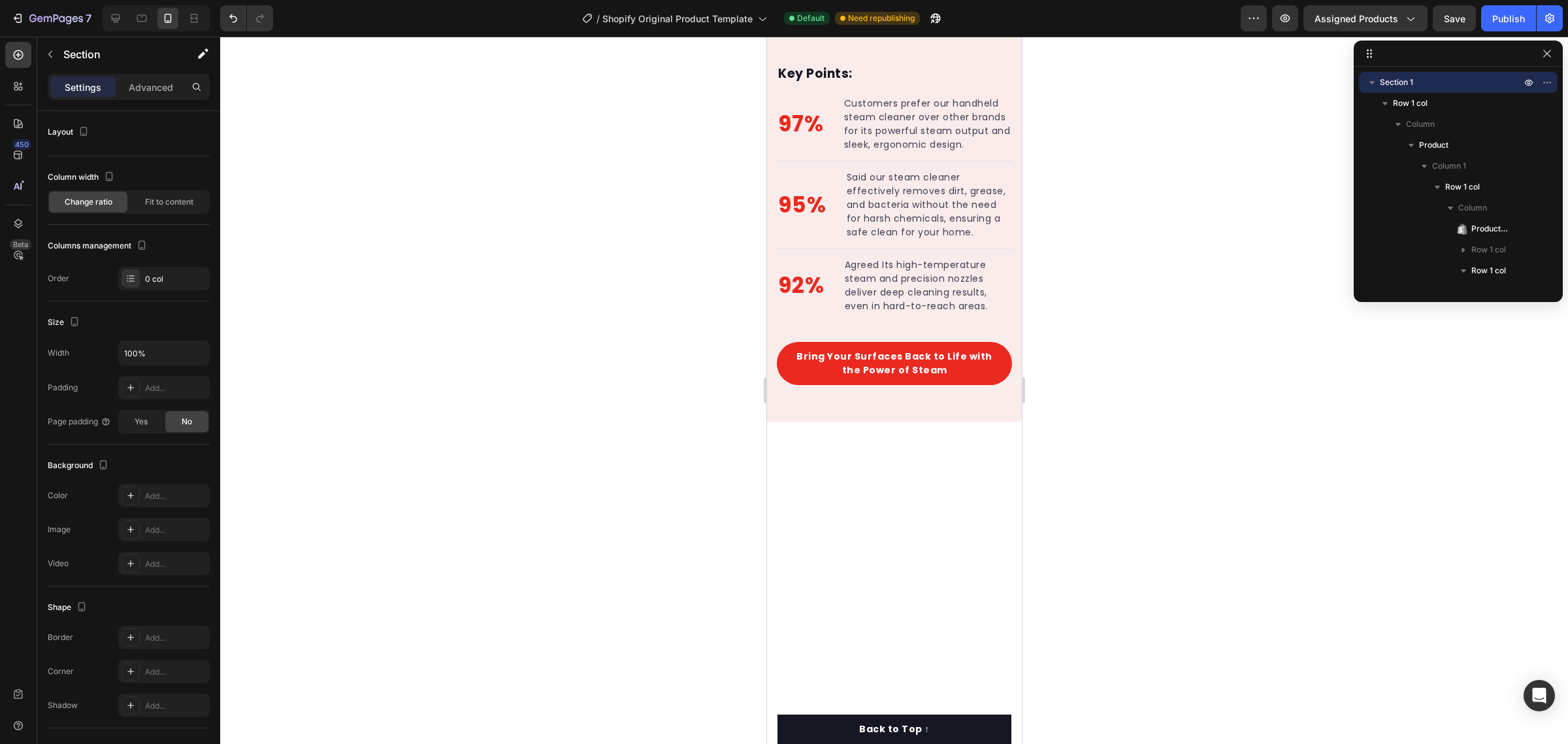
scroll to position [163, 0]
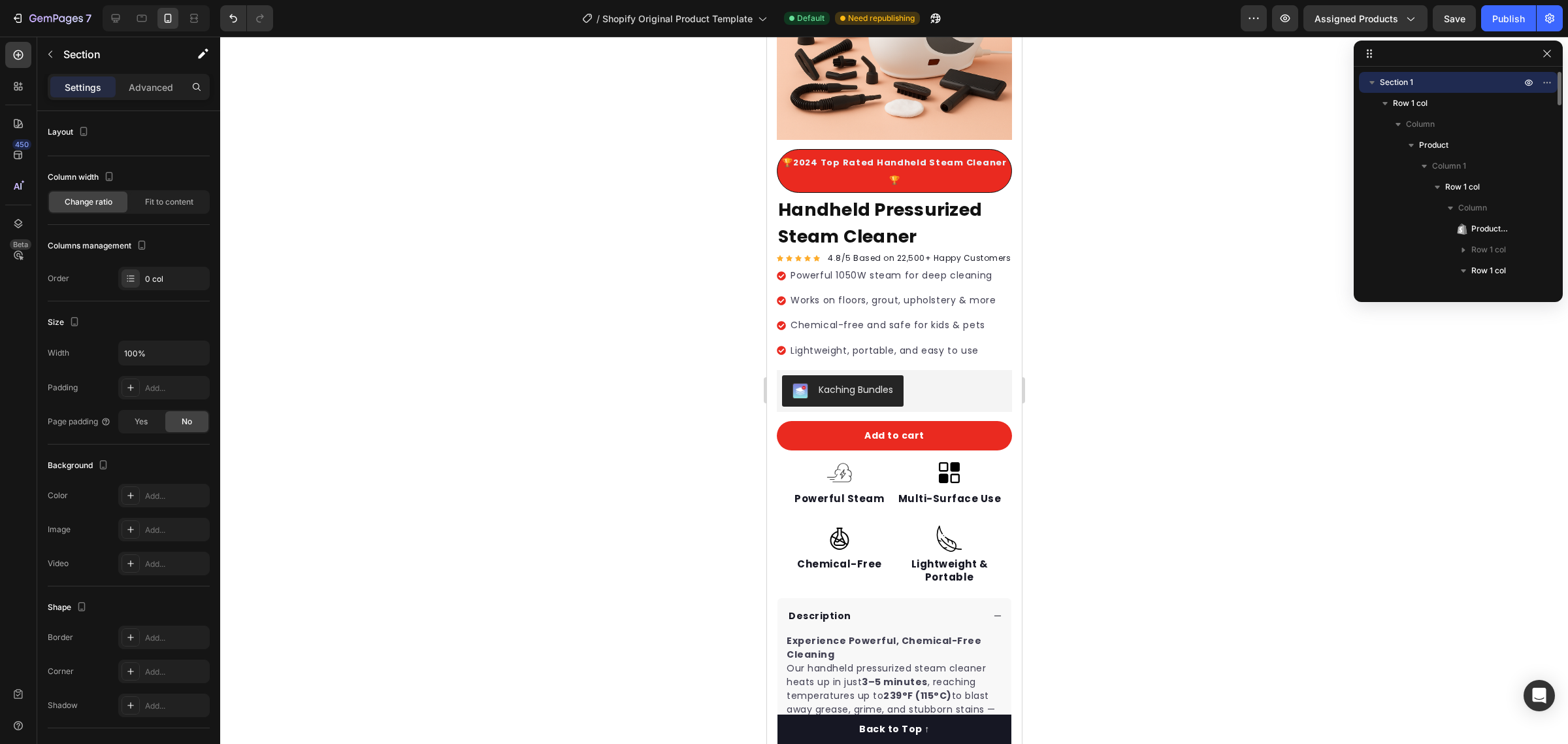
click at [1369, 80] on icon "button" at bounding box center [1372, 83] width 13 height 13
drag, startPoint x: 1375, startPoint y: 105, endPoint x: 1435, endPoint y: 83, distance: 63.9
click at [1435, 83] on div "Section 1 Section 2 Section 3 Section 4 Section 5 Column Row 1 col Column Headi…" at bounding box center [1457, 180] width 209 height 215
click at [1376, 170] on icon "button" at bounding box center [1372, 166] width 13 height 13
drag, startPoint x: 1442, startPoint y: 69, endPoint x: 1460, endPoint y: 190, distance: 122.3
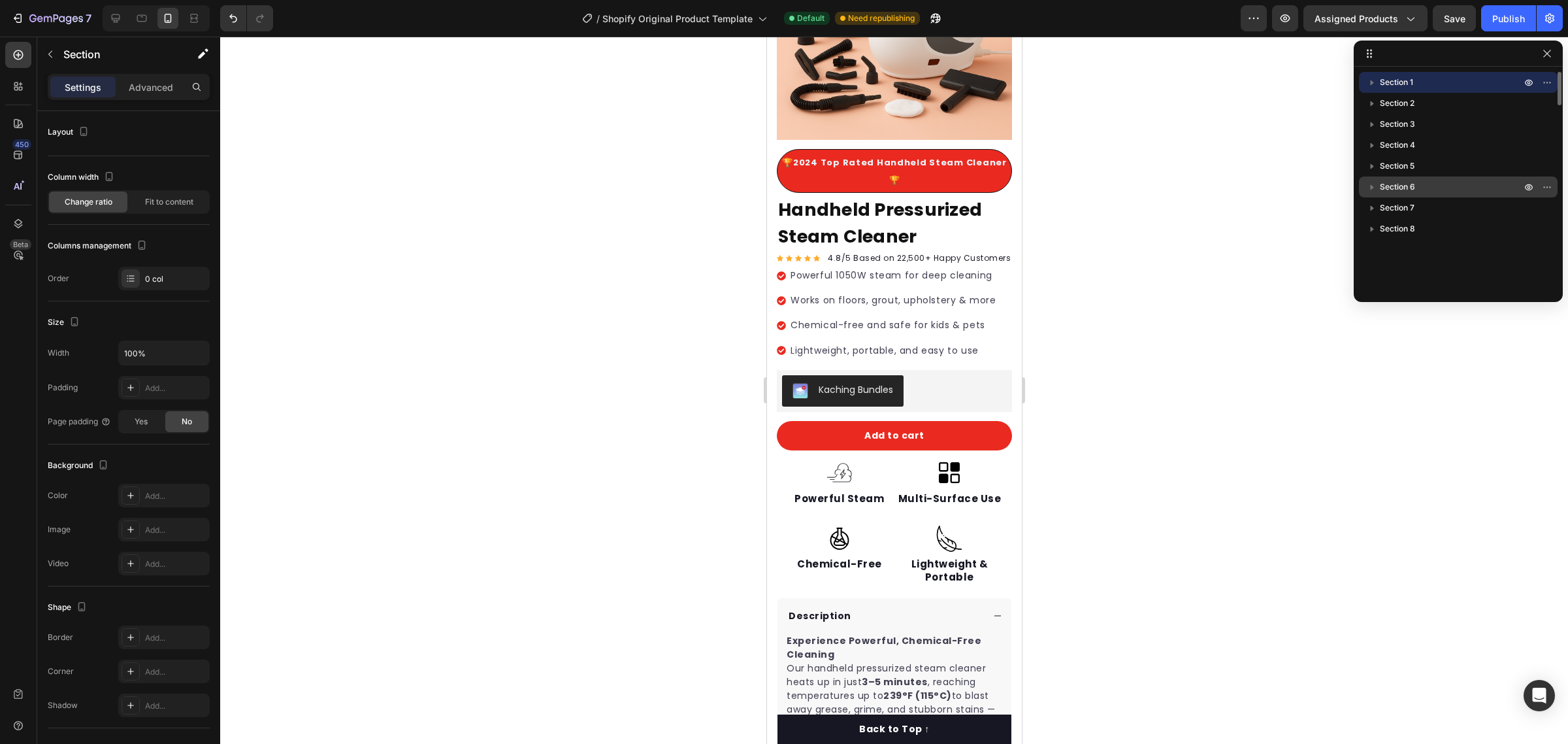
click at [1457, 188] on div "Section 1 Section 2 Section 3 Section 4 Section 5 Section 6 Section 7 Section 8" at bounding box center [1457, 180] width 209 height 226
click at [1546, 86] on icon "button" at bounding box center [1547, 82] width 11 height 11
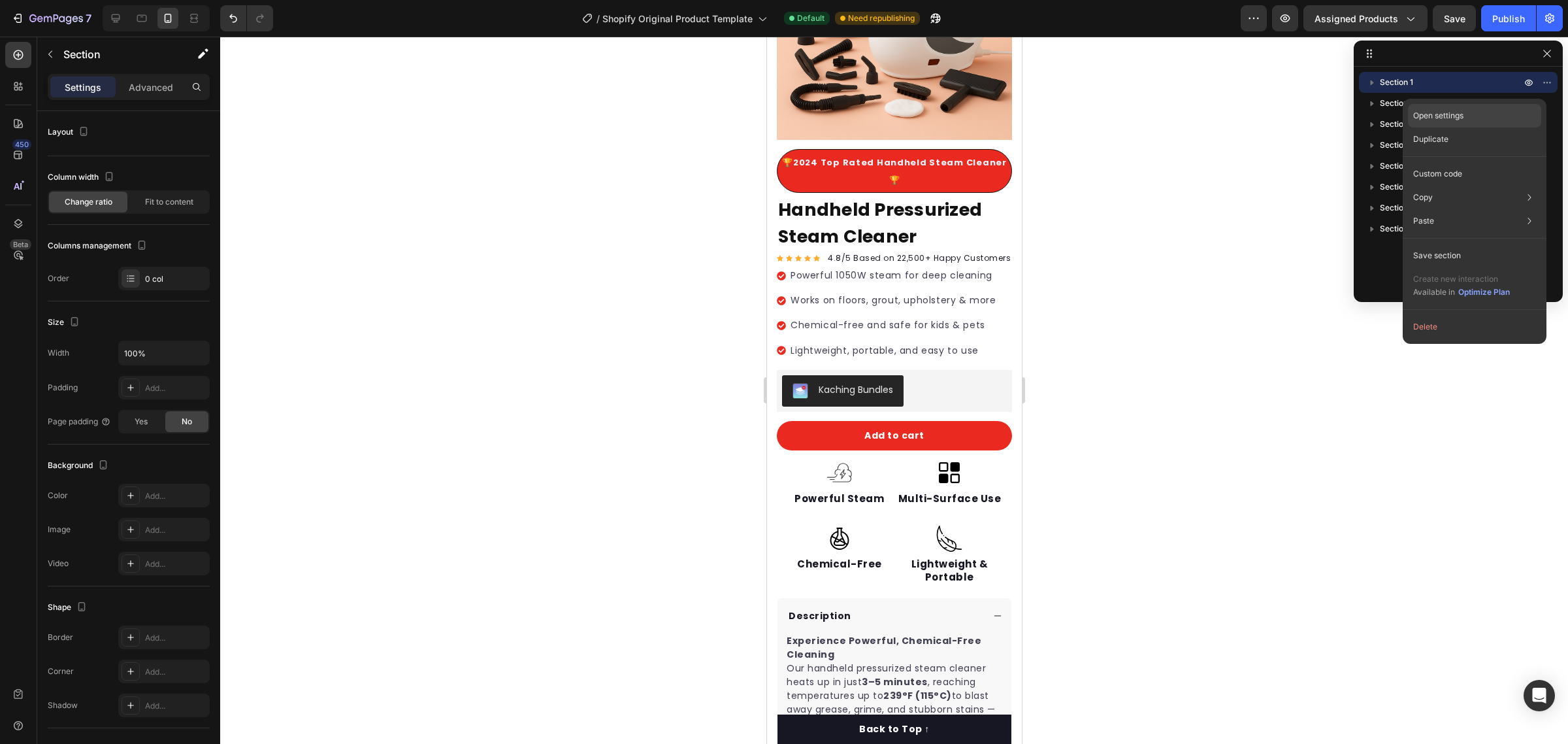
click at [1439, 121] on p "Open settings" at bounding box center [1438, 116] width 50 height 11
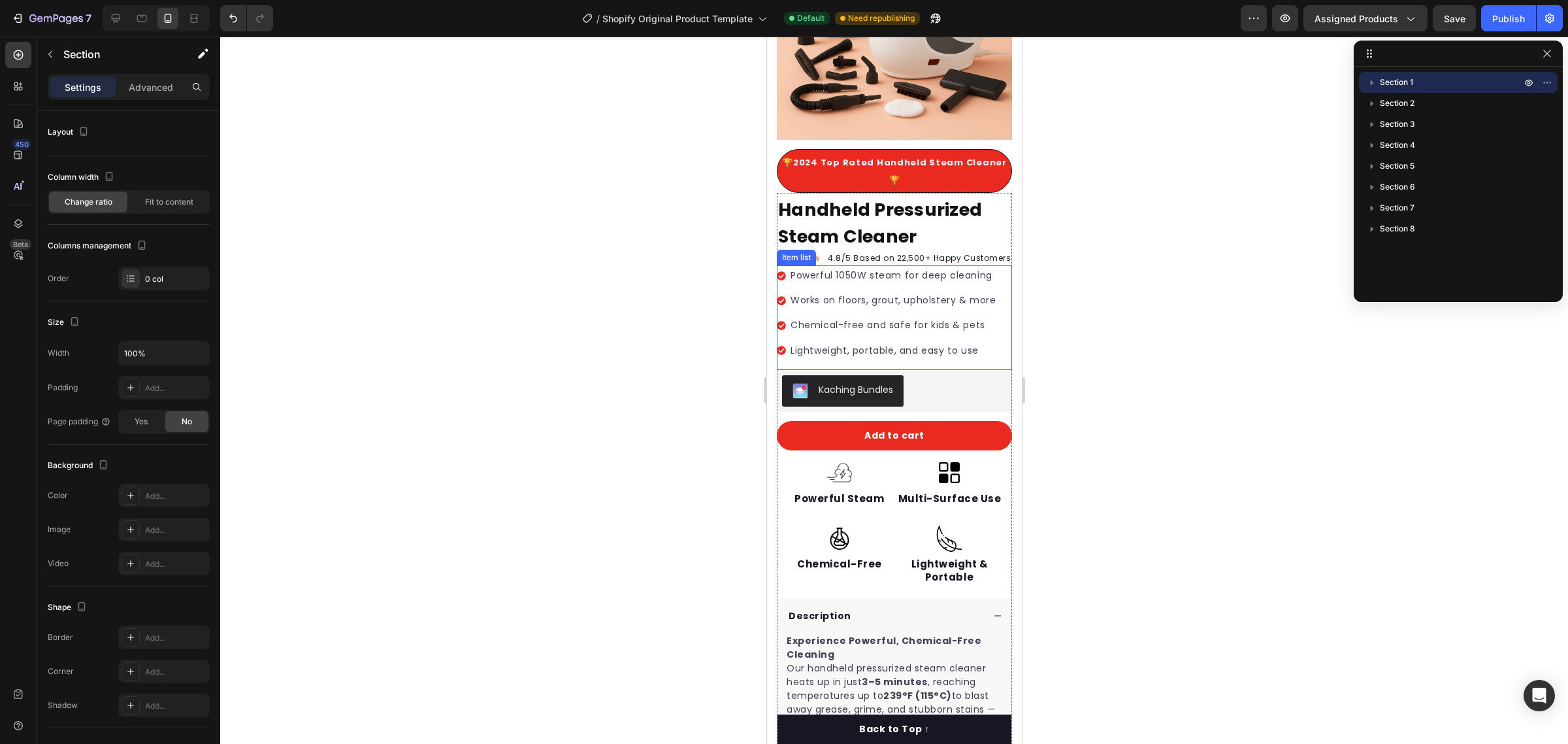
scroll to position [0, 0]
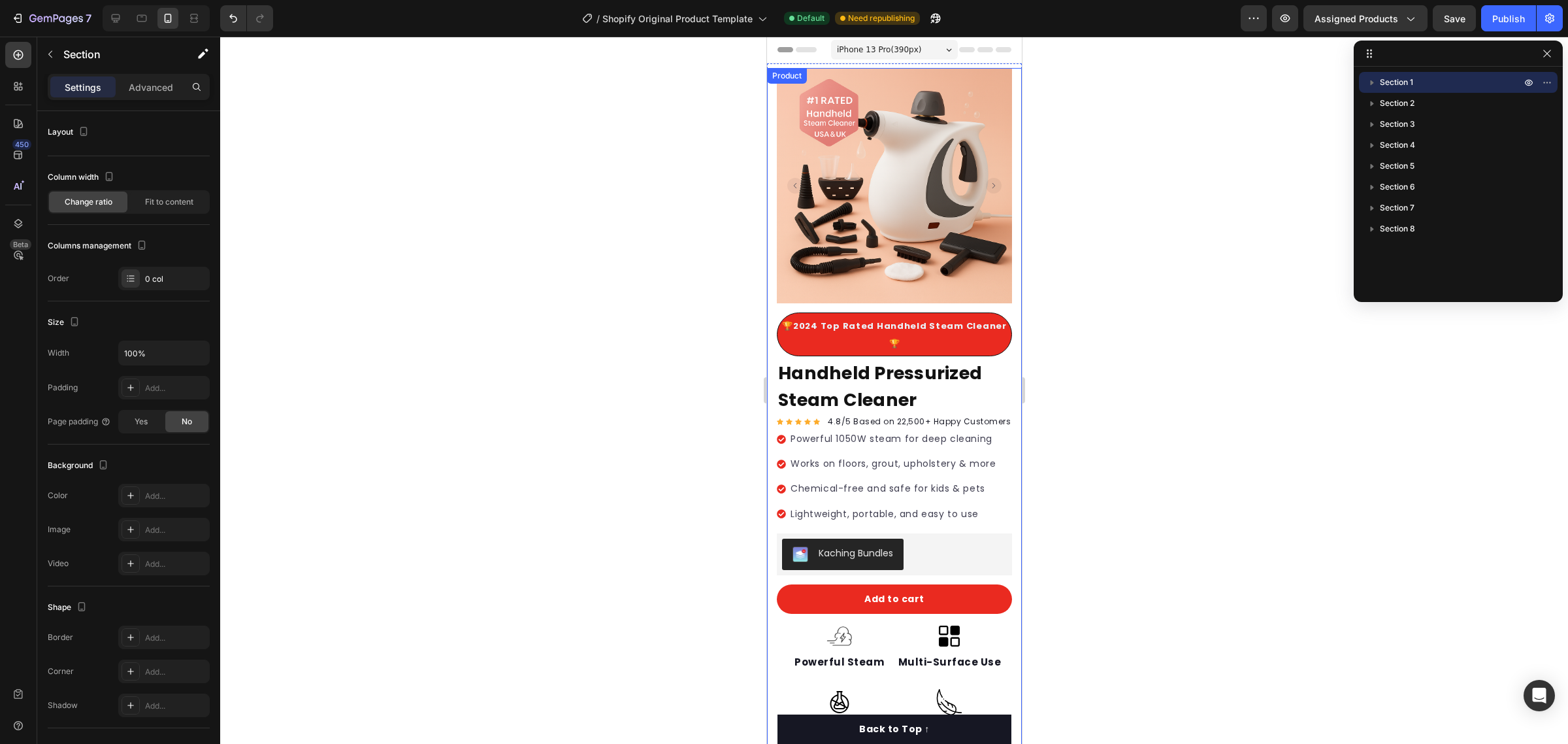
click at [1006, 223] on div "Product Images 🏆2024 Top Rated Handheld Steam Cleaner🏆 Text block Row 🏆2024 Top…" at bounding box center [893, 555] width 255 height 975
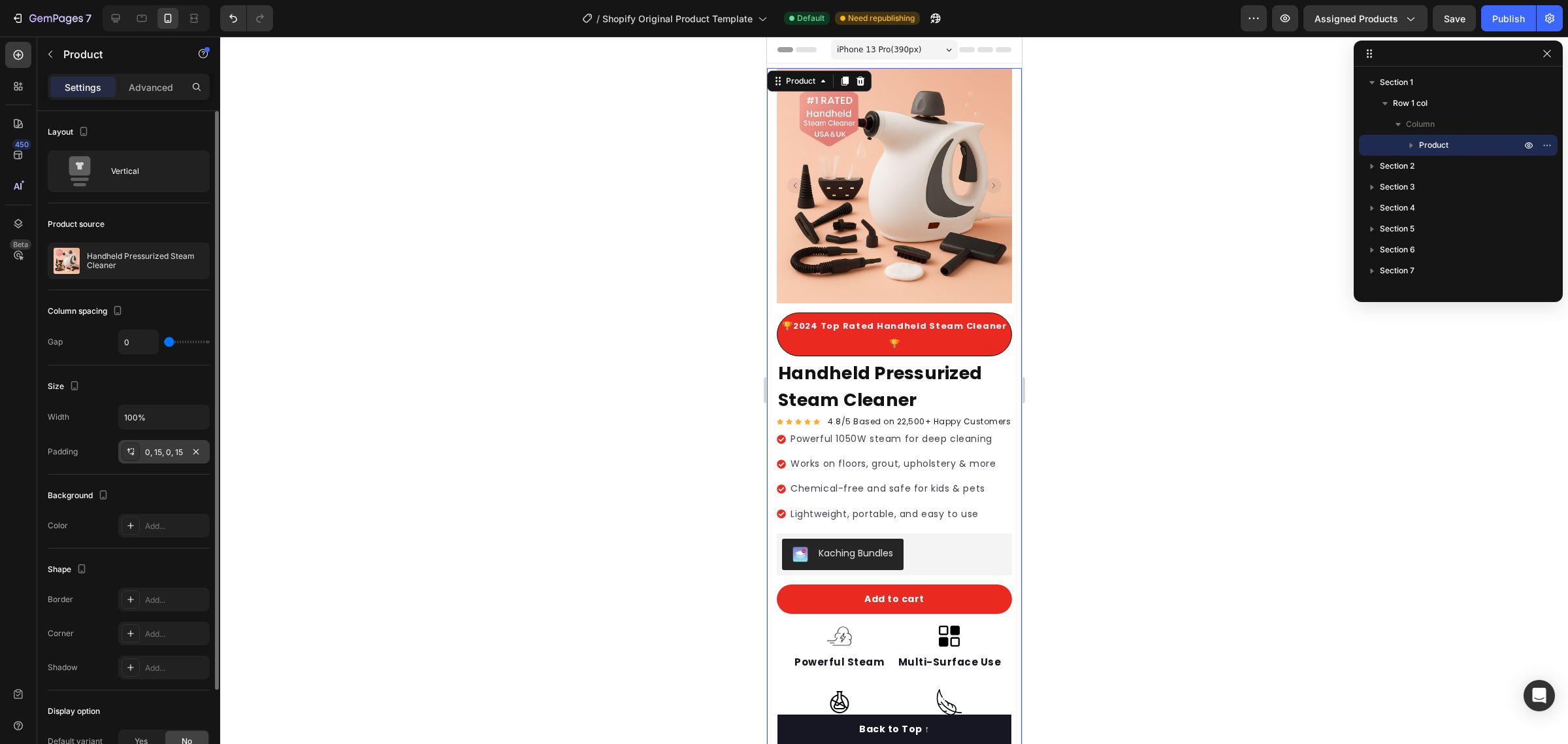
click at [160, 453] on div "0, 15, 0, 15" at bounding box center [164, 452] width 38 height 11
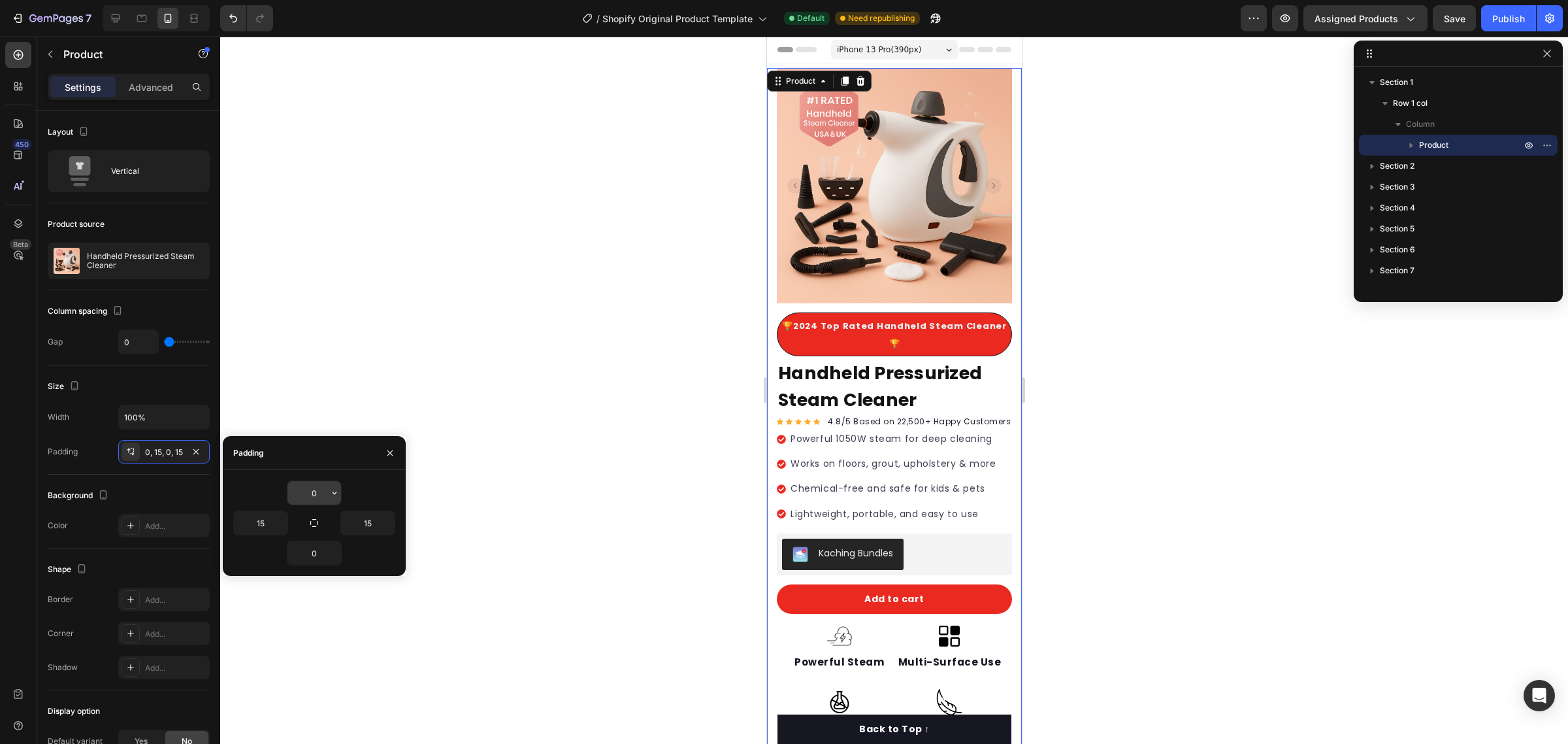
click at [310, 491] on input "0" at bounding box center [314, 493] width 54 height 24
click at [272, 518] on input "15" at bounding box center [261, 523] width 54 height 24
click at [315, 517] on button "button" at bounding box center [314, 522] width 18 height 18
type input "0"
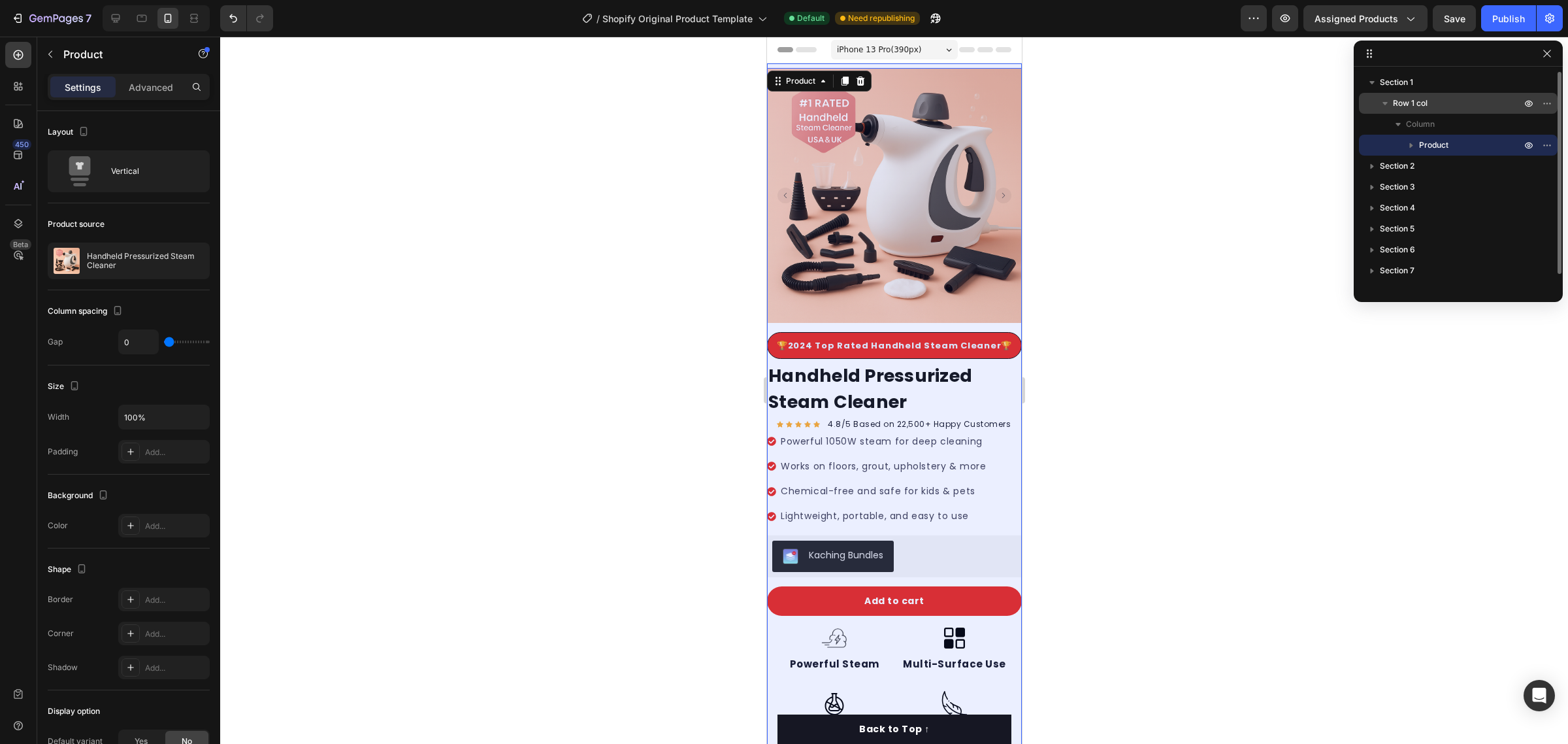
click at [1406, 99] on span "Row 1 col" at bounding box center [1410, 103] width 34 height 13
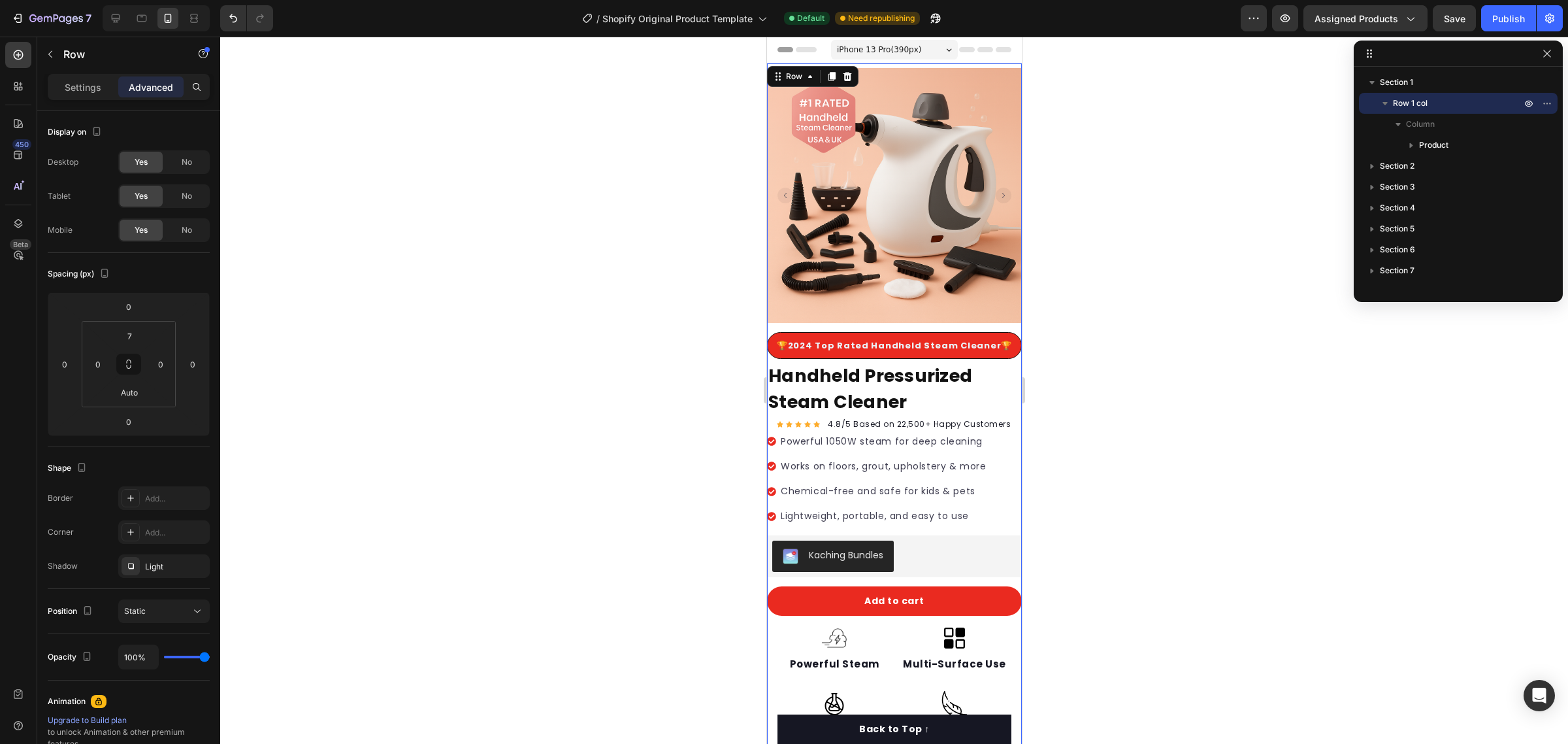
click at [915, 49] on div "iPhone 13 Pro ( 390 px)" at bounding box center [894, 50] width 127 height 19
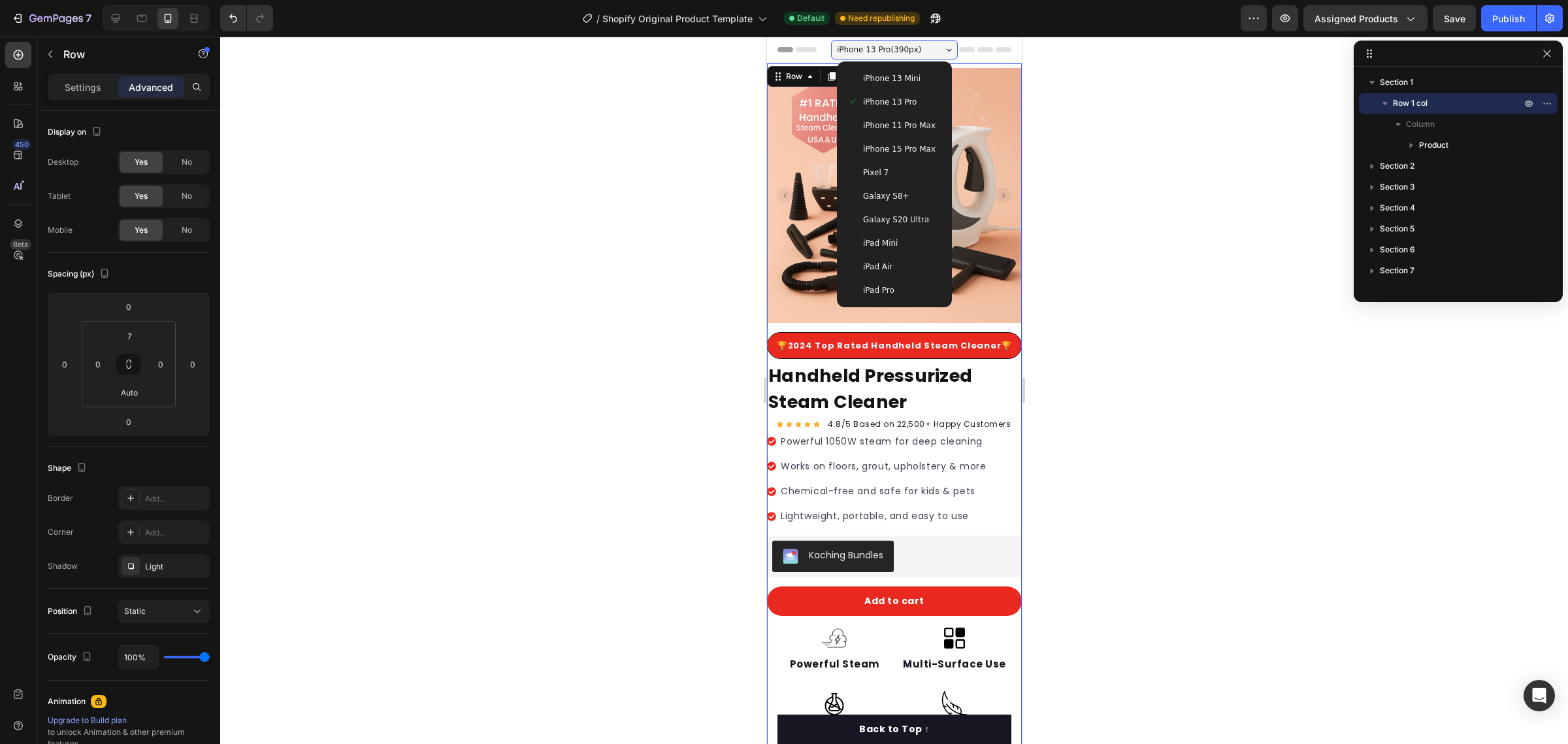
click at [969, 52] on div at bounding box center [894, 50] width 234 height 26
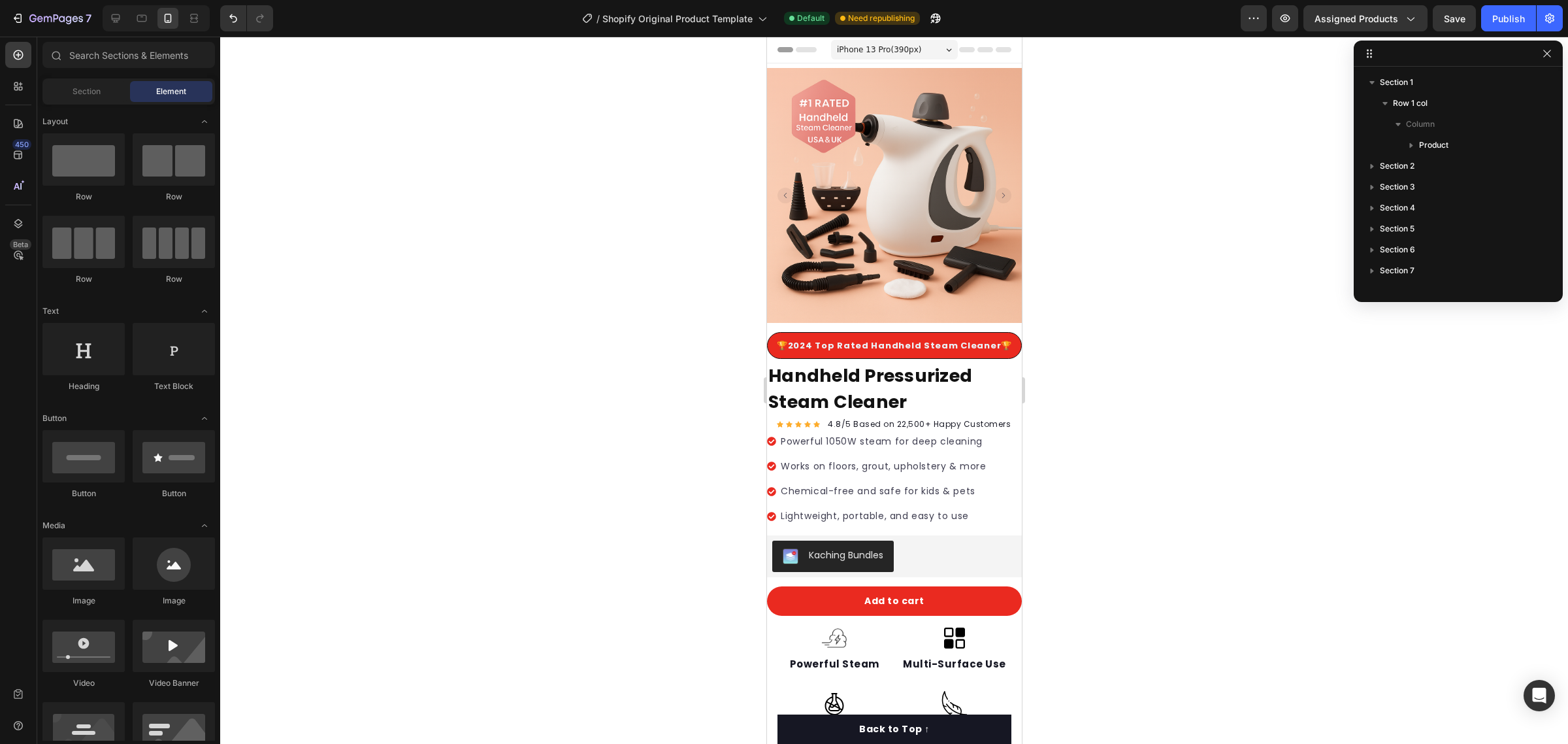
click at [973, 52] on div at bounding box center [894, 50] width 234 height 26
click at [797, 47] on icon at bounding box center [796, 50] width 39 height 5
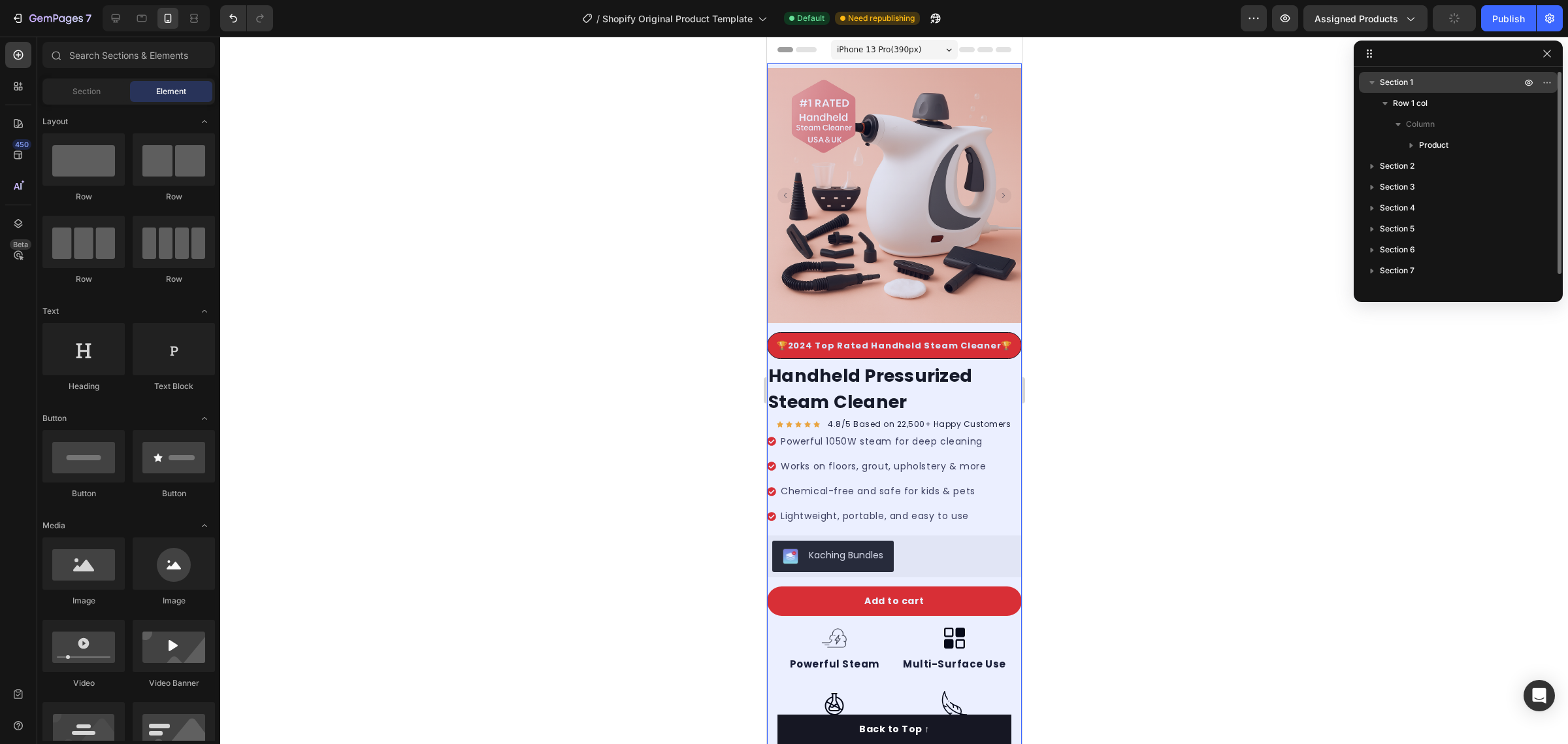
click at [1410, 86] on span "Section 1" at bounding box center [1396, 83] width 33 height 13
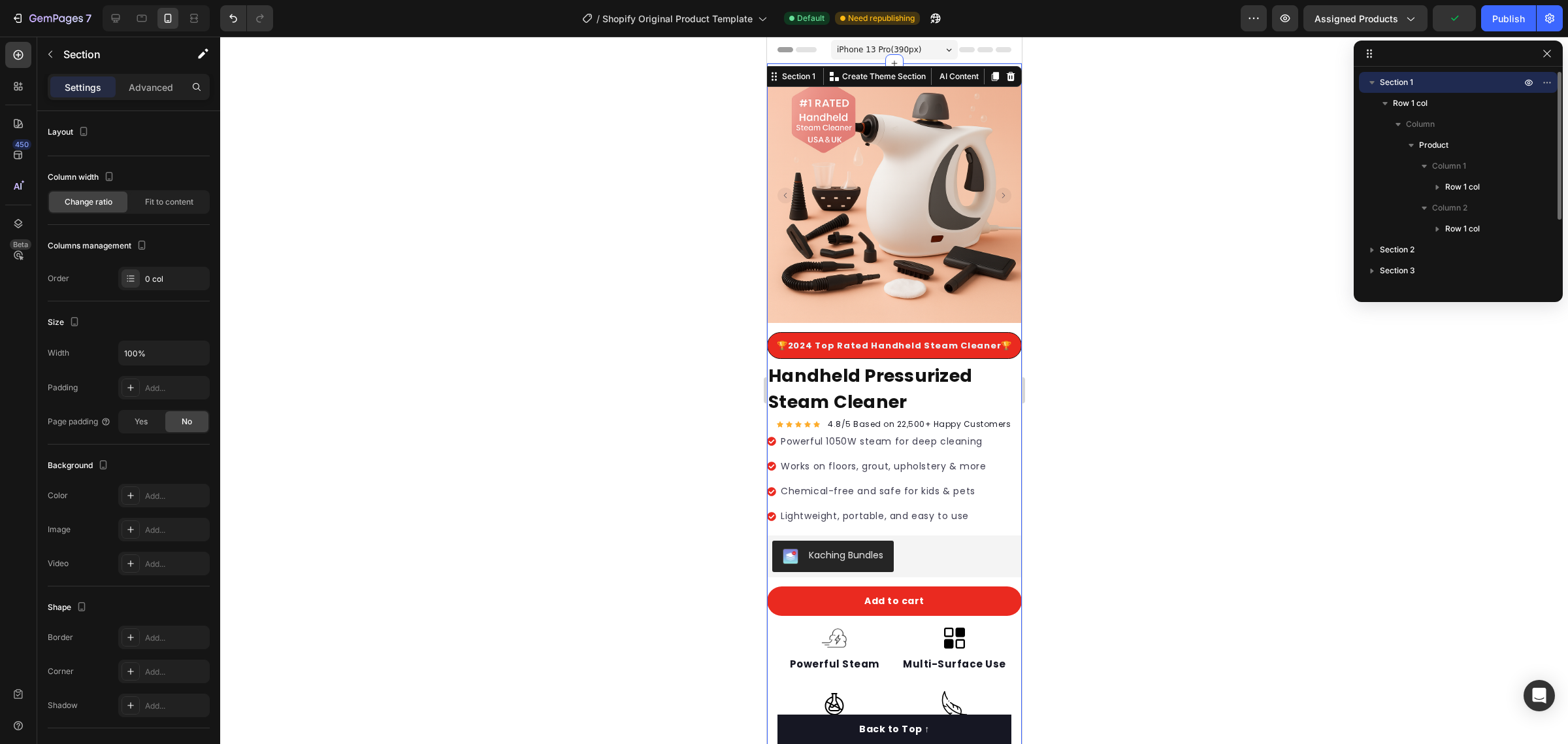
click at [1376, 83] on icon "button" at bounding box center [1372, 83] width 13 height 13
click at [1563, 83] on div at bounding box center [894, 390] width 1348 height 707
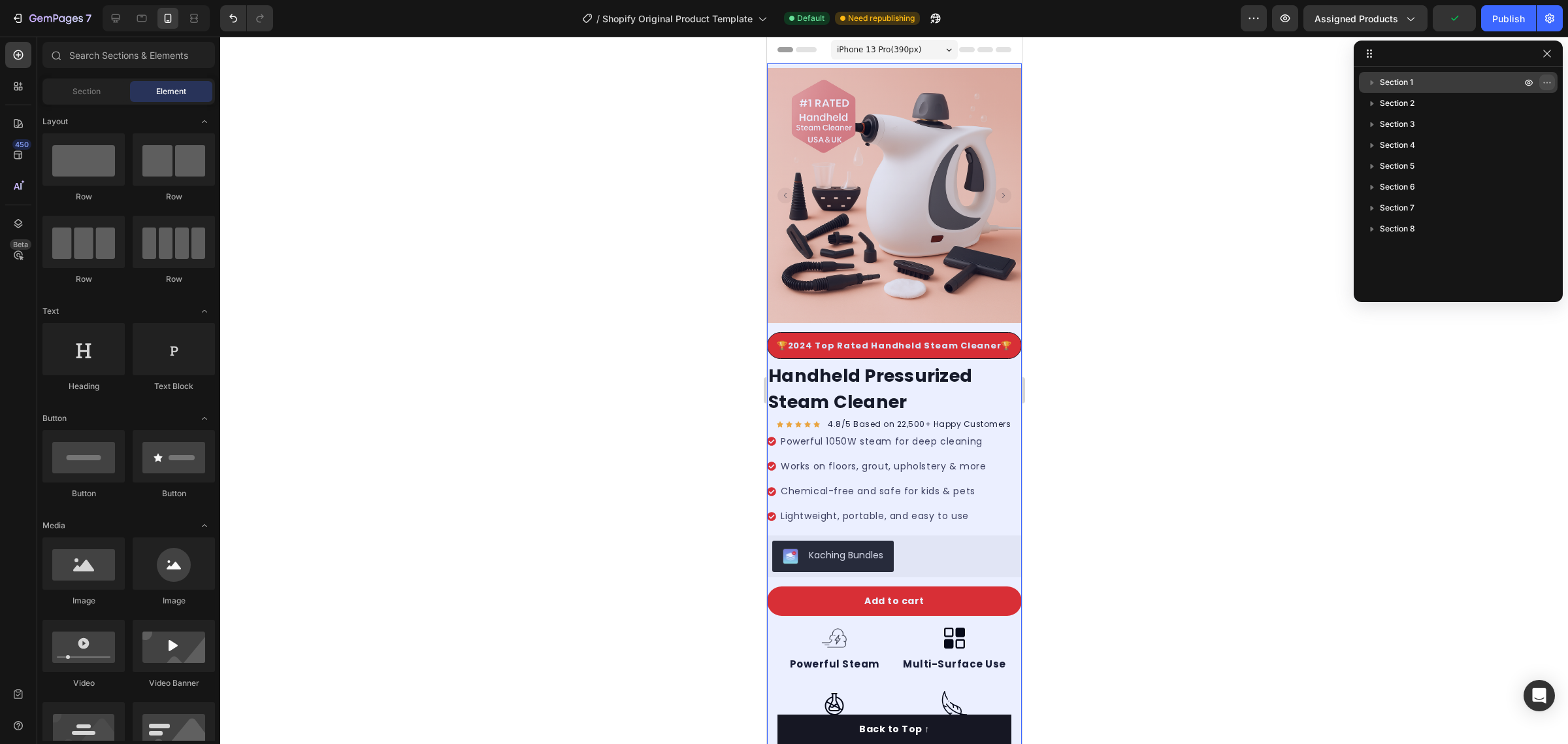
click at [1544, 85] on icon "button" at bounding box center [1547, 82] width 11 height 11
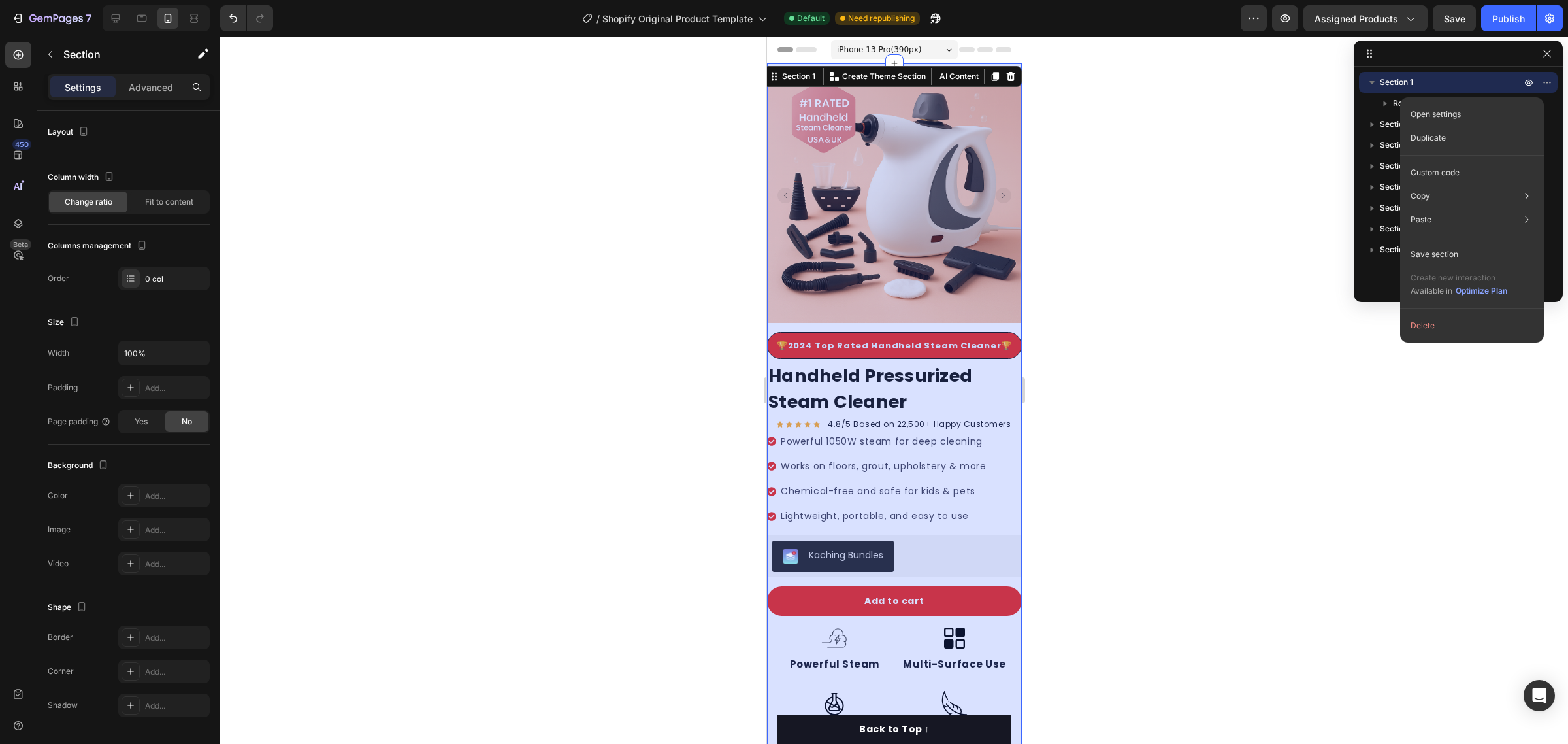
click at [1394, 79] on span "Section 1" at bounding box center [1396, 83] width 33 height 13
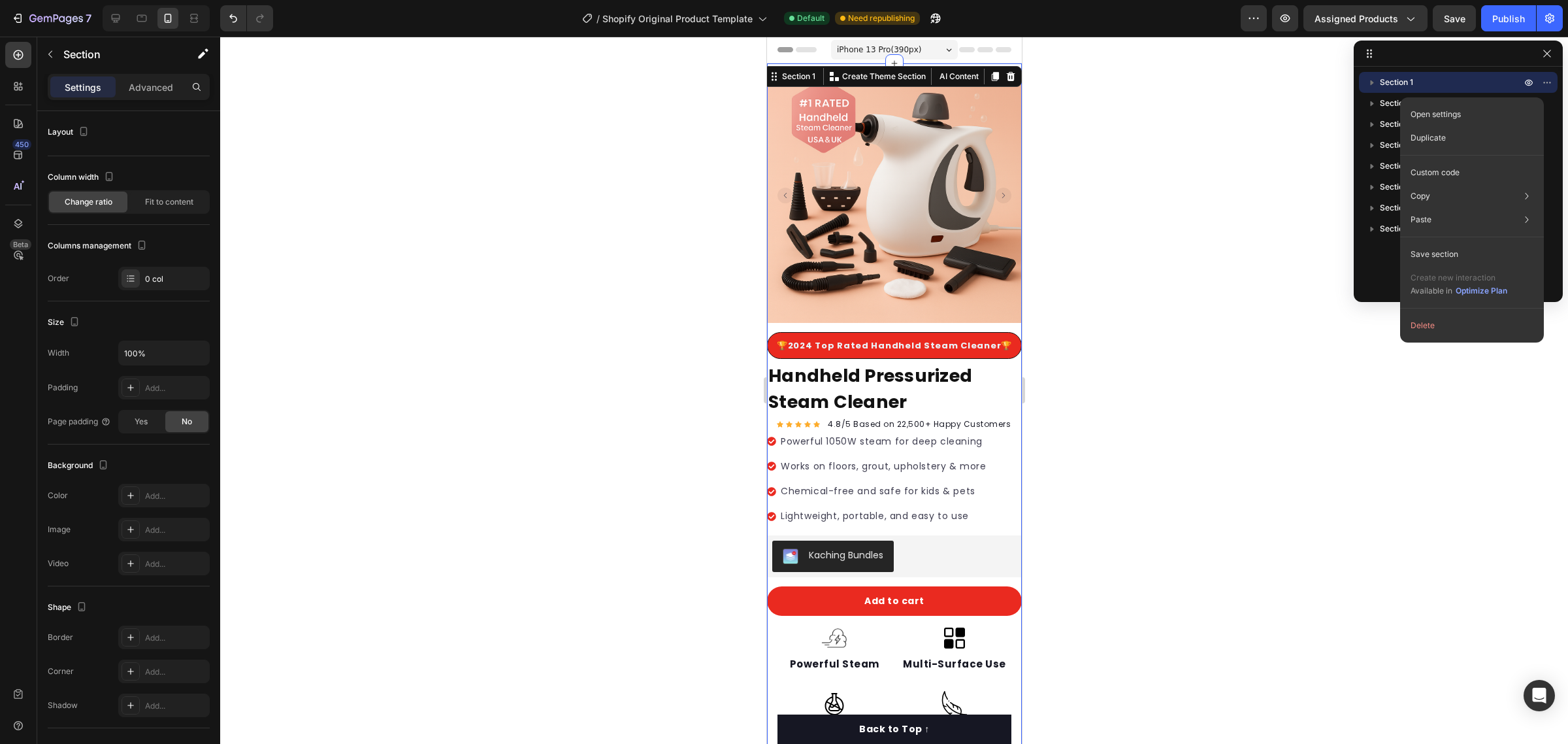
click at [1393, 80] on span "Section 1" at bounding box center [1396, 83] width 33 height 13
click at [1366, 113] on div "Row 1 col" at bounding box center [1458, 103] width 188 height 21
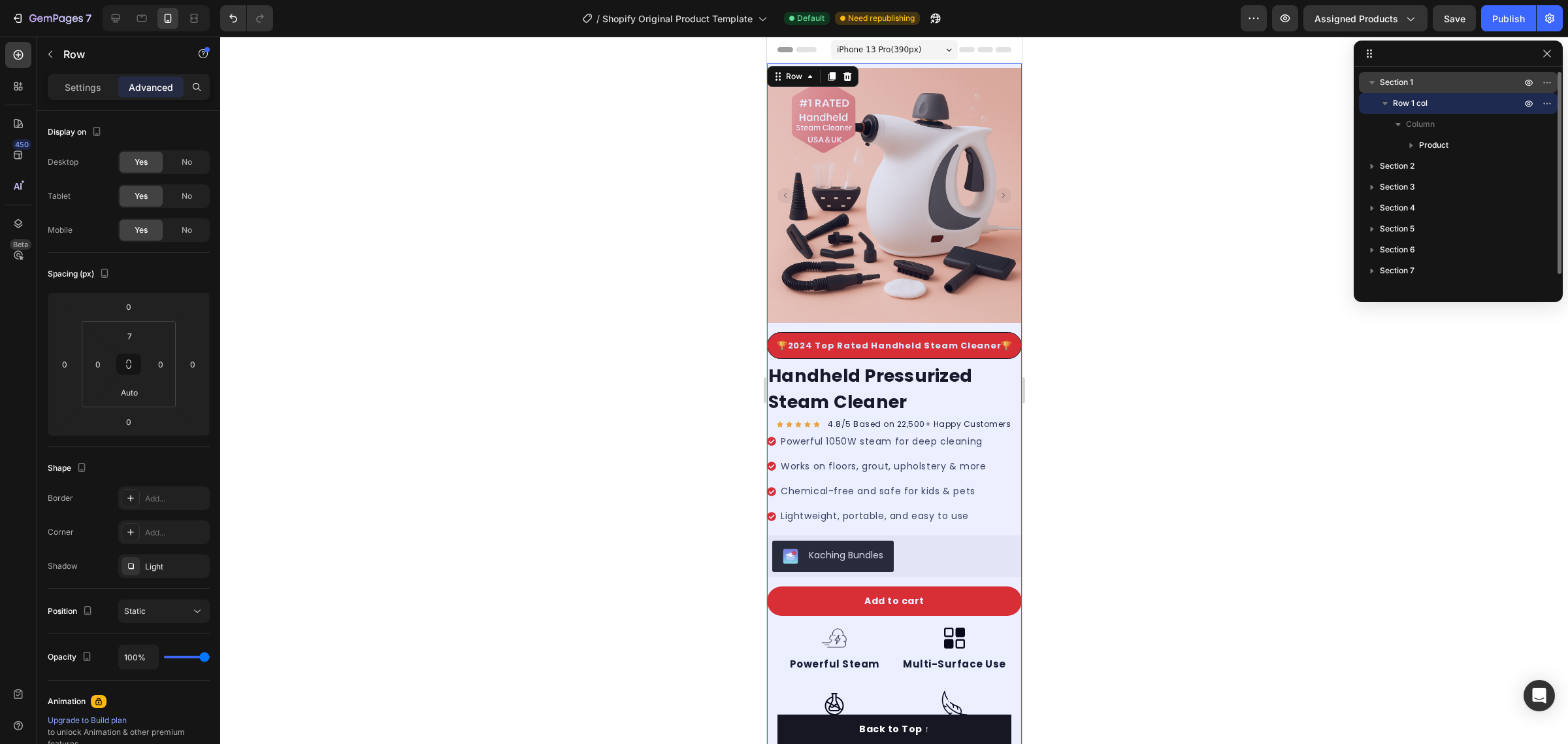
click at [1413, 89] on div "Section 1" at bounding box center [1458, 82] width 188 height 21
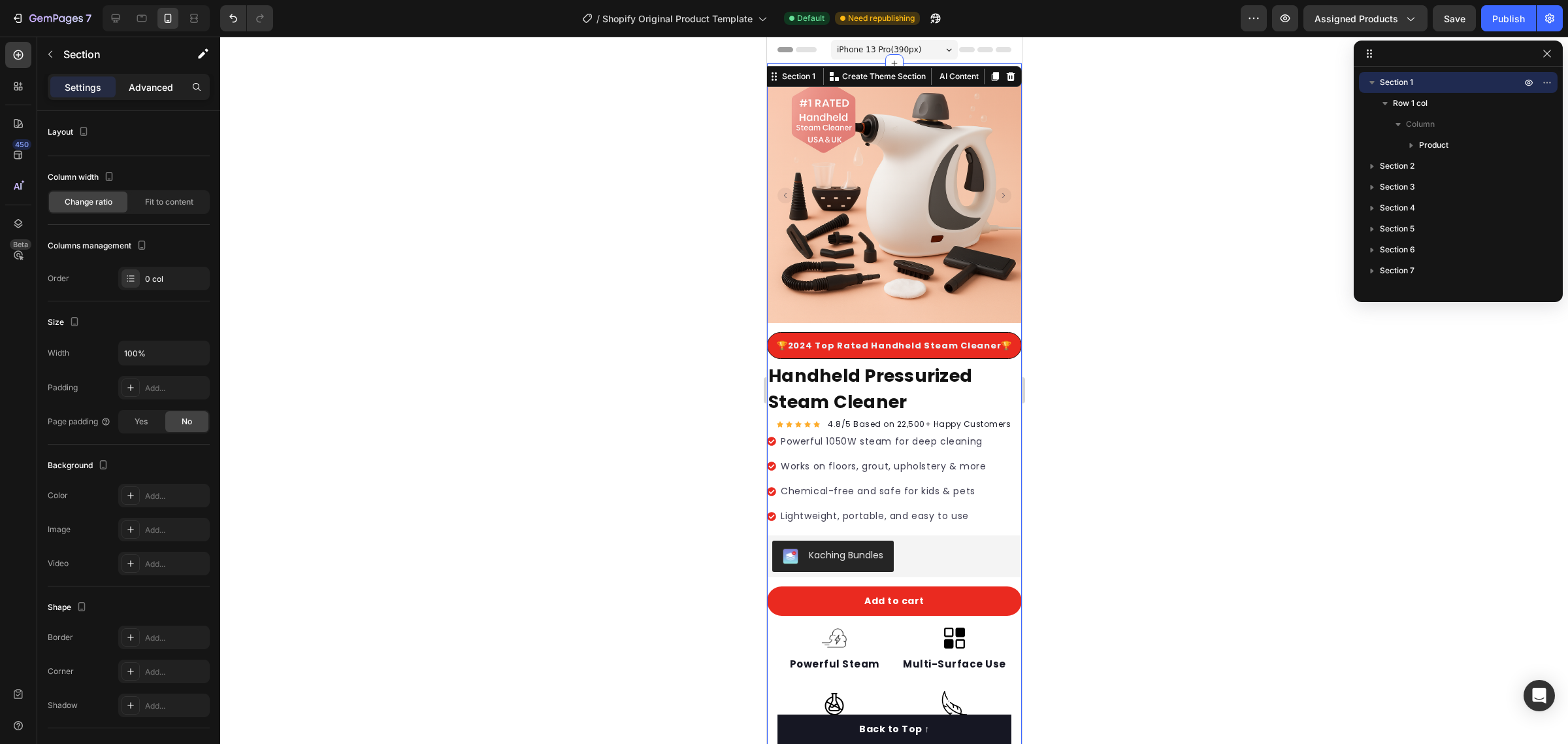
click at [145, 80] on p "Advanced" at bounding box center [151, 87] width 45 height 14
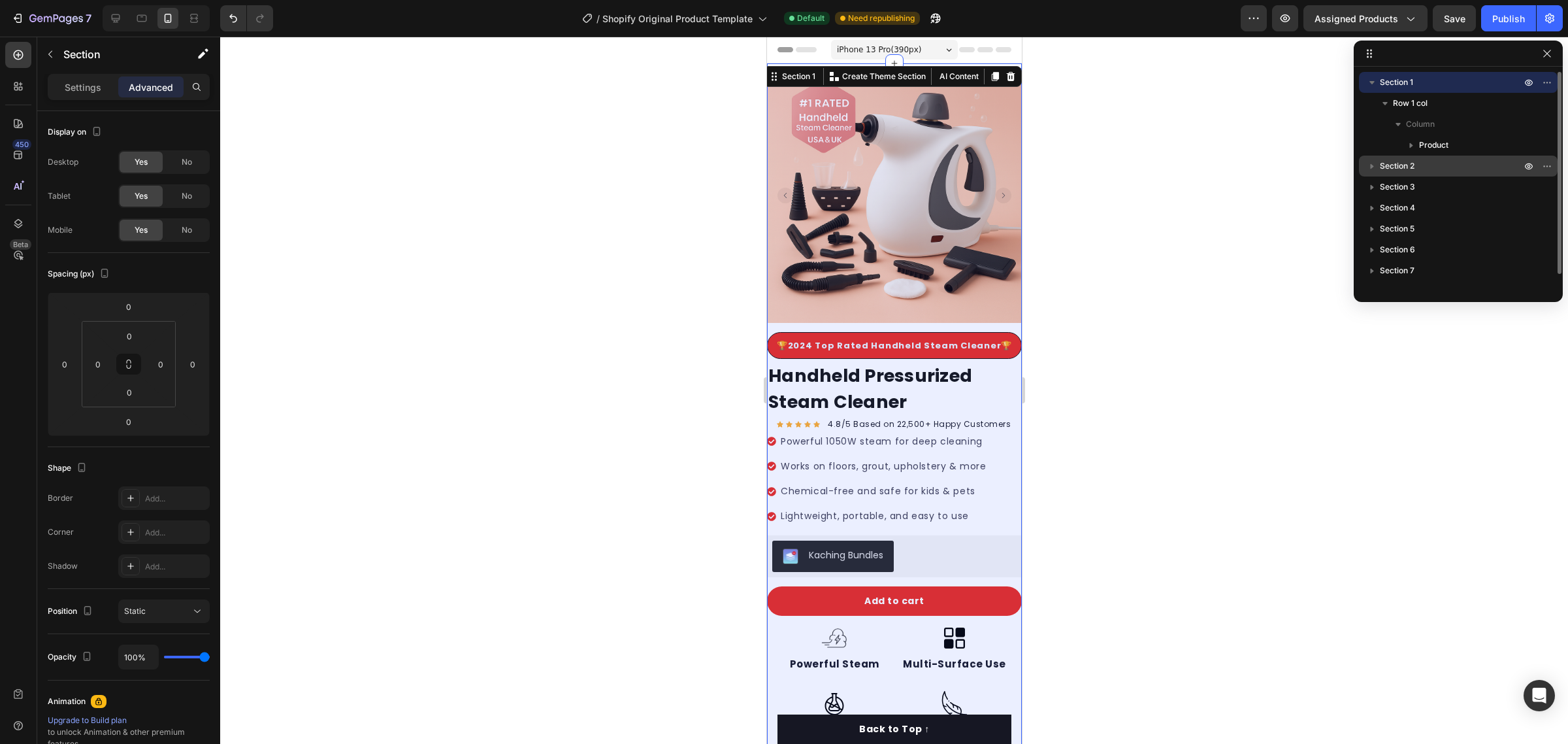
click at [1383, 165] on span "Section 2" at bounding box center [1397, 166] width 34 height 13
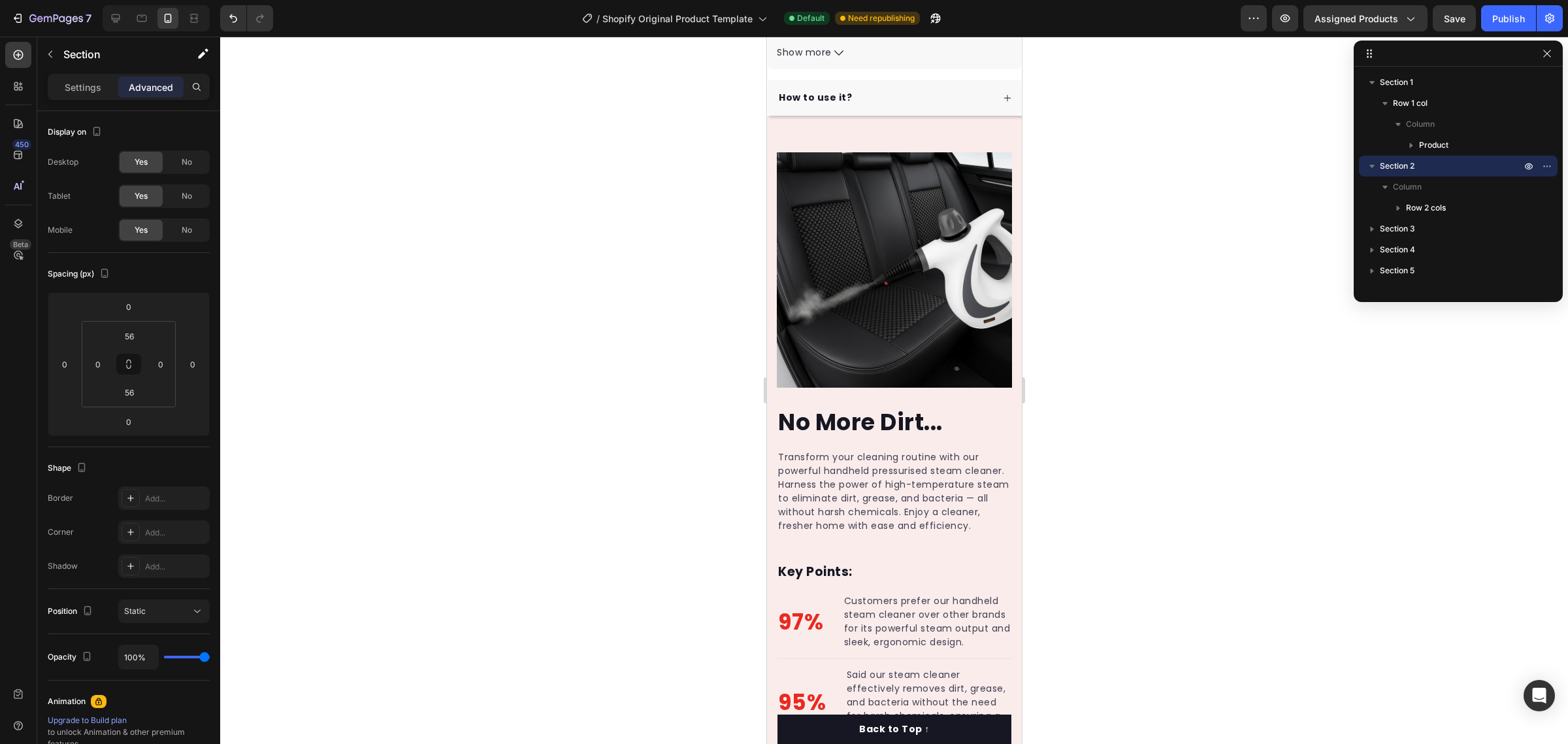
scroll to position [952, 0]
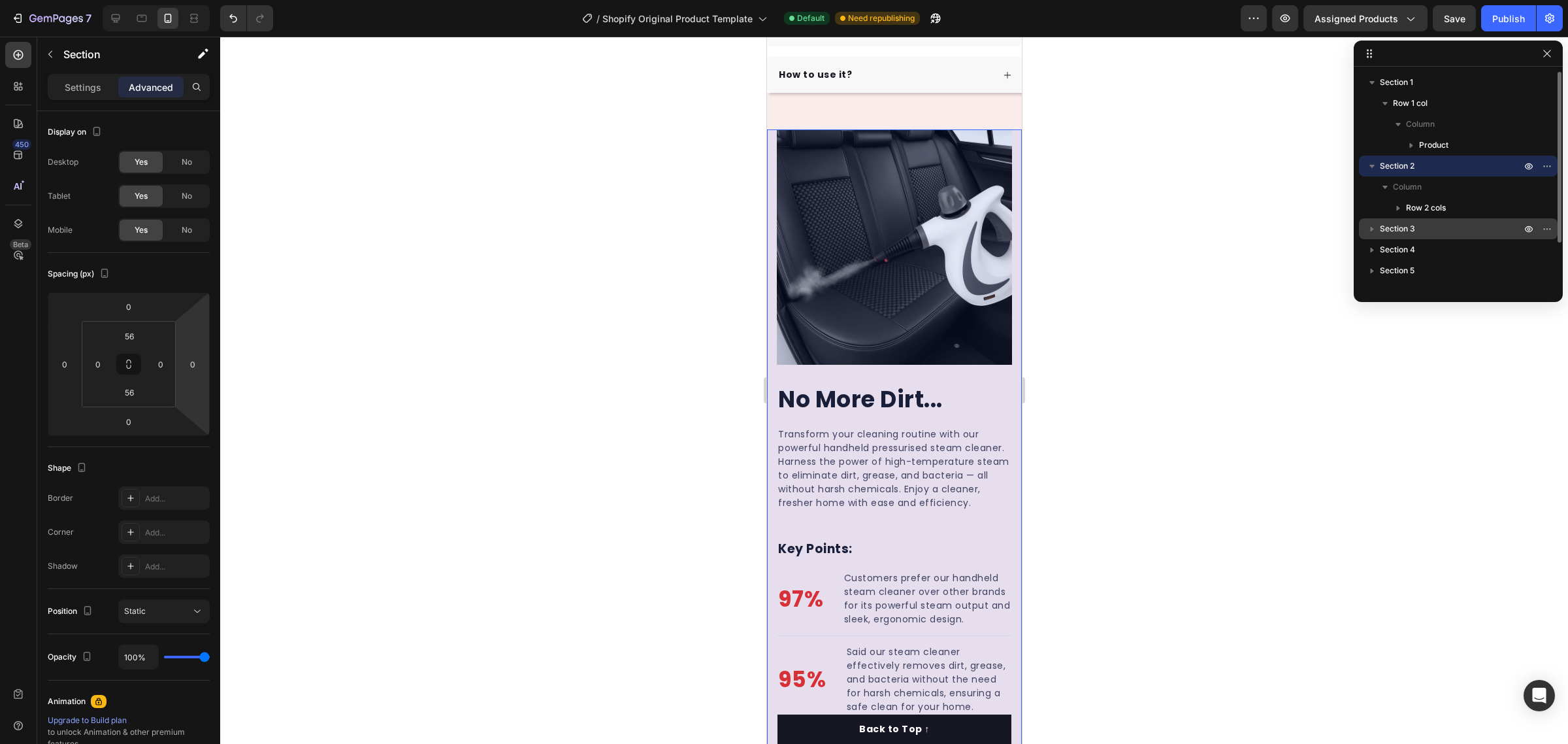
click at [1392, 236] on div "Section 3" at bounding box center [1458, 228] width 188 height 21
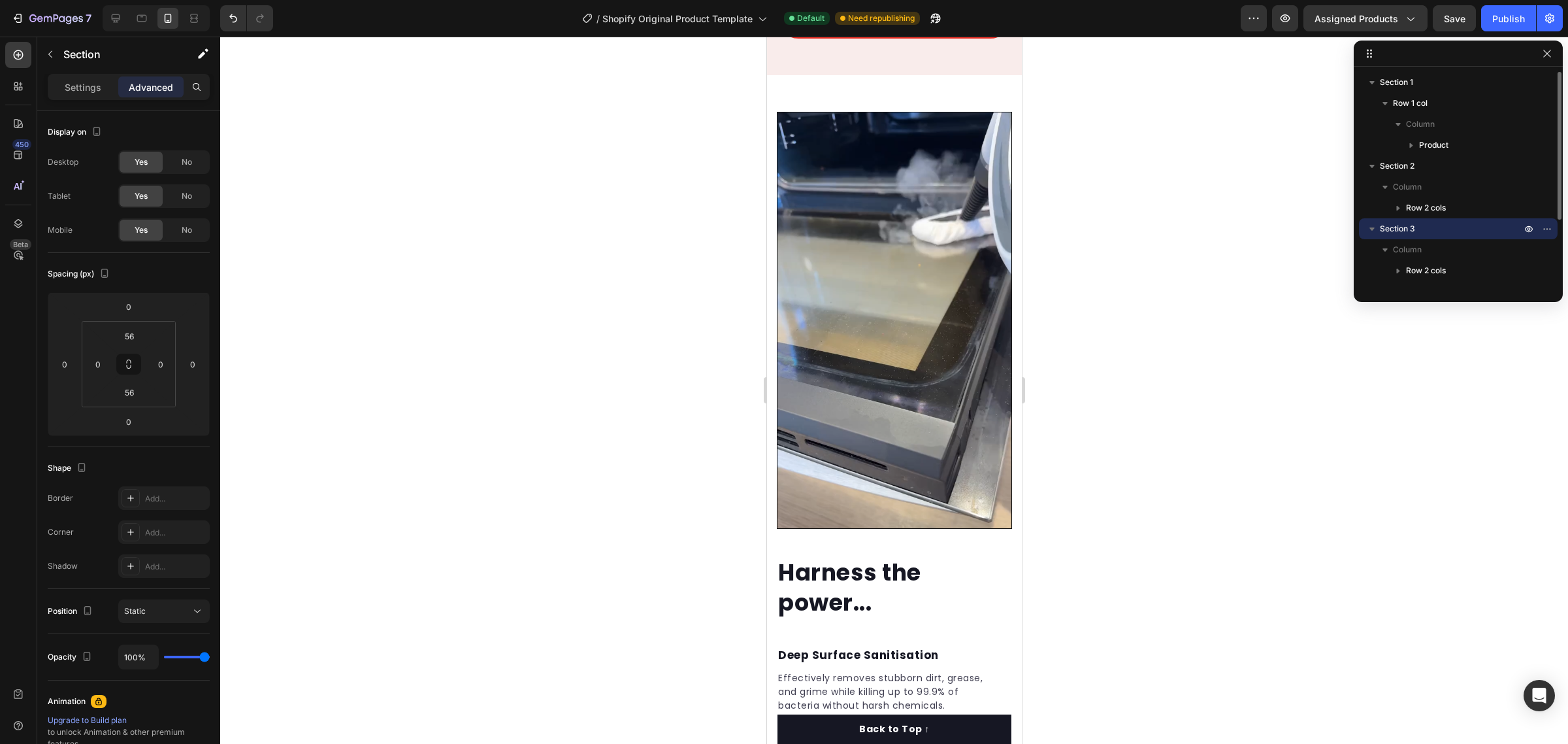
scroll to position [1784, 0]
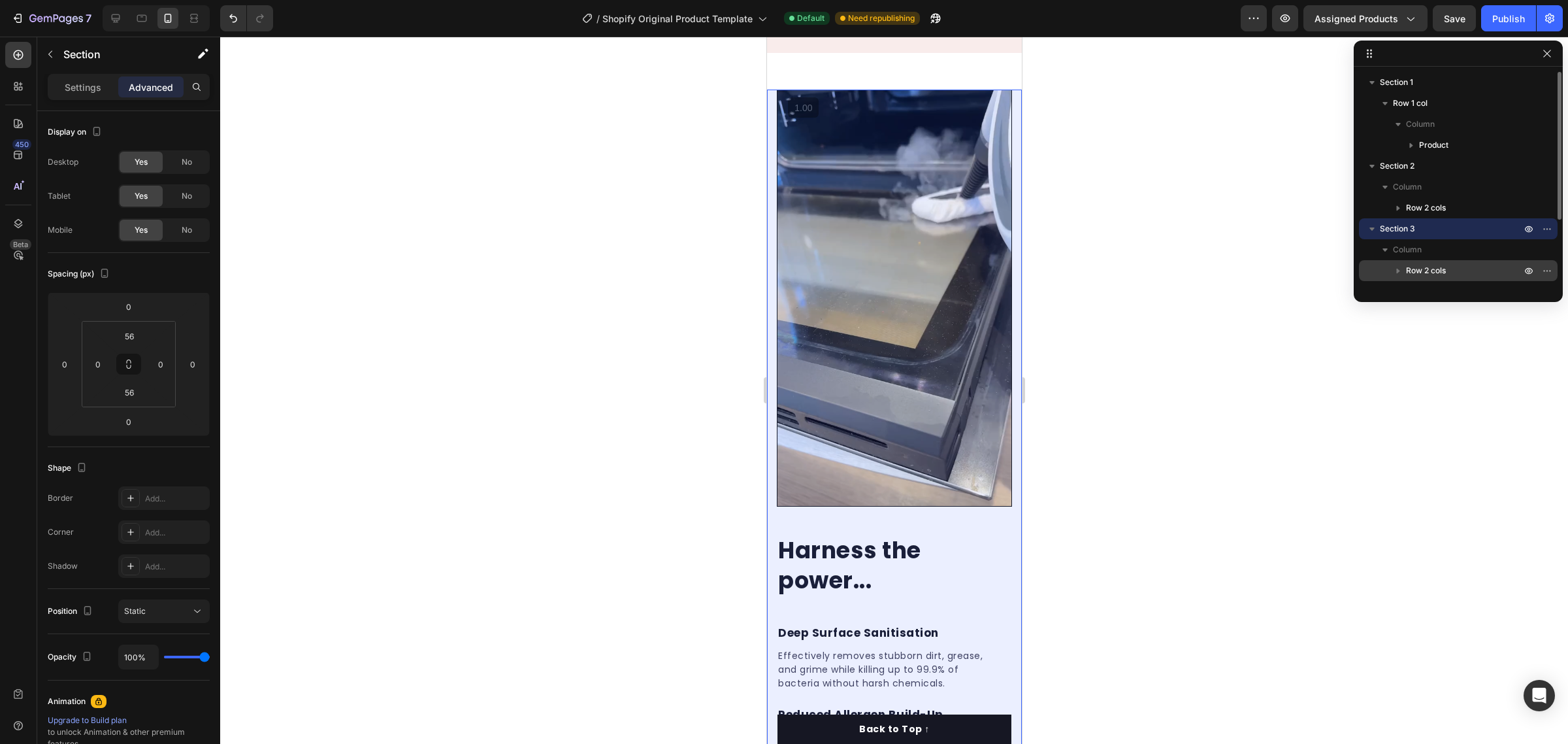
click at [1442, 260] on div "Row 2 cols" at bounding box center [1458, 270] width 188 height 21
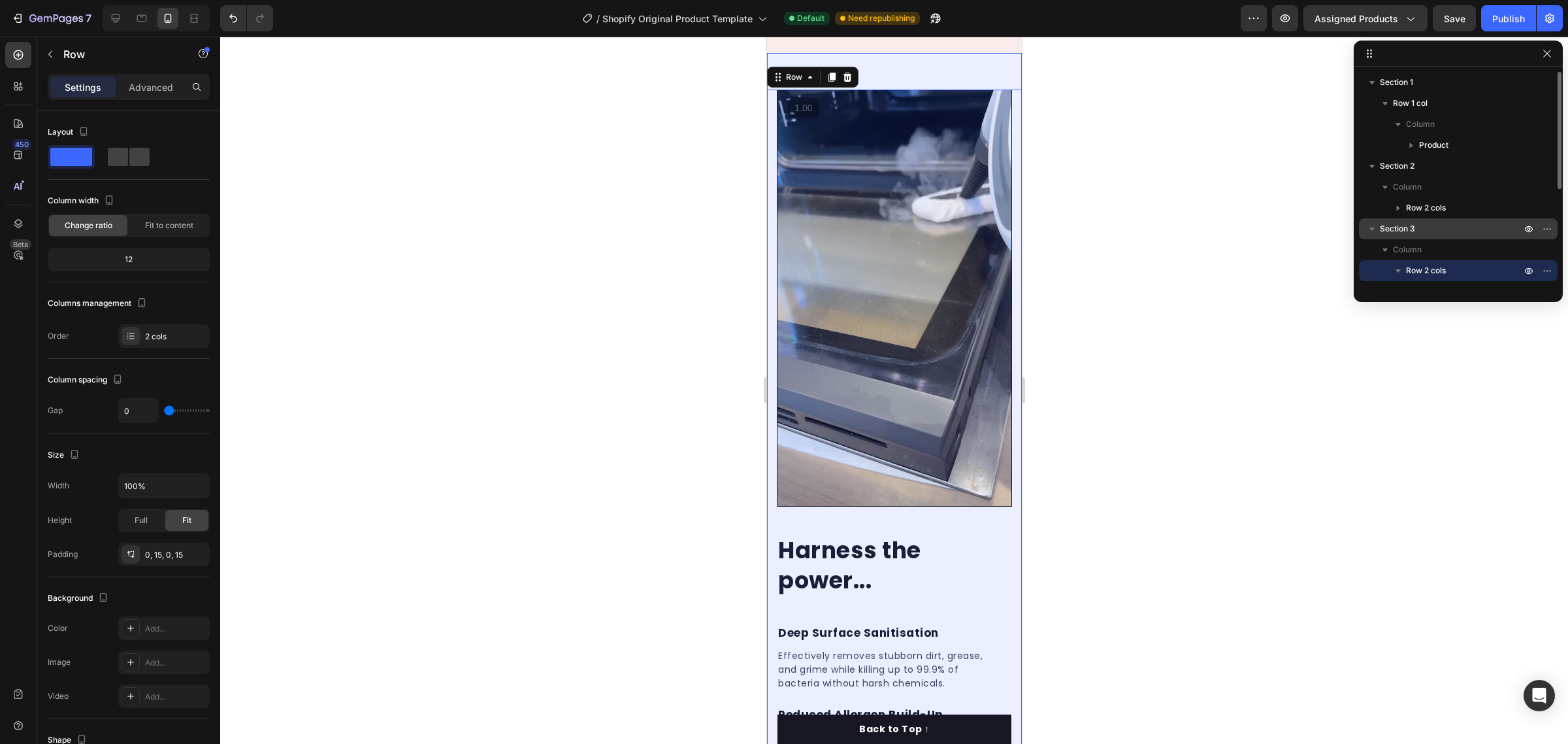
click at [1377, 224] on icon "button" at bounding box center [1372, 228] width 13 height 13
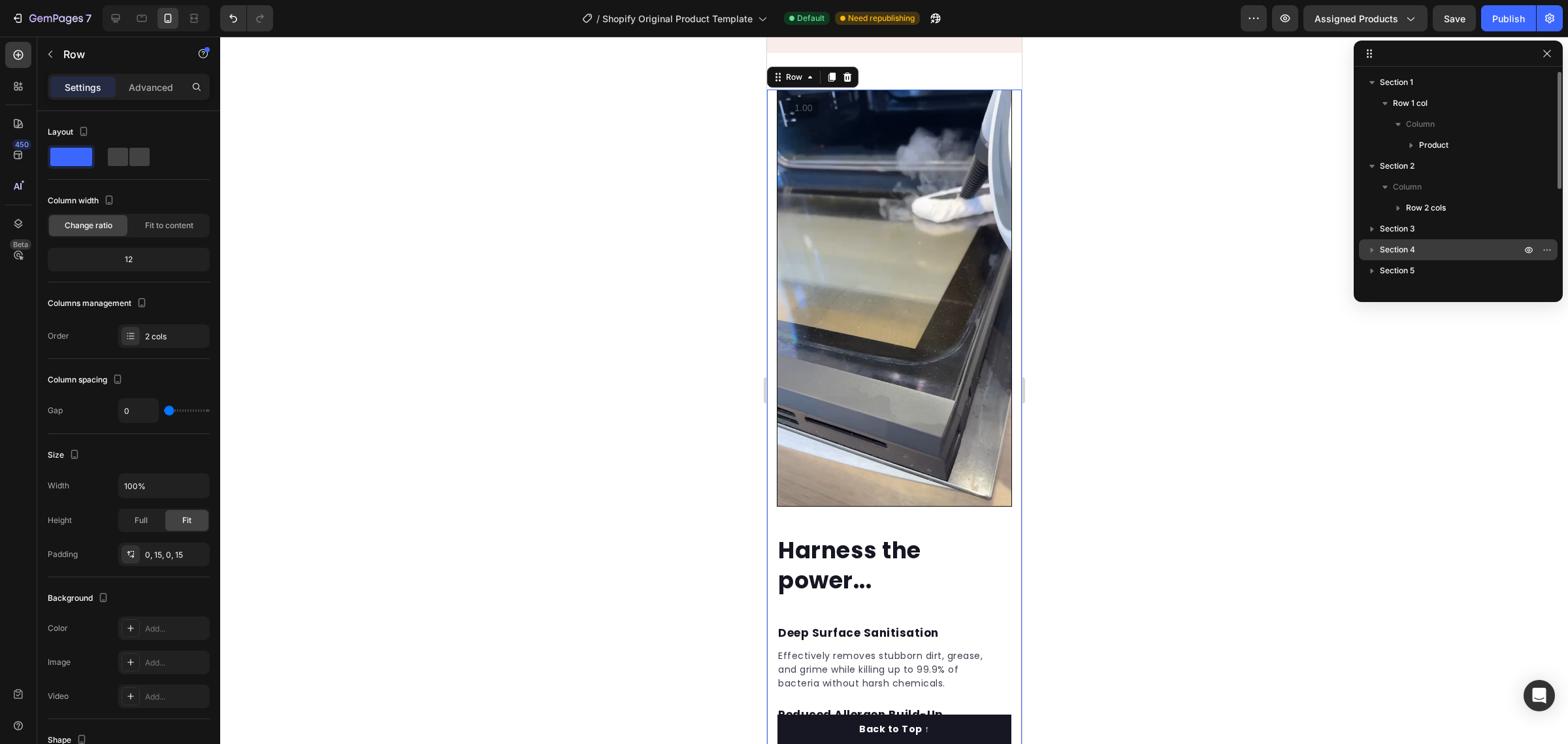
click at [1386, 249] on span "Section 4" at bounding box center [1397, 250] width 35 height 13
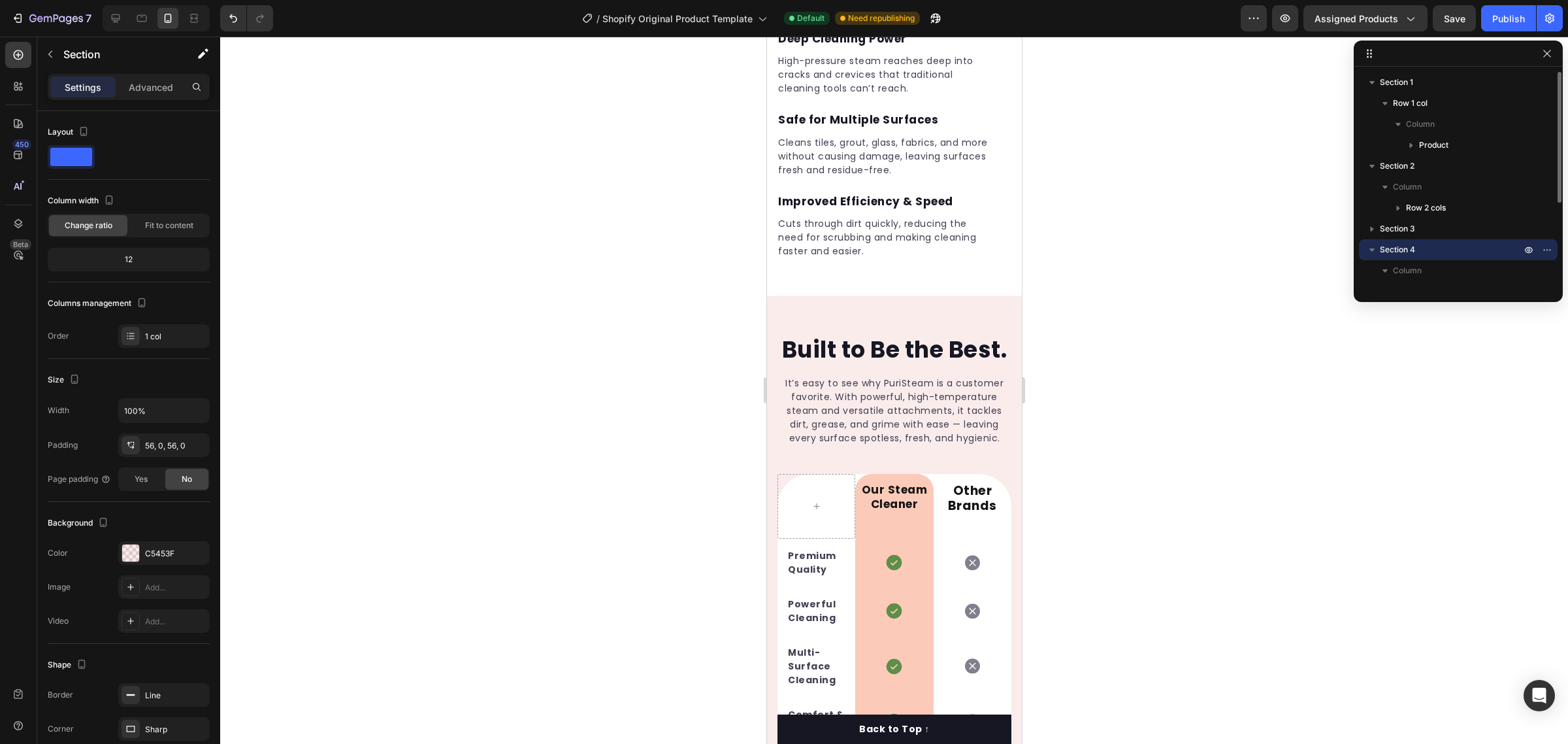
scroll to position [2603, 0]
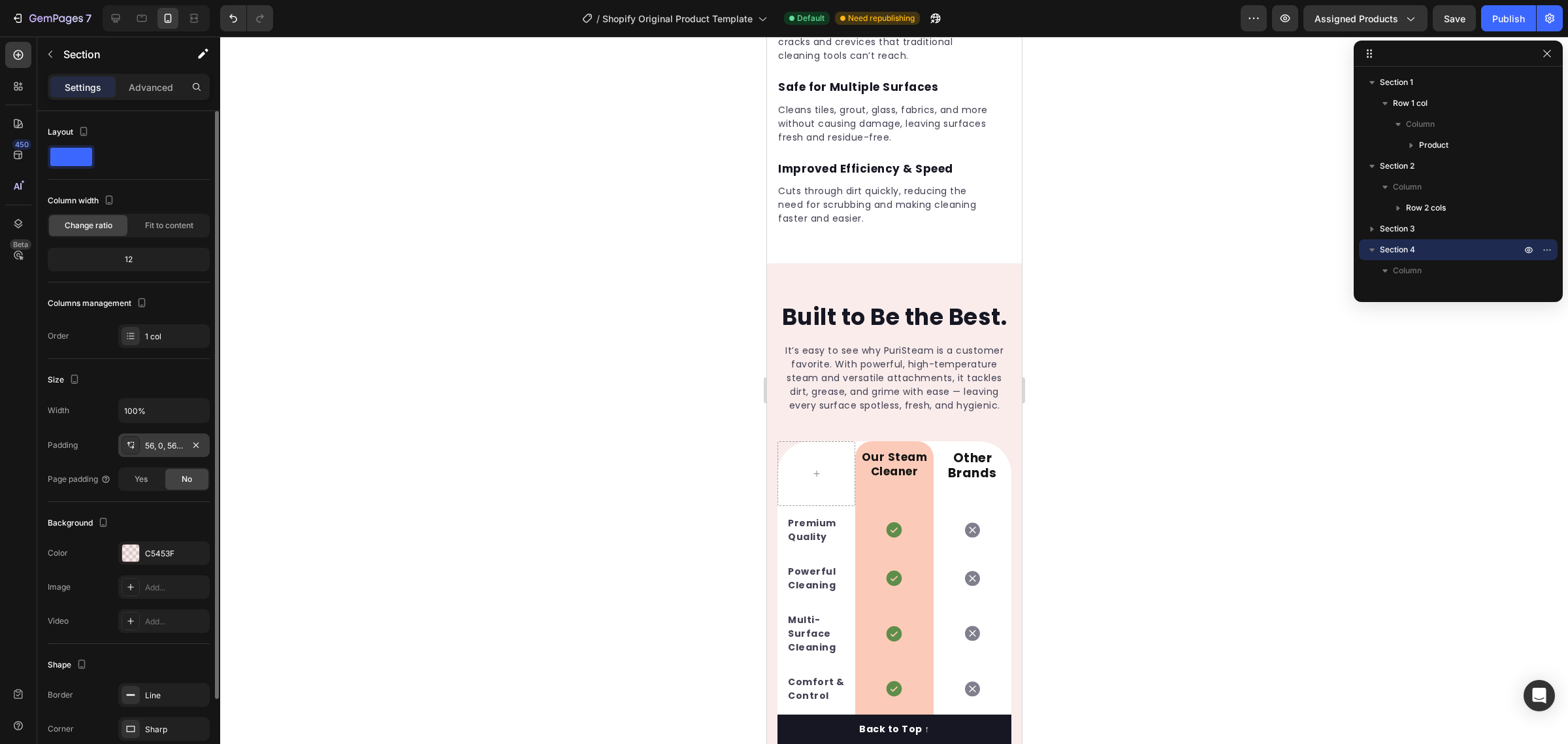
click at [149, 445] on div "56, 0, 56, 0" at bounding box center [164, 445] width 38 height 11
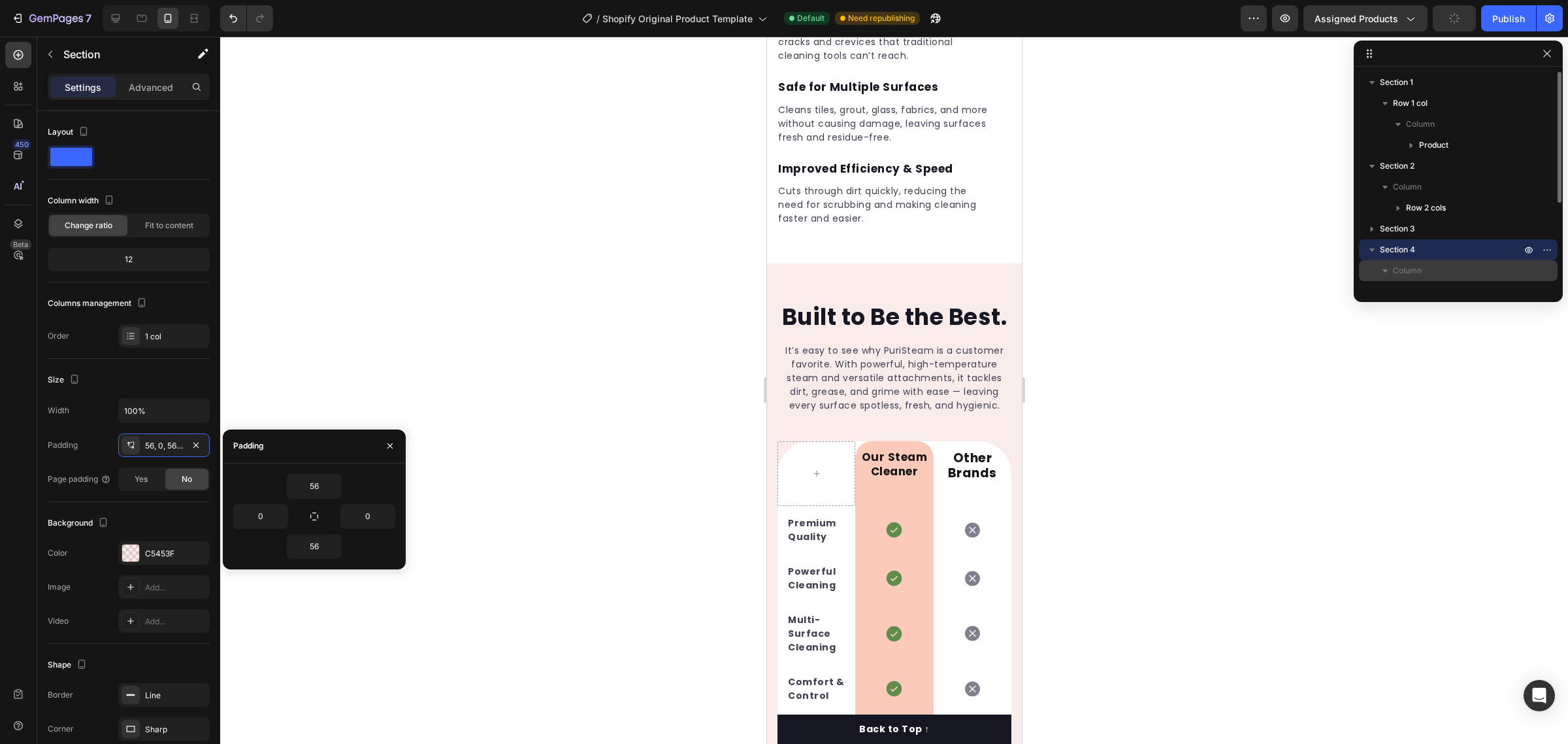
click at [1454, 274] on p "Column" at bounding box center [1458, 271] width 131 height 13
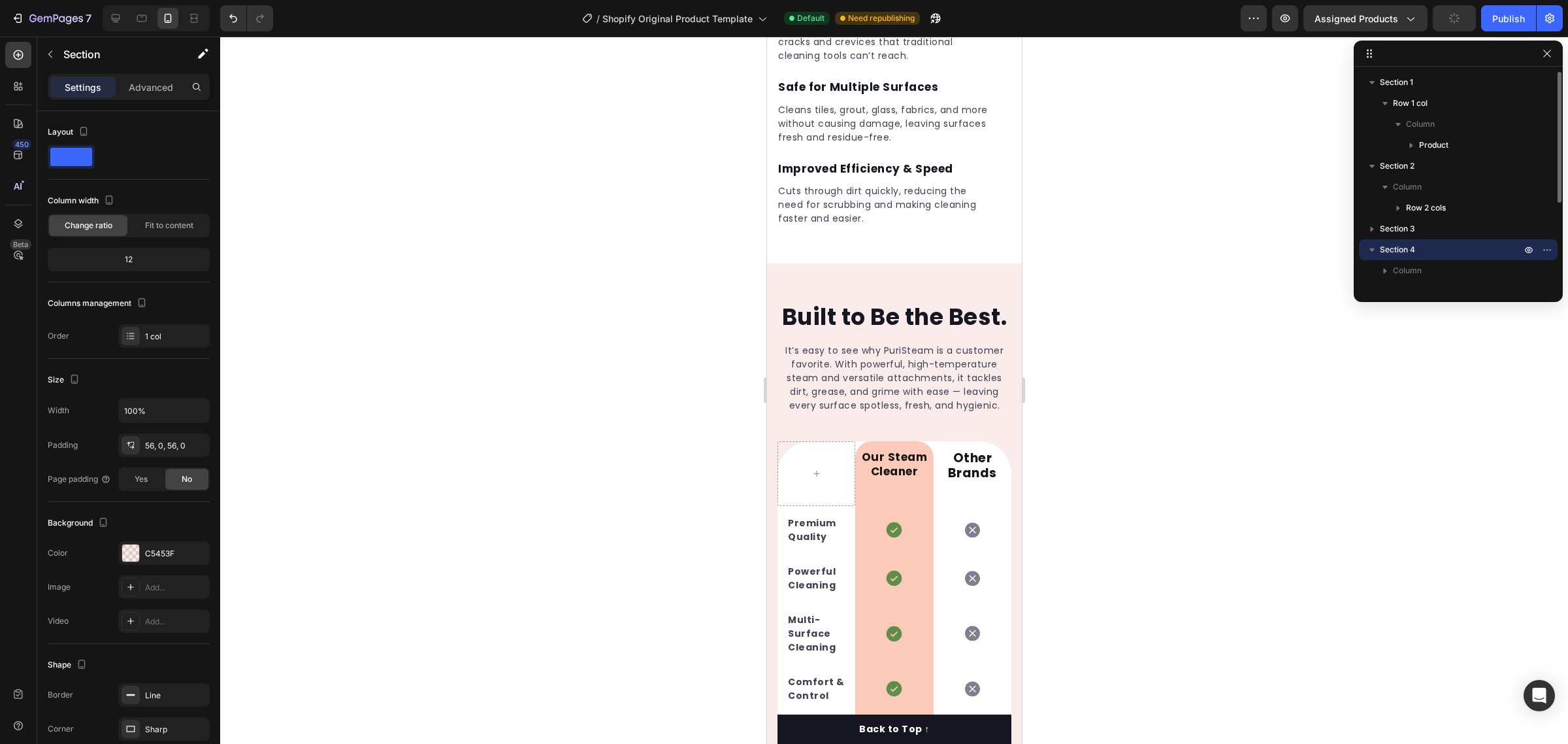
click at [1366, 250] on icon "button" at bounding box center [1372, 250] width 13 height 13
click at [1442, 272] on p "Section 5" at bounding box center [1452, 271] width 144 height 13
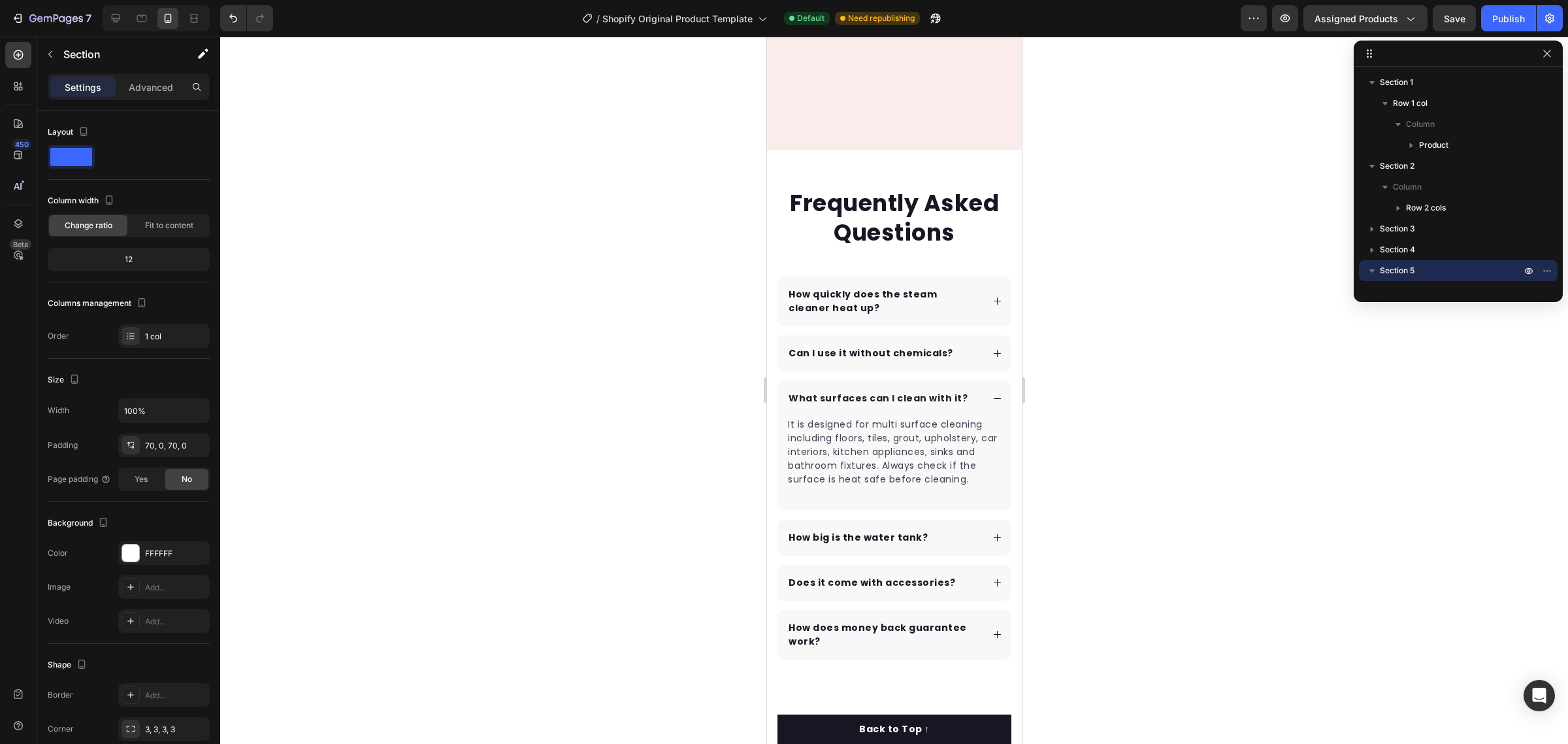
scroll to position [4405, 0]
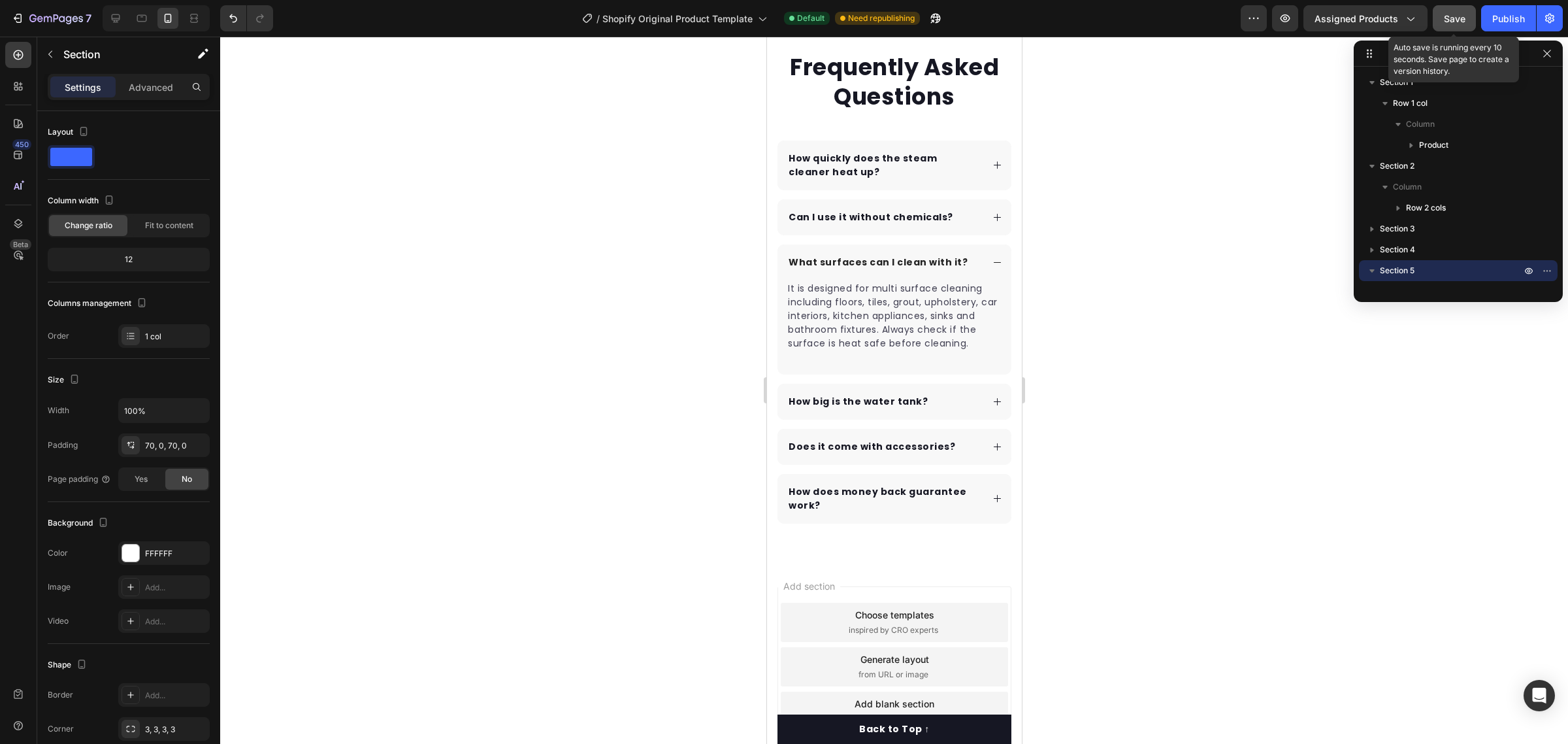
click at [1464, 28] on button "Save" at bounding box center [1455, 18] width 43 height 26
click at [1485, 18] on button "Publish" at bounding box center [1508, 18] width 55 height 26
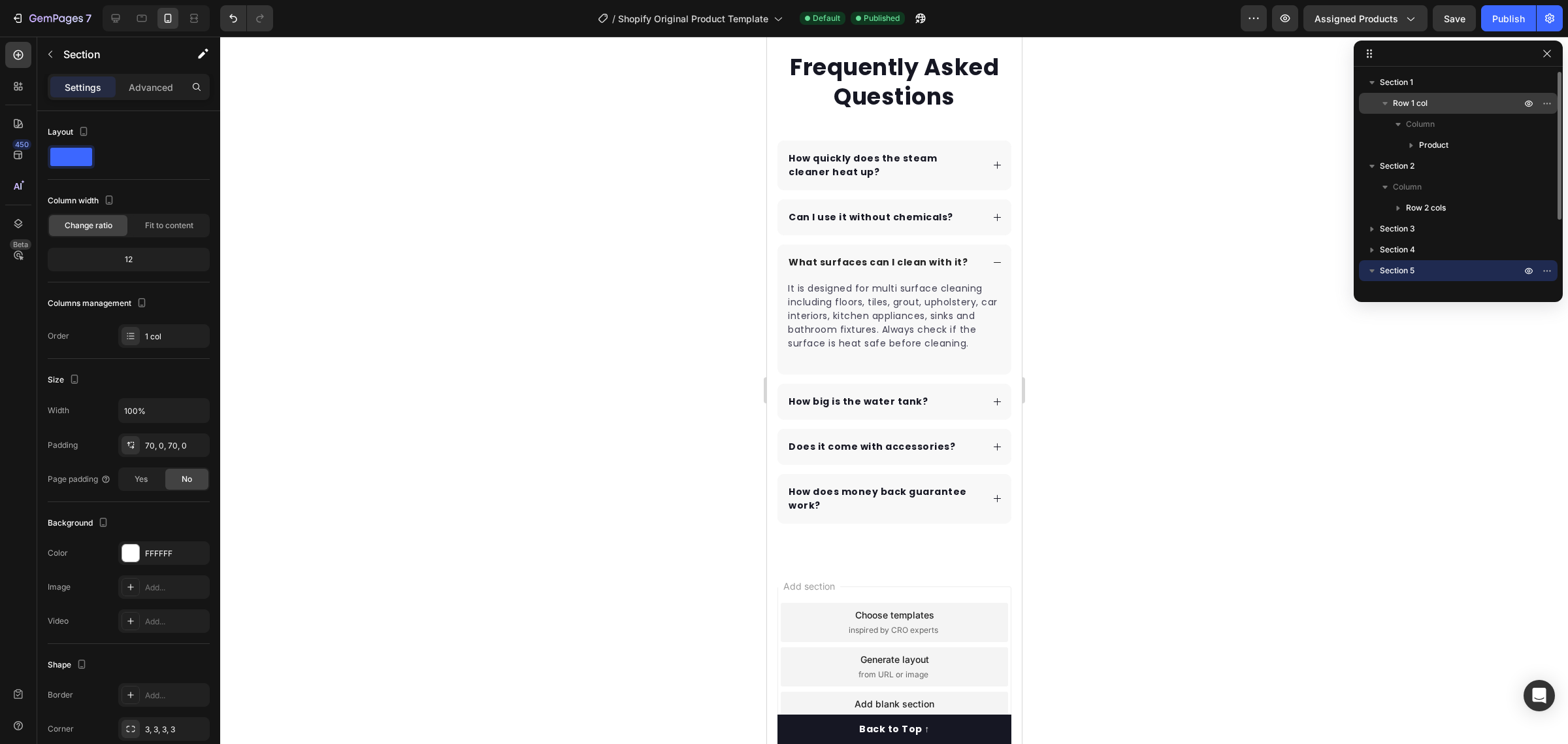
click at [1455, 97] on p "Row 1 col" at bounding box center [1458, 103] width 131 height 13
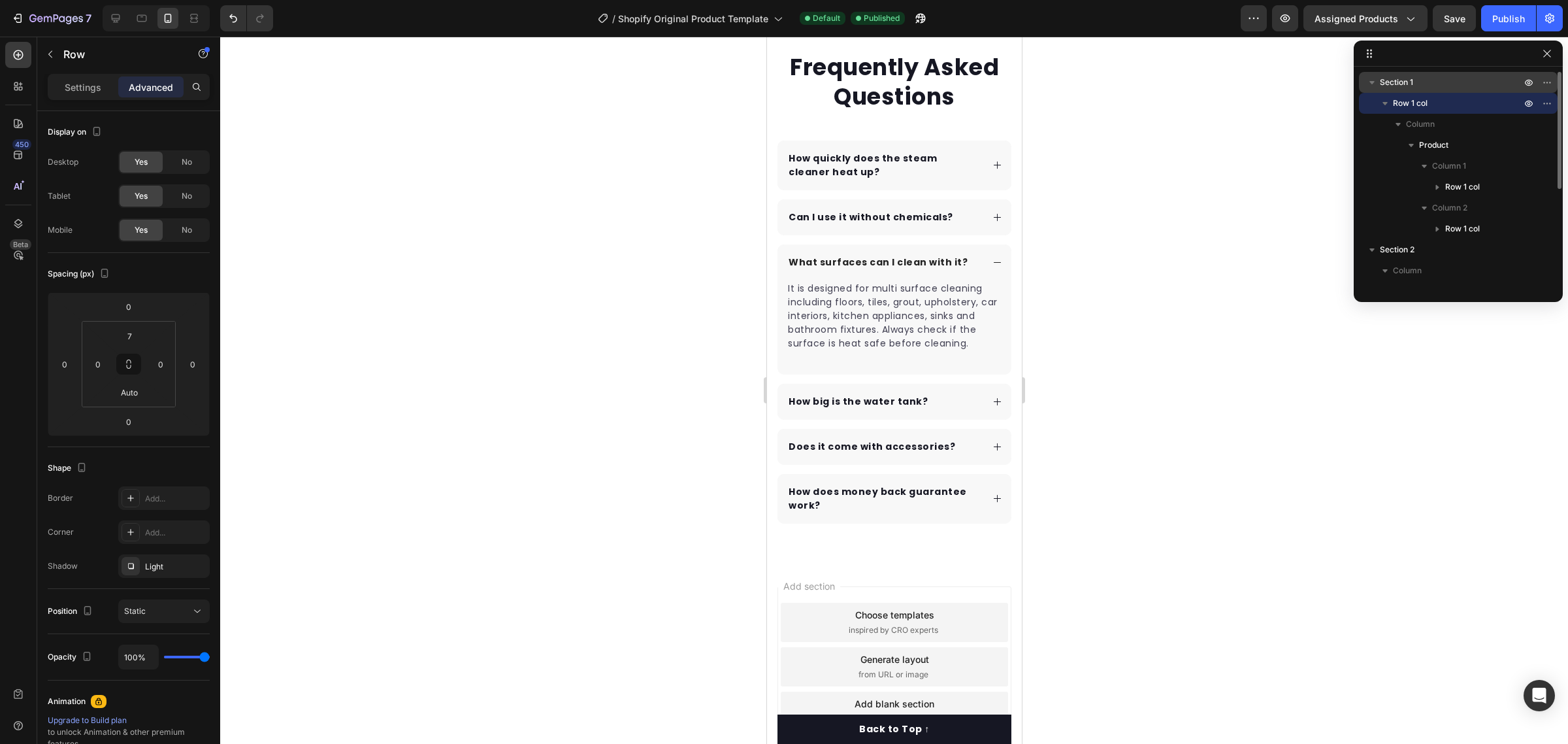
click at [1382, 79] on span "Section 1" at bounding box center [1396, 83] width 33 height 13
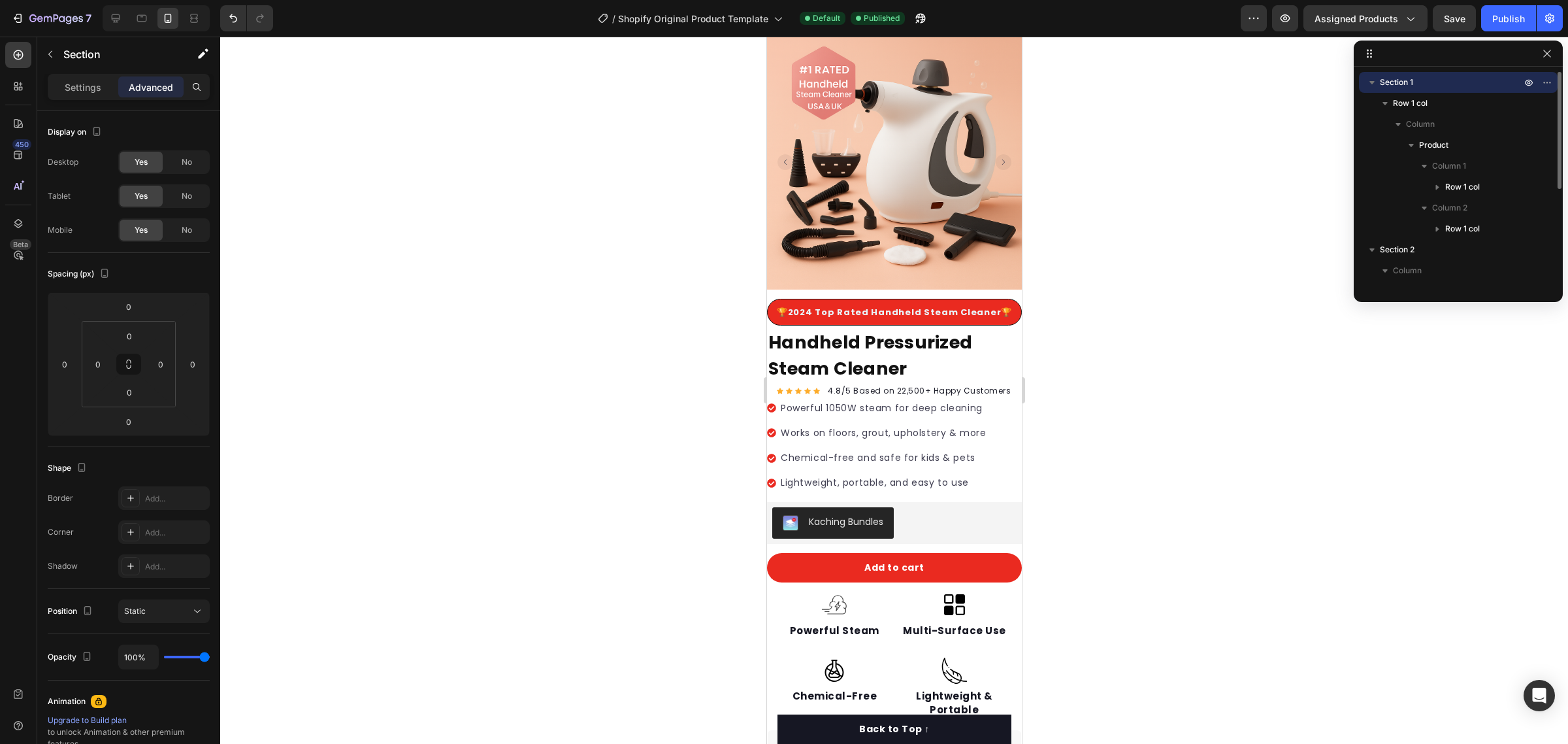
scroll to position [0, 0]
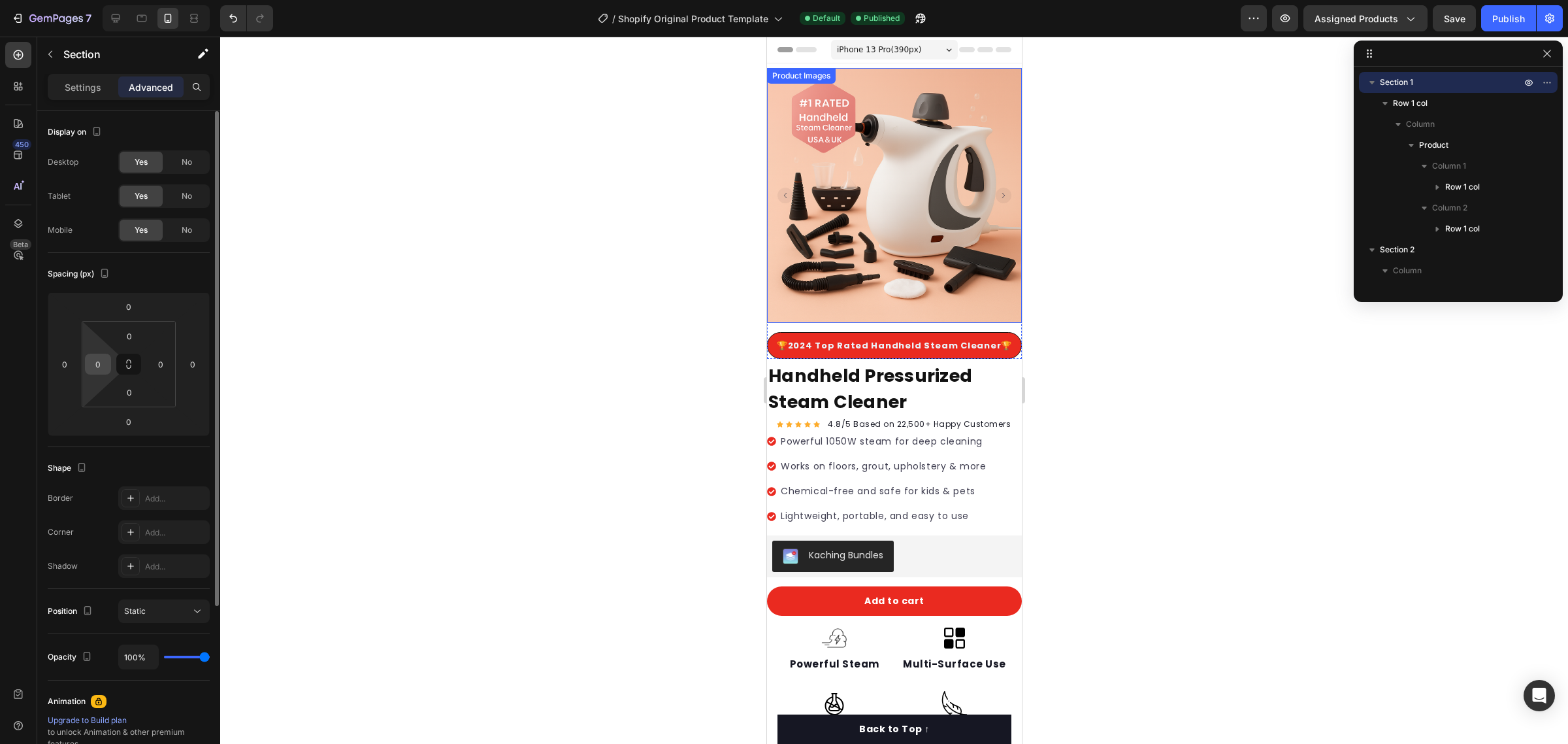
click at [93, 366] on input "0" at bounding box center [98, 363] width 19 height 19
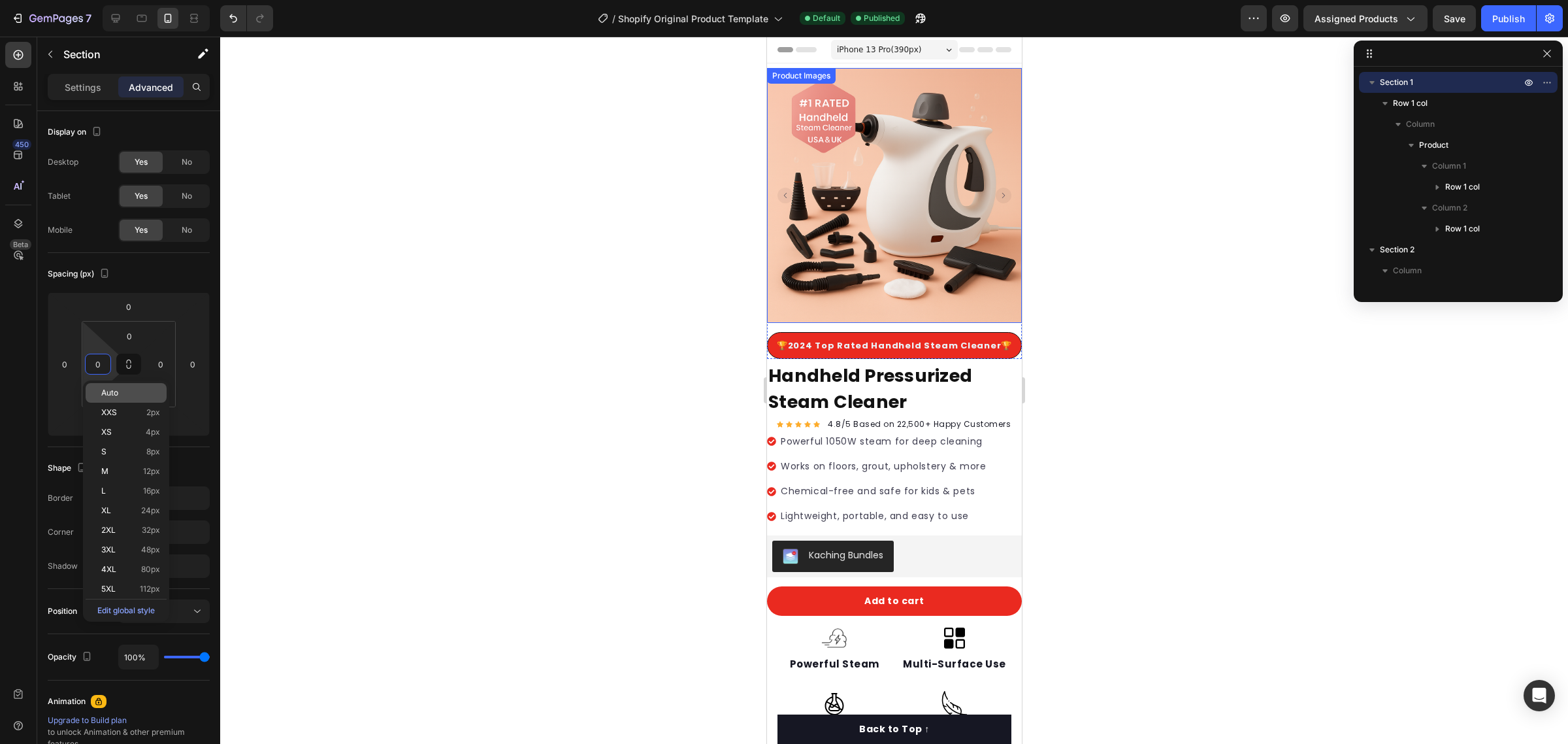
click at [125, 392] on p "Auto" at bounding box center [131, 393] width 59 height 9
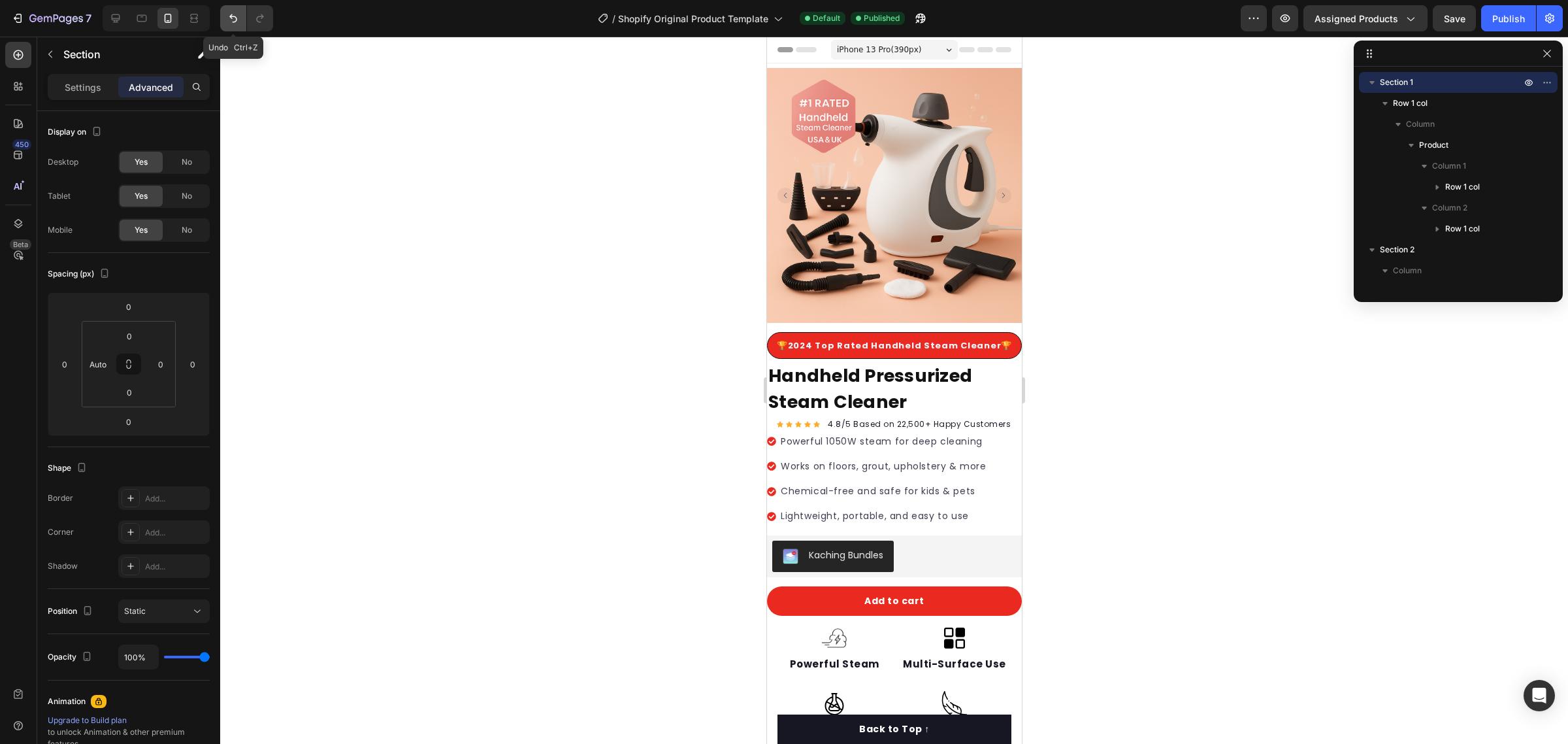
click at [220, 21] on button "Undo/Redo" at bounding box center [233, 18] width 26 height 26
type input "0"
click at [224, 22] on button "Undo/Redo" at bounding box center [233, 18] width 26 height 26
click at [228, 22] on icon "Undo/Redo" at bounding box center [233, 18] width 13 height 13
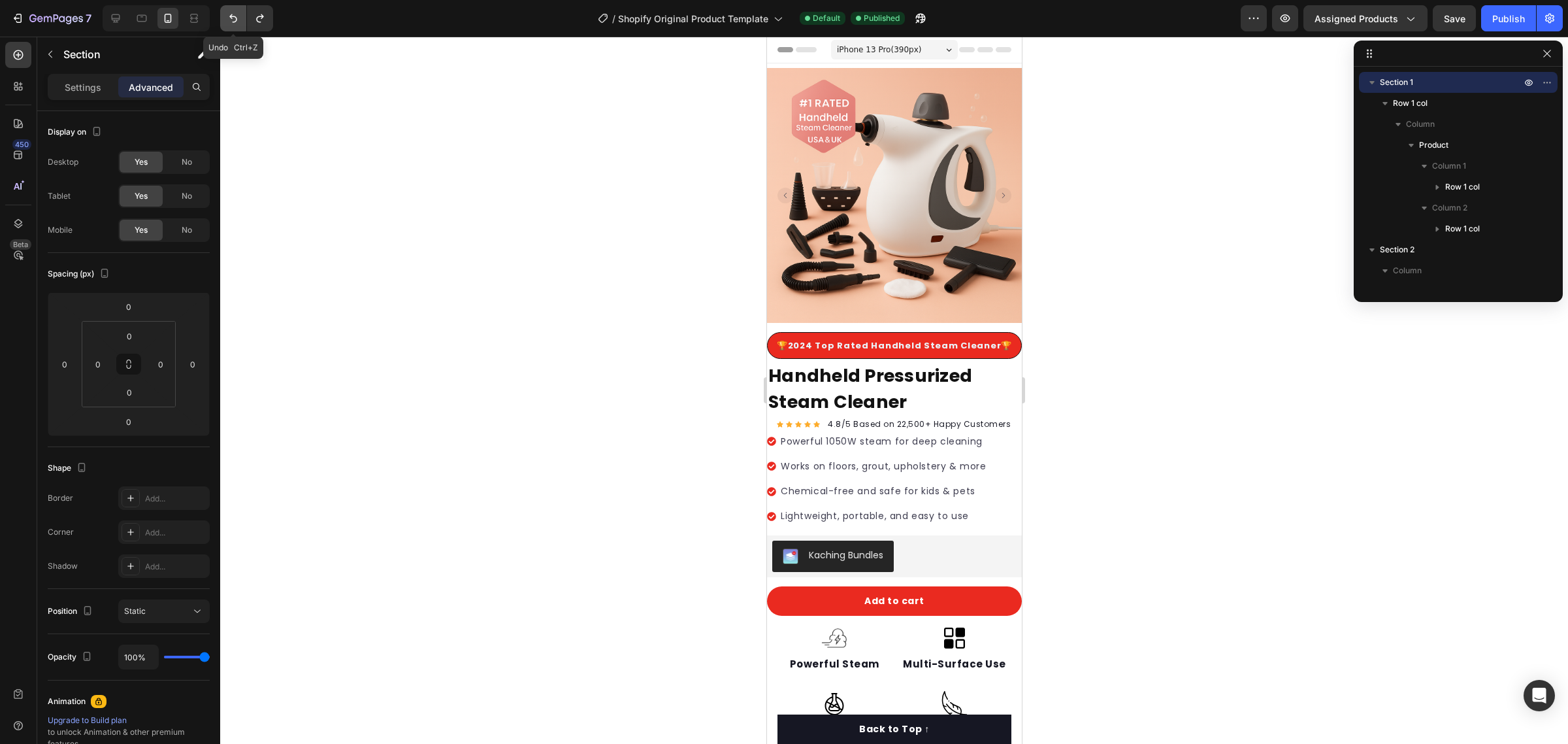
click at [228, 22] on icon "Undo/Redo" at bounding box center [233, 18] width 13 height 13
click at [401, 218] on div at bounding box center [894, 390] width 1348 height 707
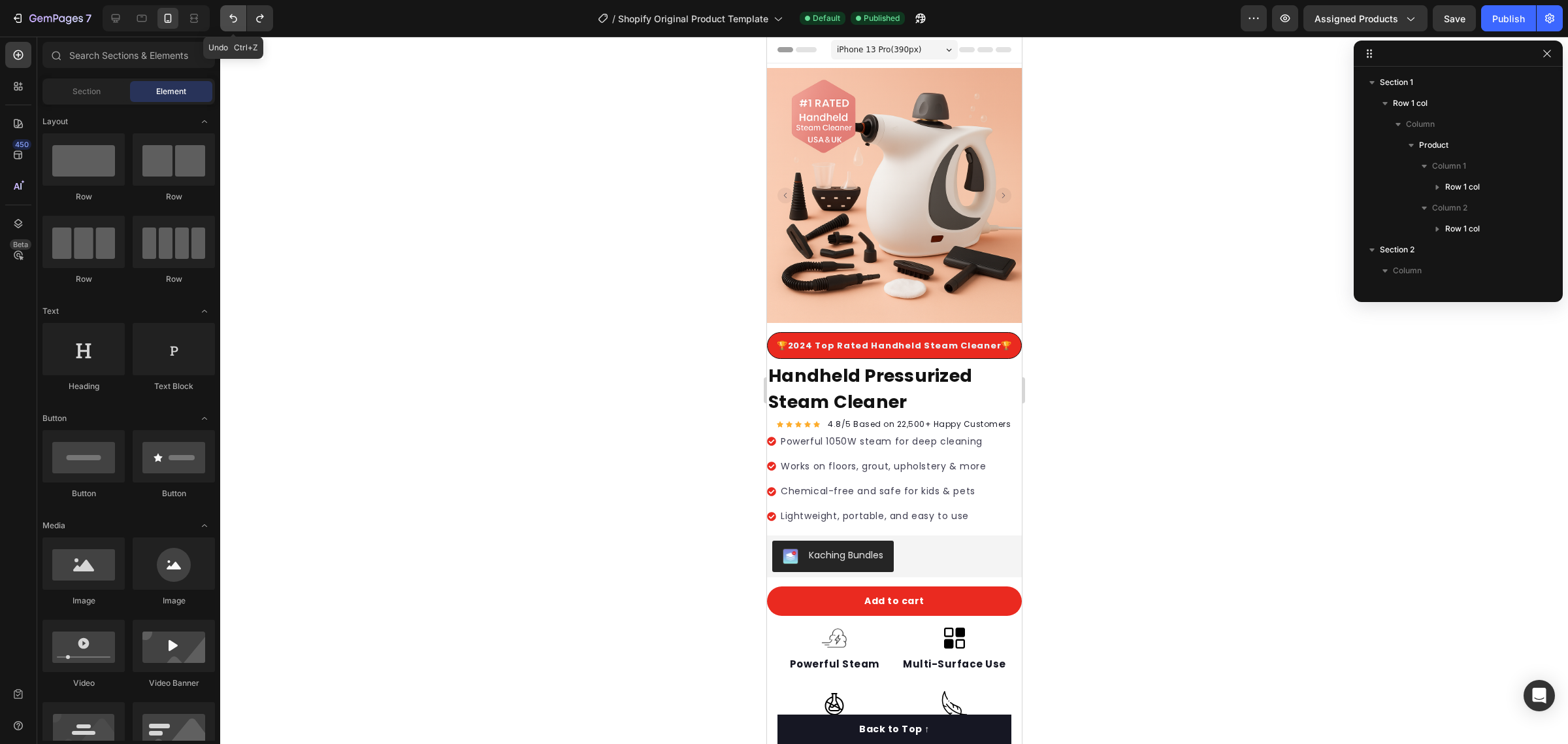
click at [224, 30] on button "Undo/Redo" at bounding box center [233, 18] width 26 height 26
click at [225, 30] on button "Undo/Redo" at bounding box center [233, 18] width 26 height 26
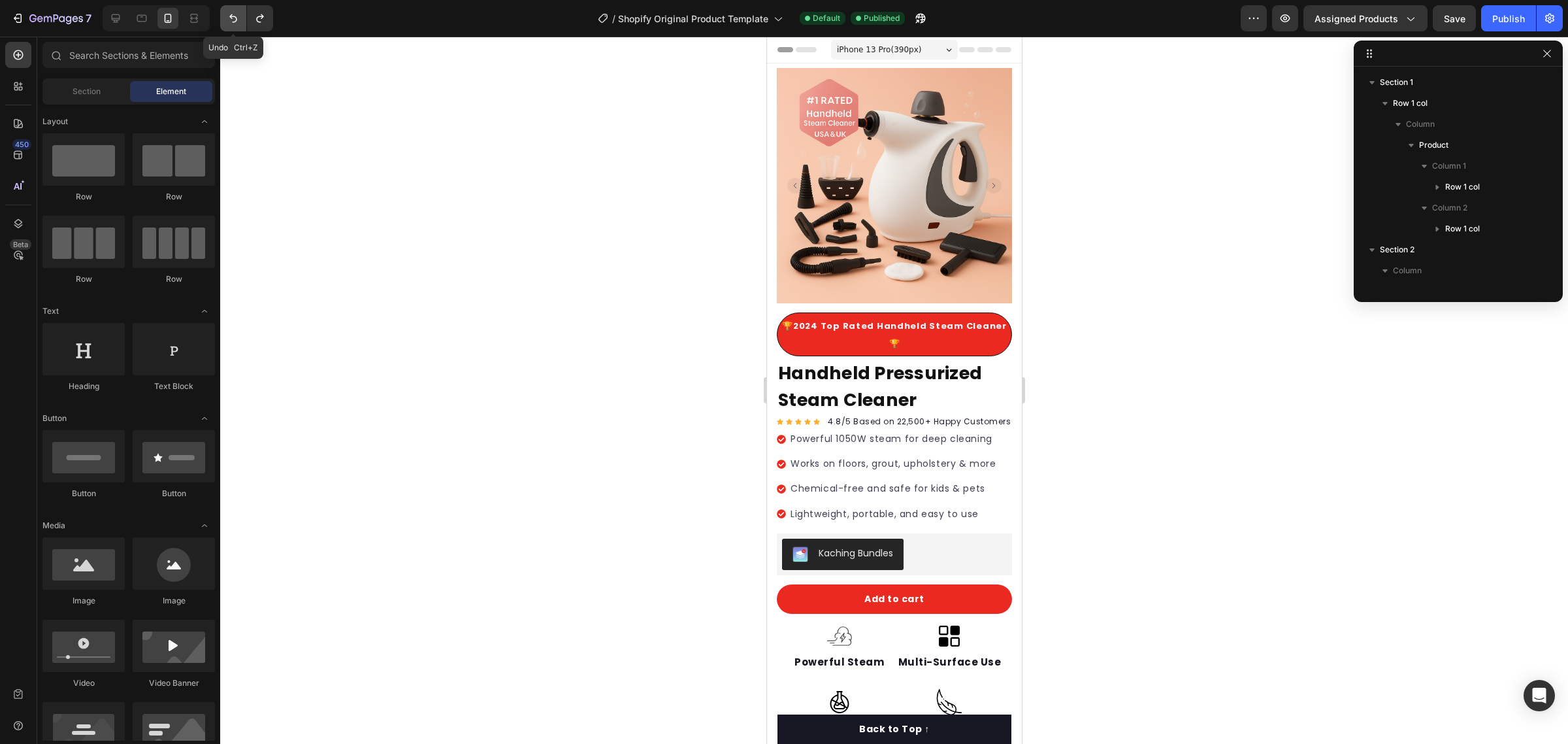
click at [225, 30] on button "Undo/Redo" at bounding box center [233, 18] width 26 height 26
click at [86, 96] on span "Section" at bounding box center [86, 91] width 28 height 11
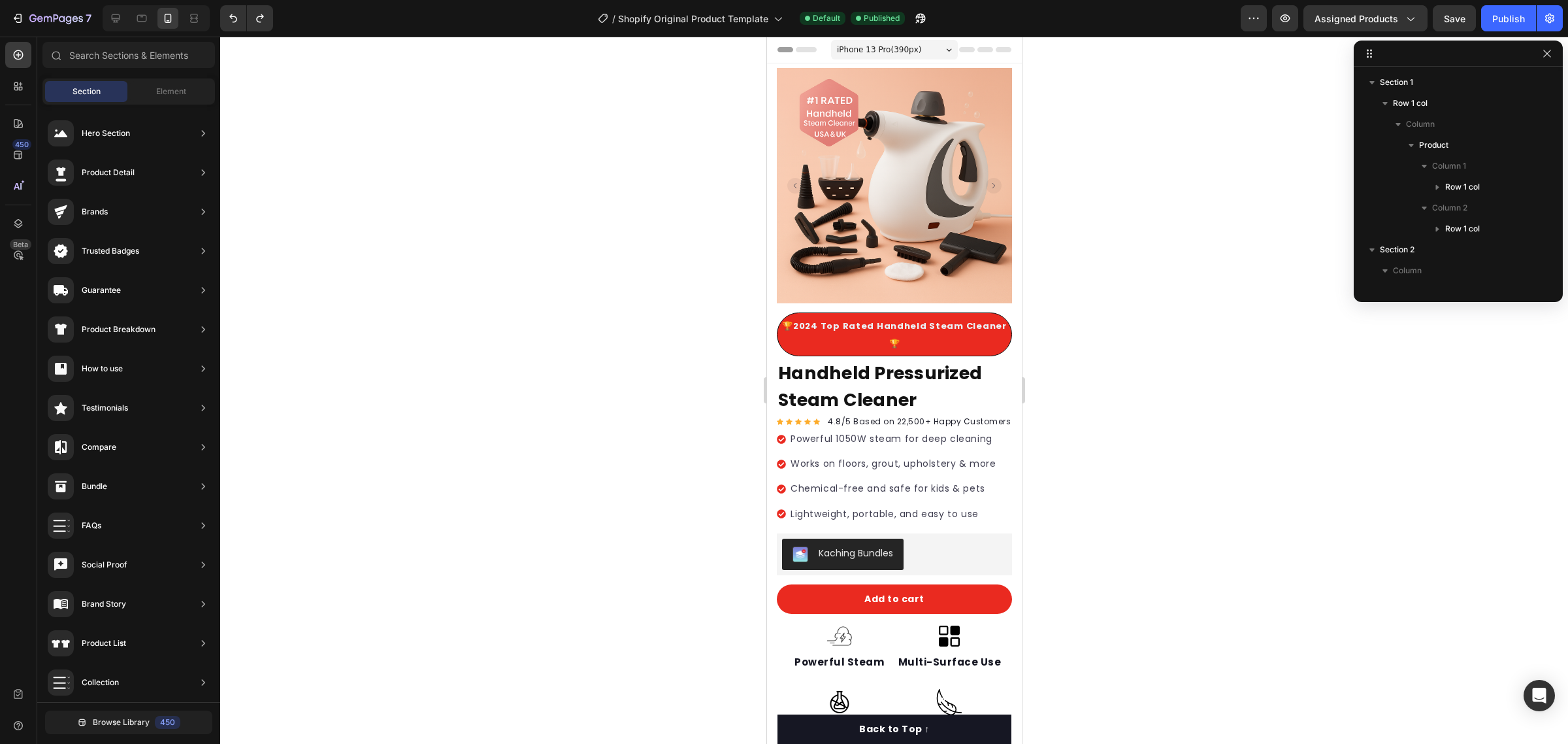
click at [790, 230] on img at bounding box center [894, 186] width 235 height 236
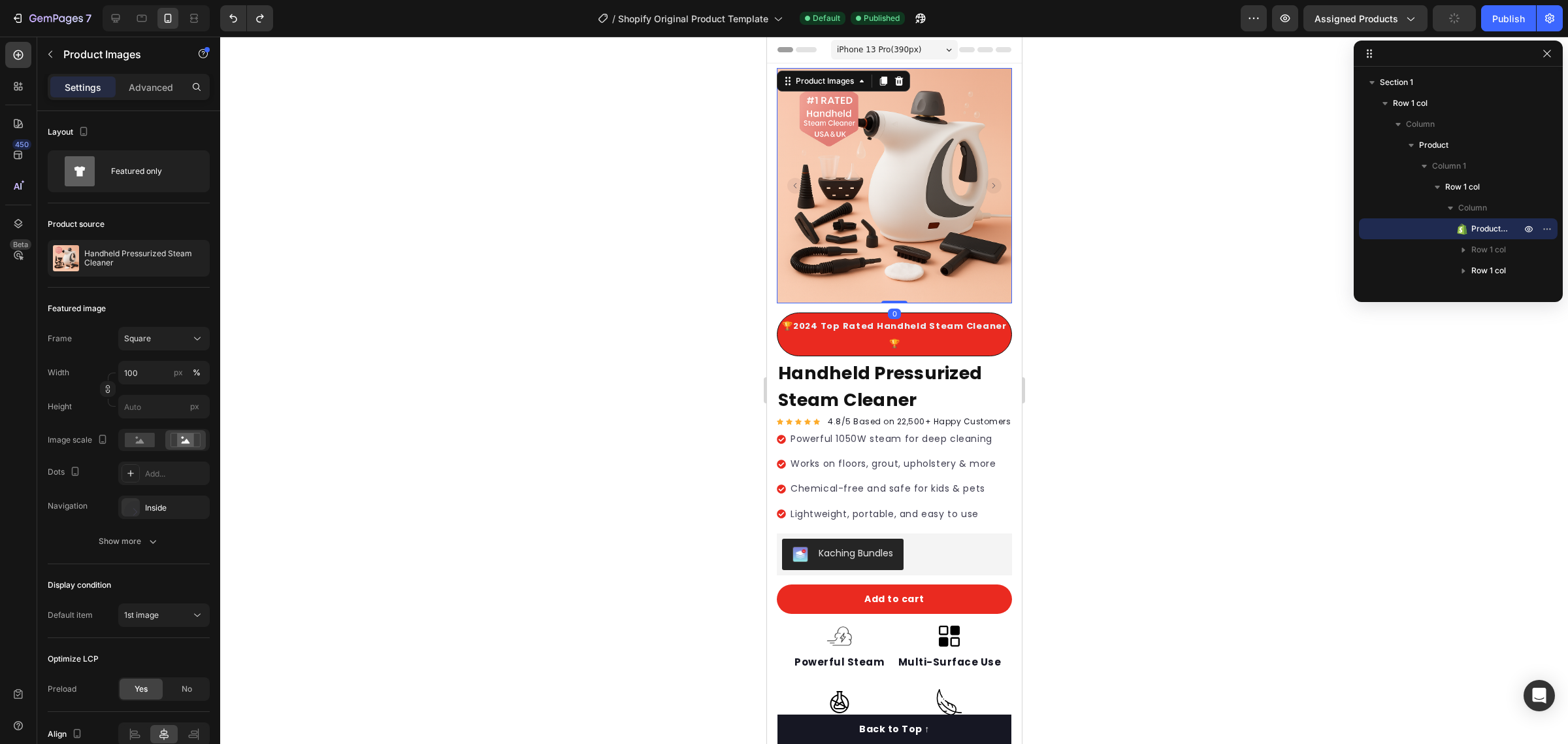
click at [776, 240] on img at bounding box center [894, 186] width 235 height 236
click at [771, 251] on div "Product Images 0 🏆2024 Top Rated Handheld Steam Cleaner🏆 Text block Row 🏆2024 T…" at bounding box center [893, 555] width 255 height 975
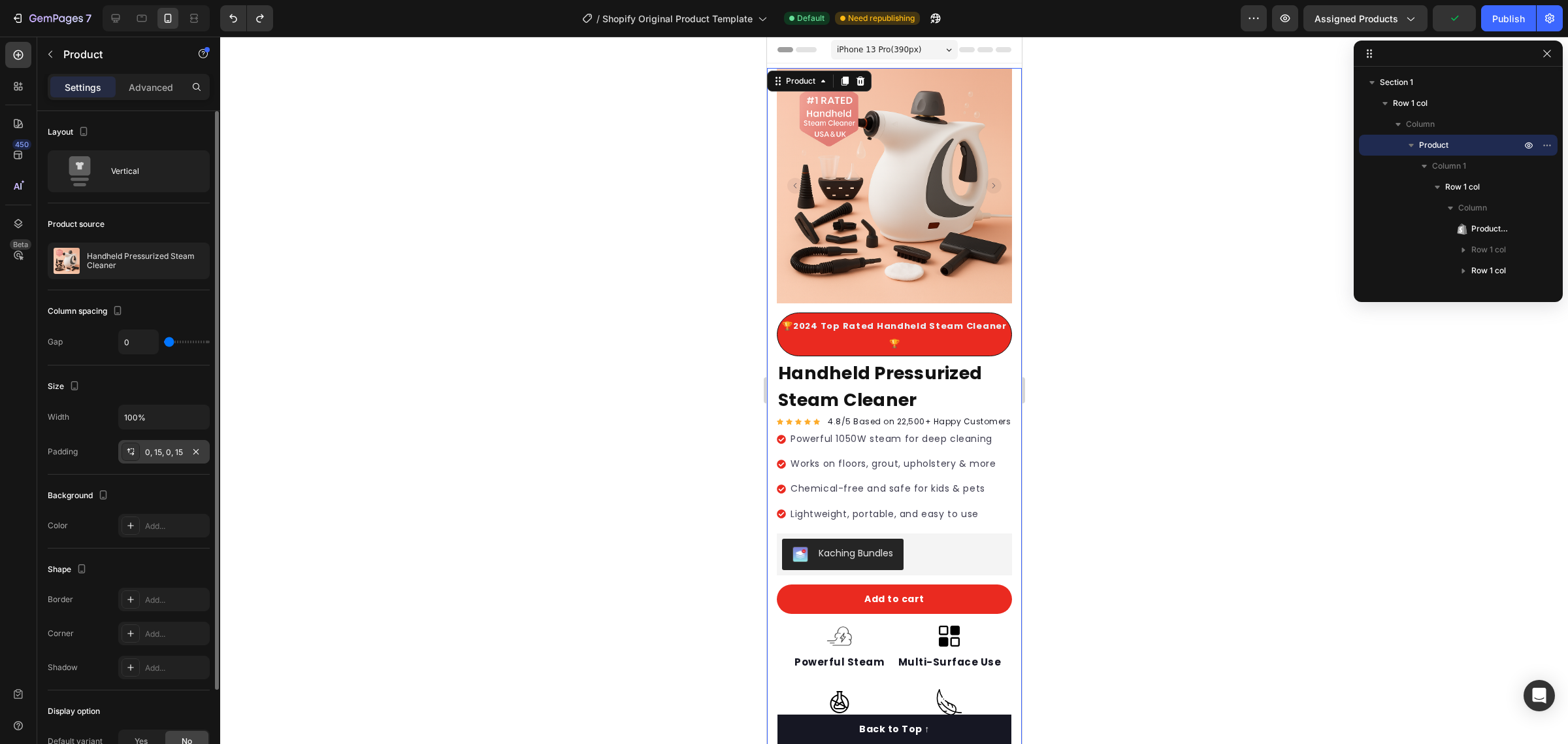
click at [164, 449] on div "0, 15, 0, 15" at bounding box center [164, 452] width 38 height 11
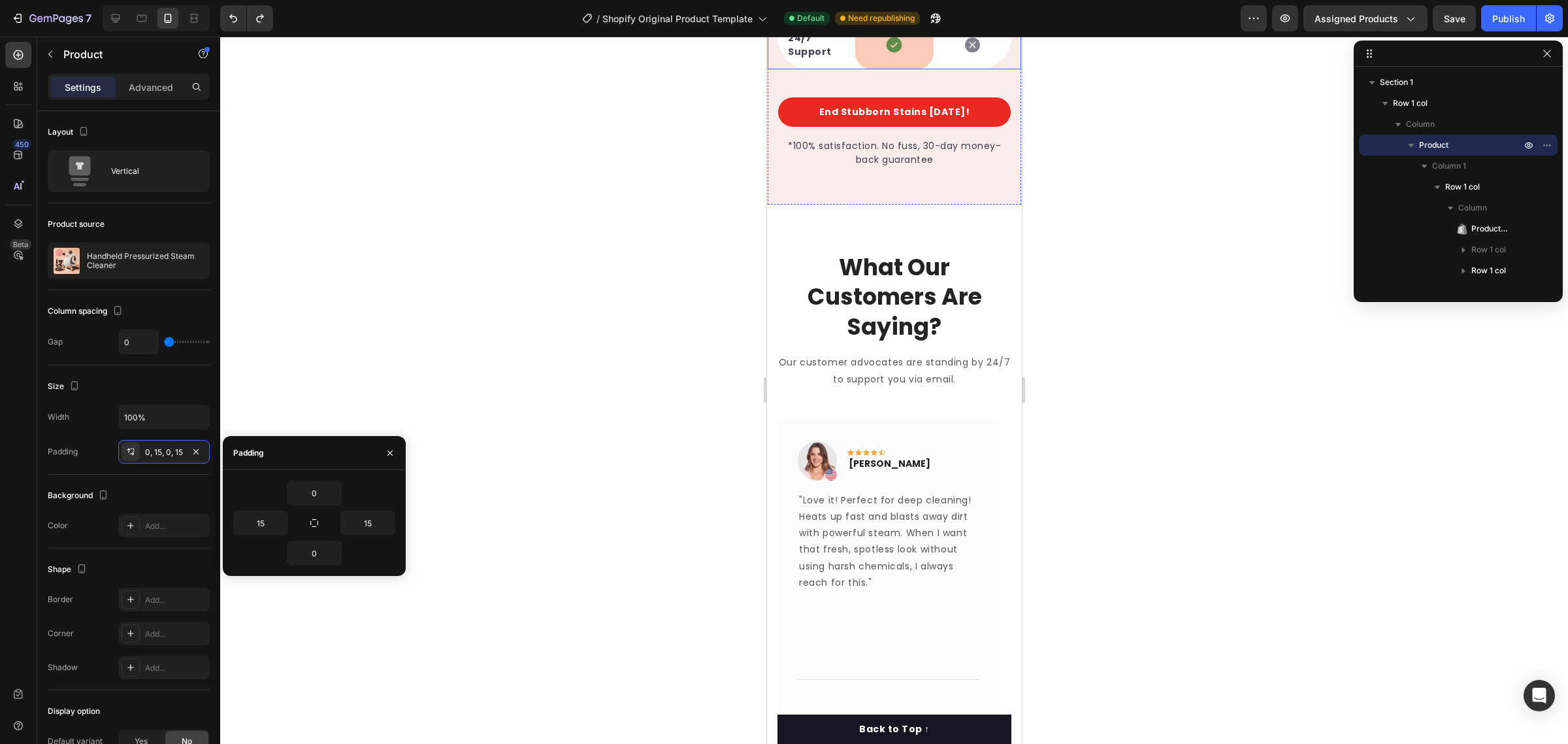
scroll to position [3677, 0]
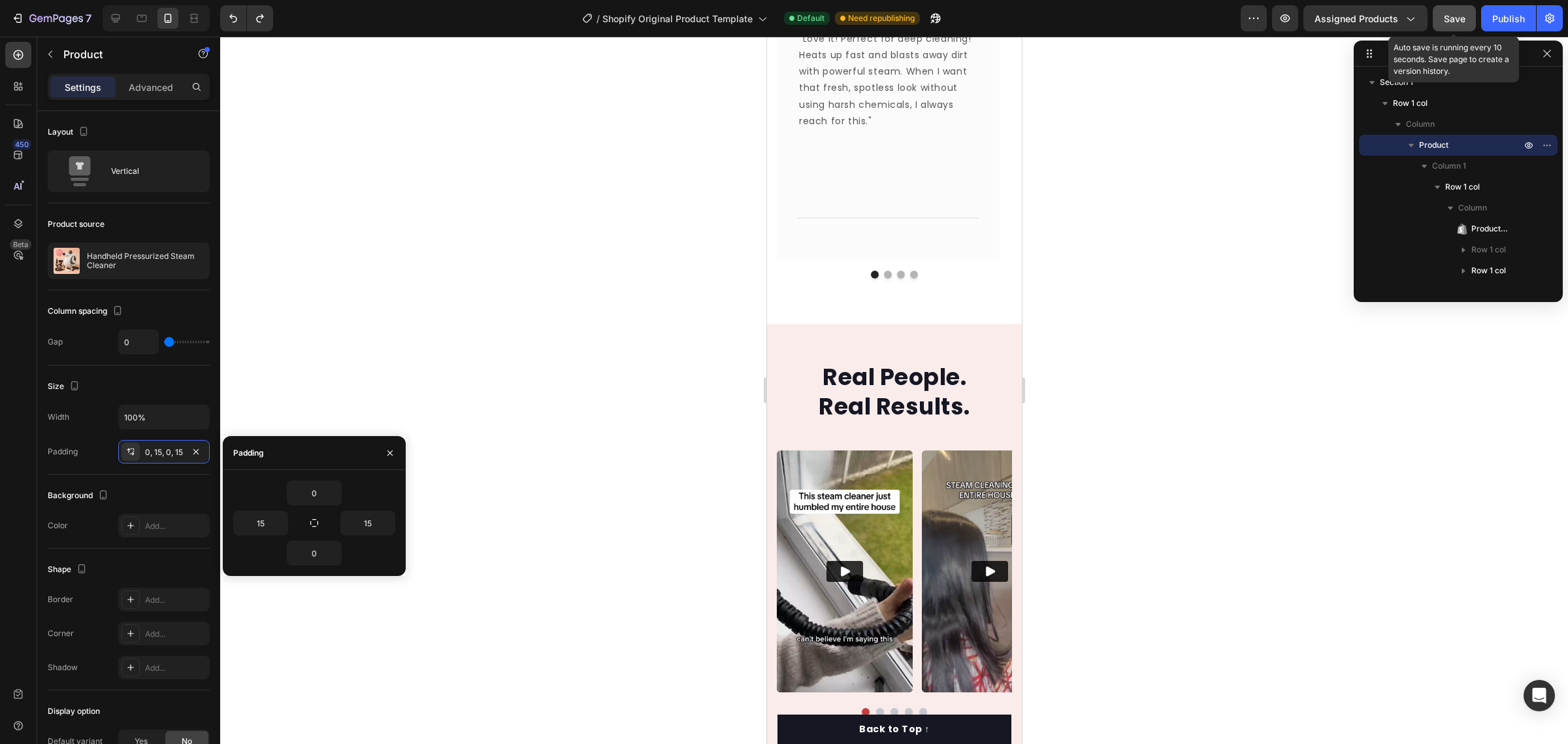
click at [1458, 23] on span "Save" at bounding box center [1455, 18] width 22 height 11
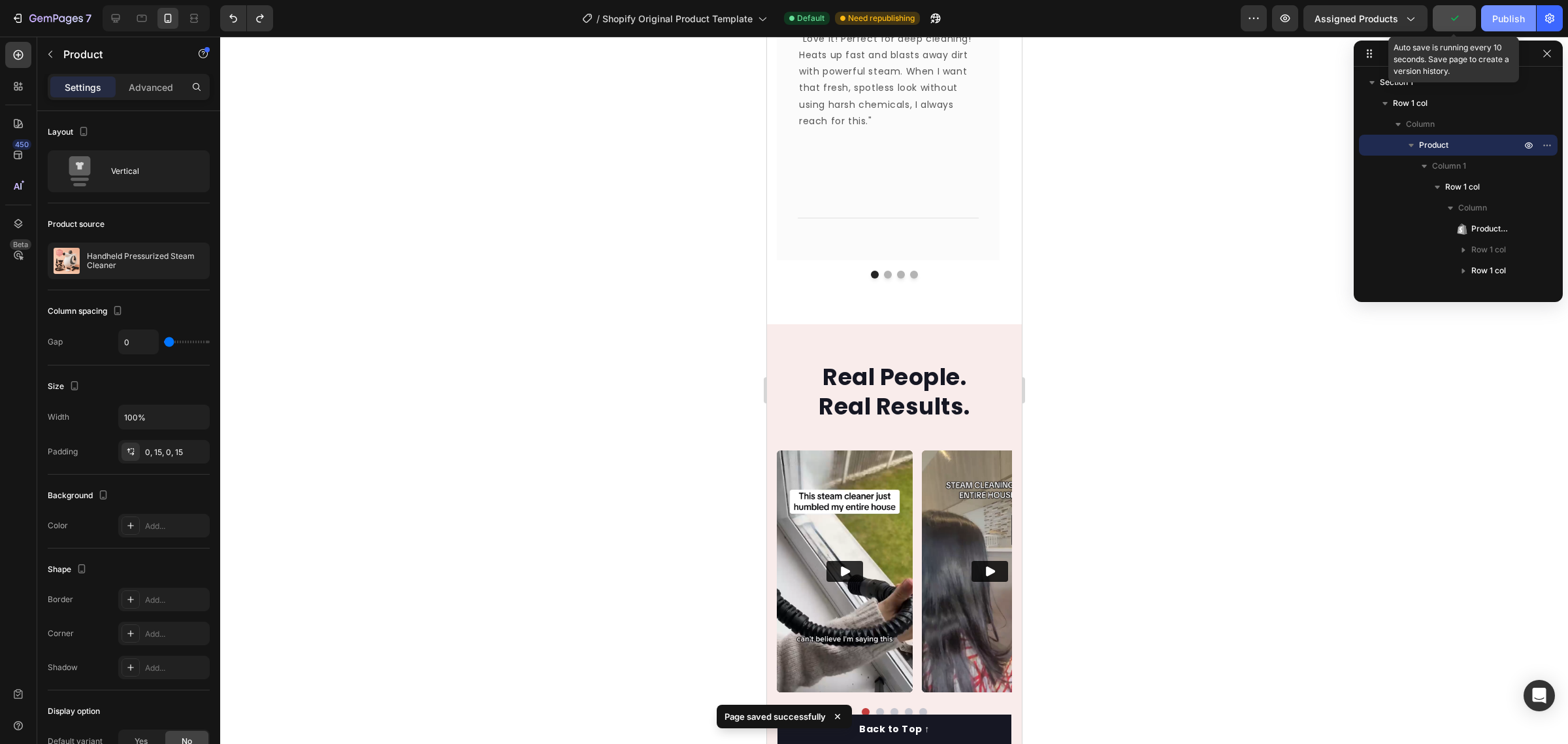
click at [1504, 14] on div "Publish" at bounding box center [1508, 18] width 32 height 14
